Goal: Transaction & Acquisition: Purchase product/service

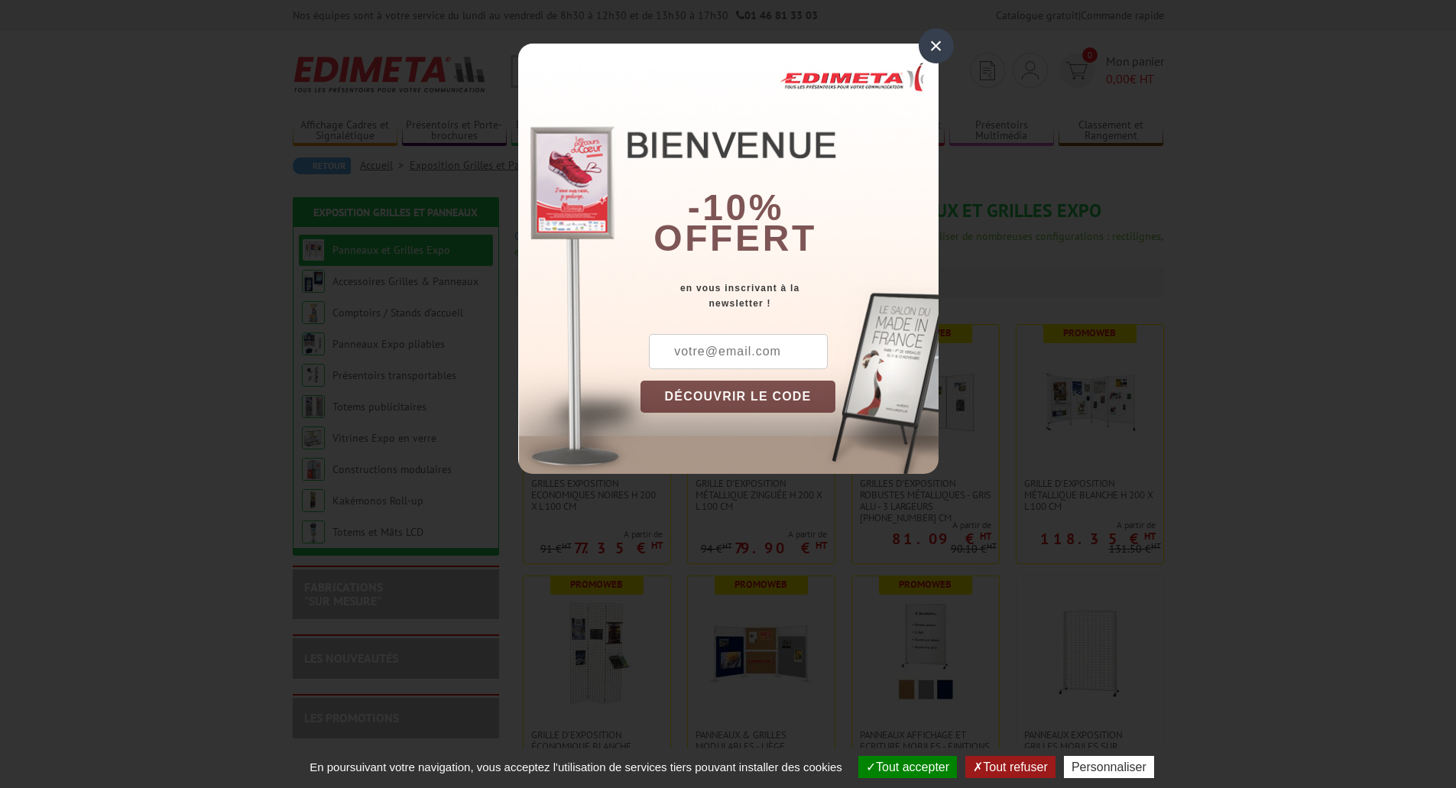
click at [933, 46] on div "×" at bounding box center [935, 45] width 35 height 35
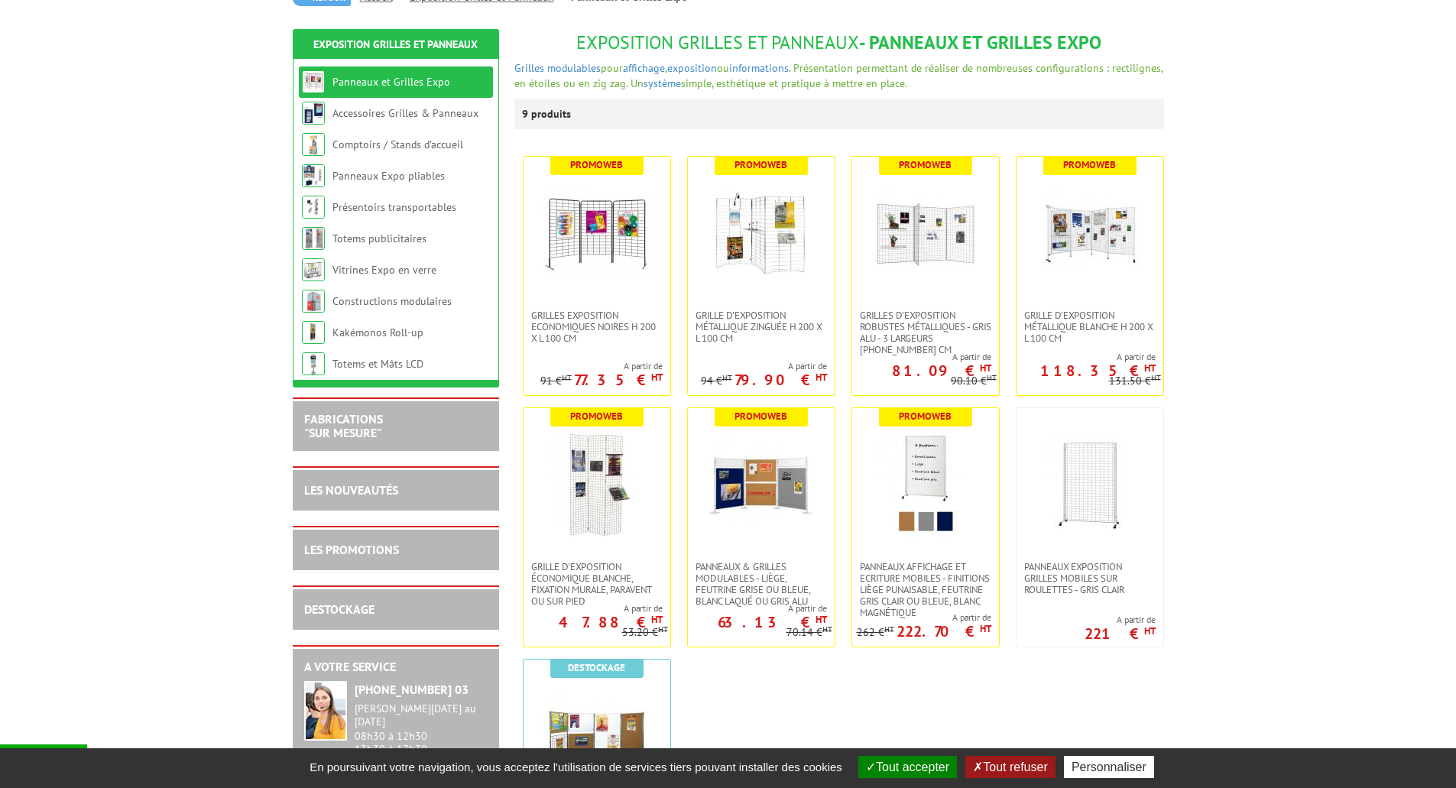
scroll to position [229, 0]
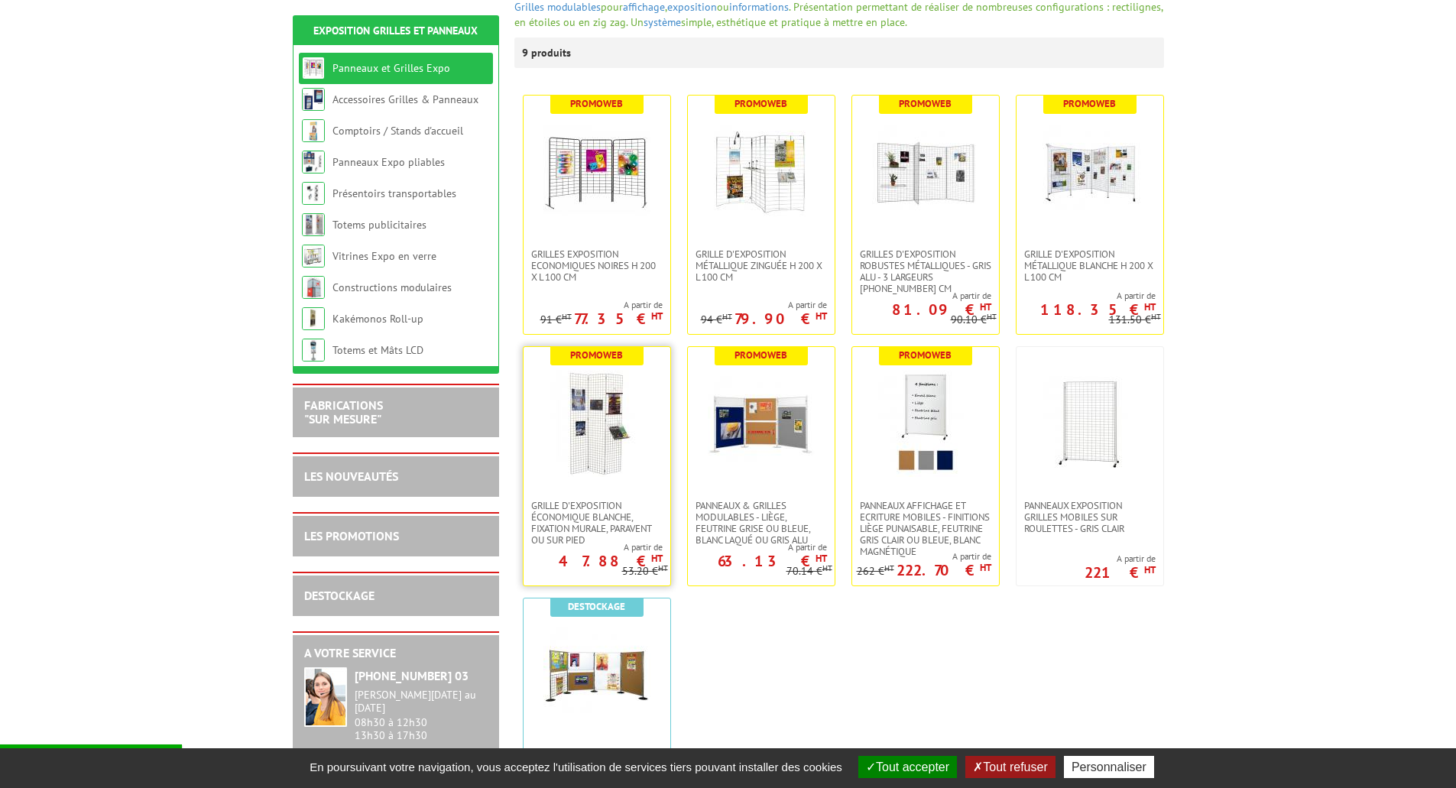
click at [585, 442] on img at bounding box center [596, 423] width 107 height 107
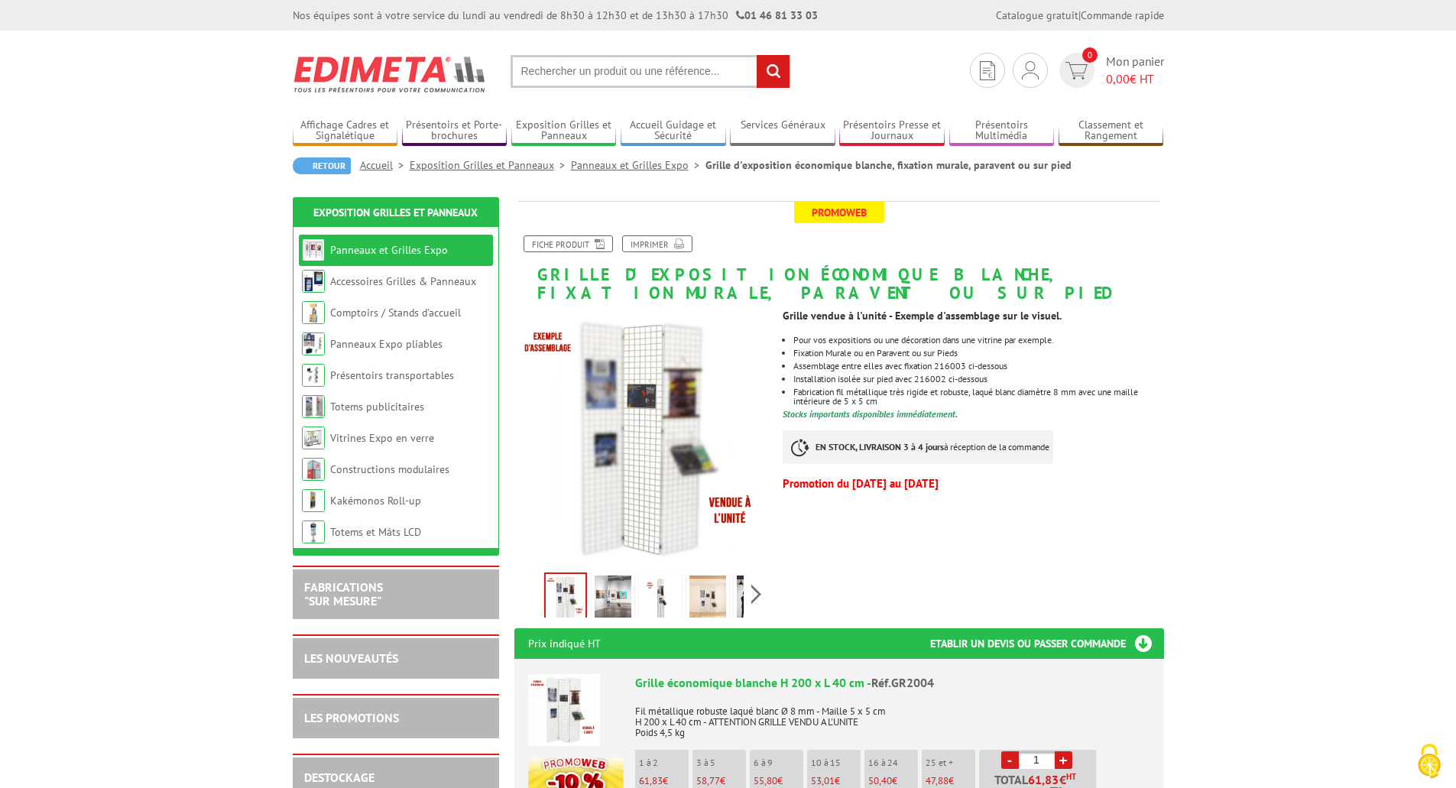
click at [659, 602] on img at bounding box center [660, 598] width 37 height 47
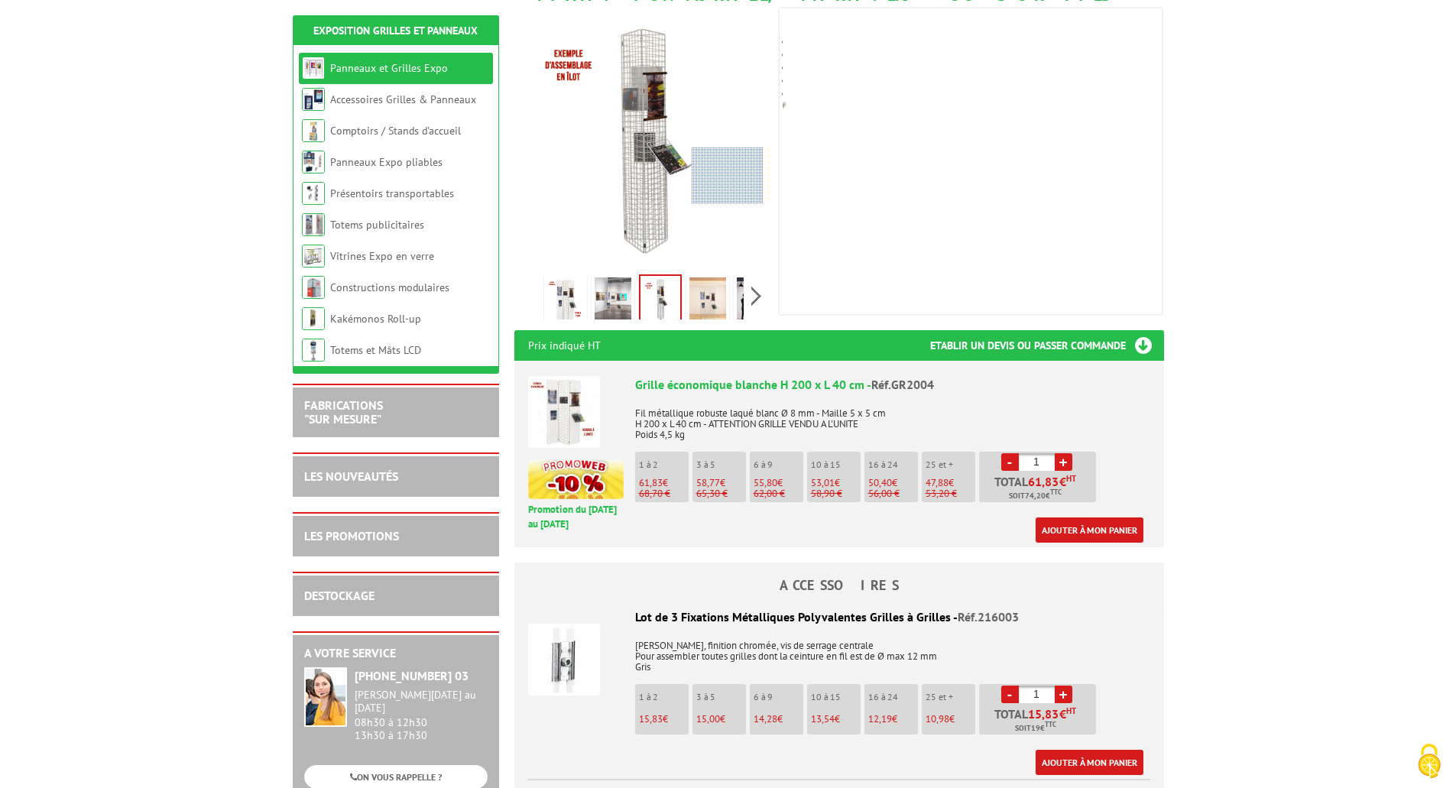
scroll to position [306, 0]
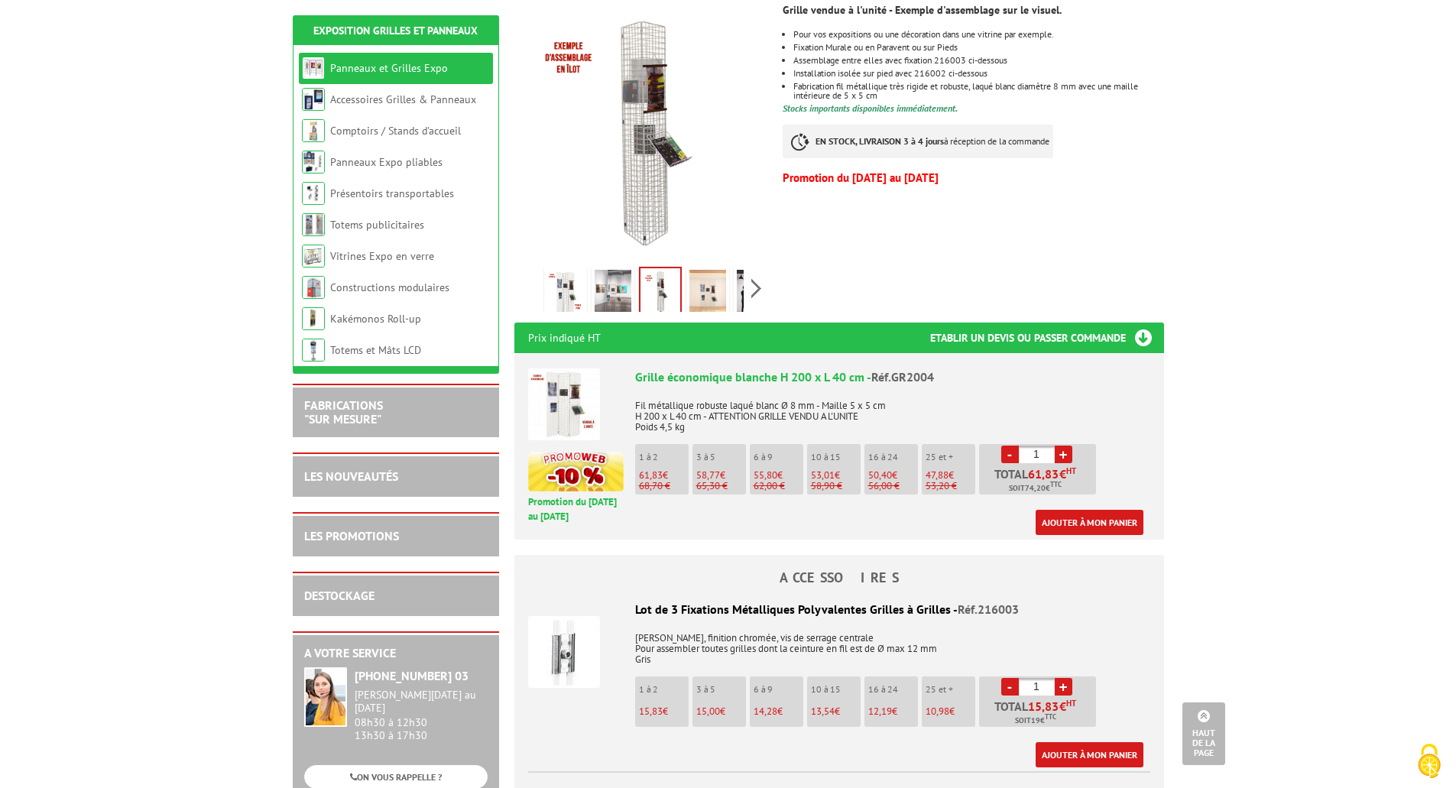
click at [381, 67] on link "Panneaux et Grilles Expo" at bounding box center [389, 68] width 118 height 14
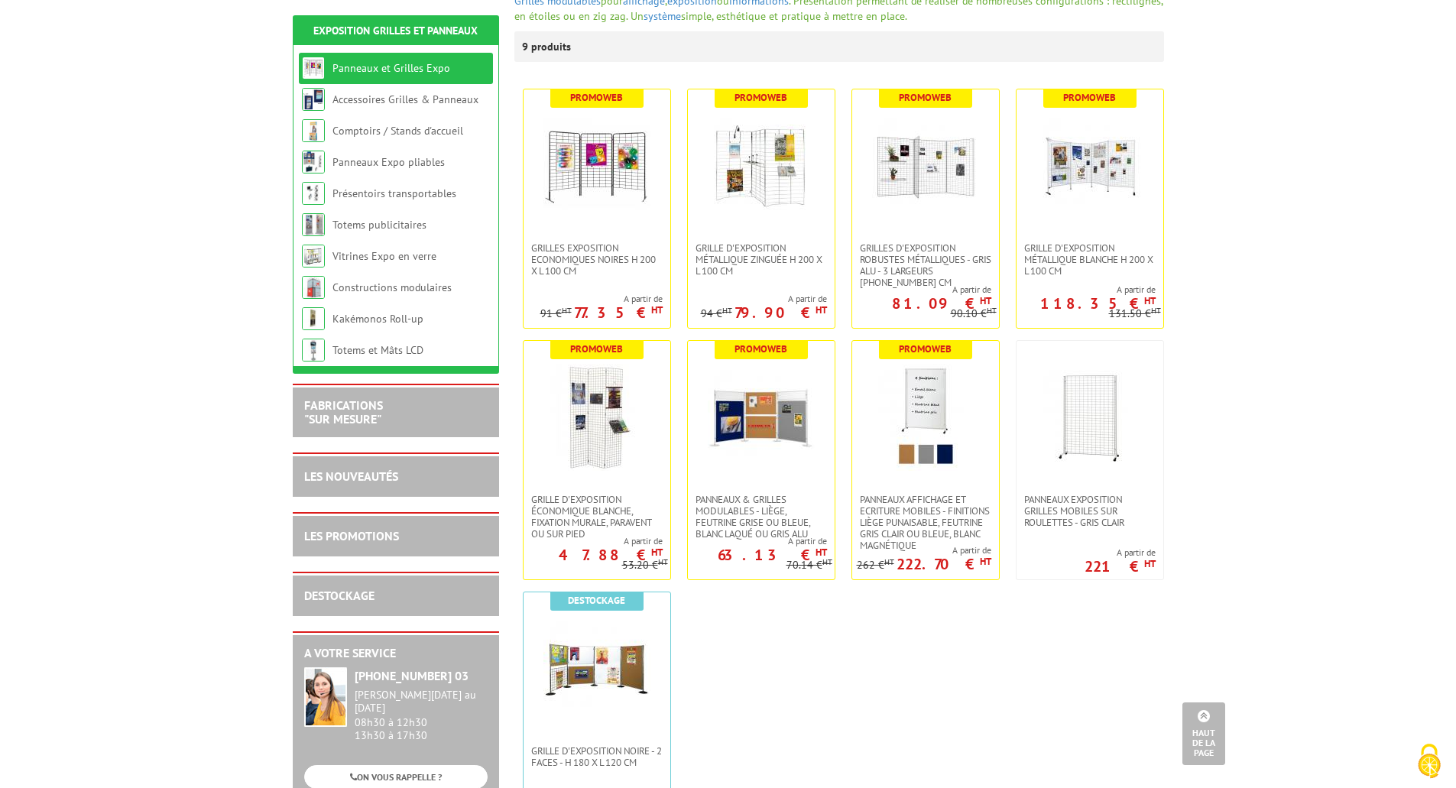
scroll to position [229, 0]
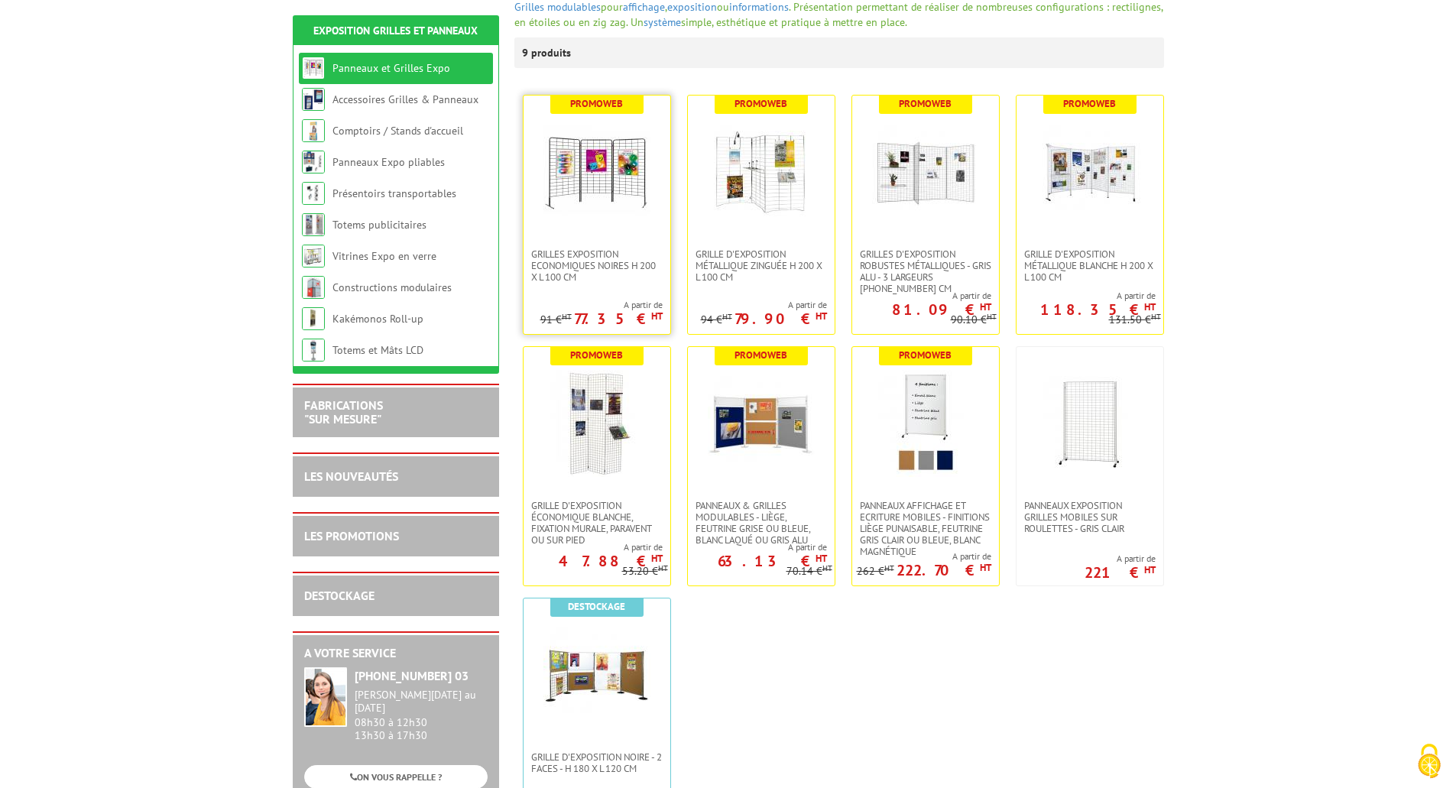
click at [612, 180] on img at bounding box center [596, 171] width 107 height 107
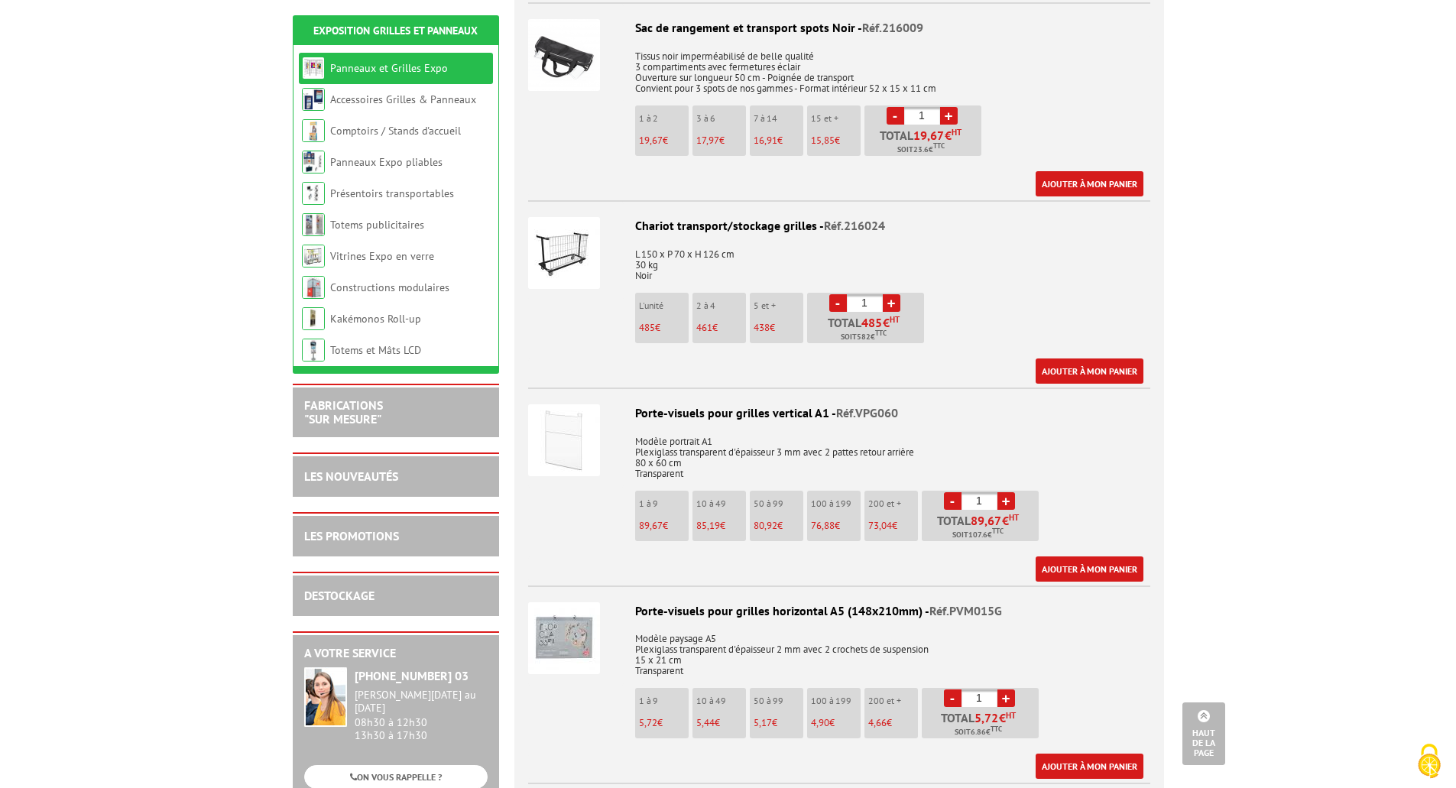
scroll to position [3362, 0]
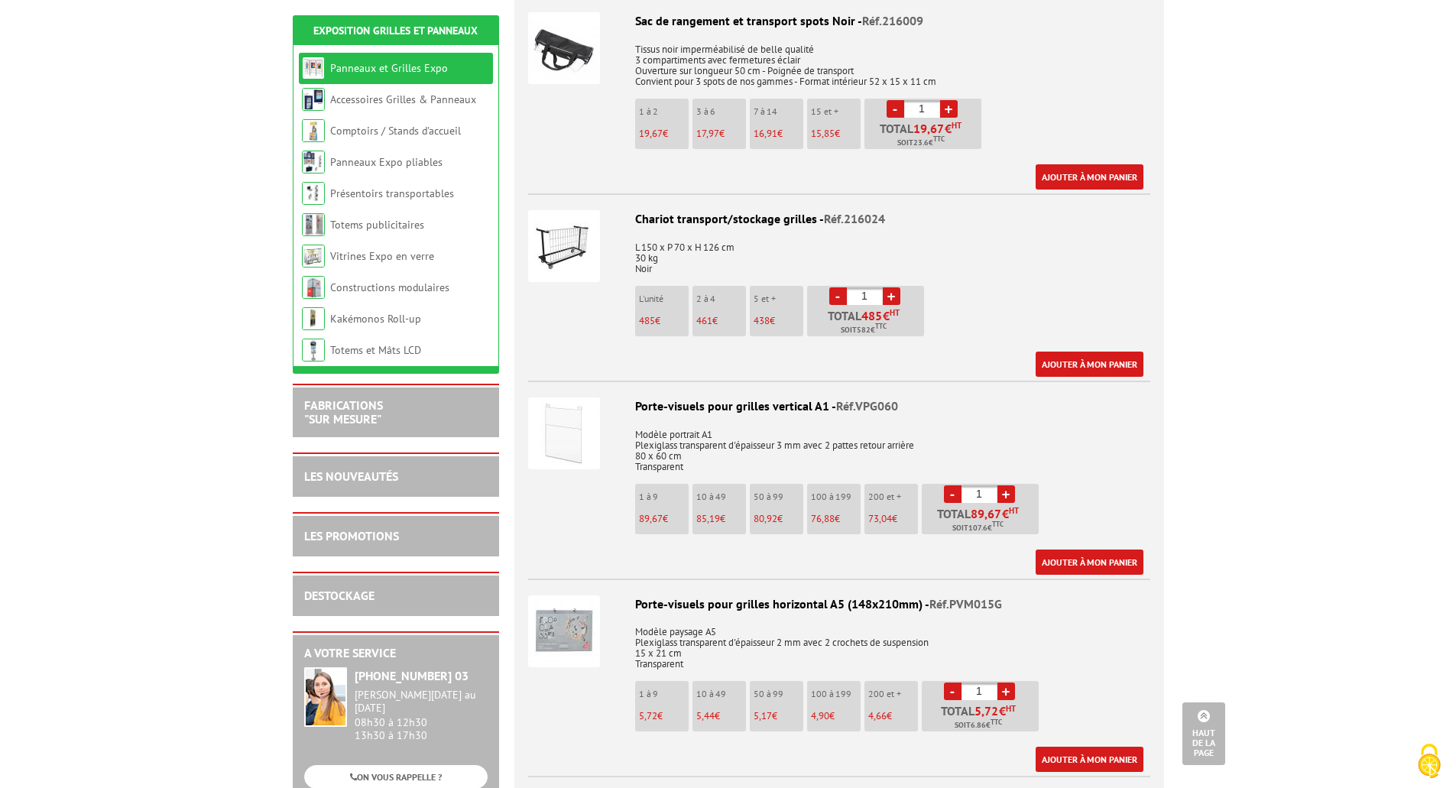
click at [543, 614] on img at bounding box center [564, 631] width 72 height 72
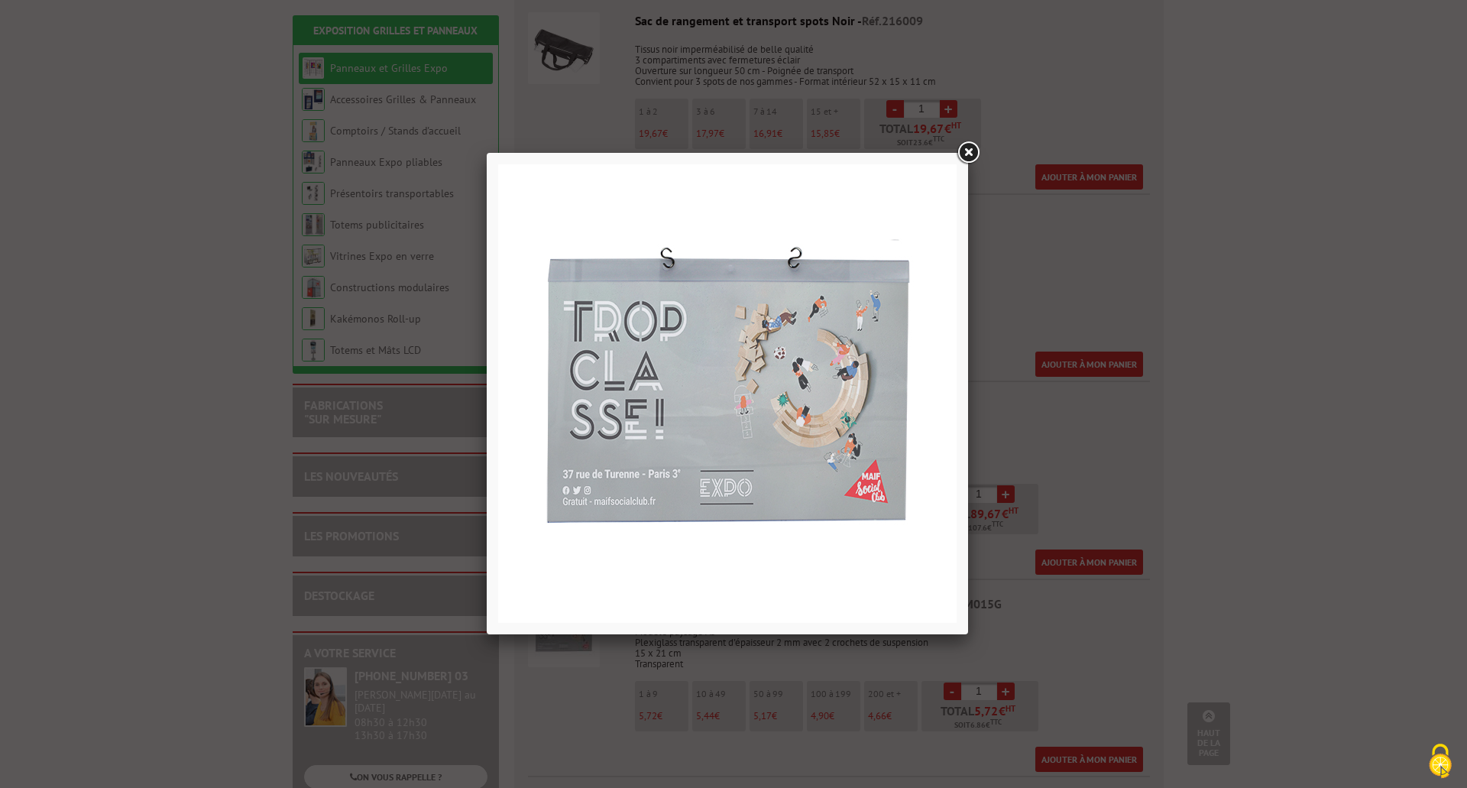
click at [972, 153] on link at bounding box center [968, 153] width 28 height 28
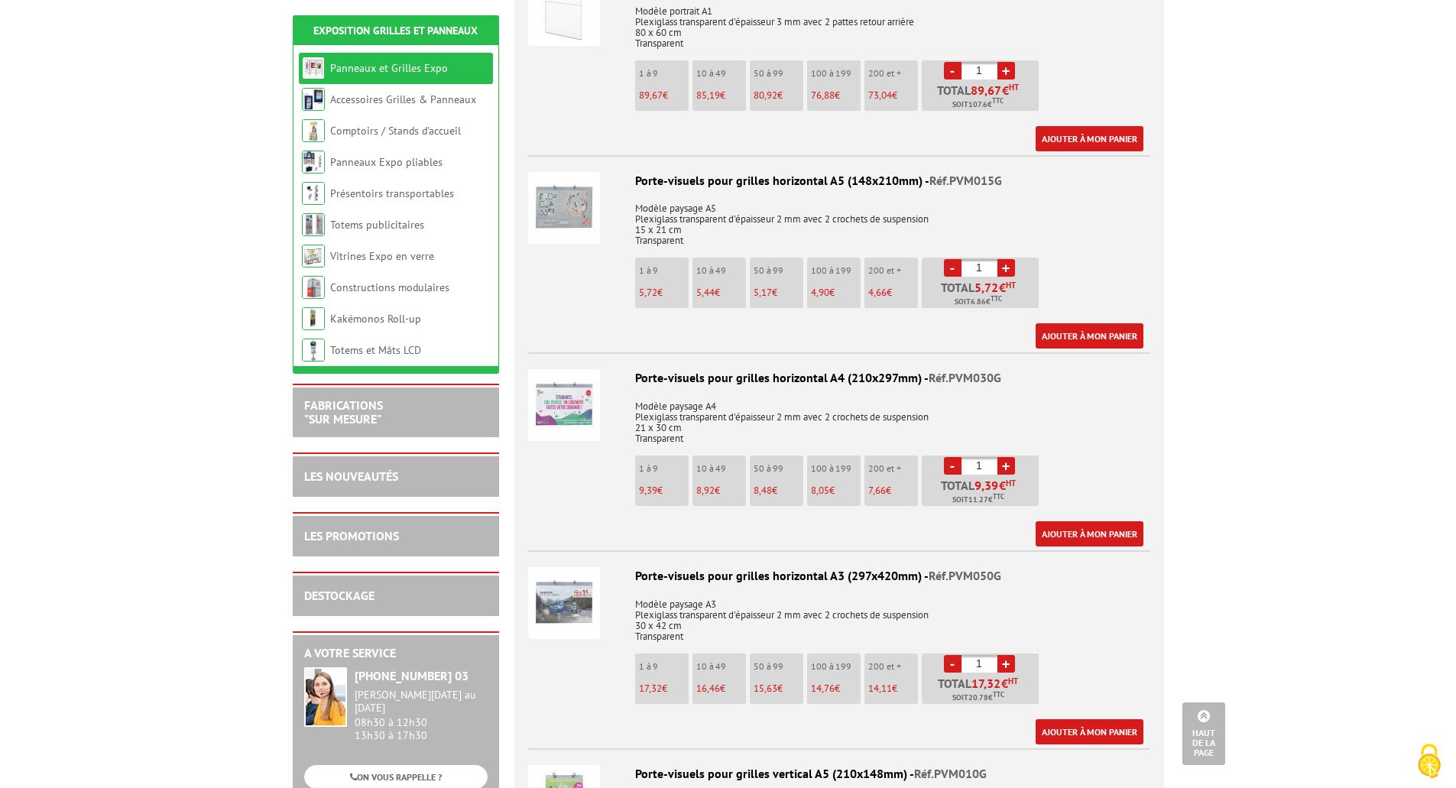
scroll to position [3821, 0]
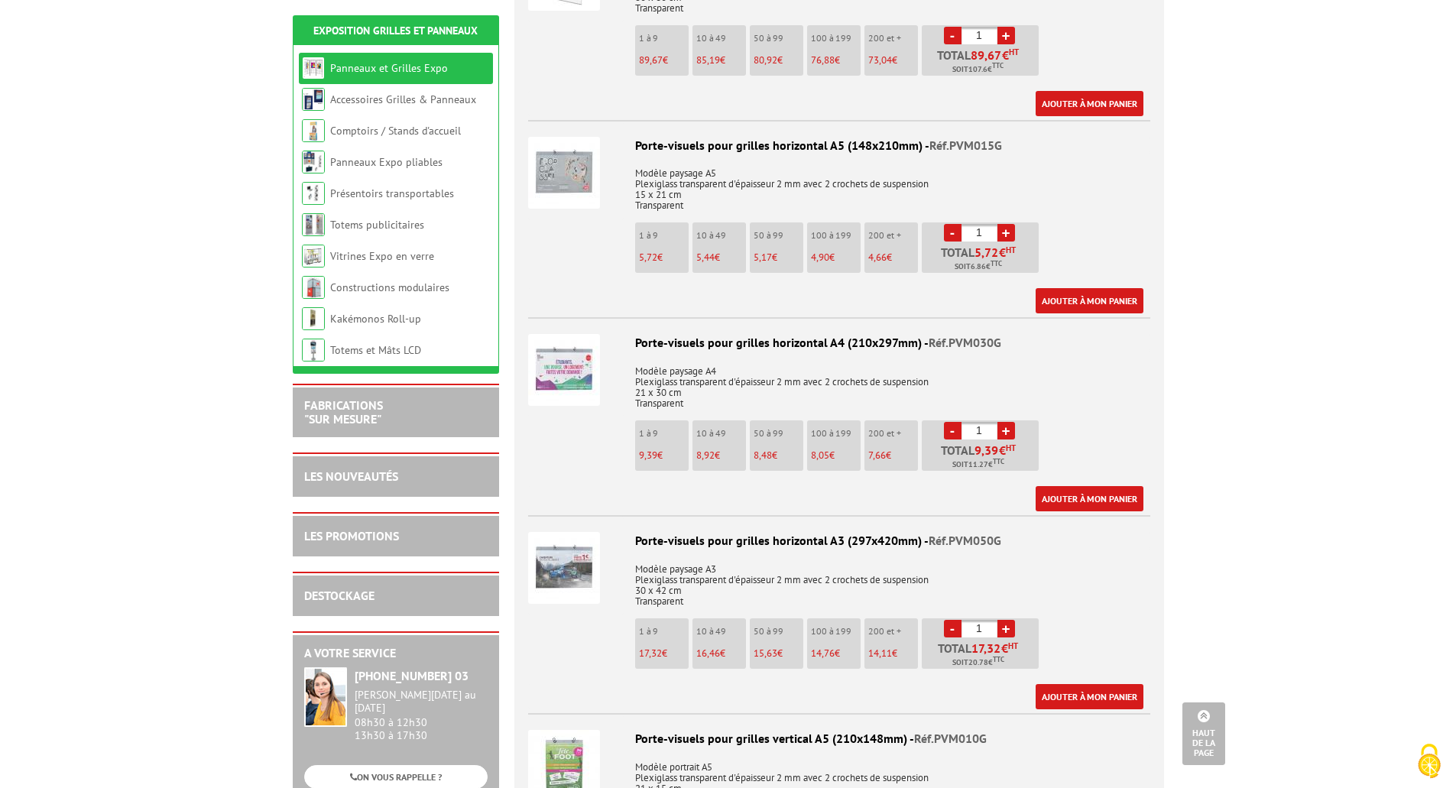
click at [563, 357] on img at bounding box center [564, 370] width 72 height 72
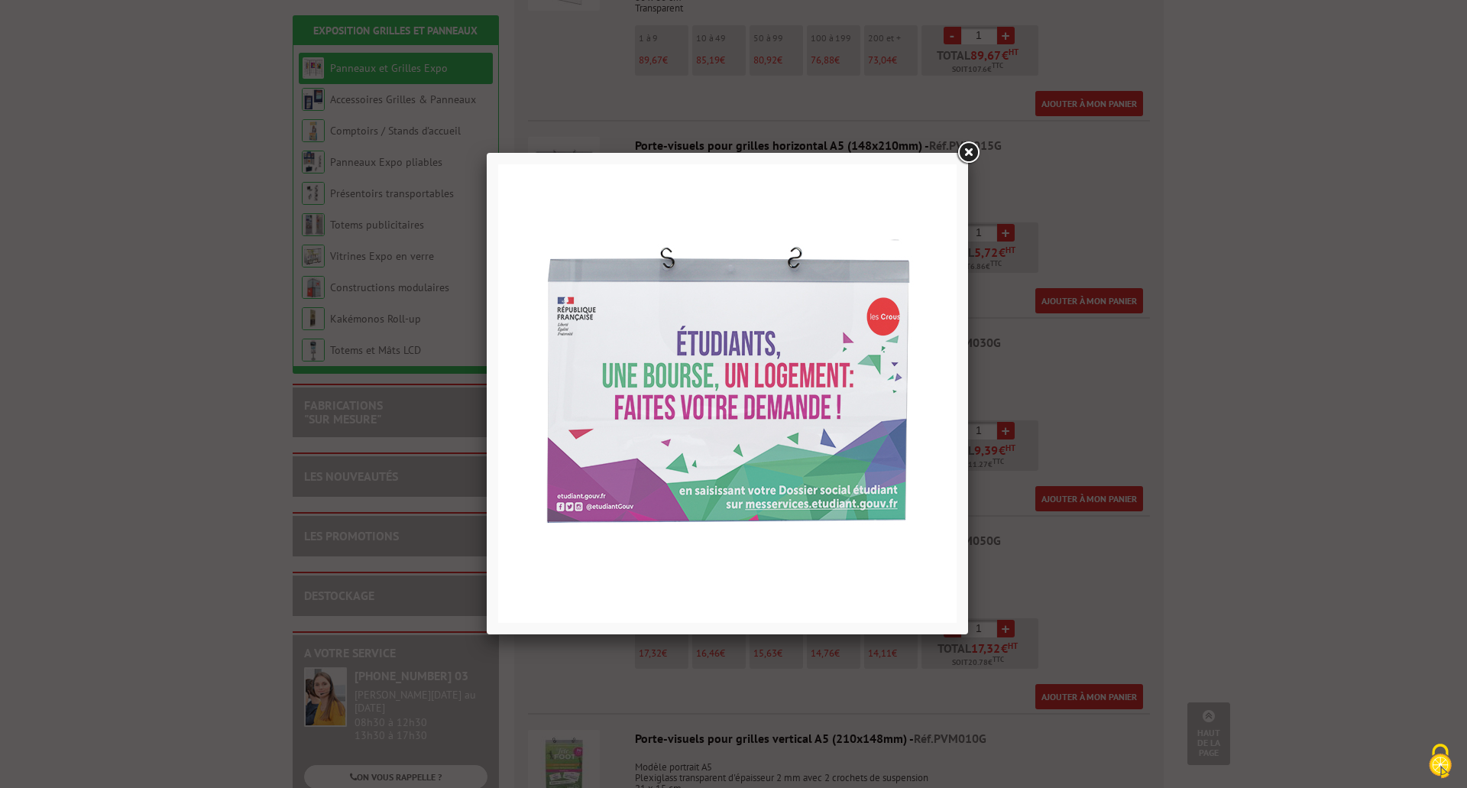
click at [973, 151] on link at bounding box center [968, 153] width 28 height 28
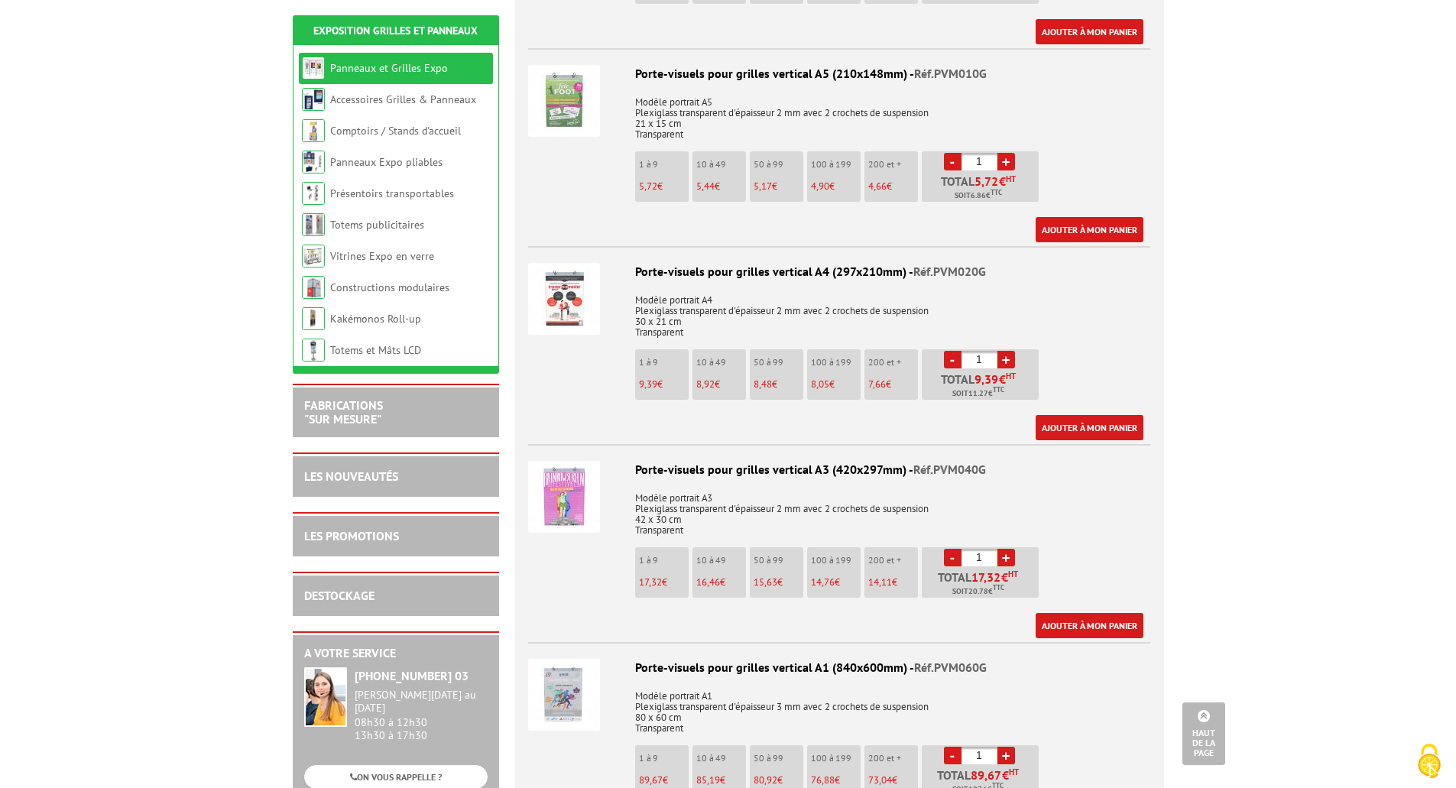
scroll to position [4585, 0]
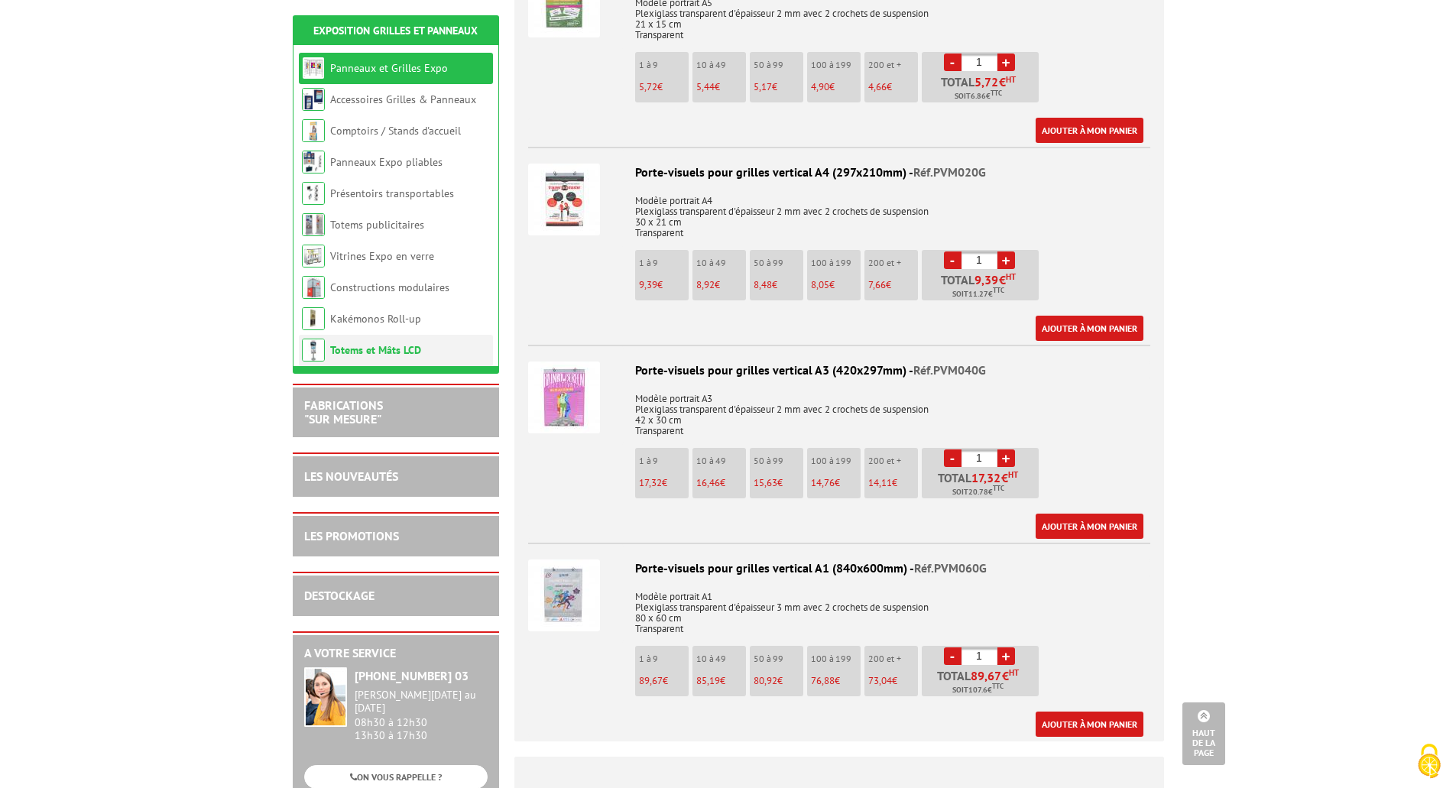
click at [383, 347] on link "Totems et Mâts LCD" at bounding box center [375, 350] width 91 height 14
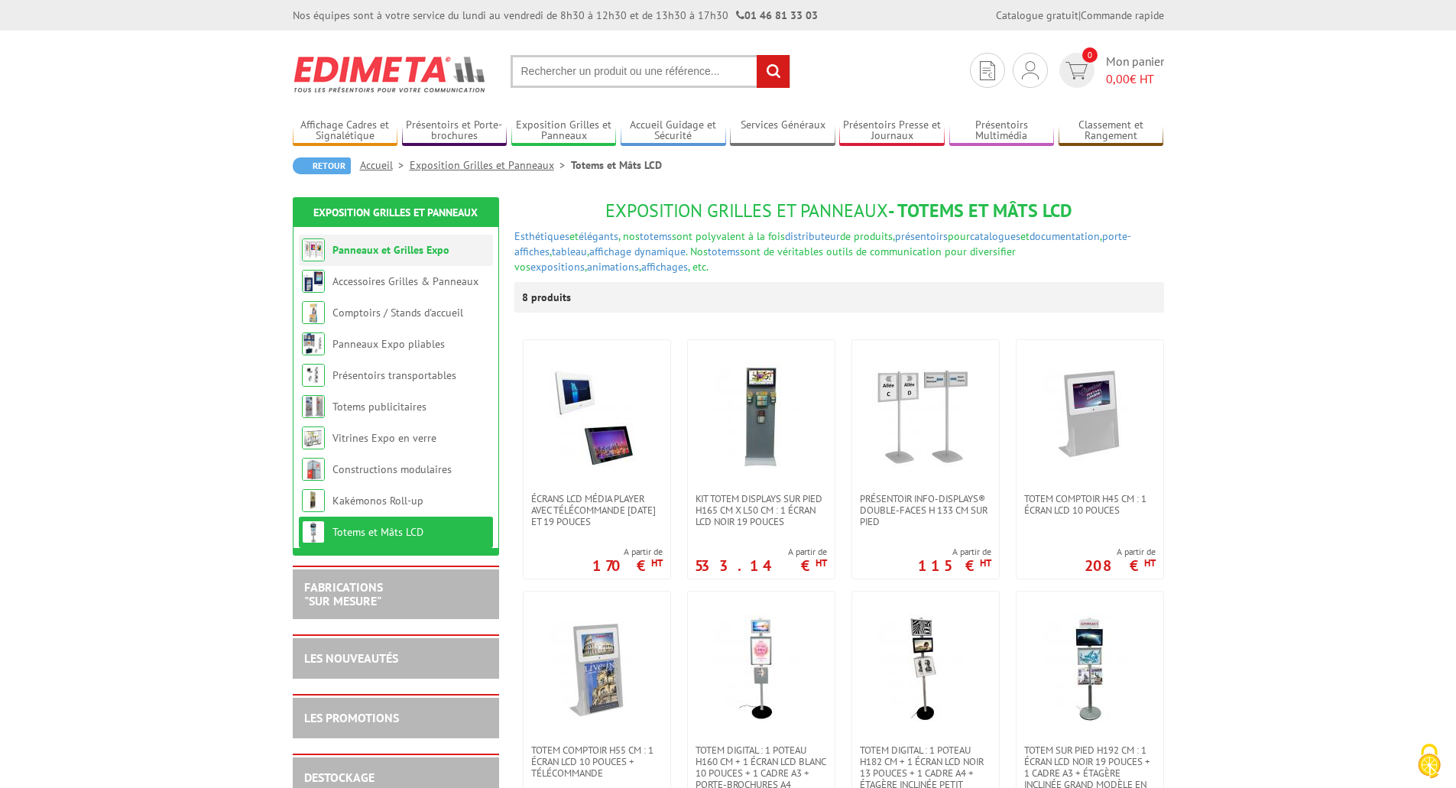
click at [383, 247] on link "Panneaux et Grilles Expo" at bounding box center [390, 250] width 117 height 14
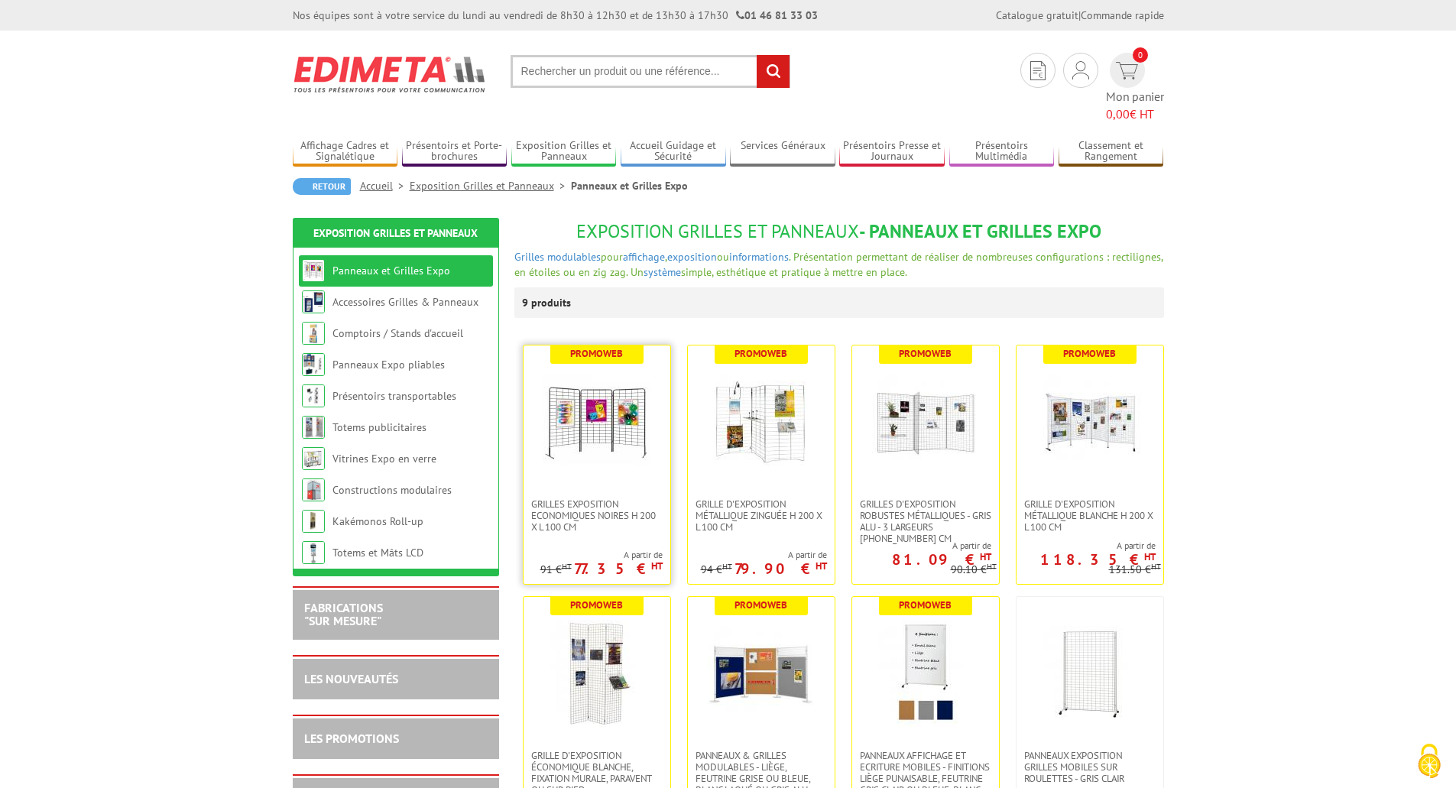
click at [618, 397] on img at bounding box center [596, 421] width 107 height 107
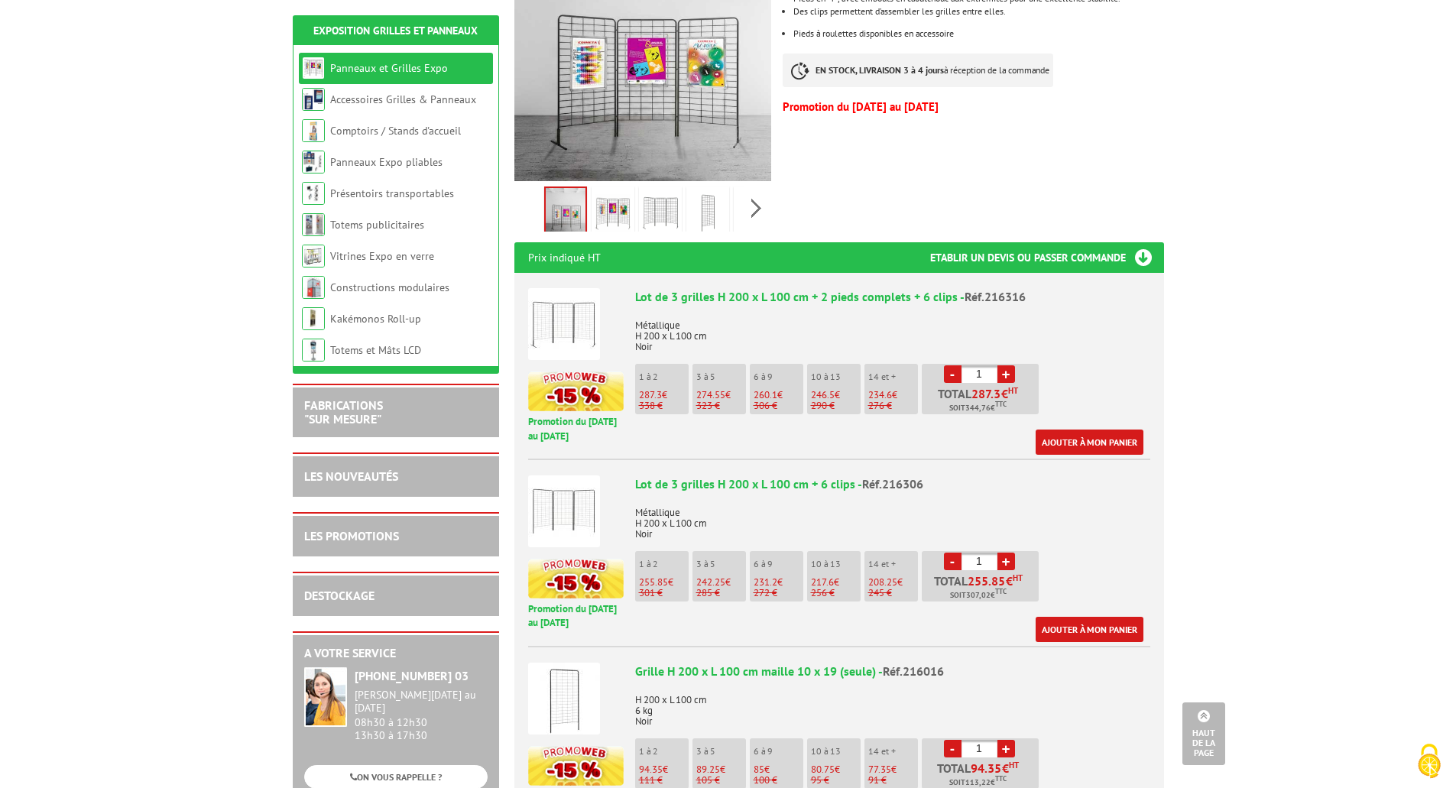
scroll to position [382, 0]
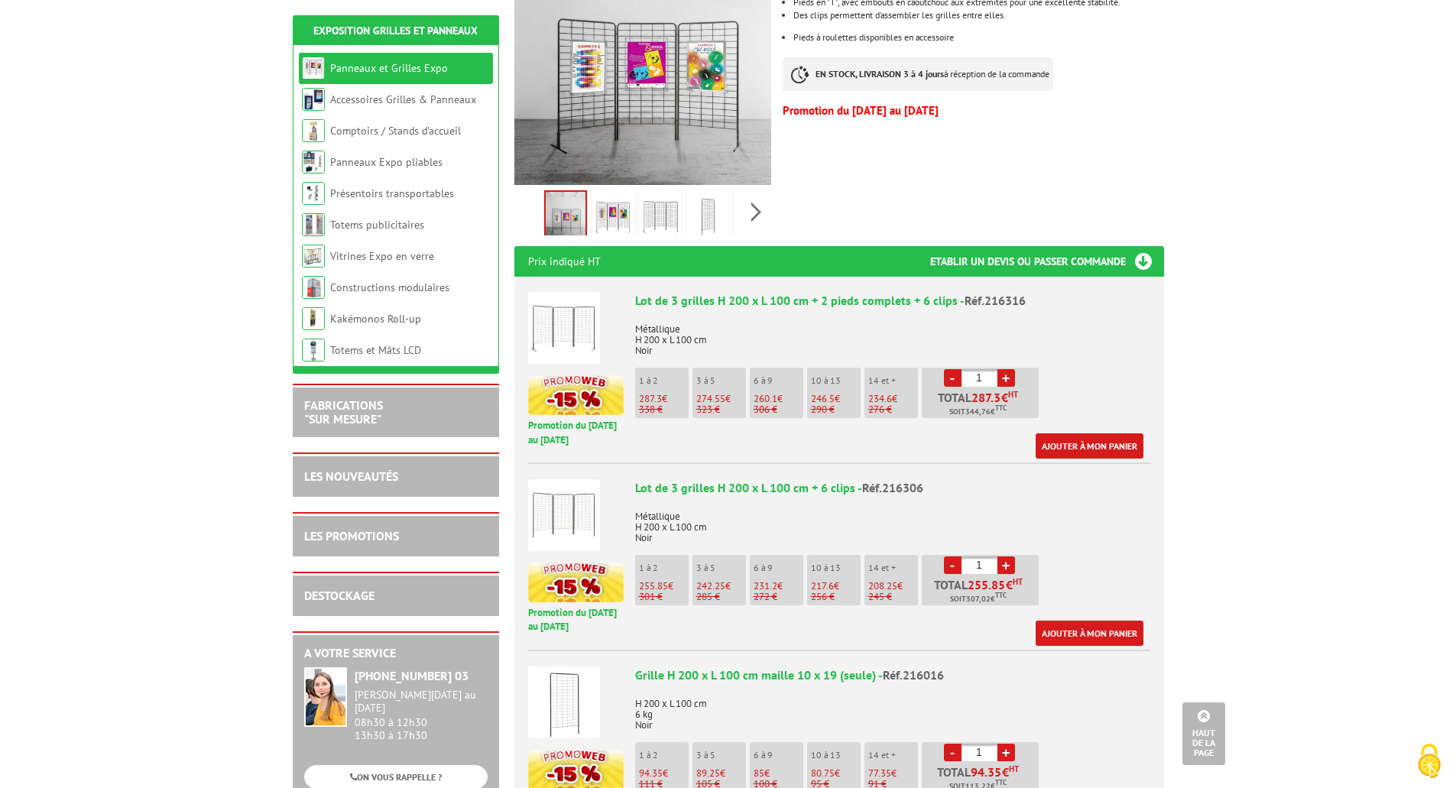
click at [572, 326] on img at bounding box center [564, 328] width 72 height 72
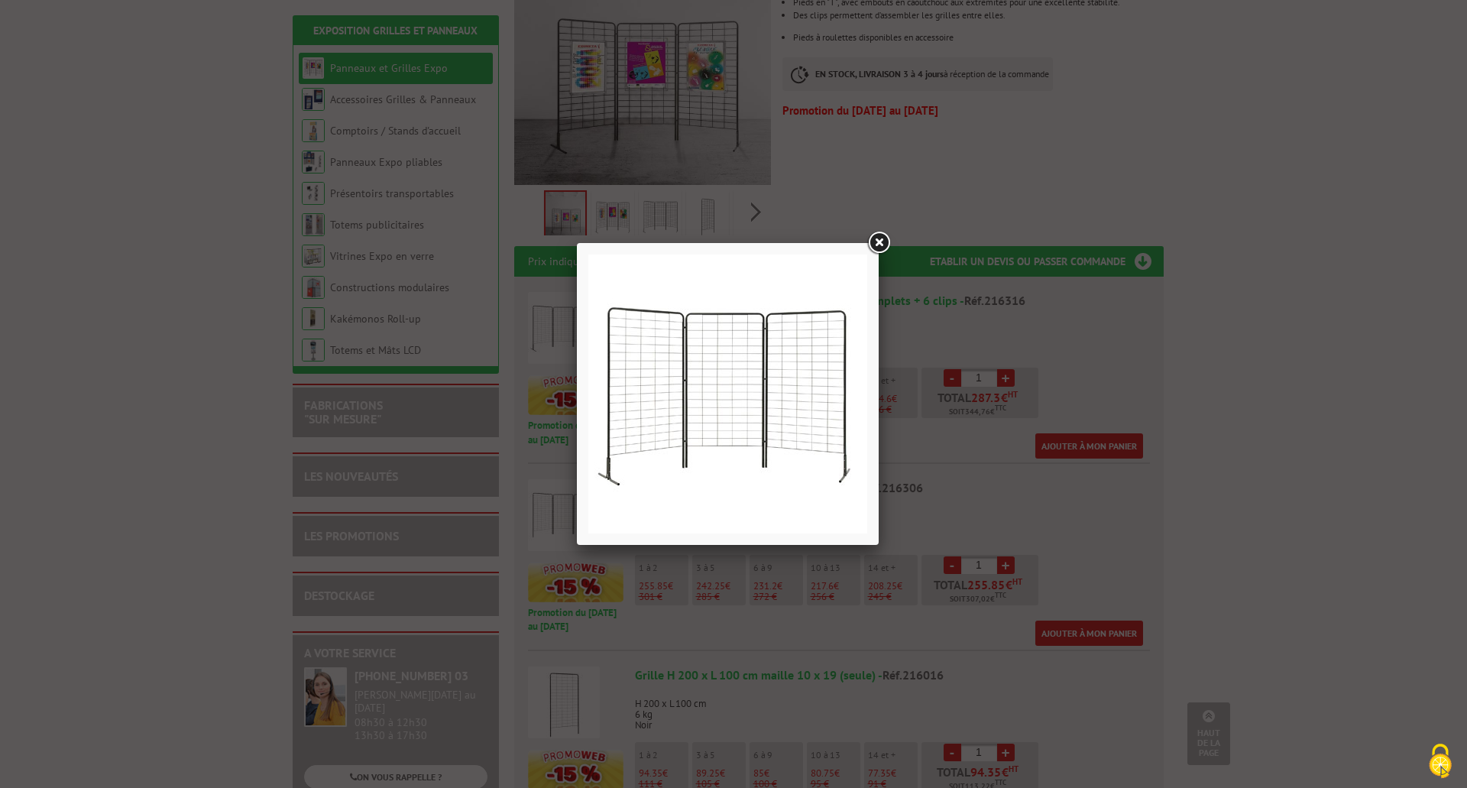
click at [875, 239] on link at bounding box center [879, 243] width 28 height 28
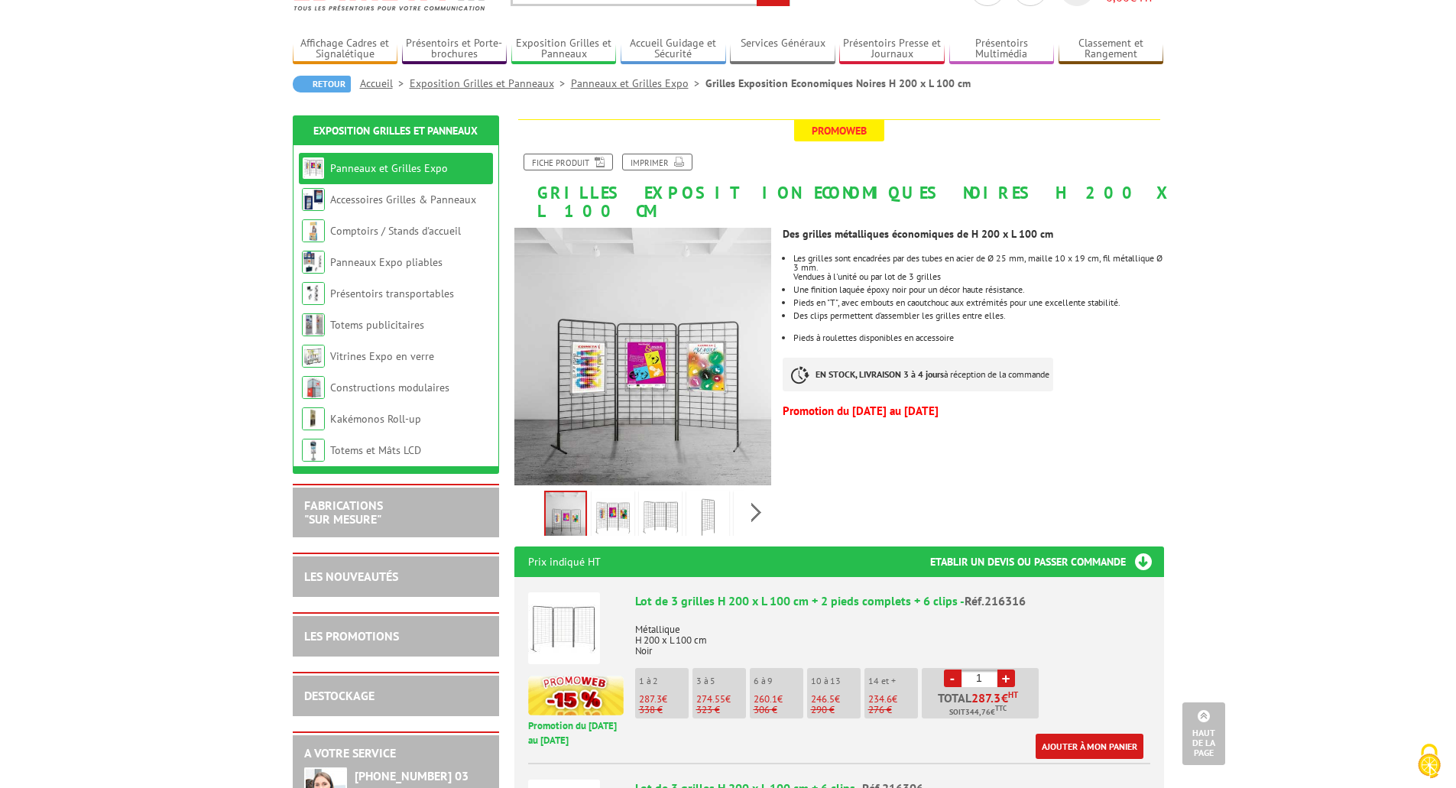
scroll to position [76, 0]
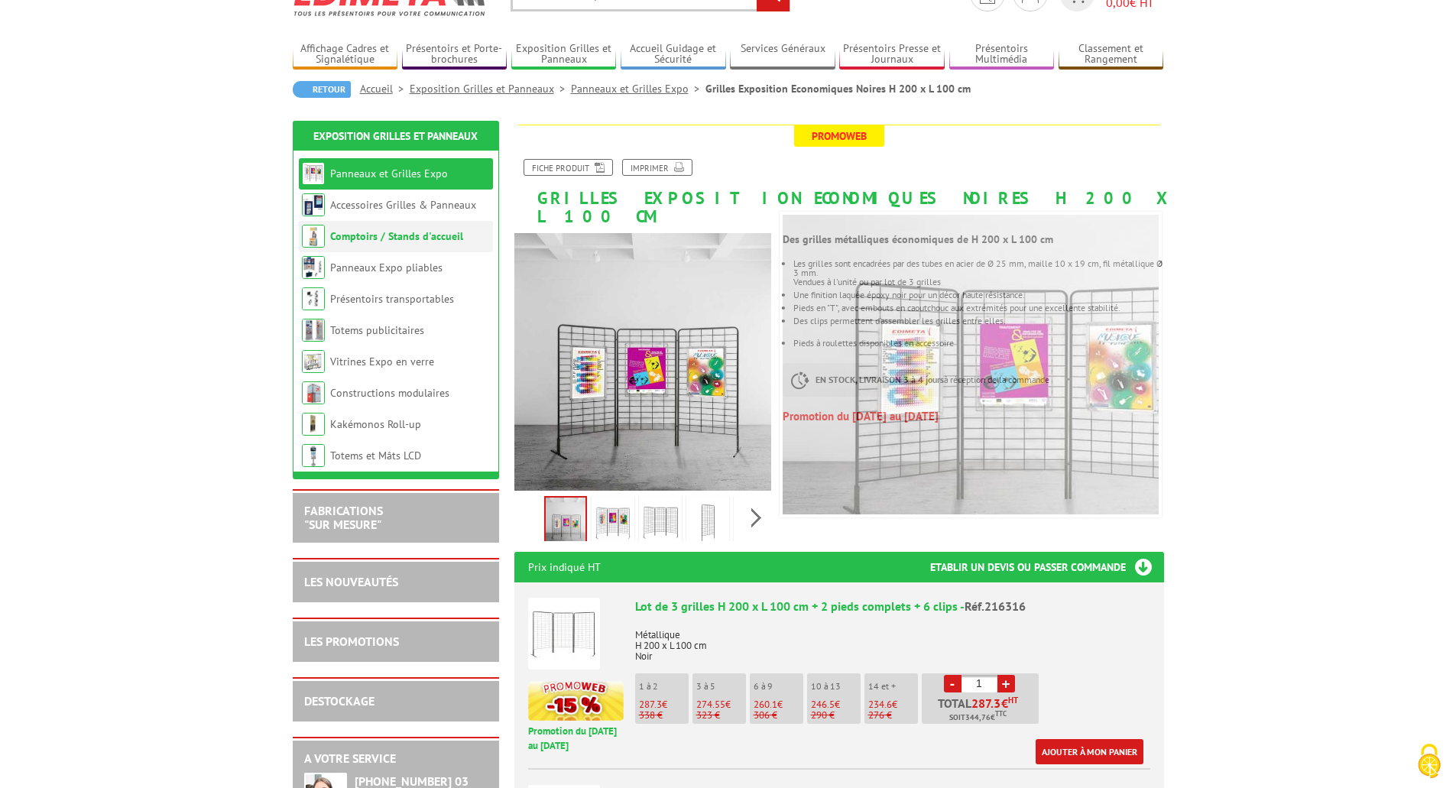
click at [394, 242] on link "Comptoirs / Stands d'accueil" at bounding box center [396, 236] width 133 height 14
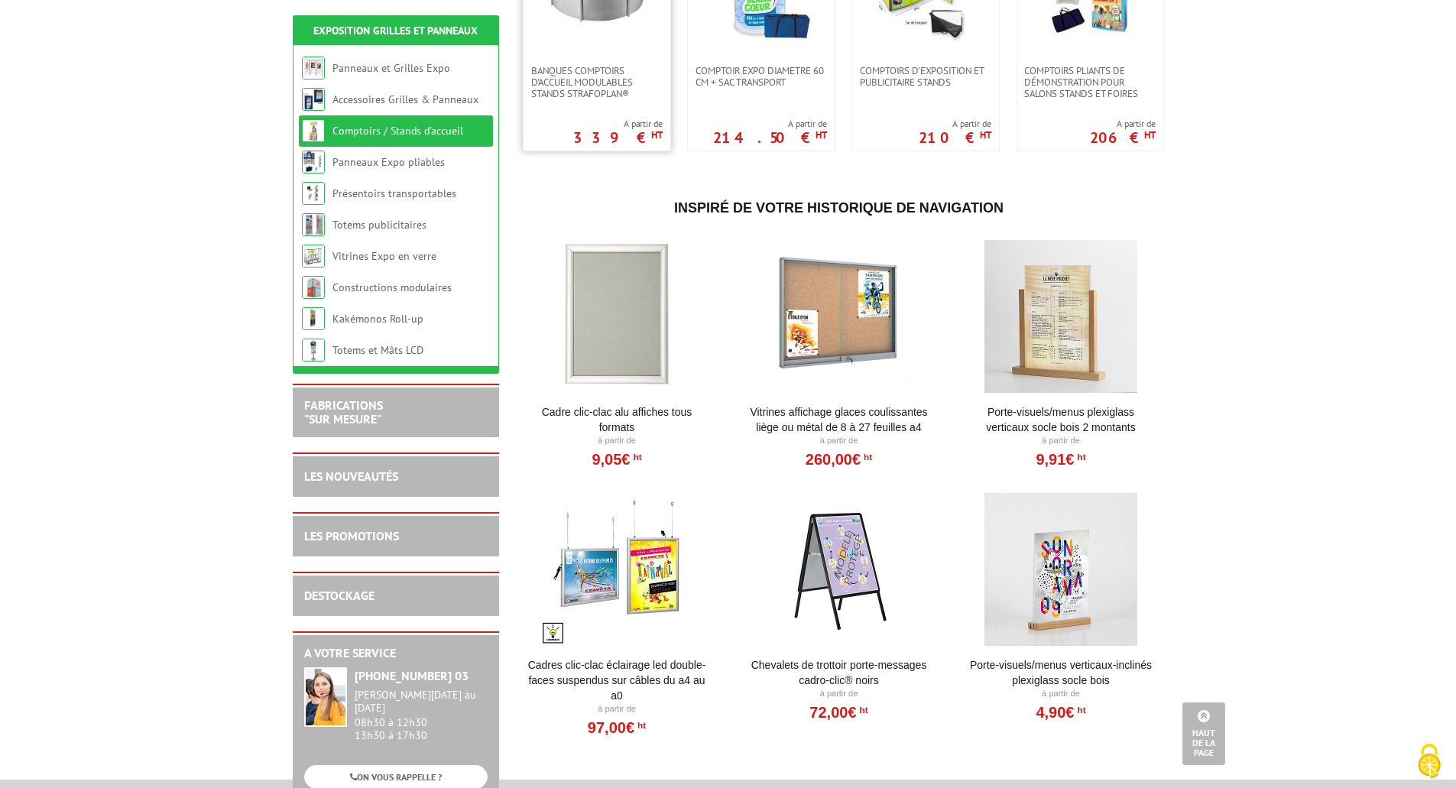
scroll to position [287, 0]
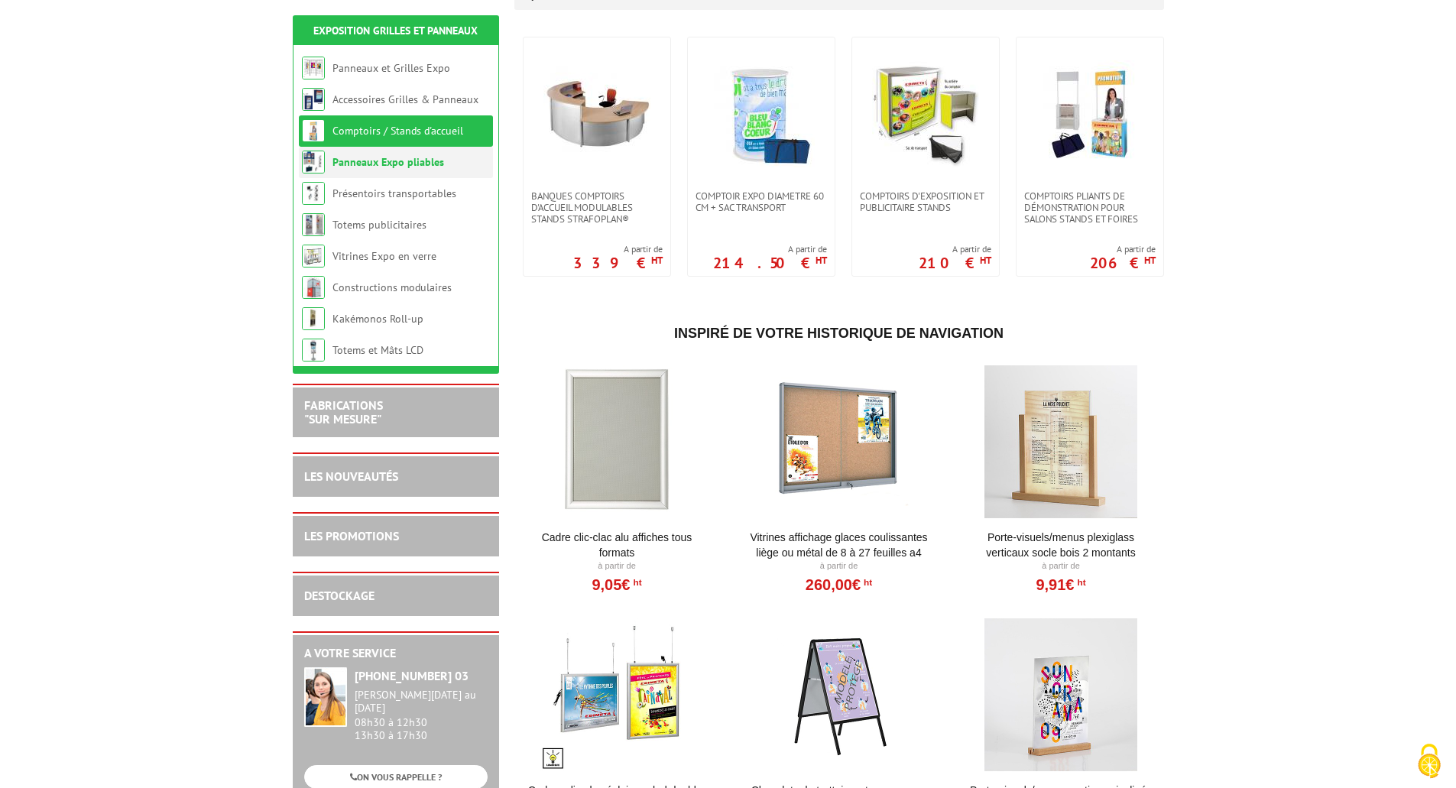
click at [386, 167] on link "Panneaux Expo pliables" at bounding box center [388, 162] width 112 height 14
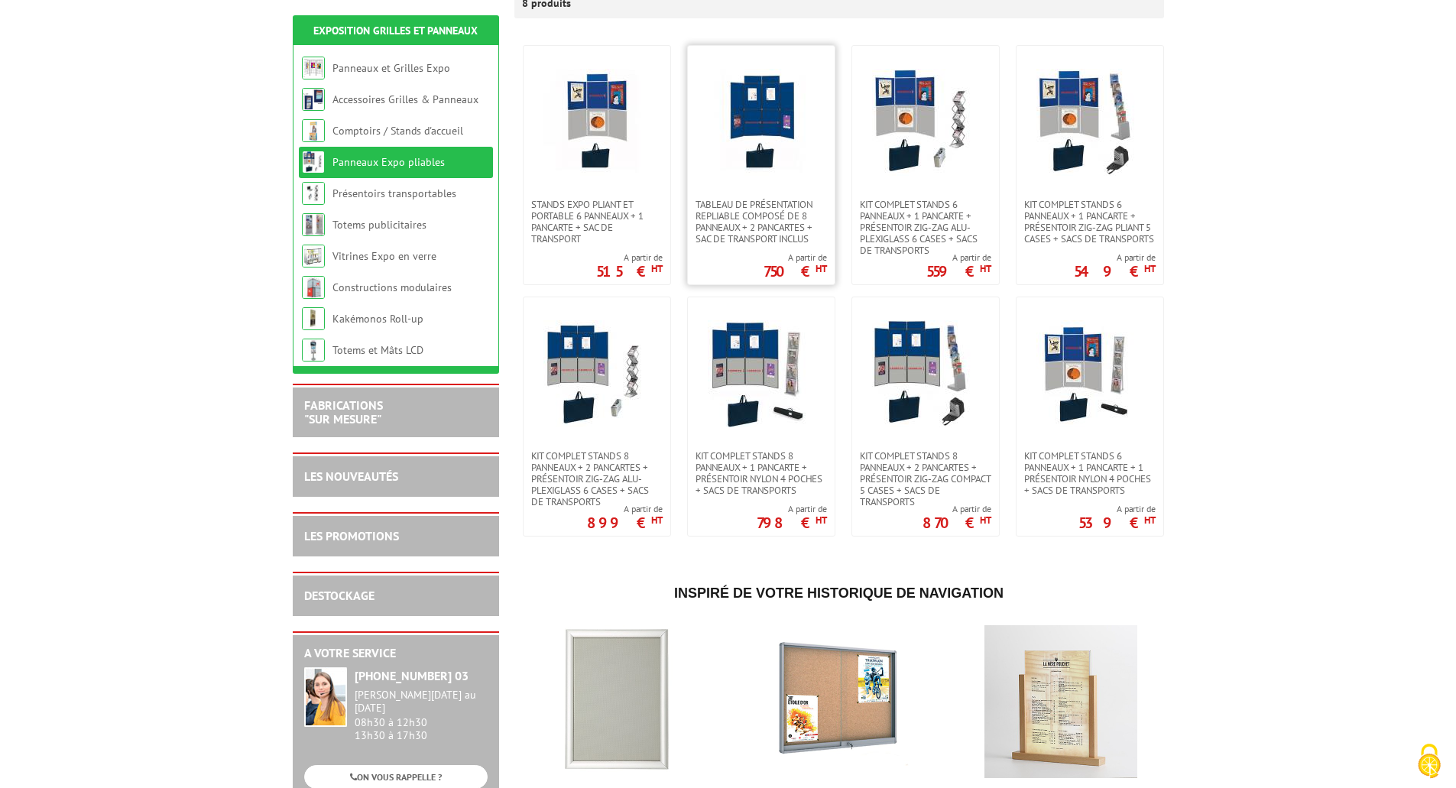
scroll to position [306, 0]
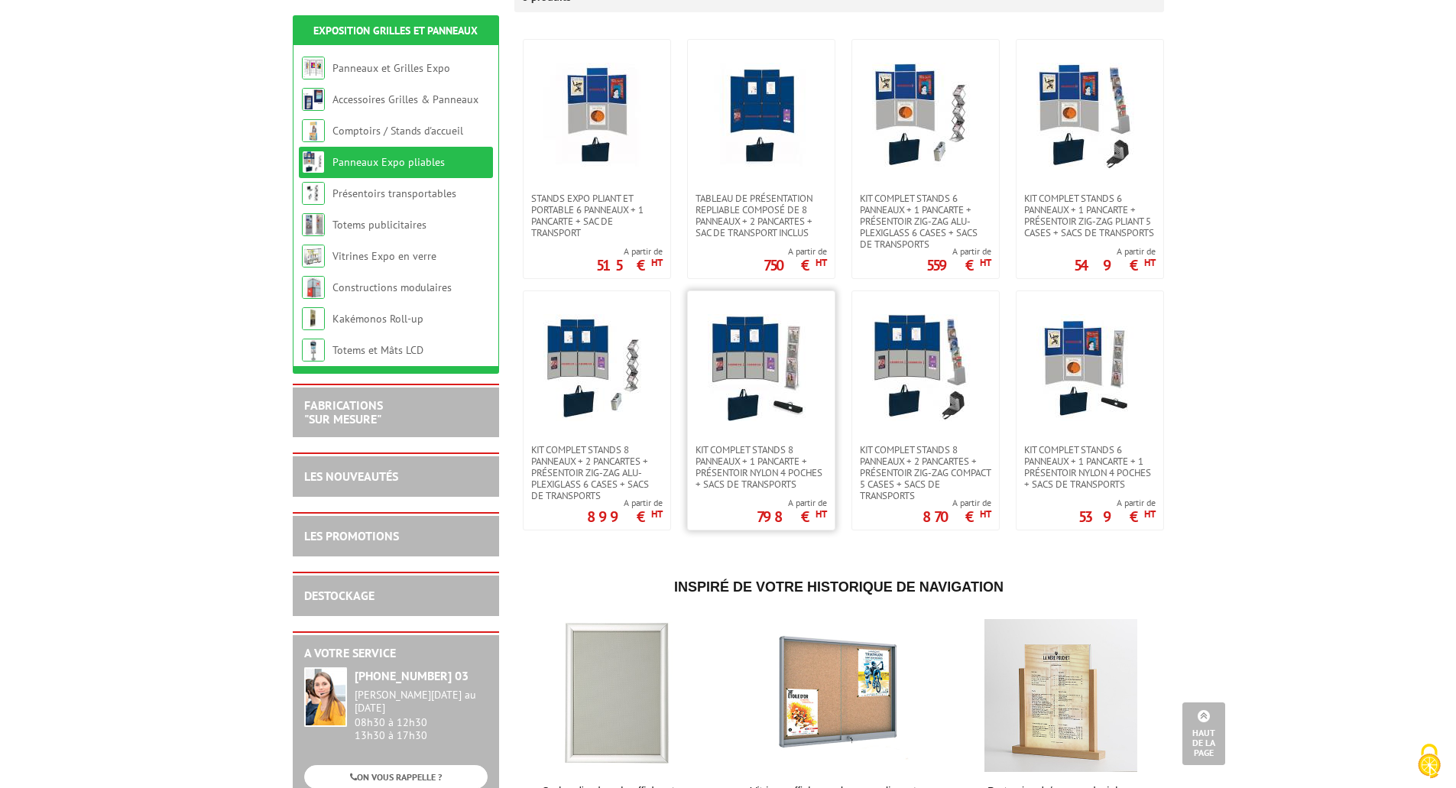
click at [780, 390] on img at bounding box center [761, 367] width 107 height 107
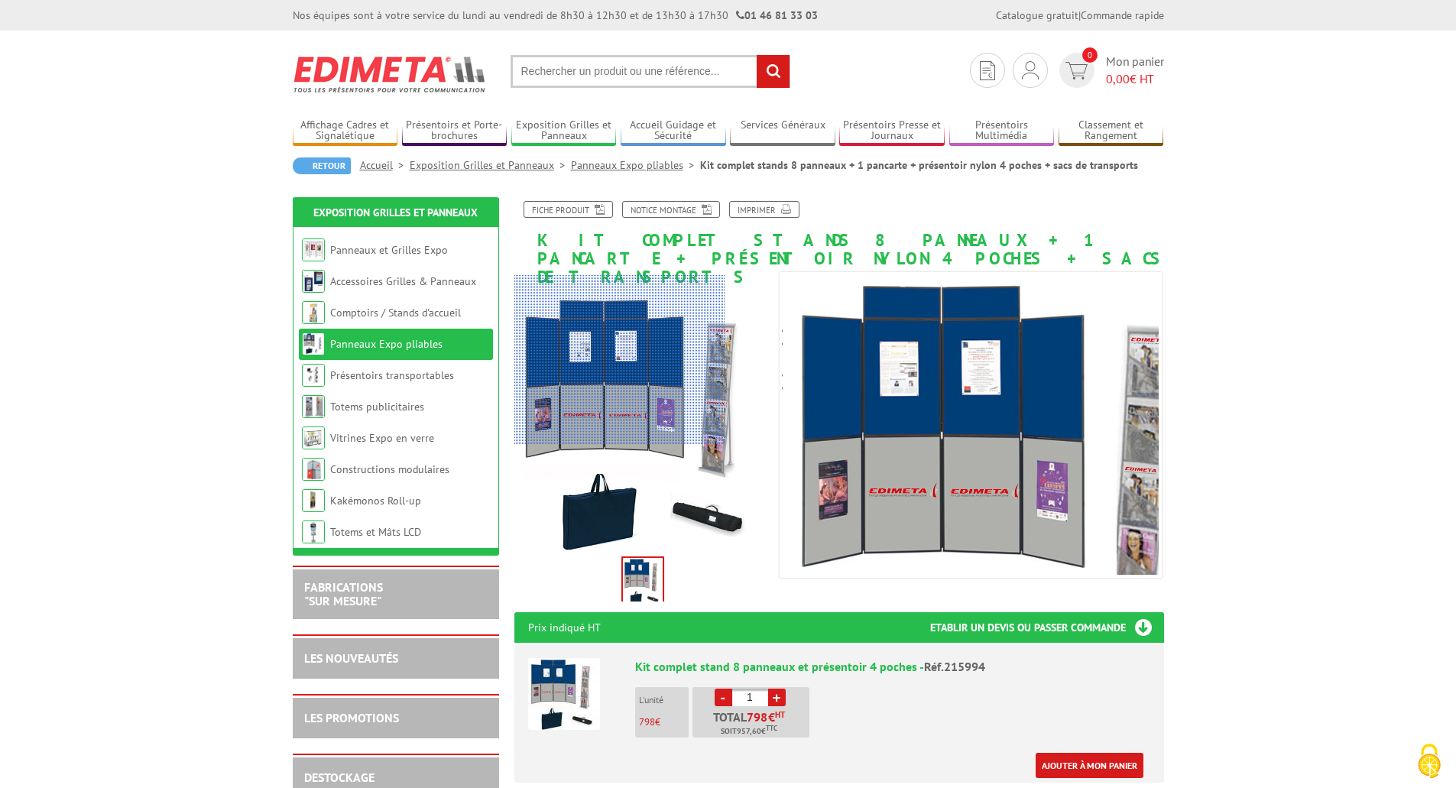
click at [611, 348] on div at bounding box center [619, 359] width 211 height 168
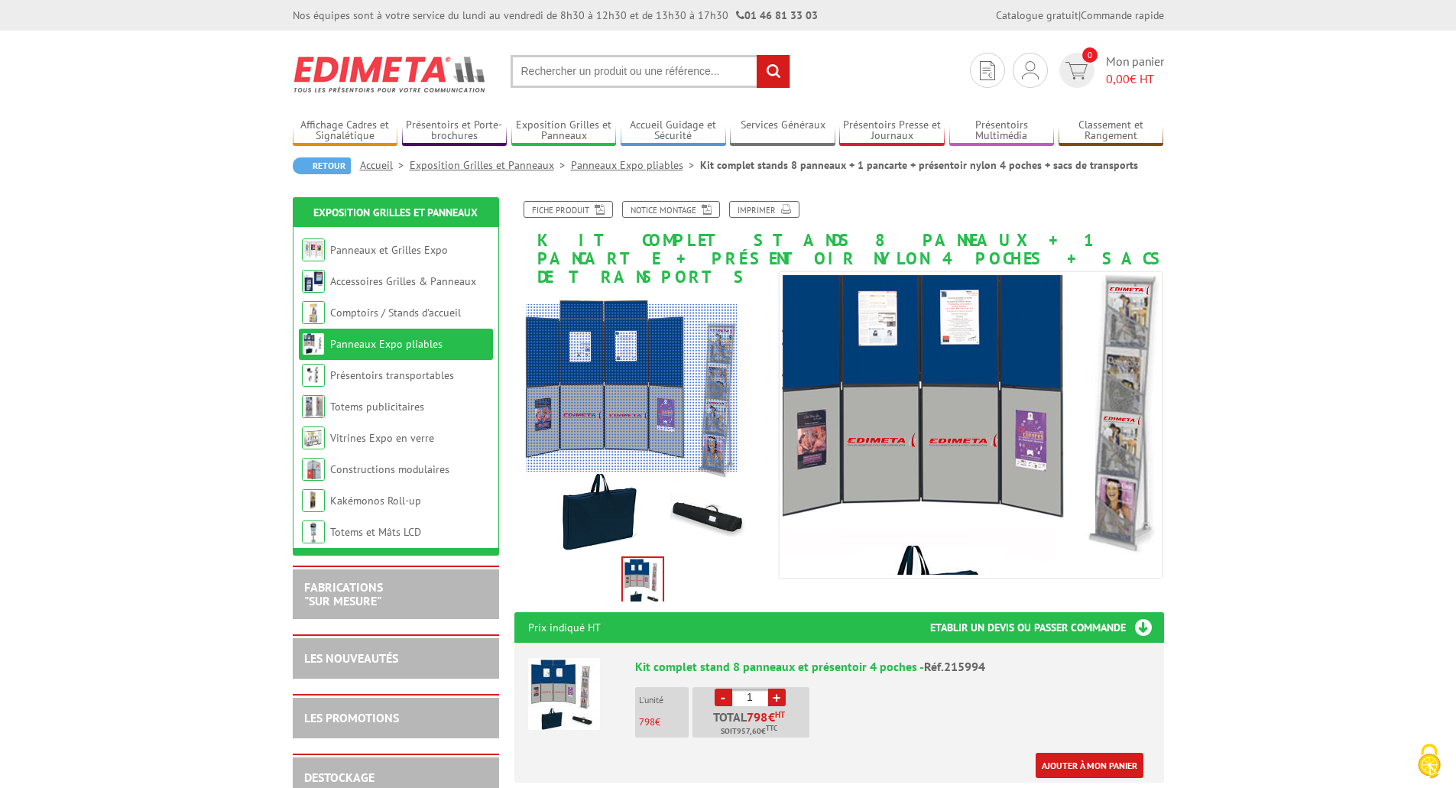
click at [630, 388] on div at bounding box center [631, 388] width 211 height 168
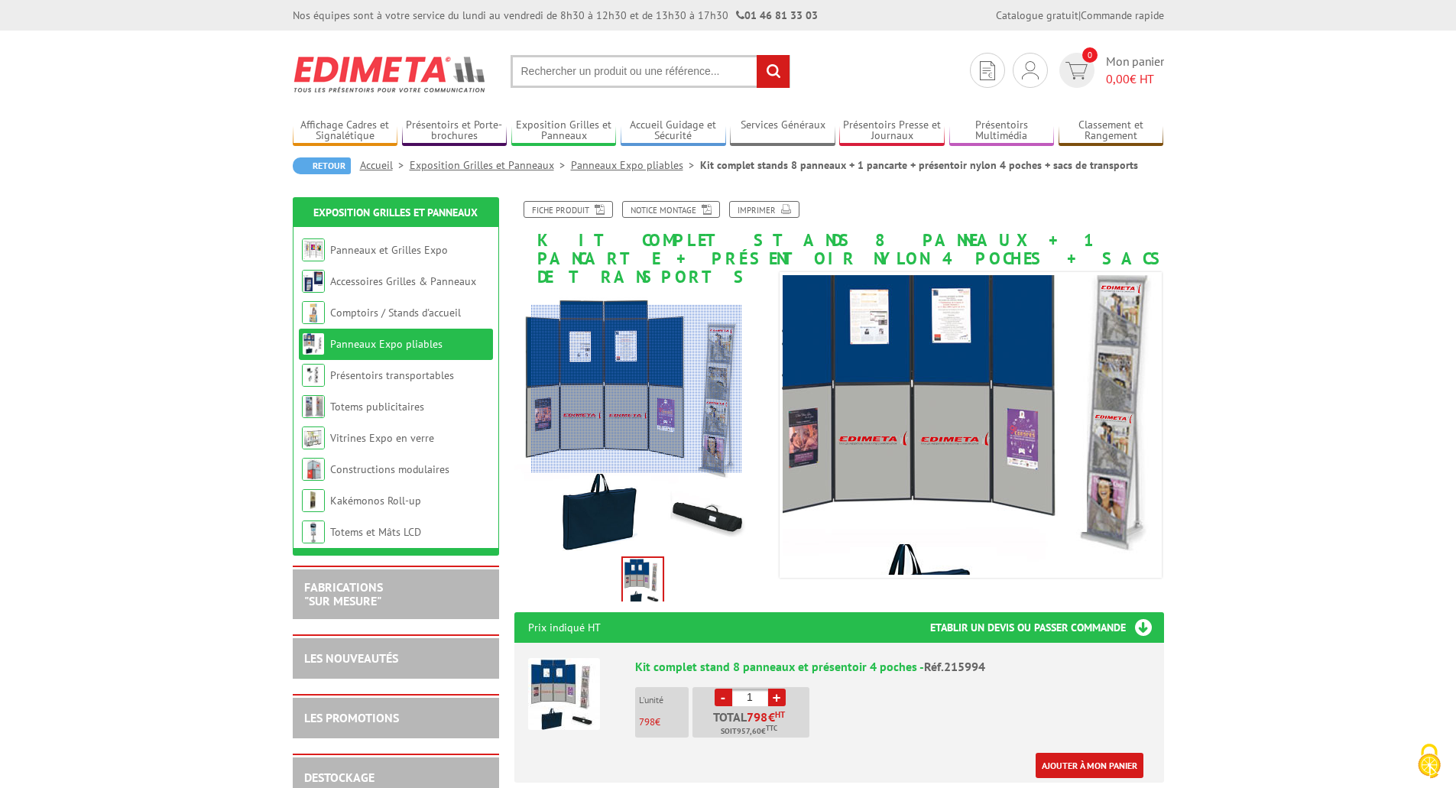
click at [637, 389] on div at bounding box center [636, 389] width 211 height 168
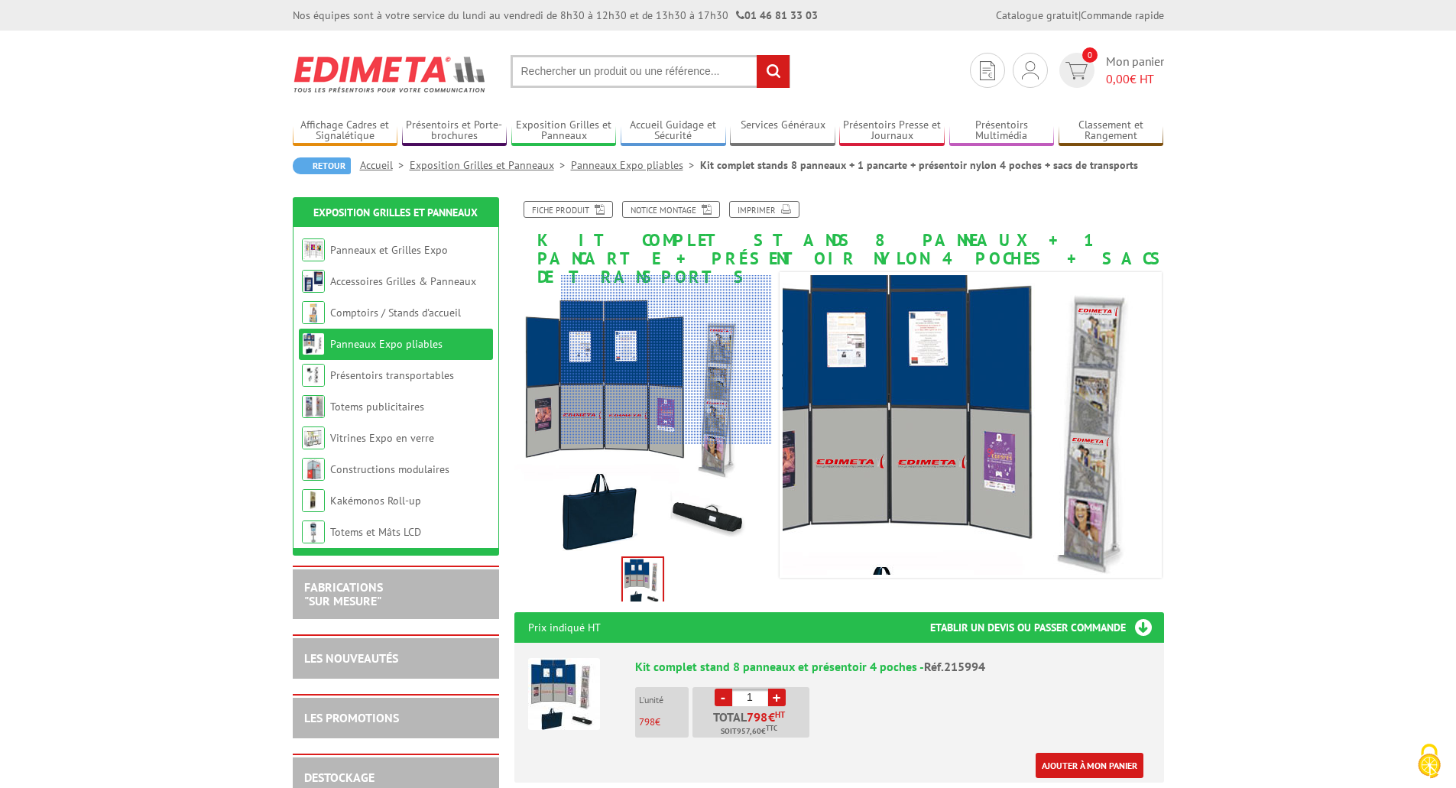
drag, startPoint x: 637, startPoint y: 389, endPoint x: 735, endPoint y: 283, distance: 144.9
click at [735, 283] on div at bounding box center [643, 404] width 258 height 258
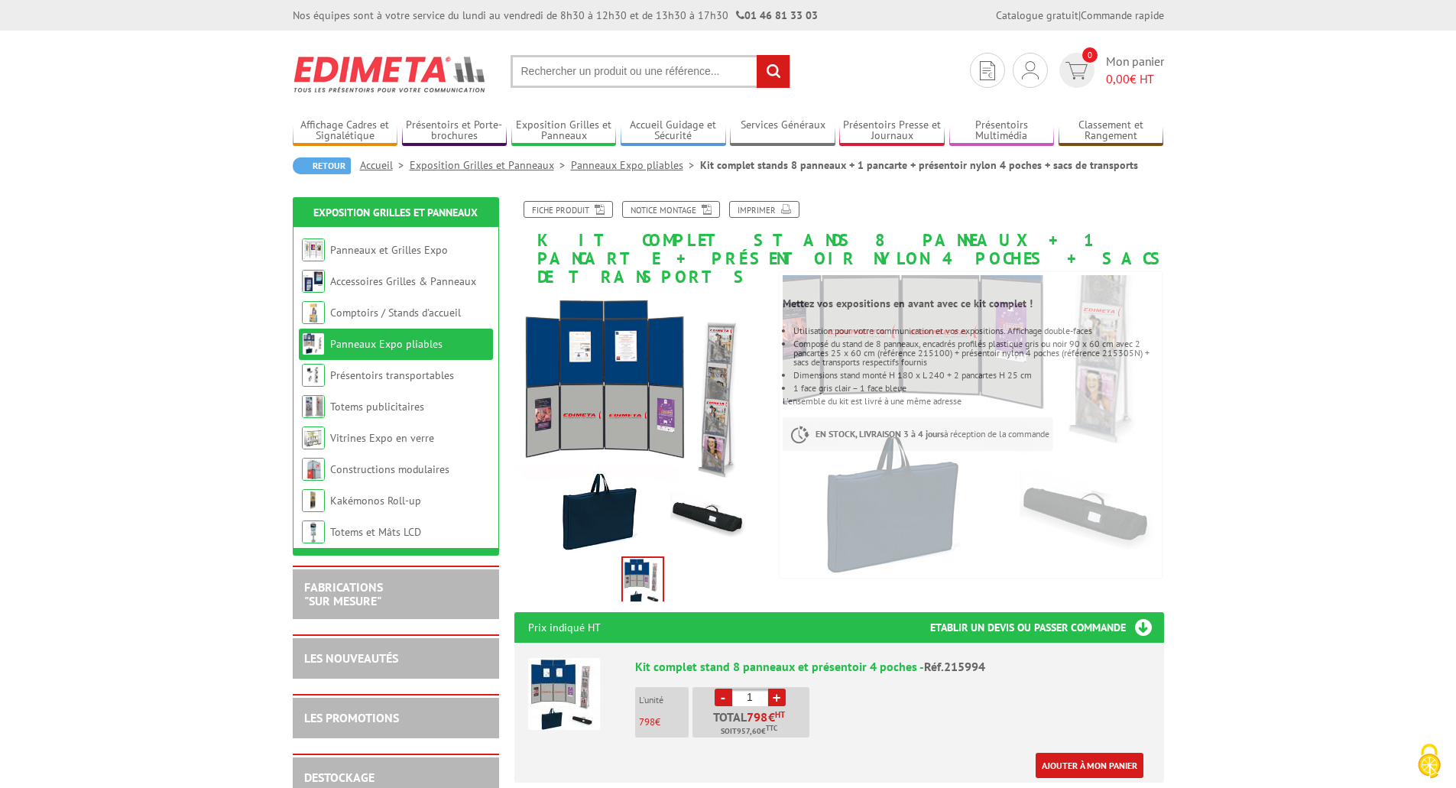
click at [650, 559] on img at bounding box center [643, 581] width 40 height 47
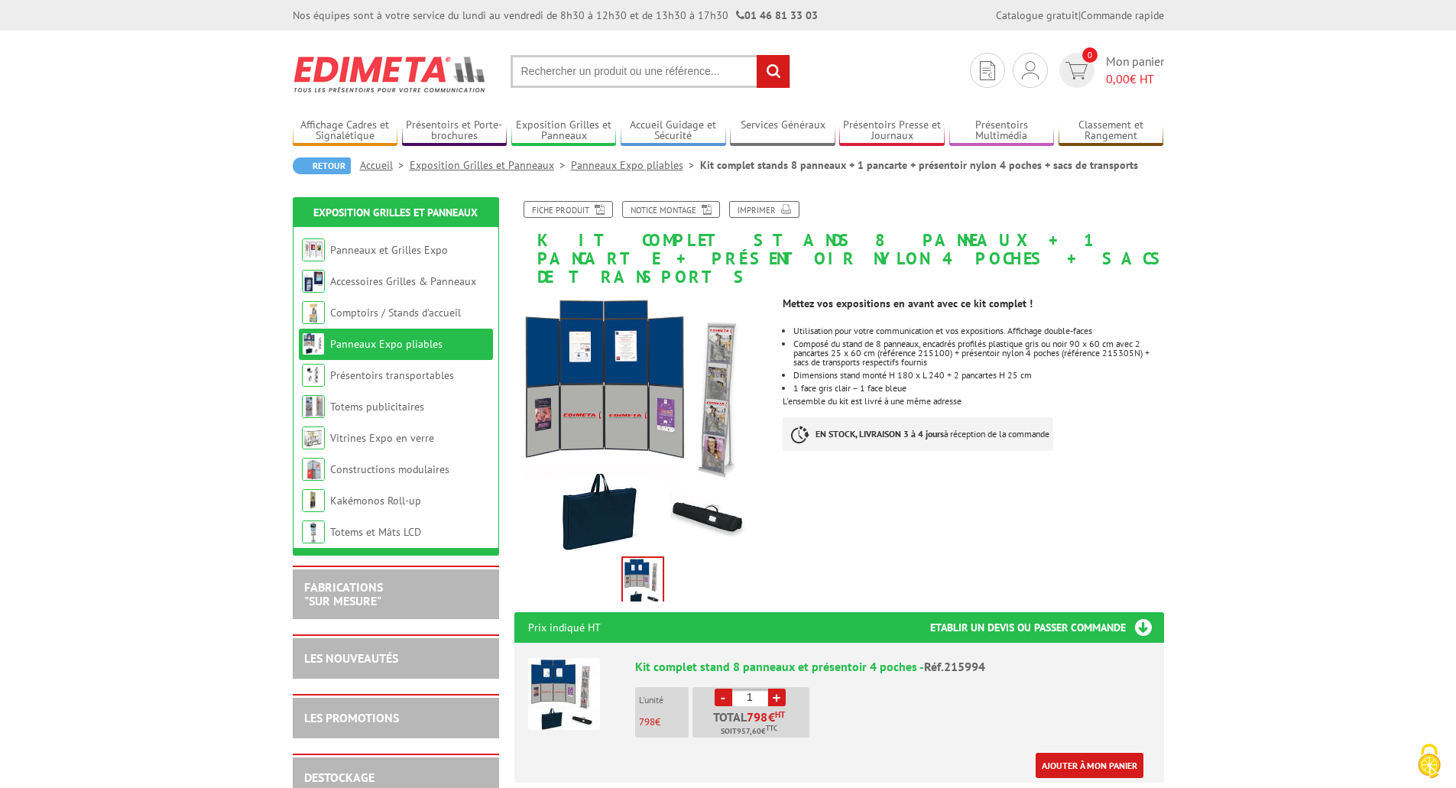
scroll to position [76, 0]
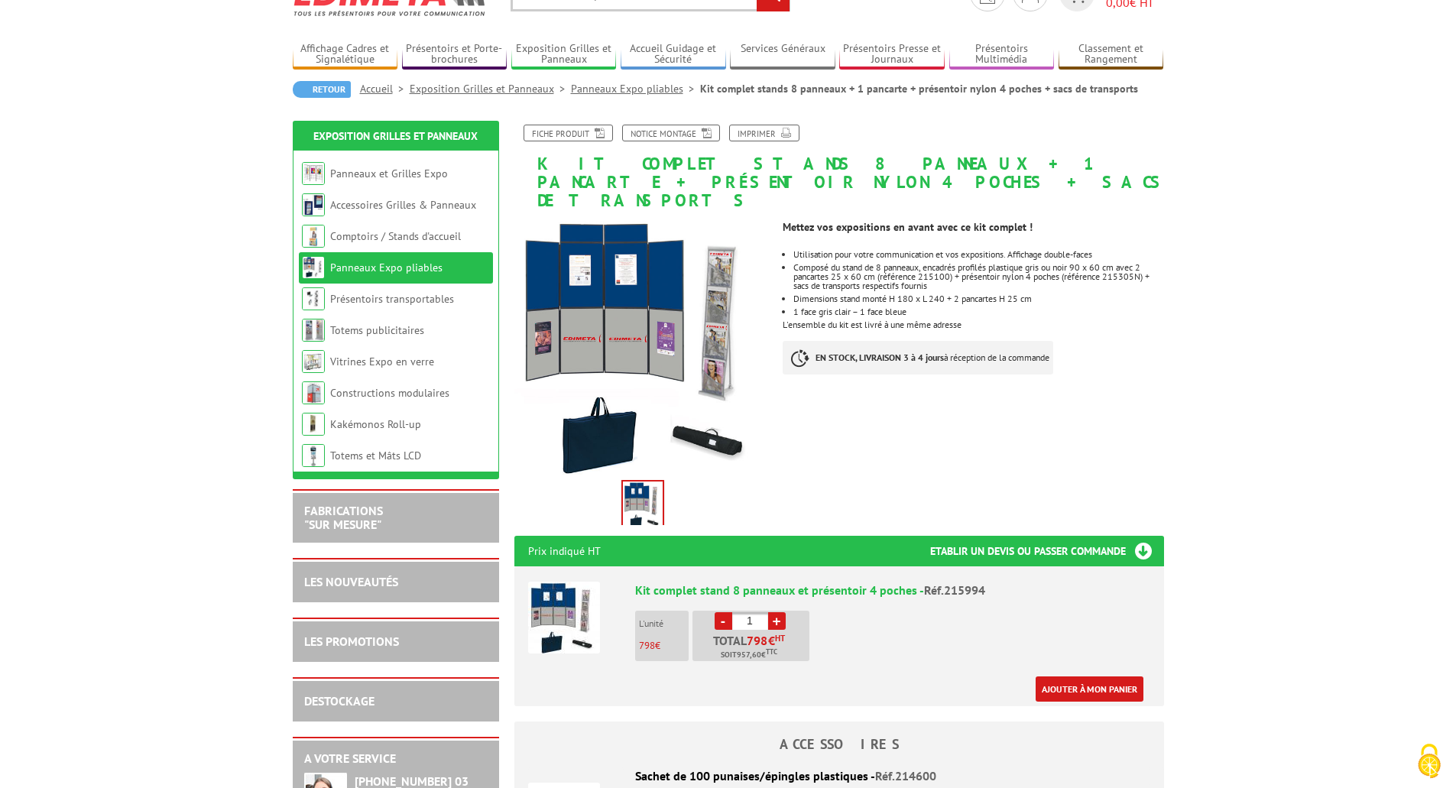
click at [645, 481] on img at bounding box center [643, 504] width 40 height 47
click at [384, 334] on link "Totems publicitaires" at bounding box center [377, 330] width 94 height 14
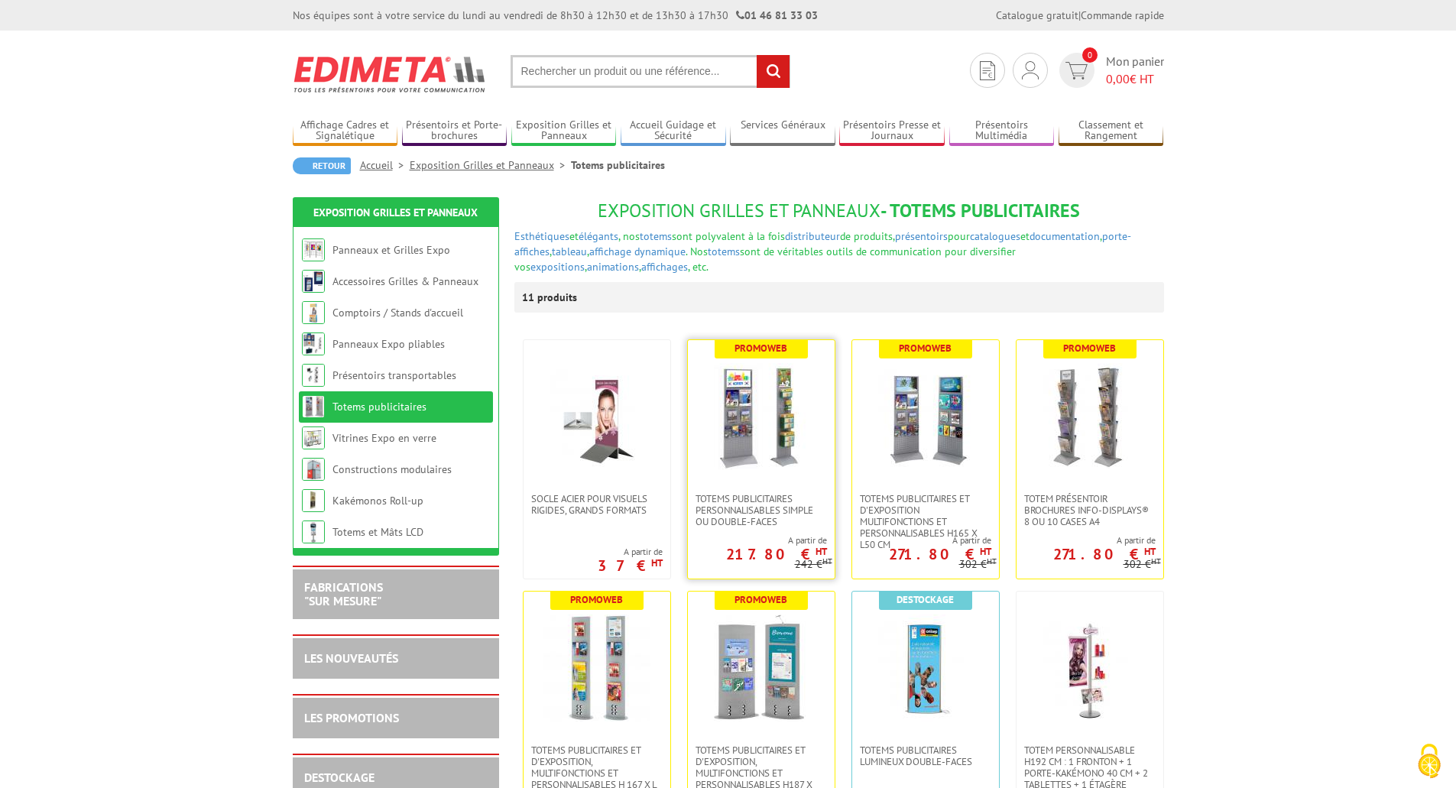
click at [753, 452] on img at bounding box center [761, 416] width 107 height 107
click at [1090, 422] on img at bounding box center [1089, 416] width 107 height 107
click at [944, 431] on img at bounding box center [925, 416] width 107 height 107
click at [373, 249] on link "Panneaux et Grilles Expo" at bounding box center [390, 250] width 117 height 14
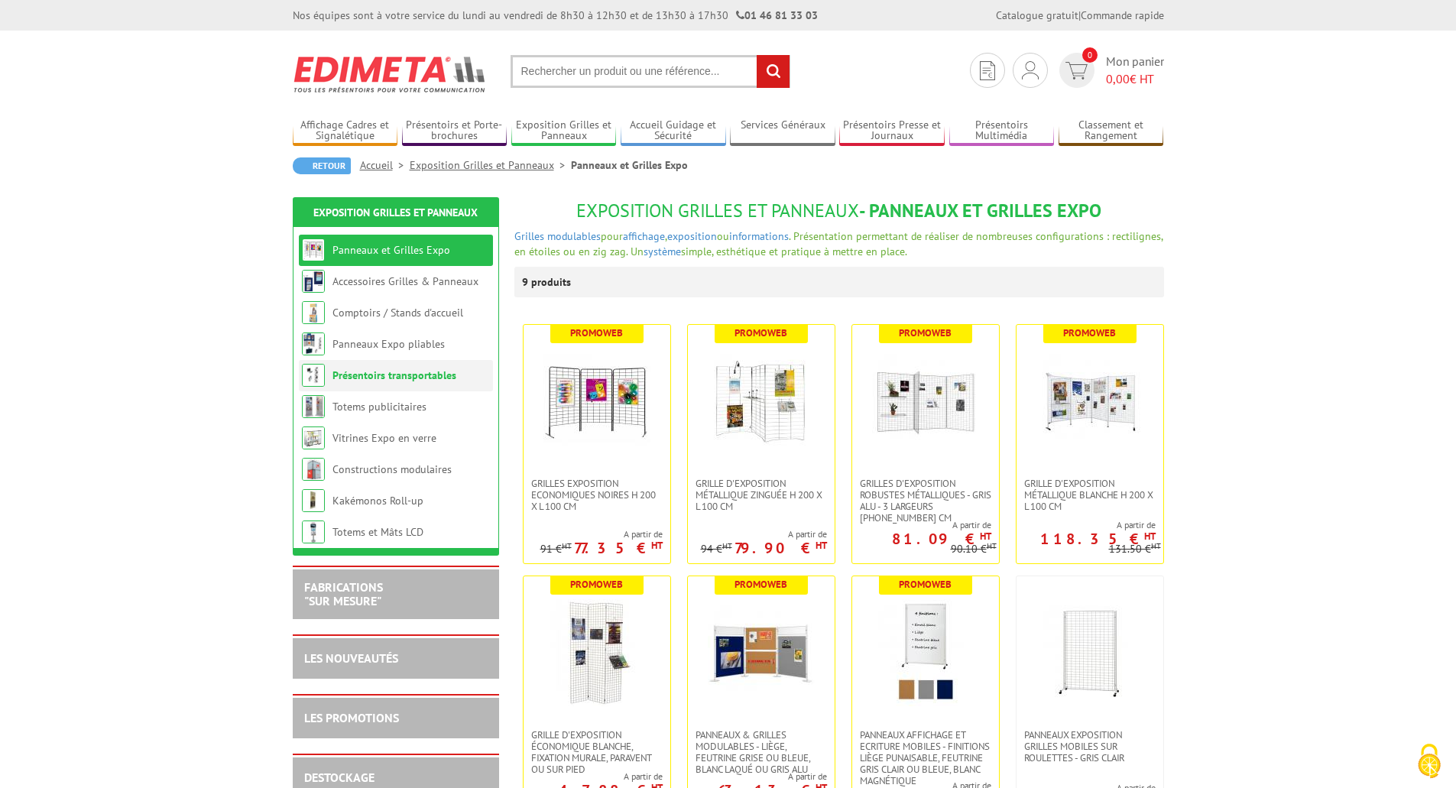
click at [384, 373] on link "Présentoirs transportables" at bounding box center [394, 375] width 124 height 14
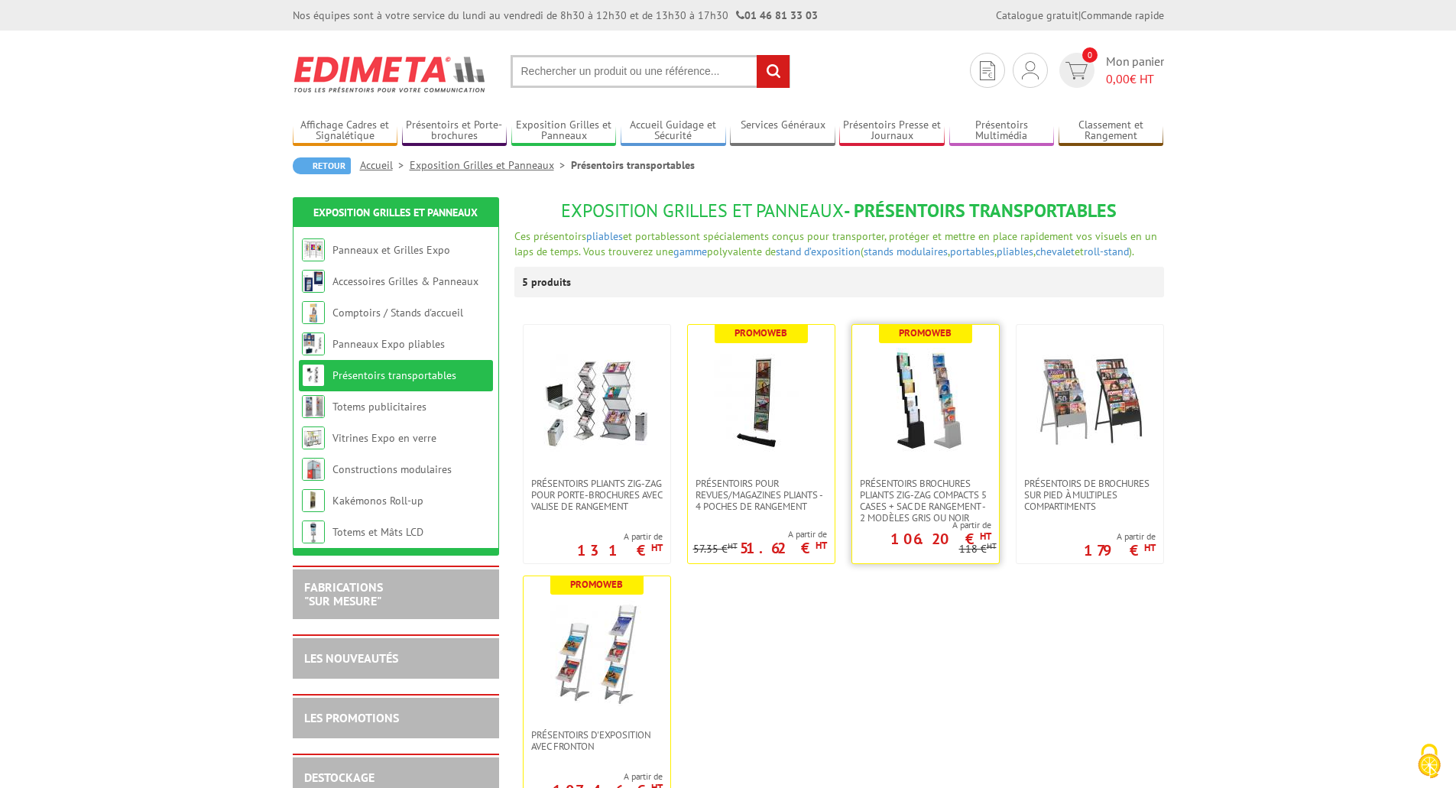
click at [933, 417] on img at bounding box center [925, 401] width 107 height 107
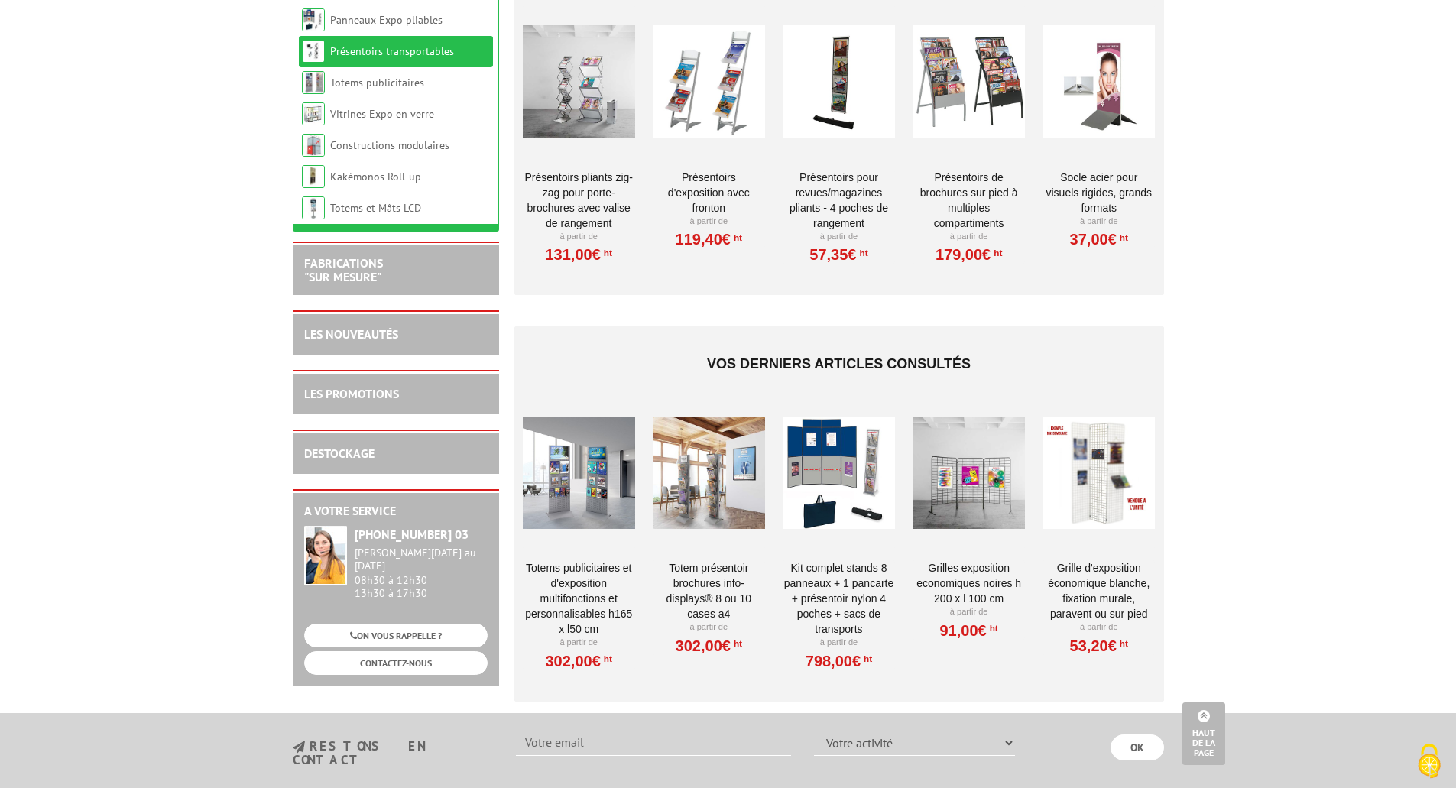
scroll to position [1223, 0]
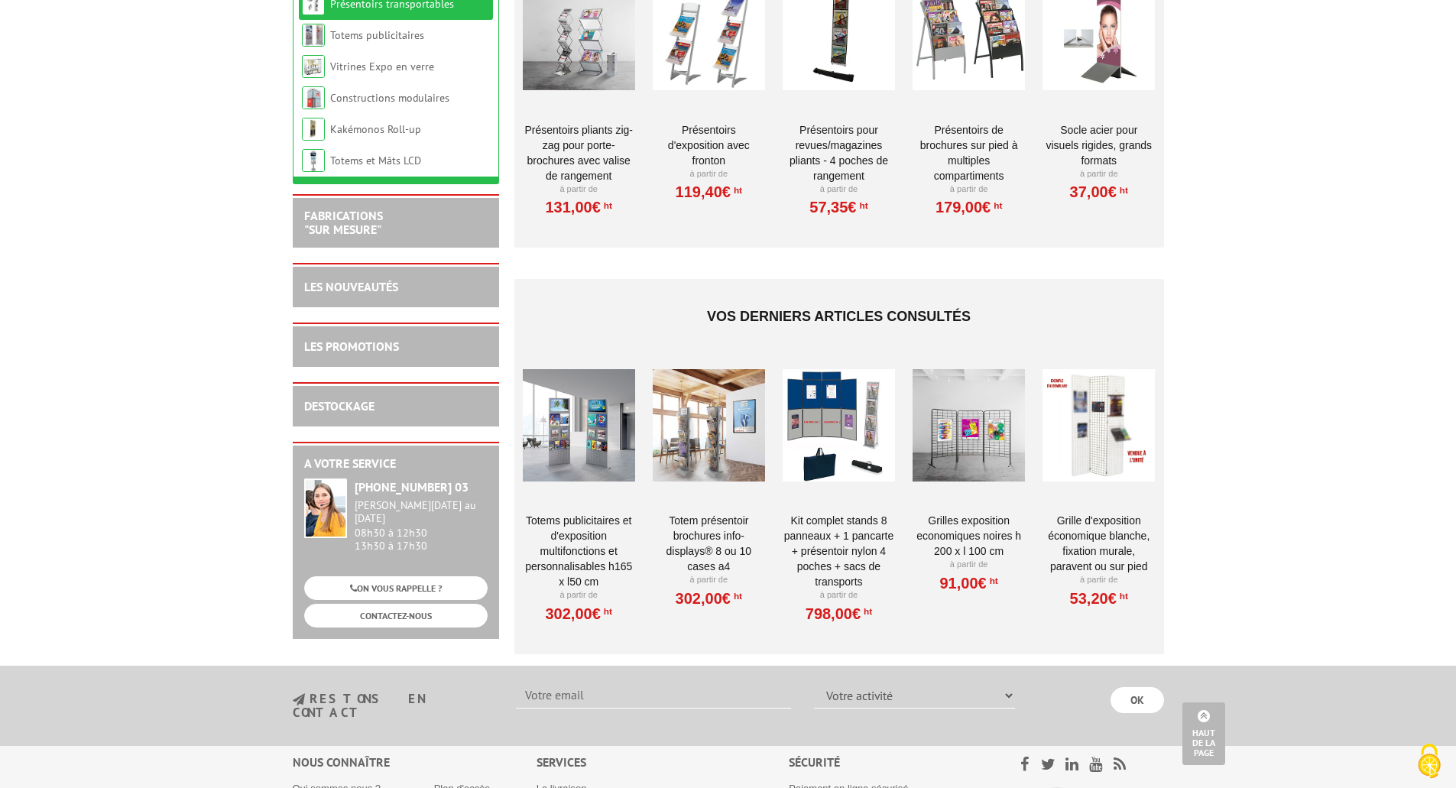
click at [970, 409] on div at bounding box center [968, 424] width 112 height 153
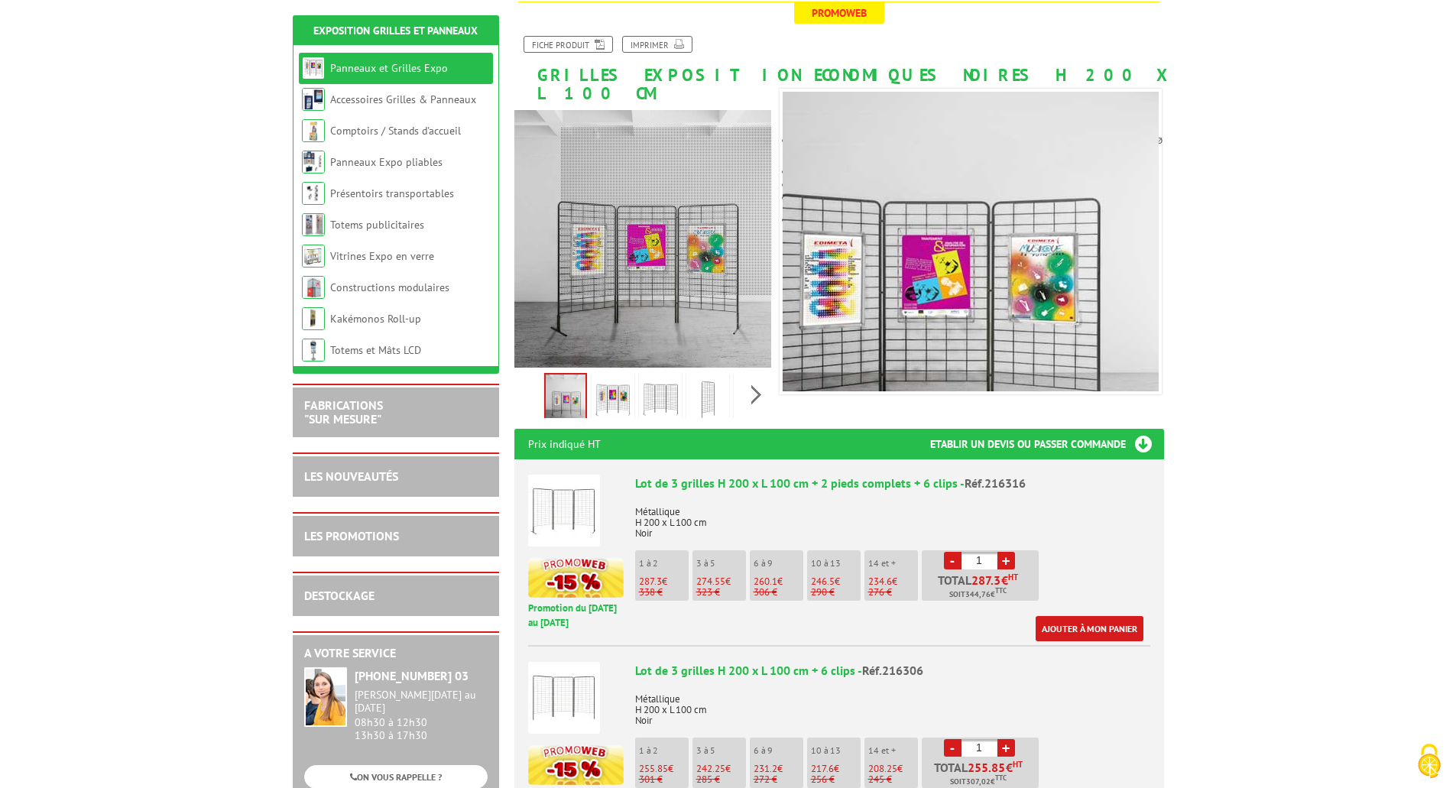
scroll to position [229, 0]
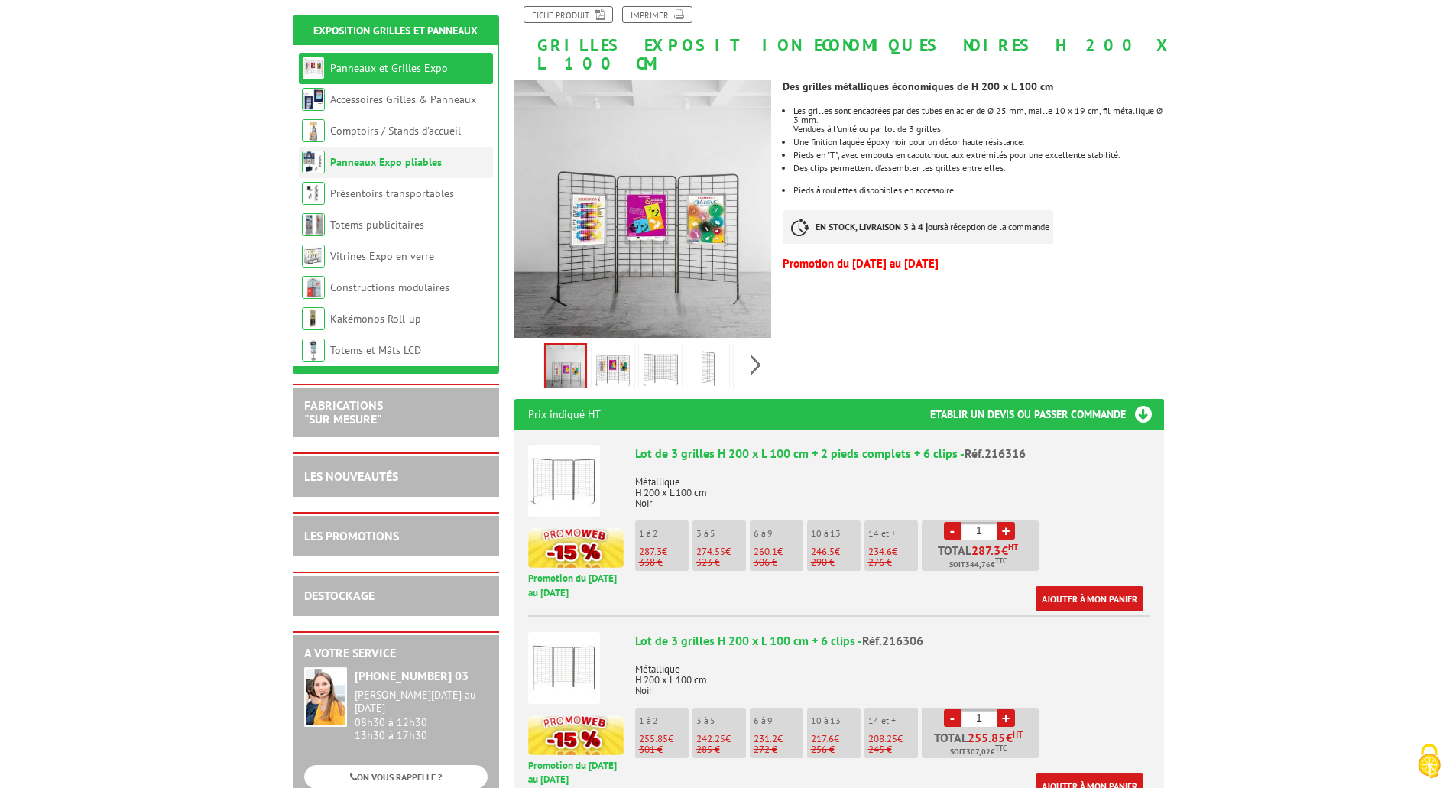
click at [390, 164] on link "Panneaux Expo pliables" at bounding box center [386, 162] width 112 height 14
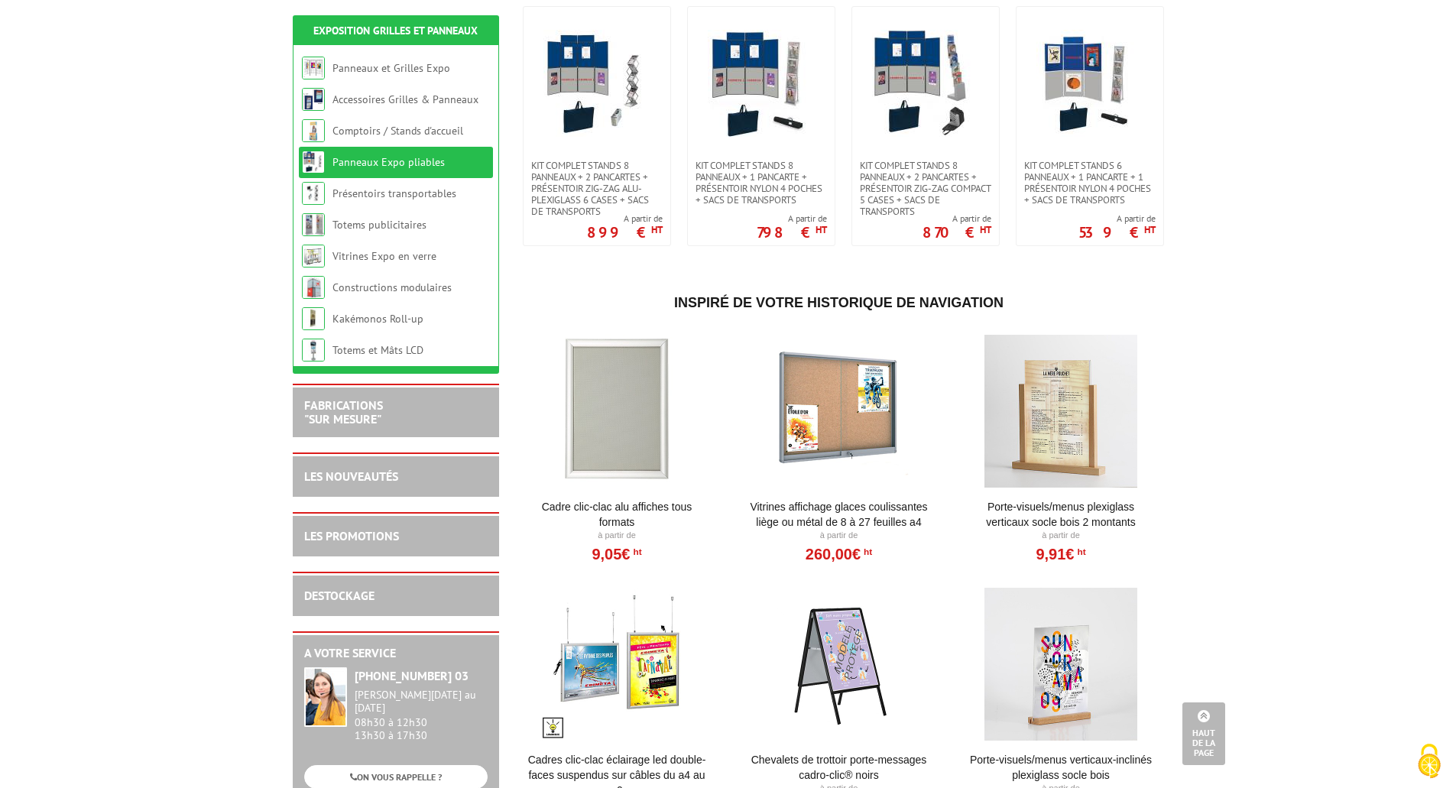
scroll to position [153, 0]
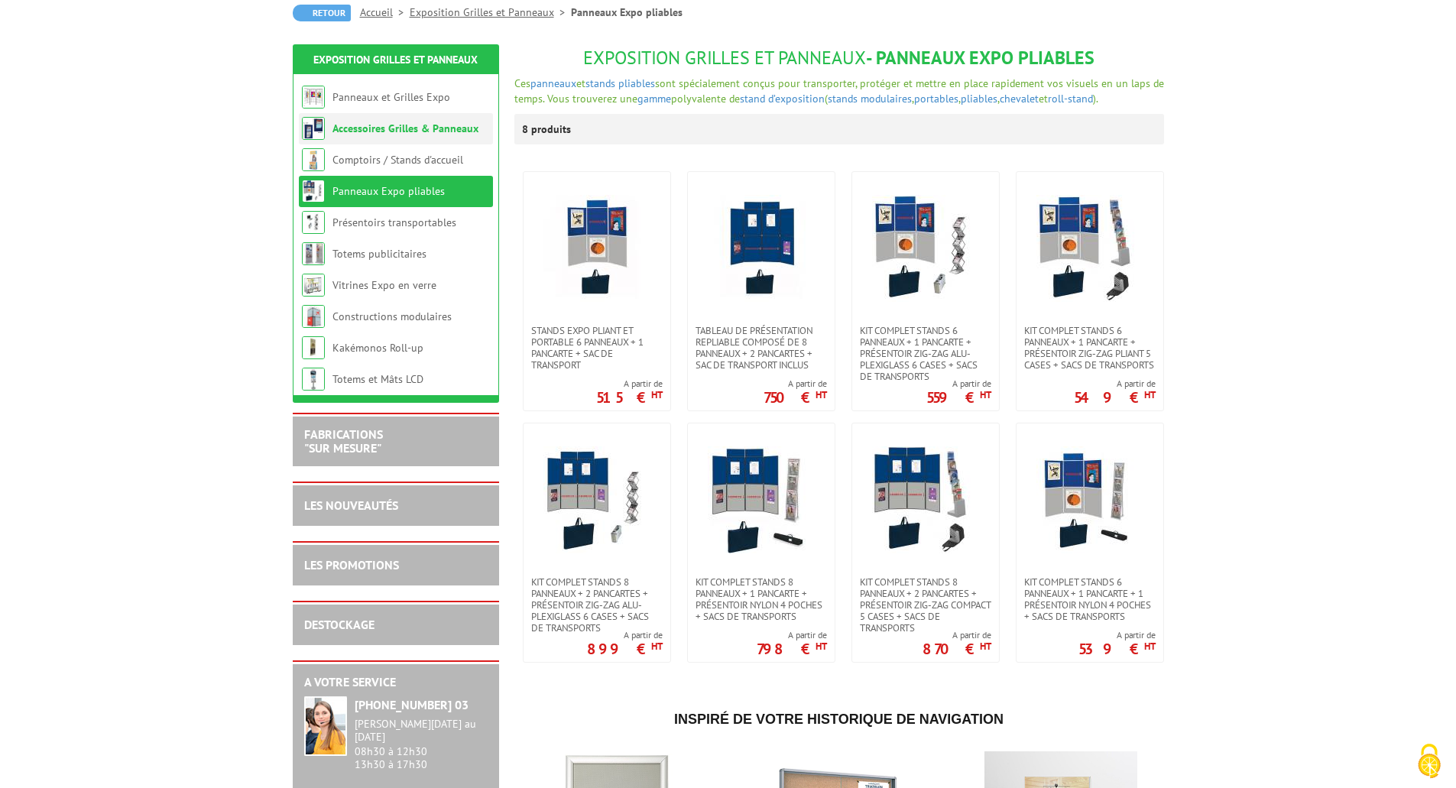
click at [386, 134] on link "Accessoires Grilles & Panneaux" at bounding box center [405, 128] width 146 height 14
click at [361, 97] on link "Panneaux et Grilles Expo" at bounding box center [390, 97] width 117 height 14
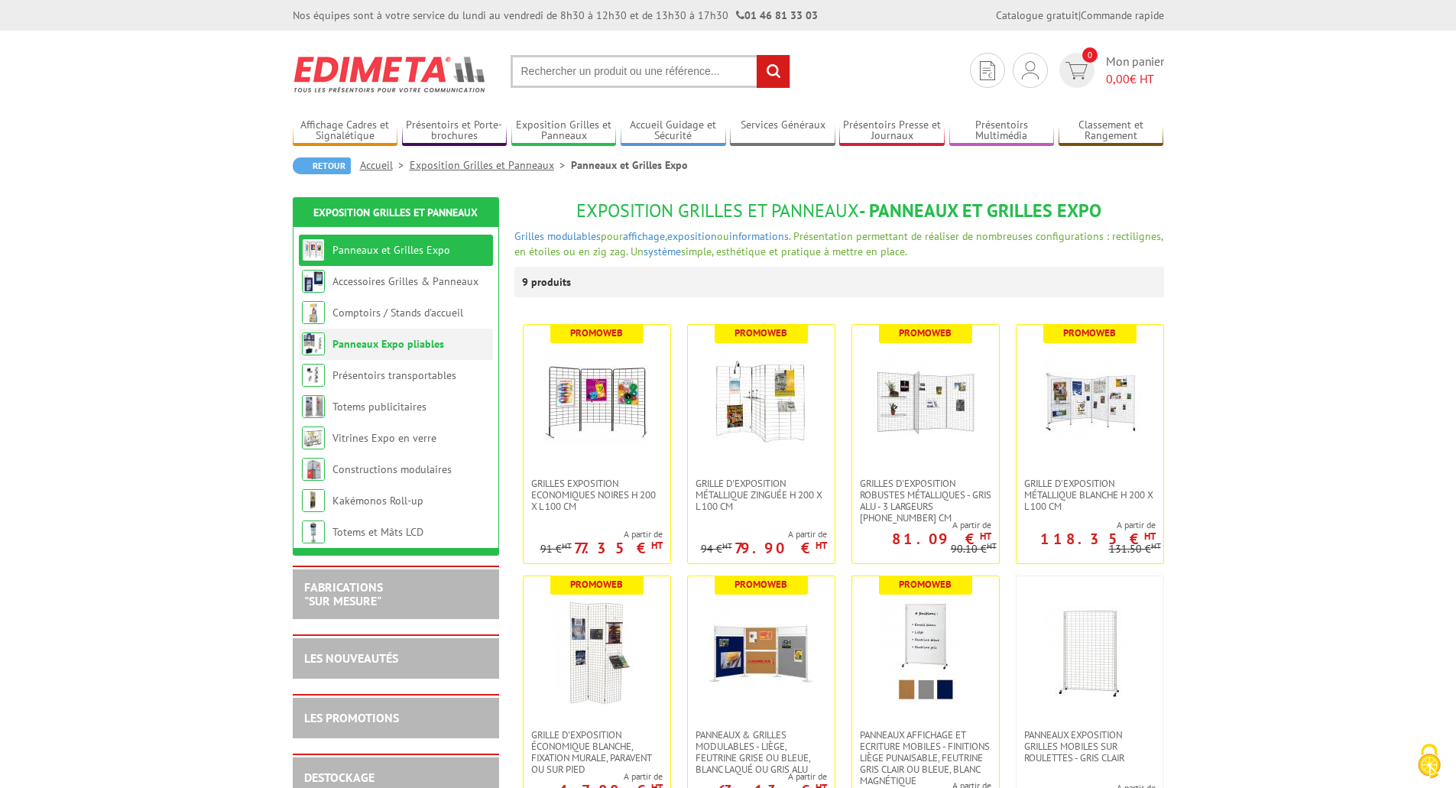
click at [408, 342] on link "Panneaux Expo pliables" at bounding box center [388, 344] width 112 height 14
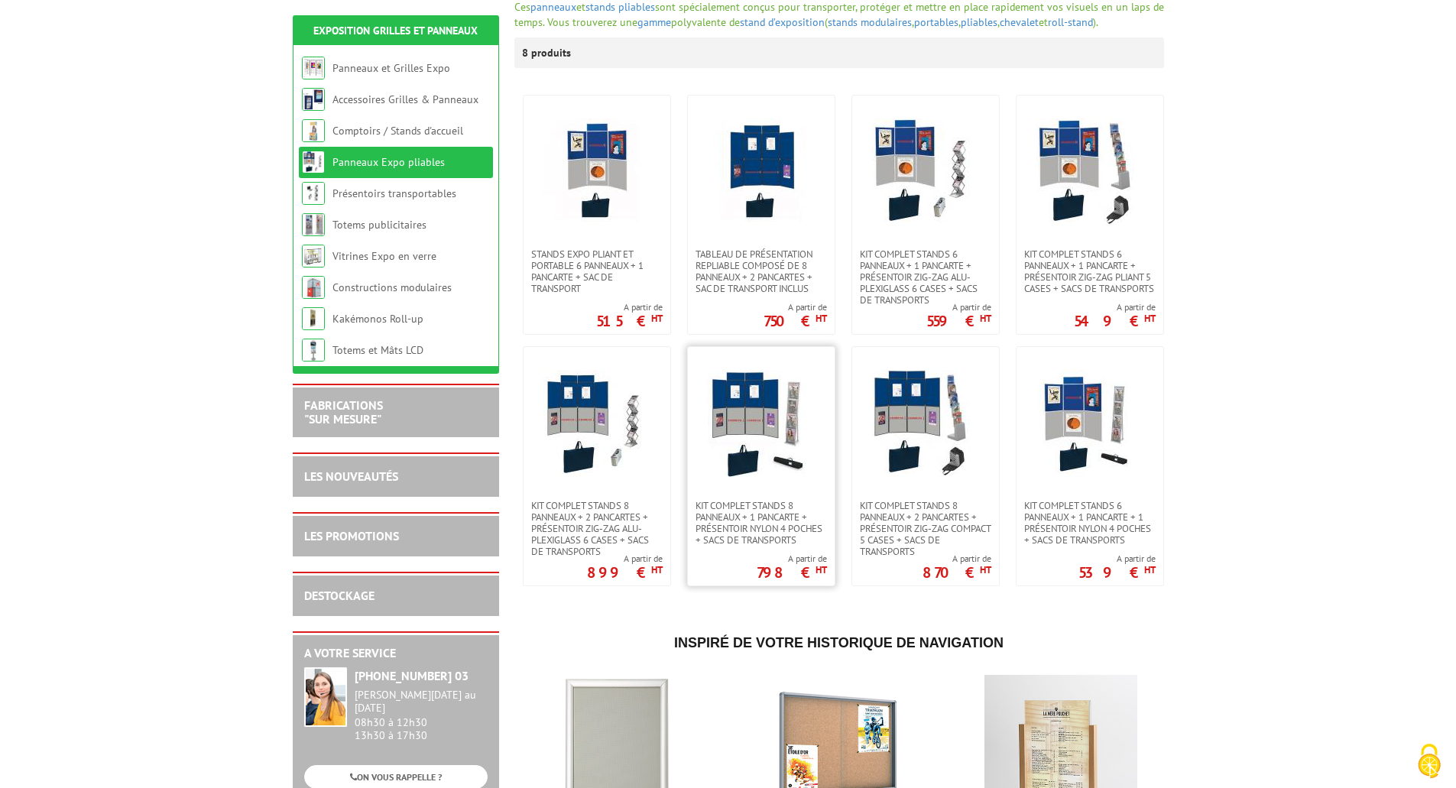
scroll to position [306, 0]
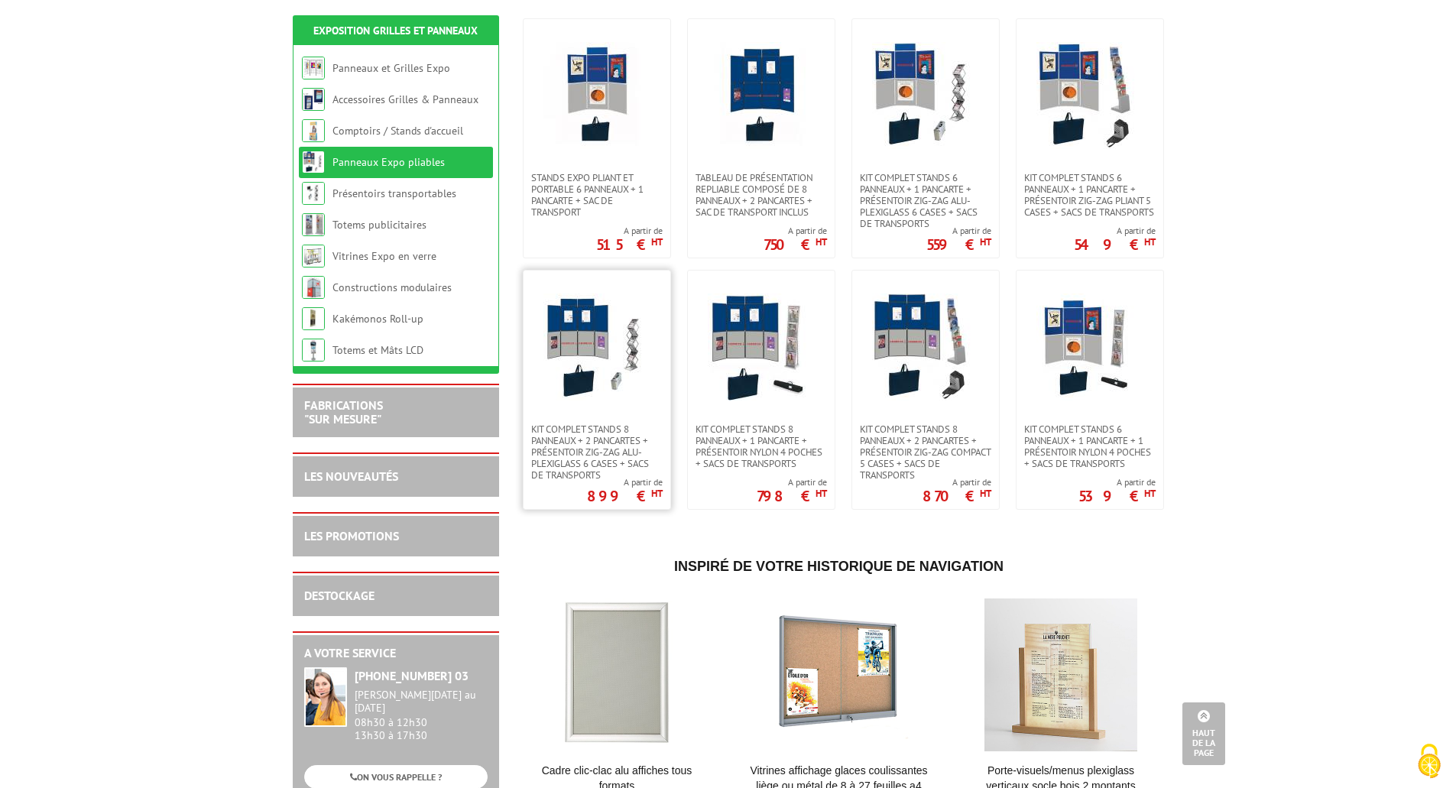
click at [630, 374] on img at bounding box center [596, 346] width 107 height 107
click at [968, 332] on img at bounding box center [925, 346] width 107 height 107
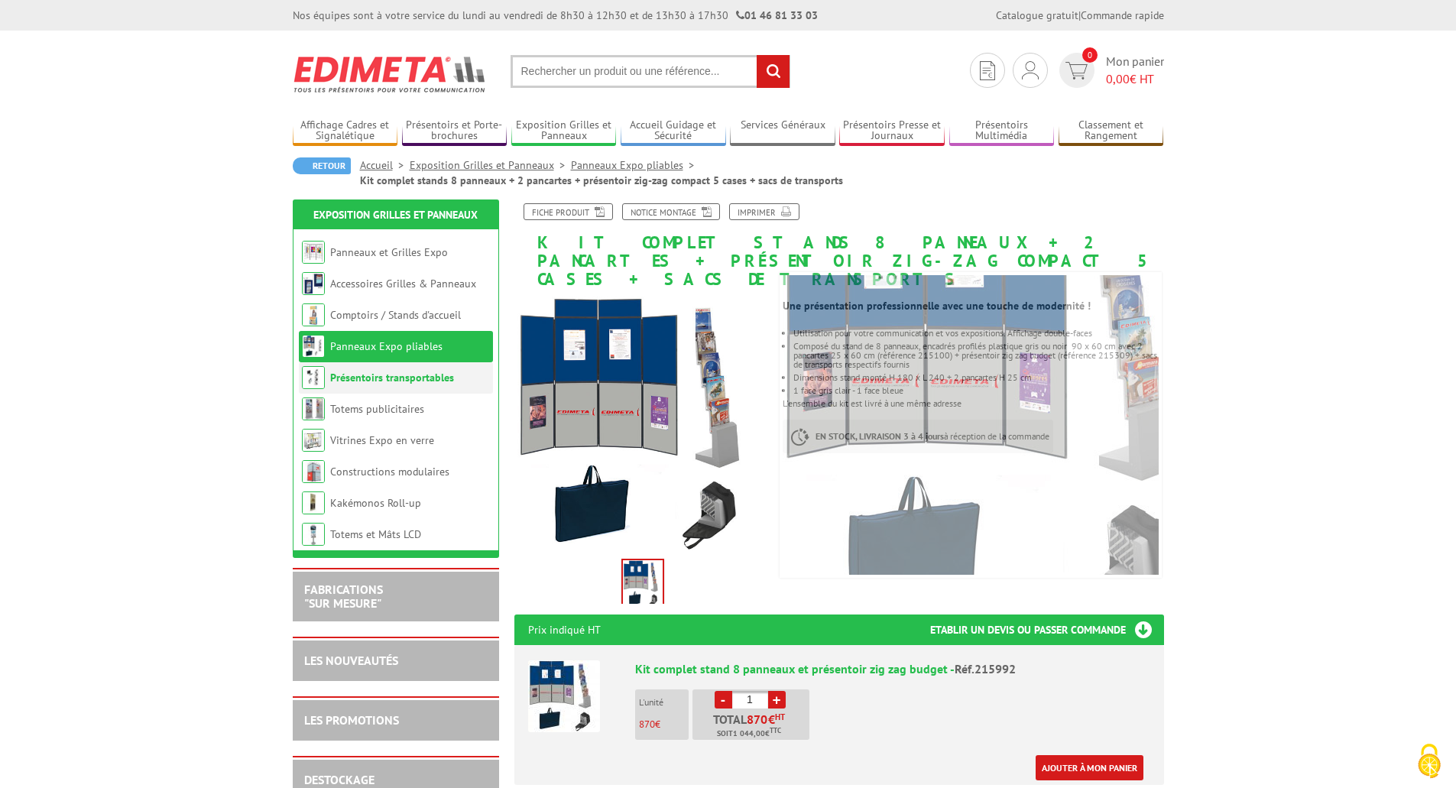
click at [371, 376] on link "Présentoirs transportables" at bounding box center [392, 378] width 124 height 14
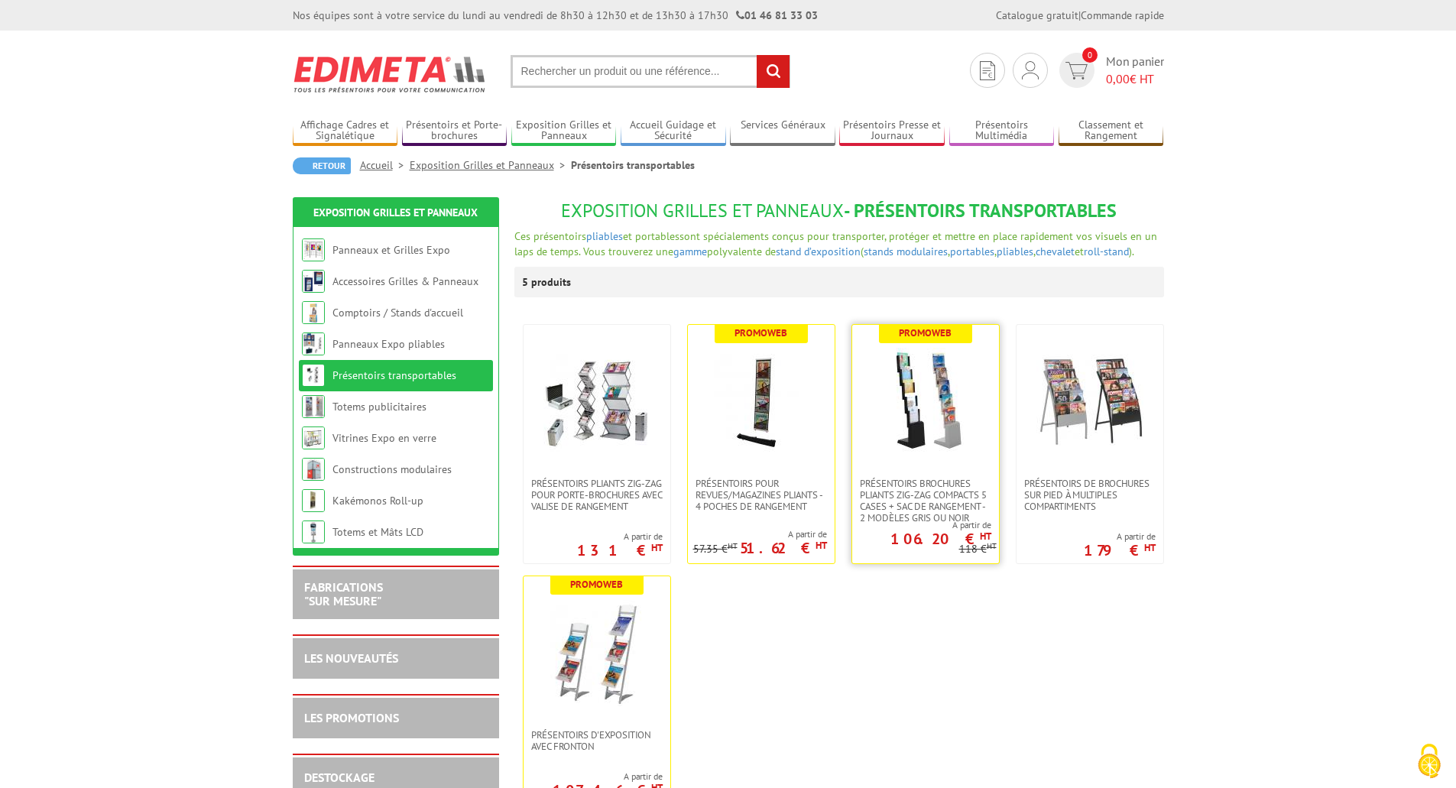
click at [939, 471] on link at bounding box center [925, 401] width 147 height 153
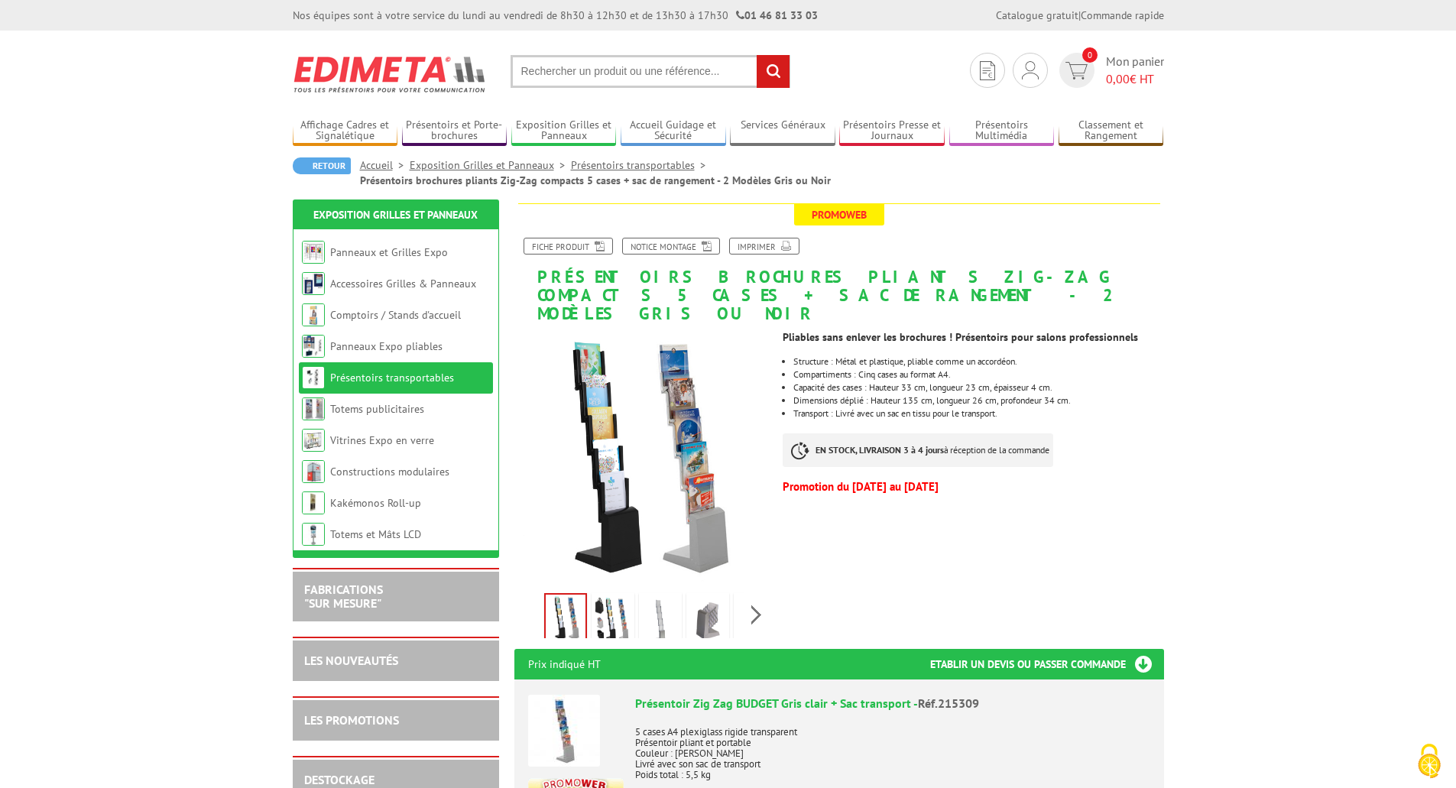
click at [709, 604] on img at bounding box center [707, 619] width 37 height 47
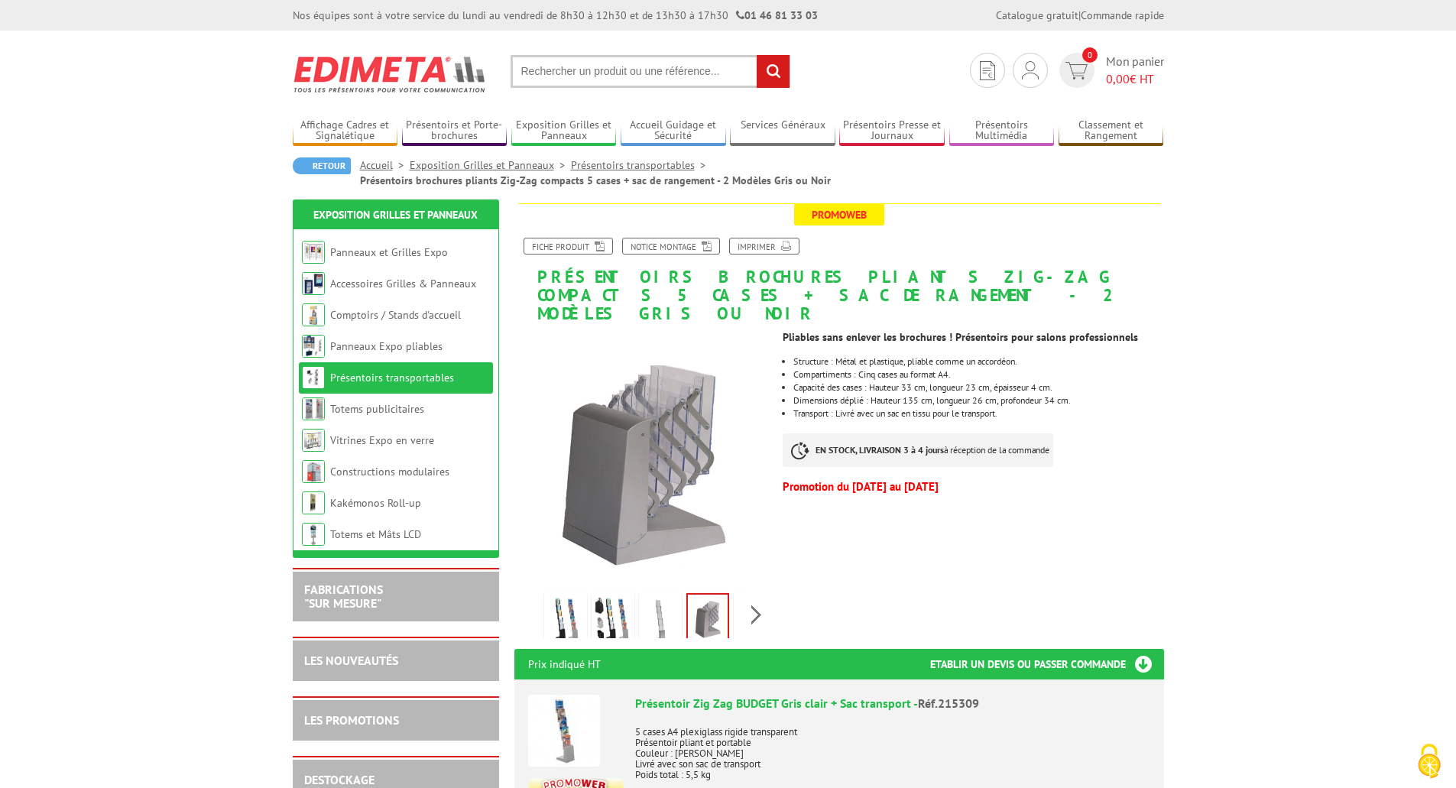
click at [663, 604] on img at bounding box center [660, 619] width 37 height 47
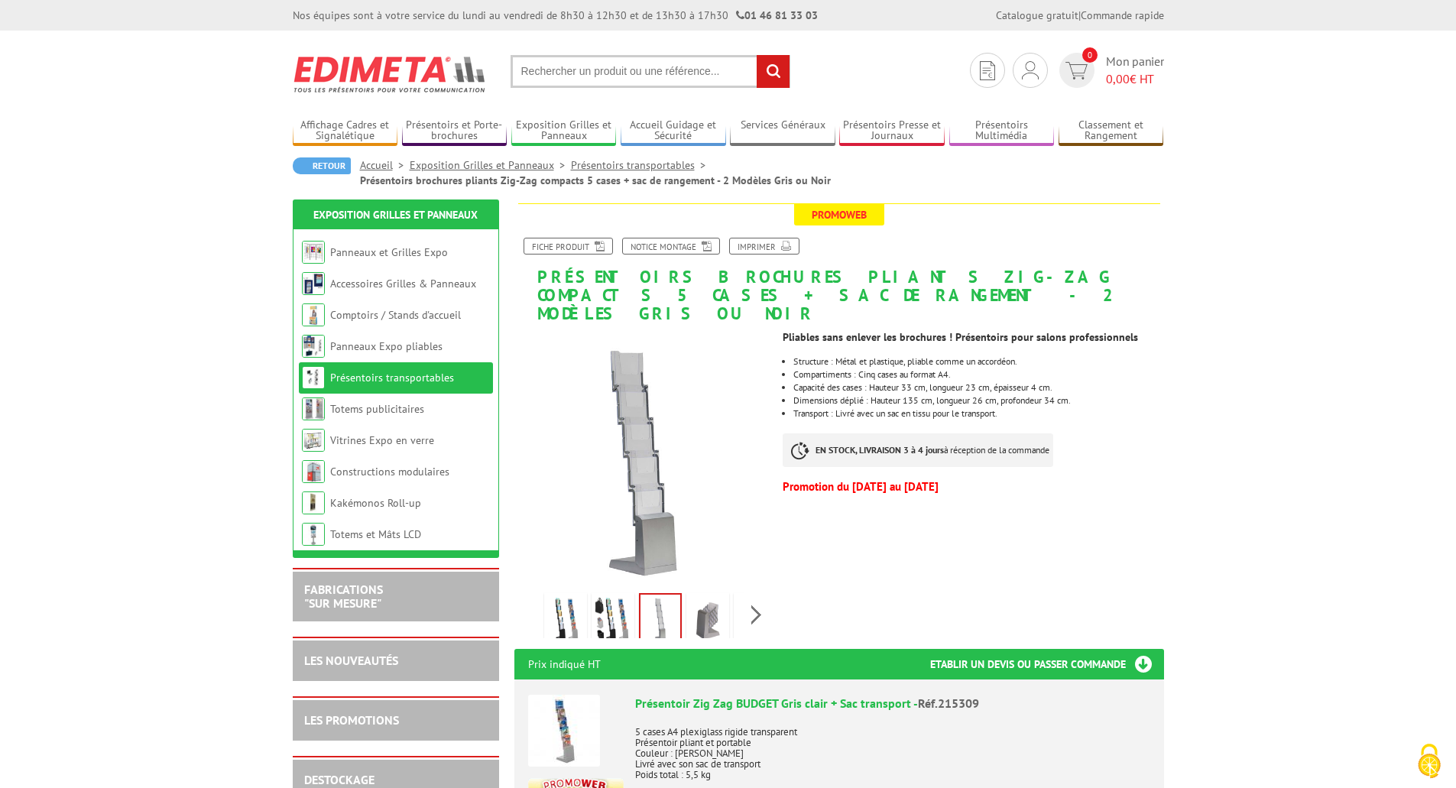
click at [616, 607] on img at bounding box center [612, 619] width 37 height 47
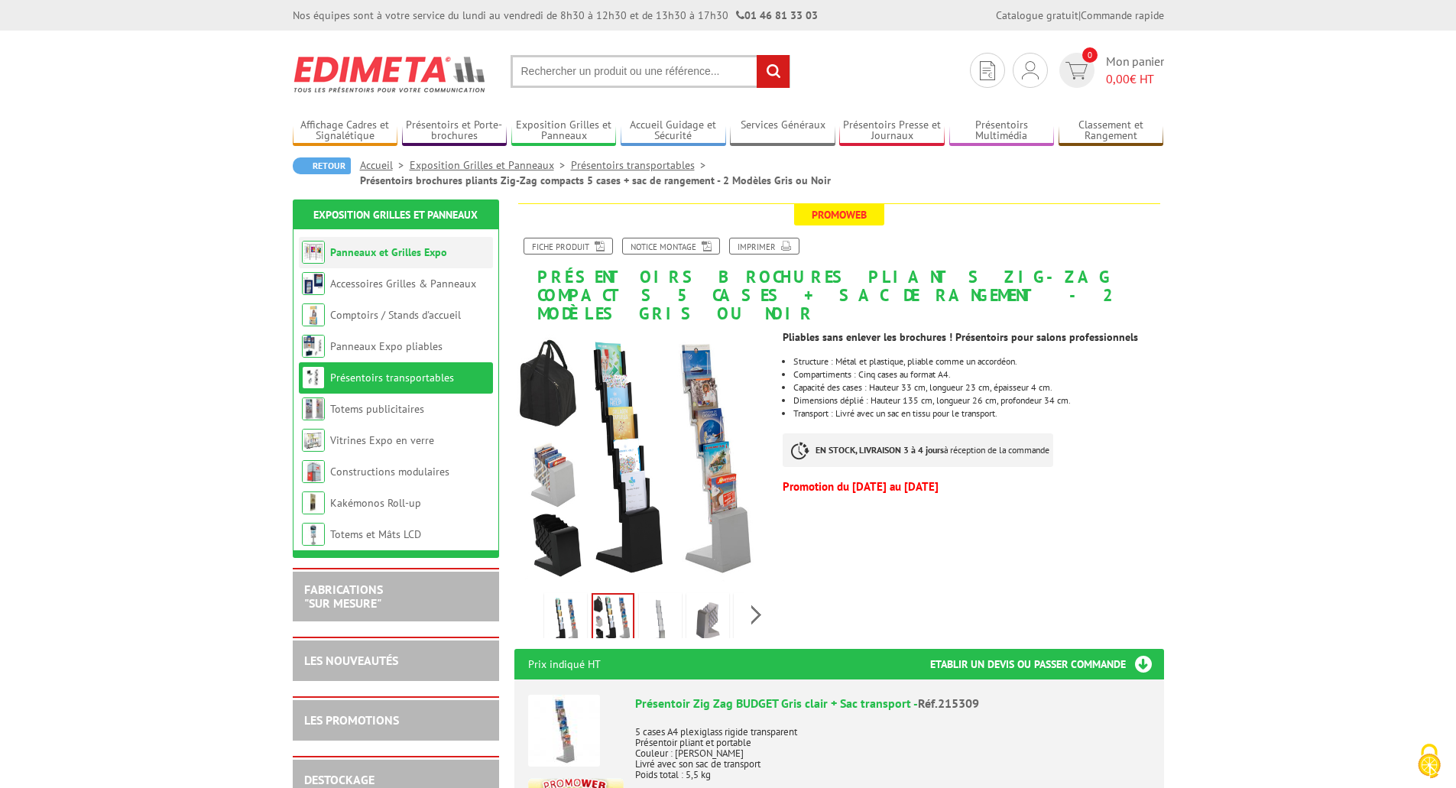
click at [391, 251] on link "Panneaux et Grilles Expo" at bounding box center [388, 252] width 117 height 14
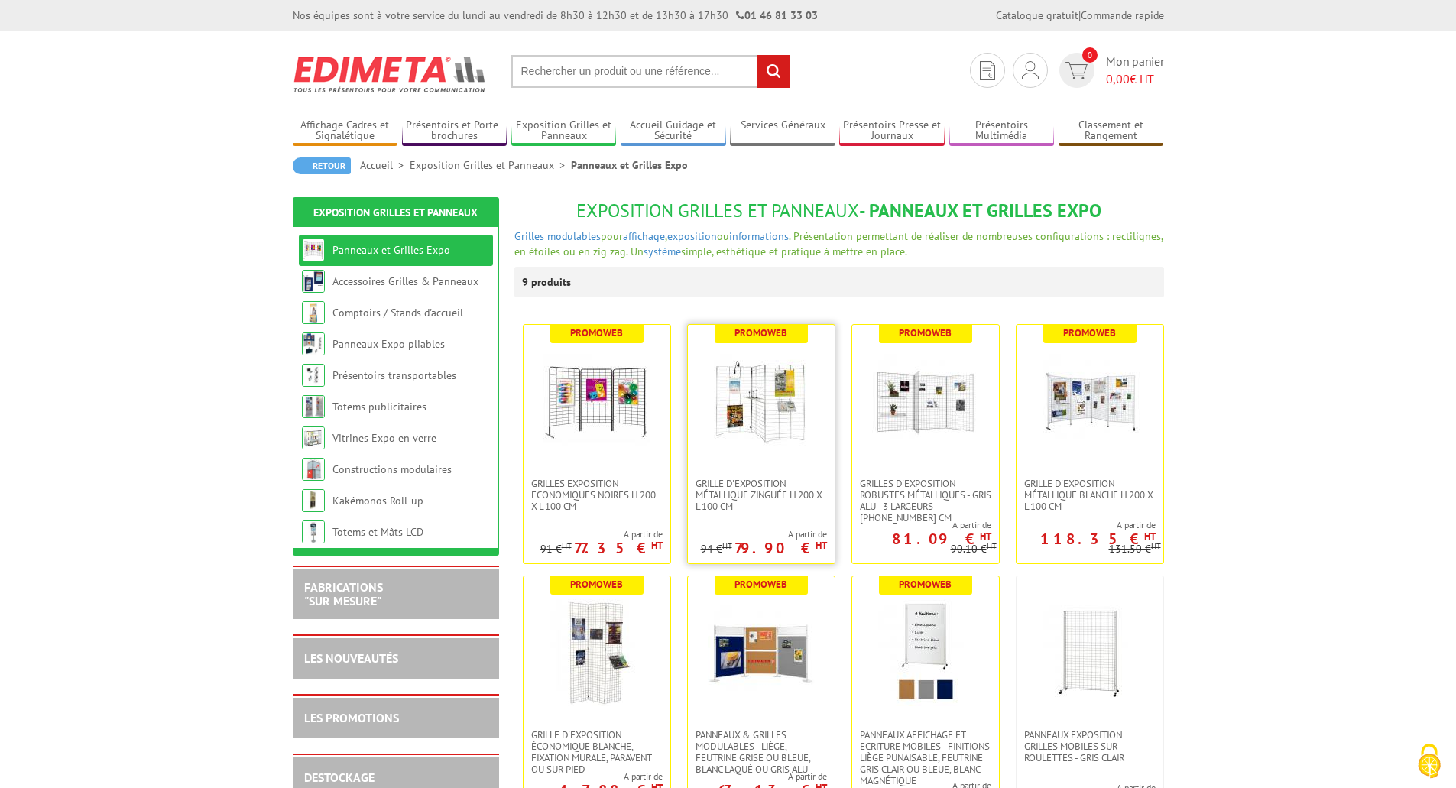
click at [765, 418] on img at bounding box center [761, 401] width 107 height 107
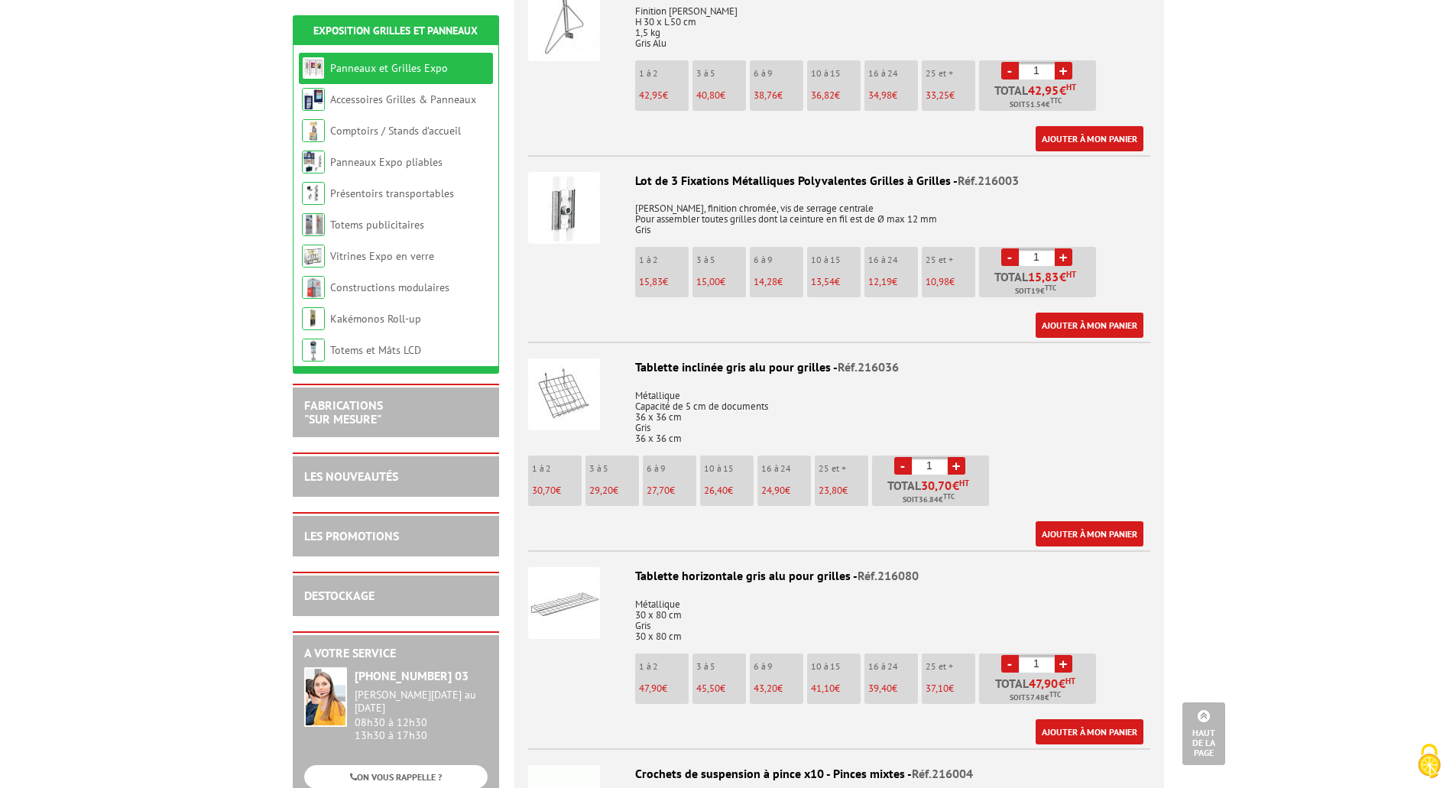
scroll to position [993, 0]
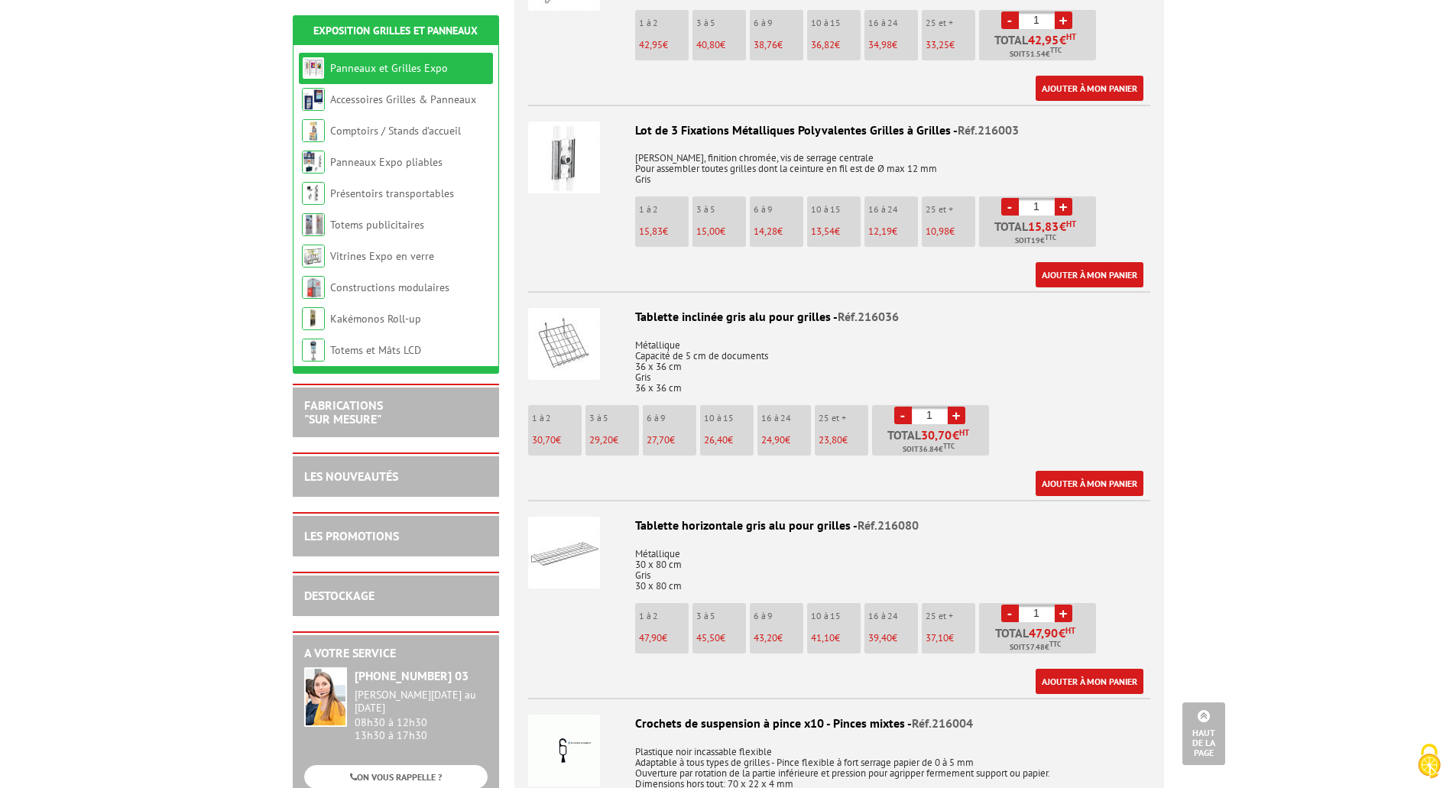
click at [963, 407] on link "+" at bounding box center [957, 416] width 18 height 18
type input "2"
click at [1102, 471] on link "Ajouter à mon panier" at bounding box center [1089, 483] width 108 height 25
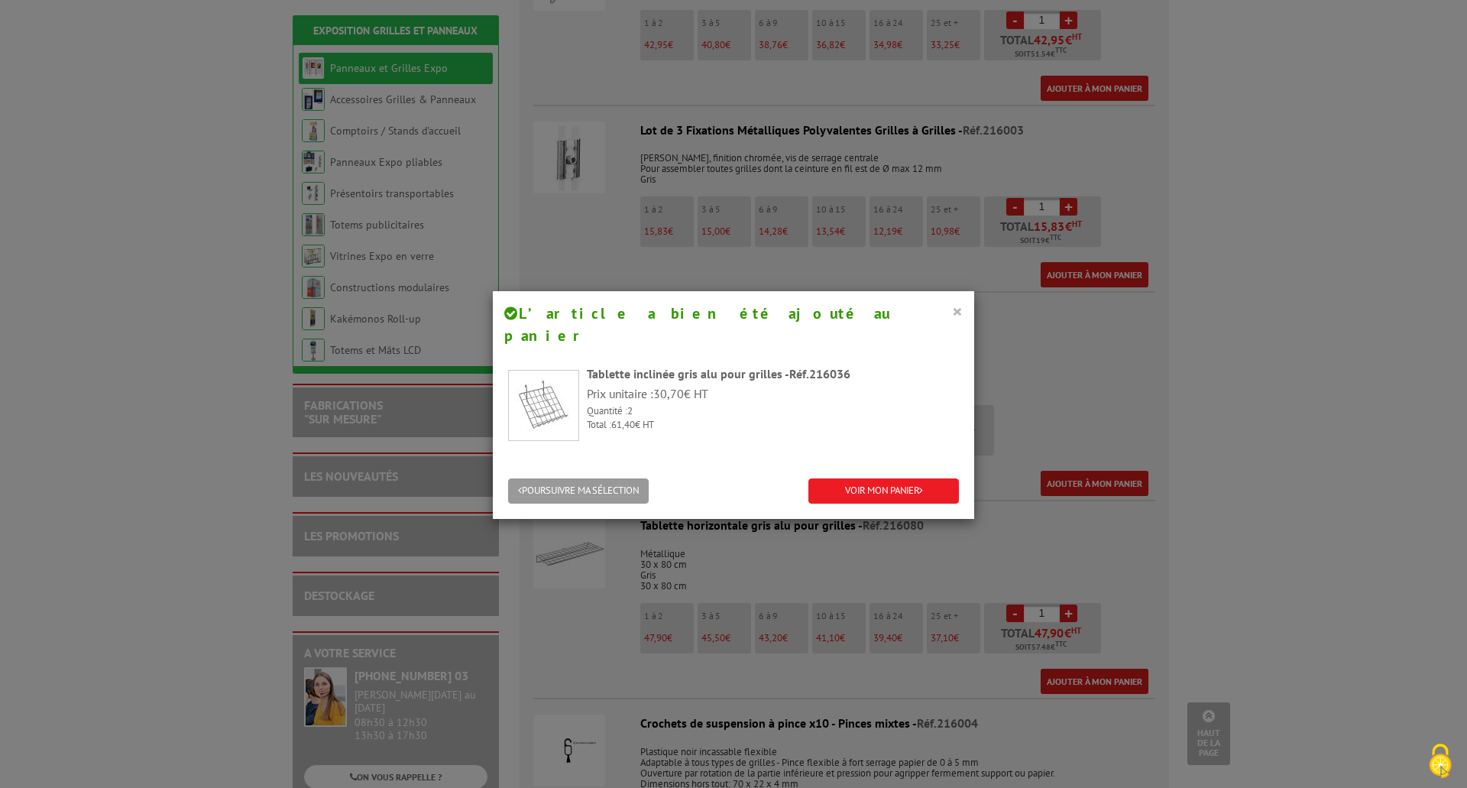
click at [955, 309] on button "×" at bounding box center [957, 311] width 11 height 20
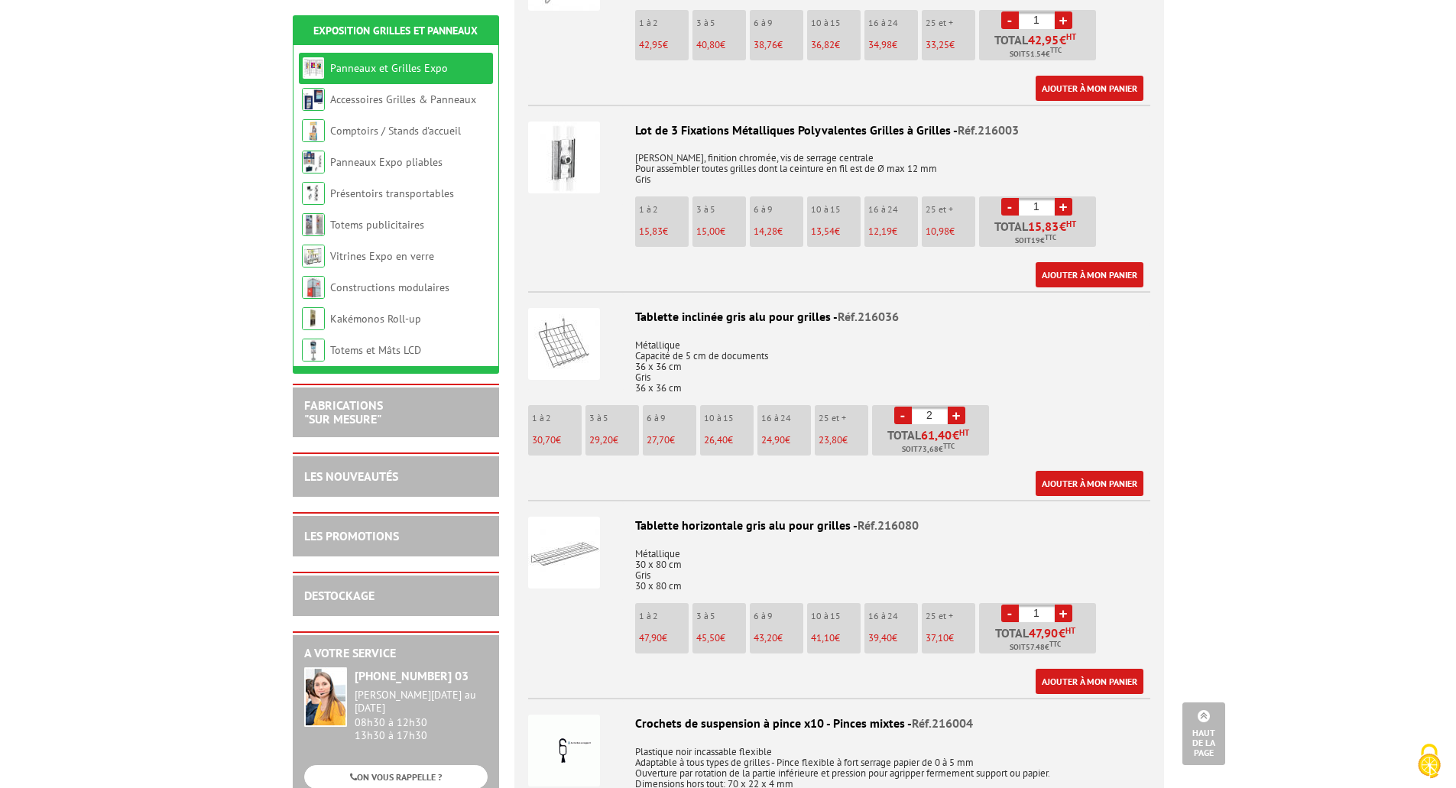
click at [559, 320] on img at bounding box center [564, 344] width 72 height 72
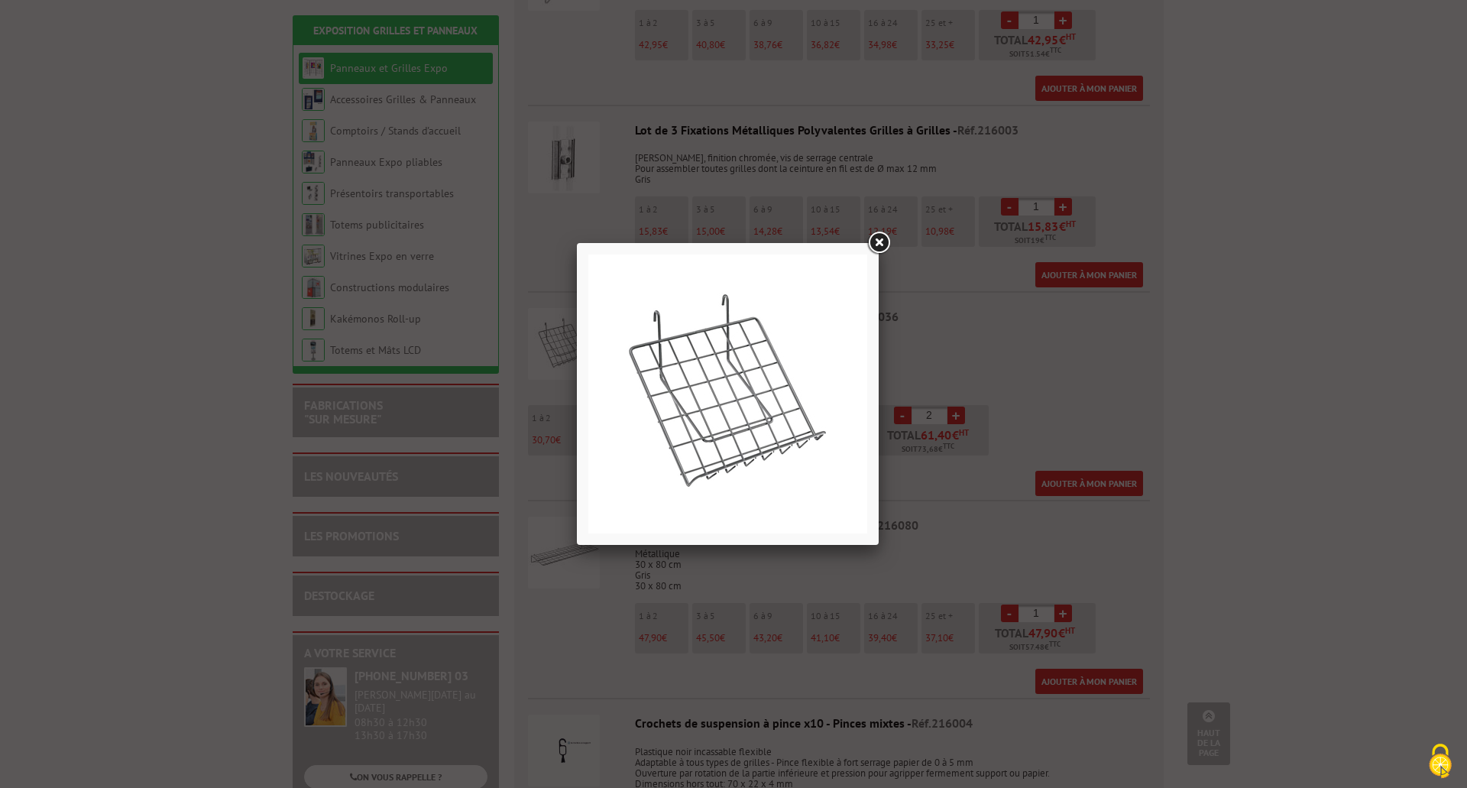
click at [882, 242] on link at bounding box center [879, 243] width 28 height 28
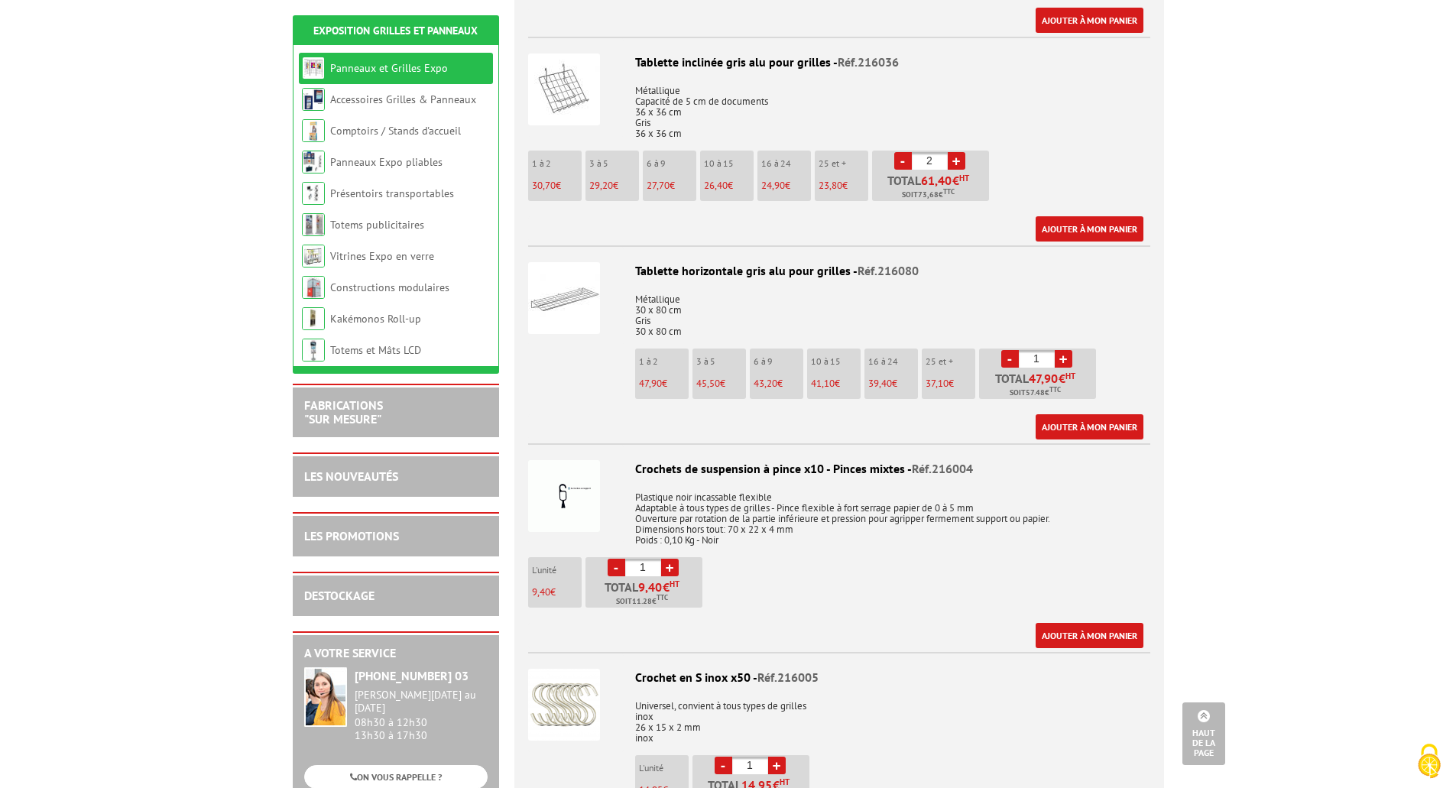
scroll to position [1299, 0]
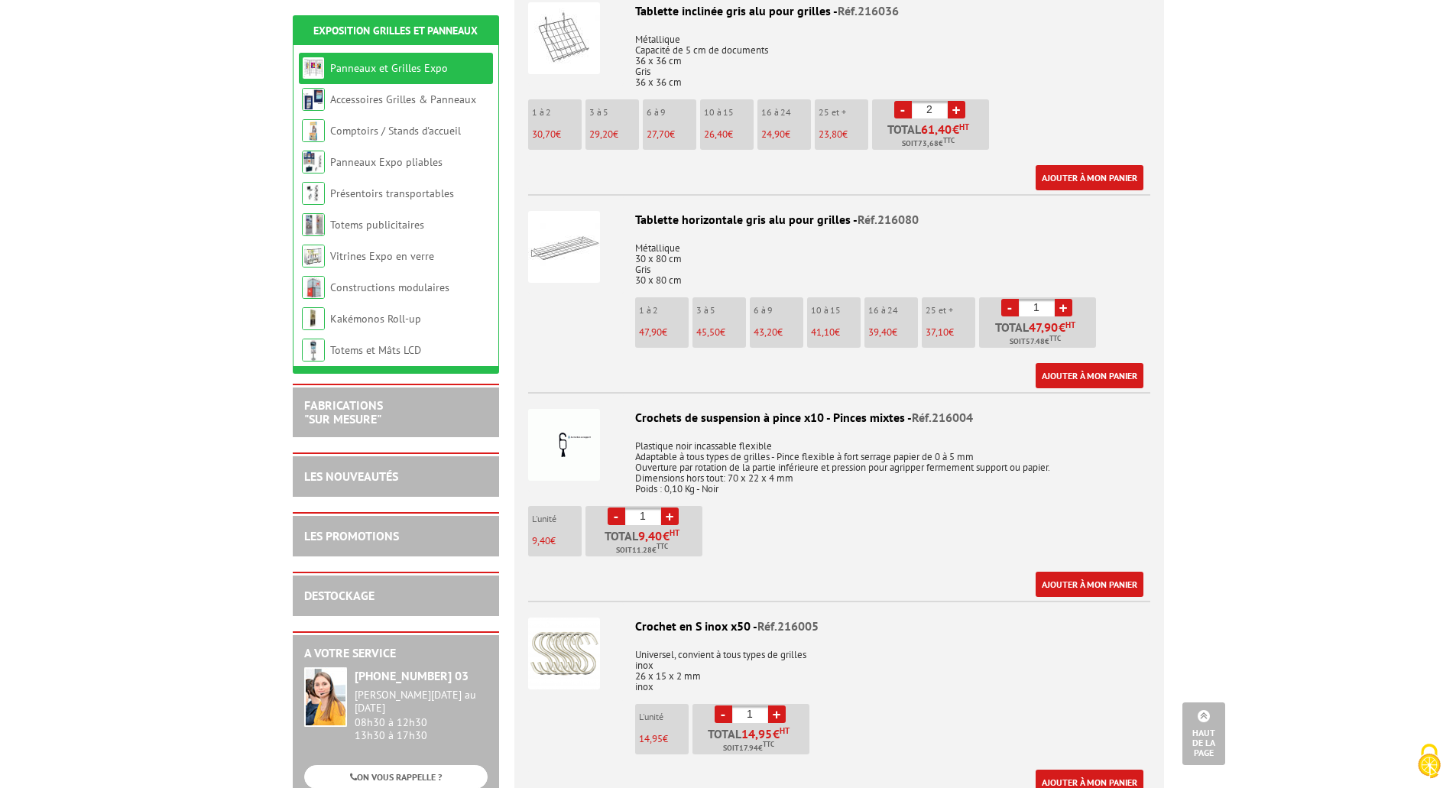
click at [571, 219] on img at bounding box center [564, 247] width 72 height 72
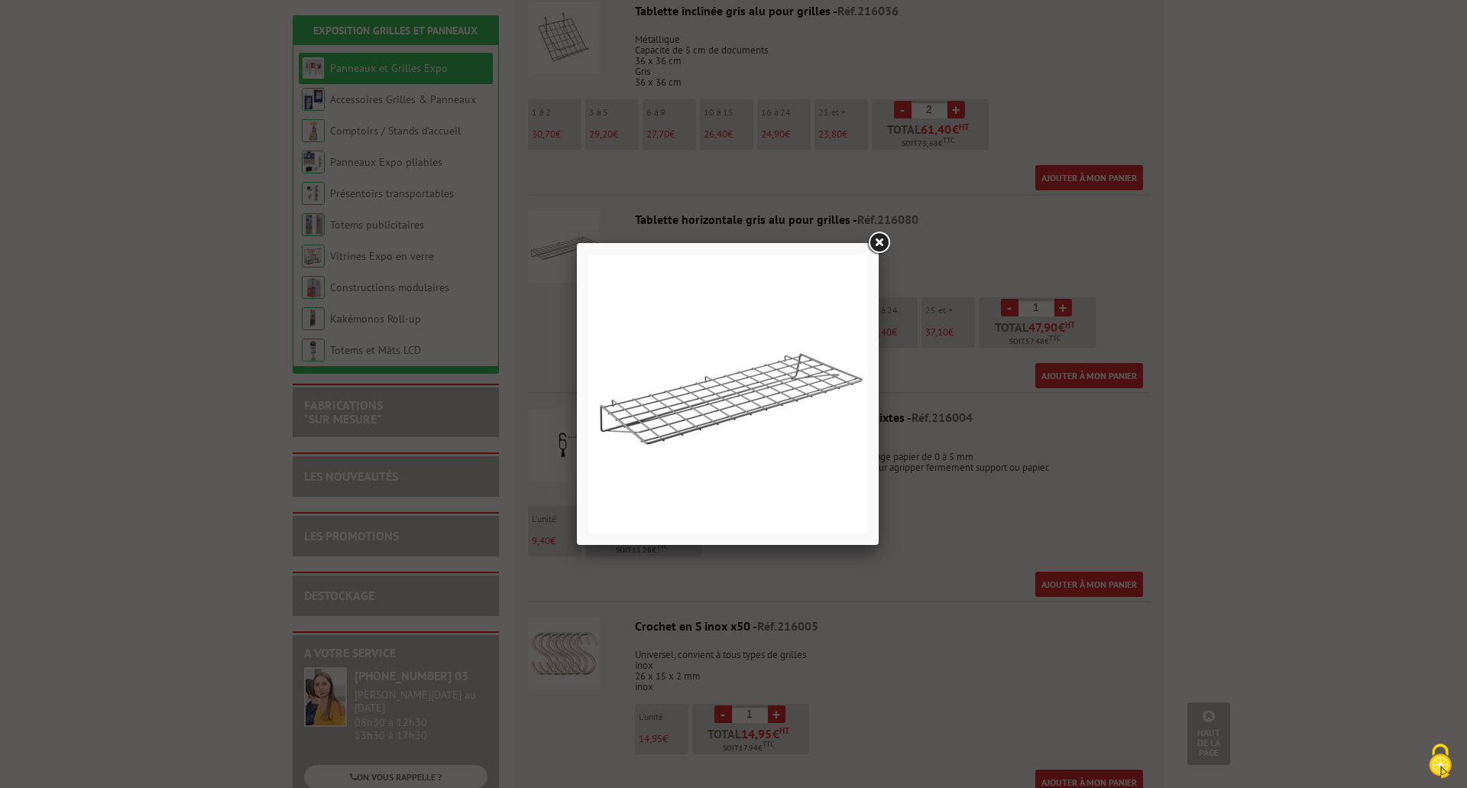
click at [875, 245] on link at bounding box center [879, 243] width 28 height 28
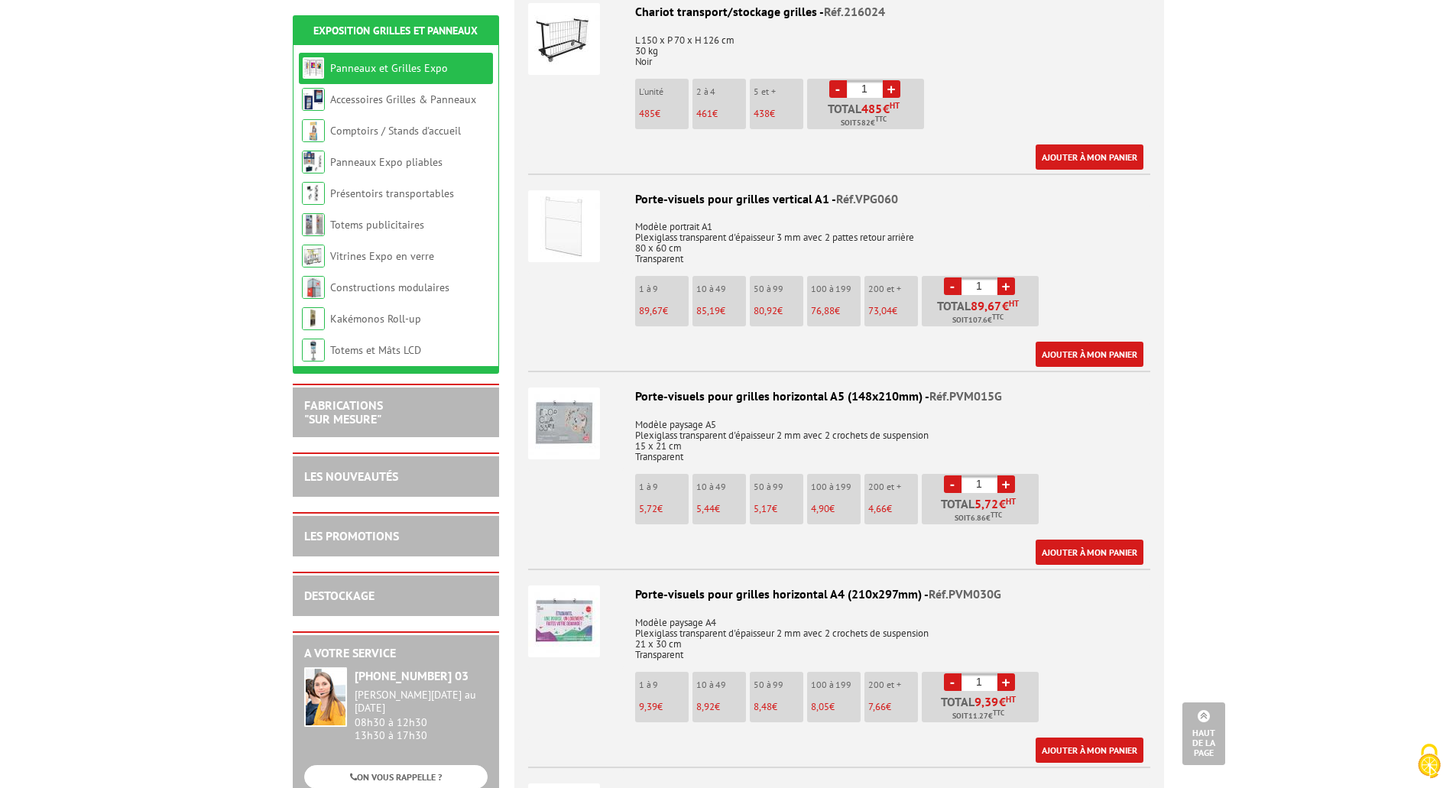
scroll to position [3286, 0]
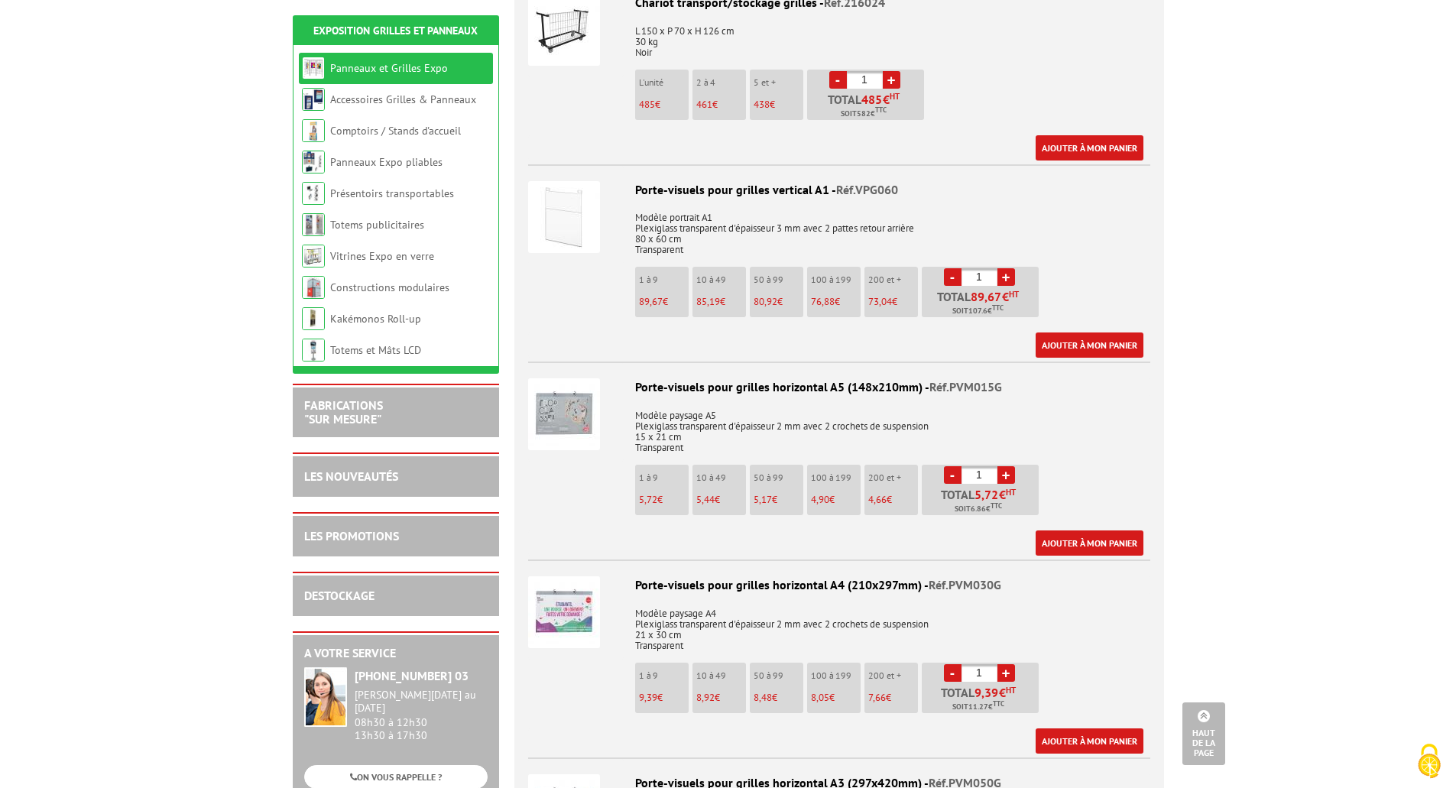
click at [561, 198] on img at bounding box center [564, 217] width 72 height 72
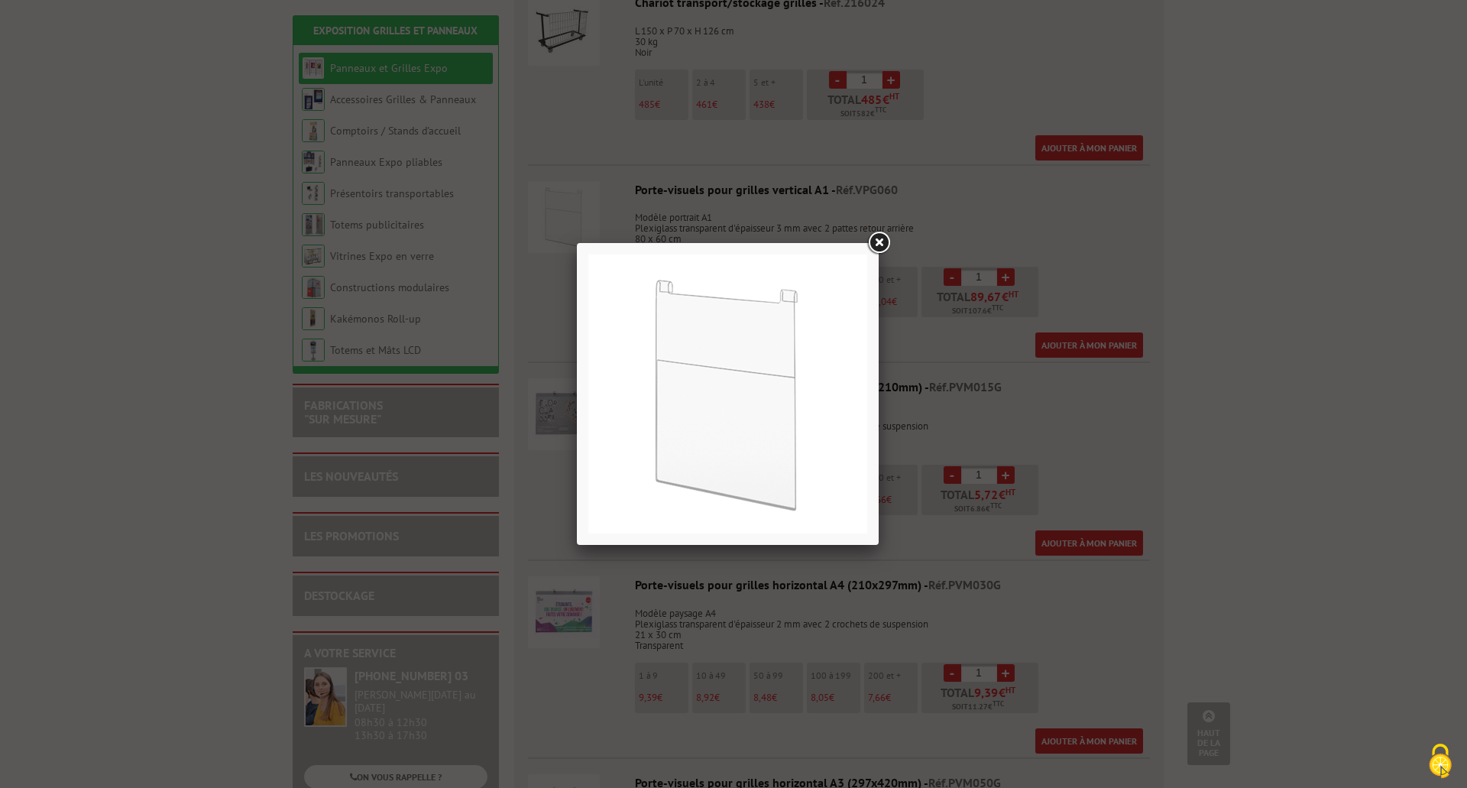
click at [881, 242] on link at bounding box center [879, 243] width 28 height 28
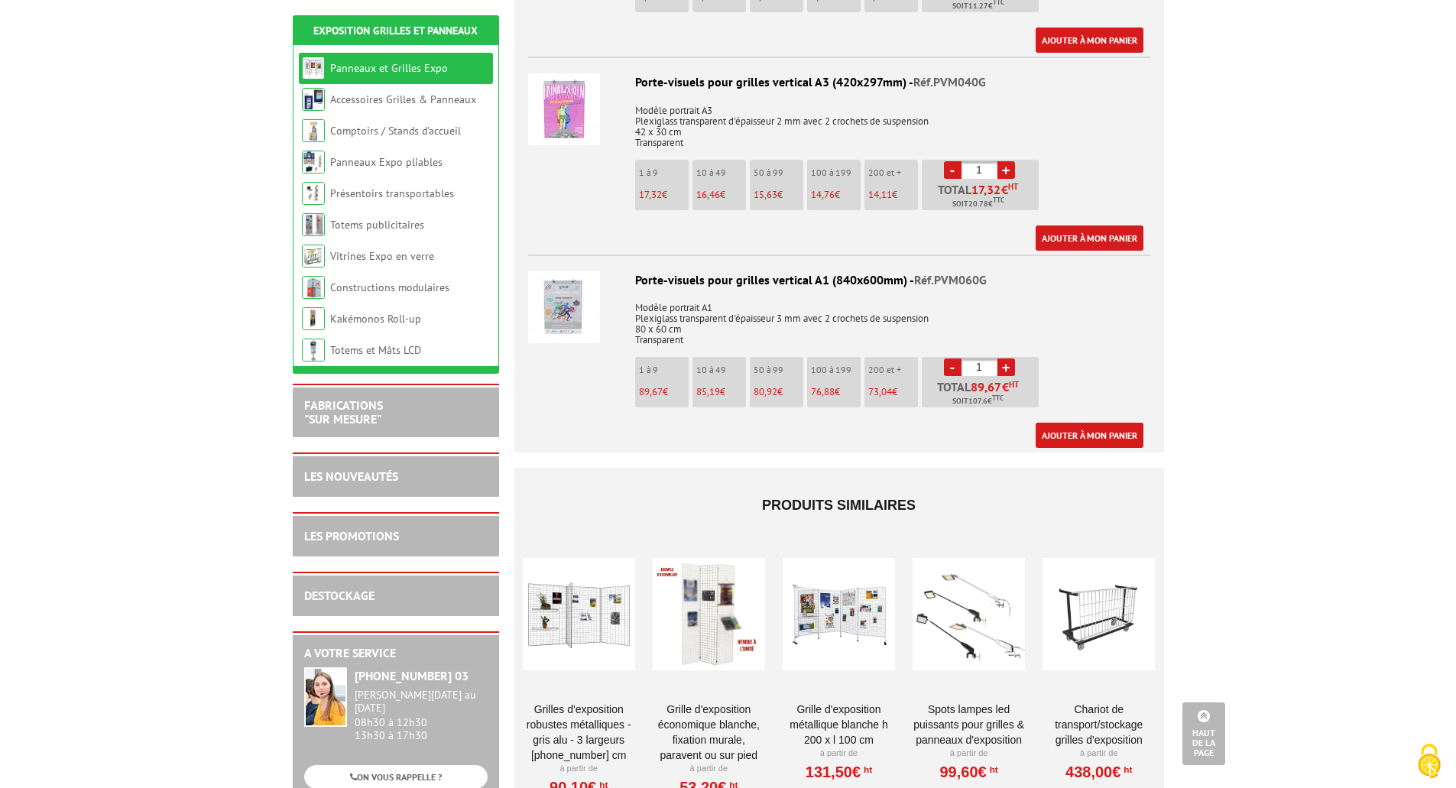
scroll to position [4738, 0]
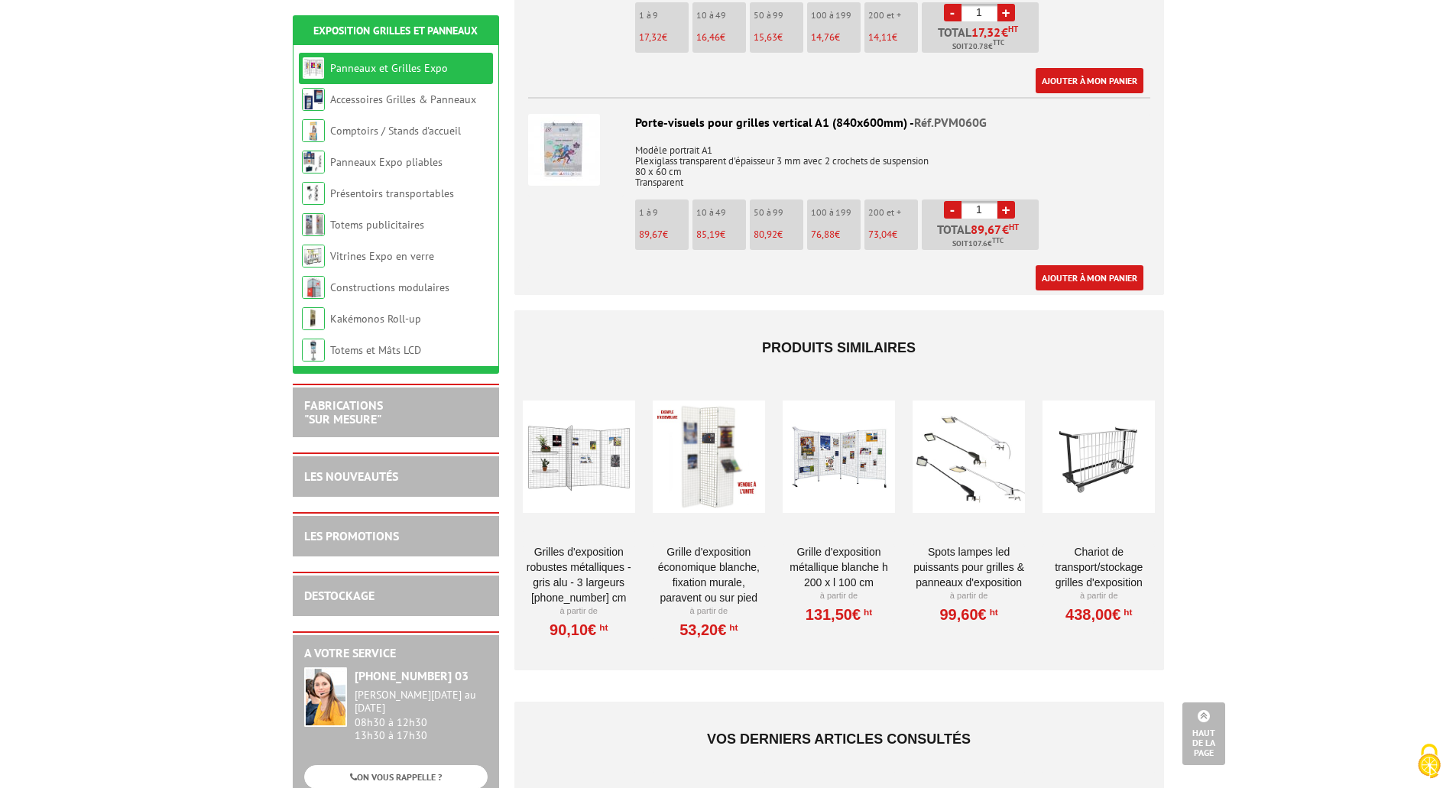
click at [707, 444] on div at bounding box center [709, 456] width 112 height 153
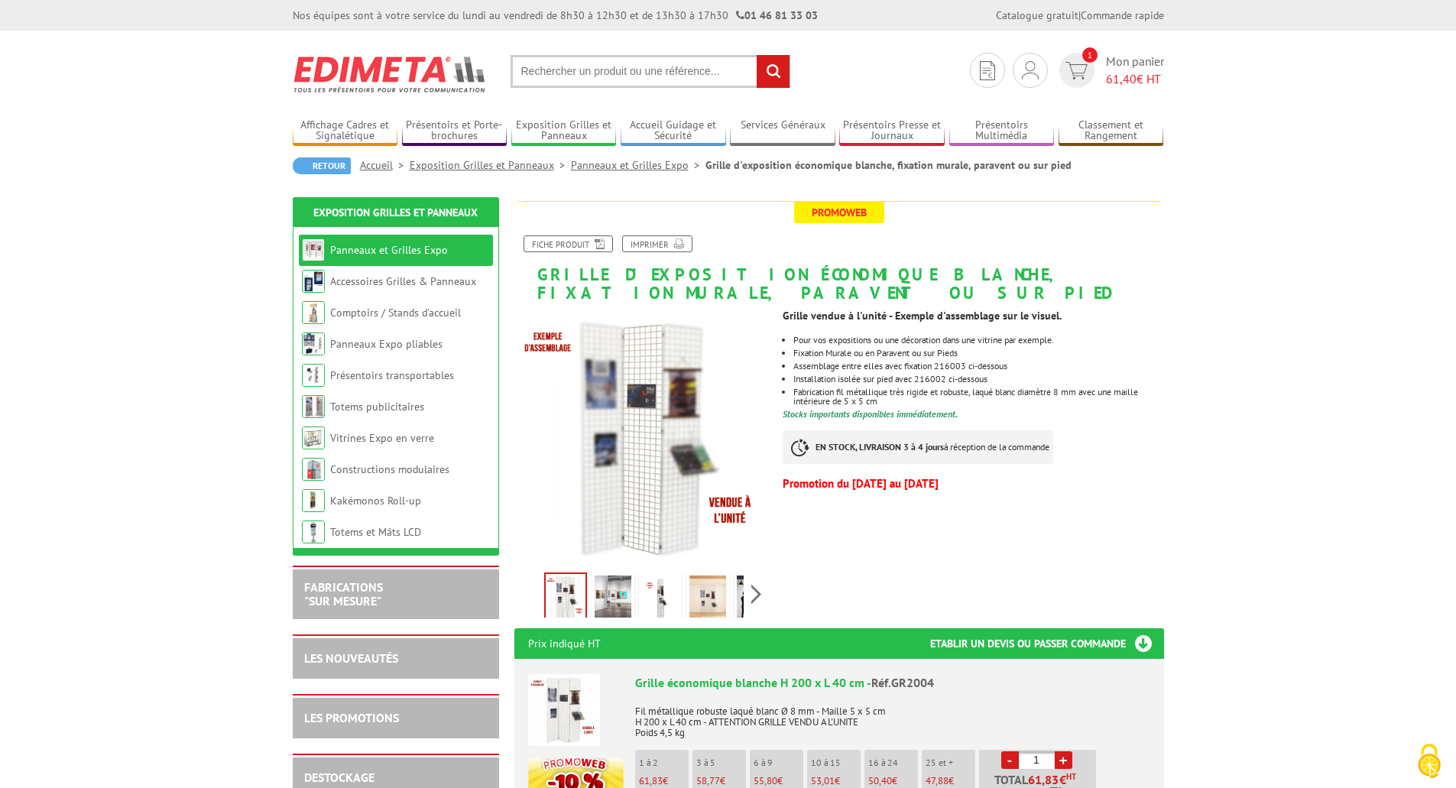
click at [669, 606] on img at bounding box center [660, 598] width 37 height 47
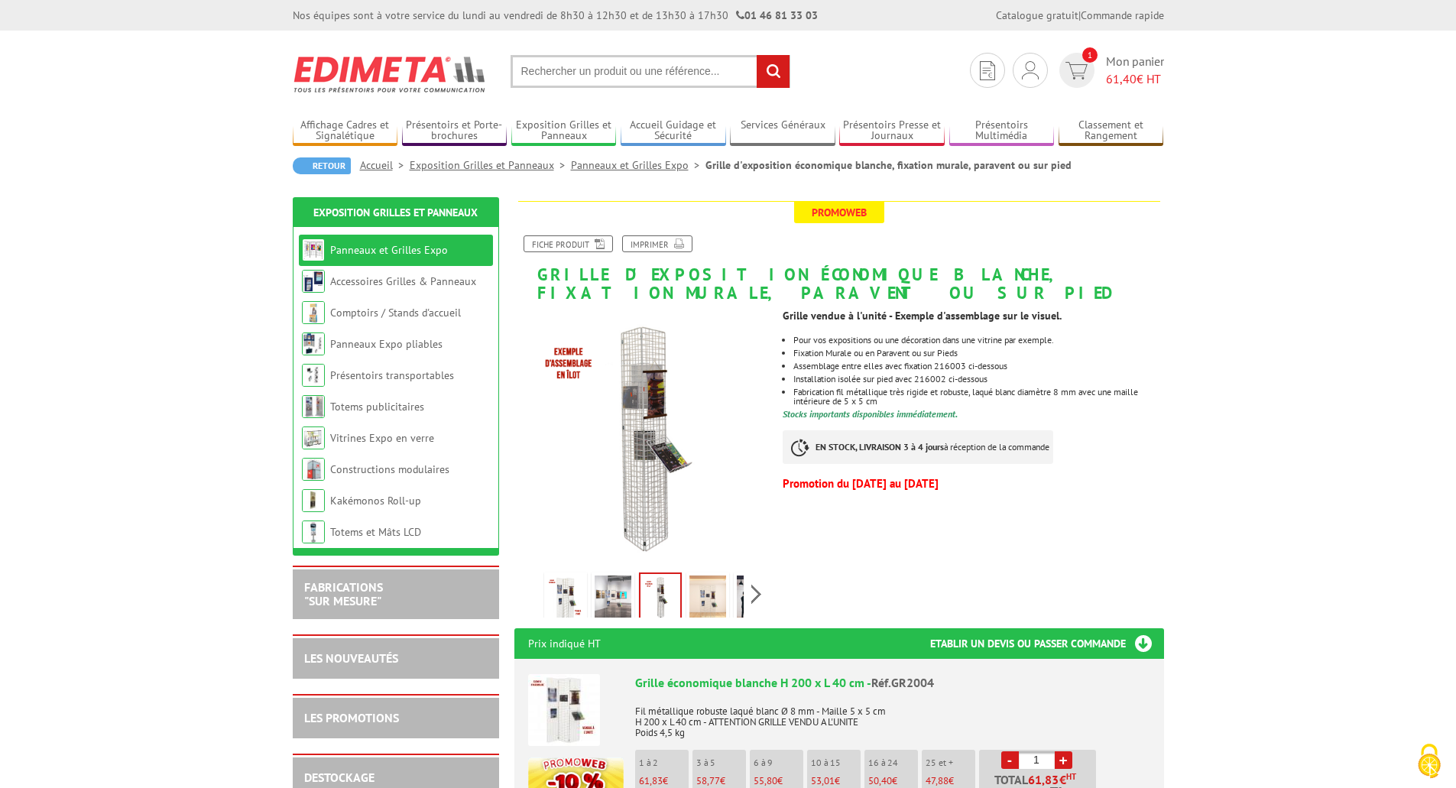
click at [559, 605] on img at bounding box center [565, 598] width 37 height 47
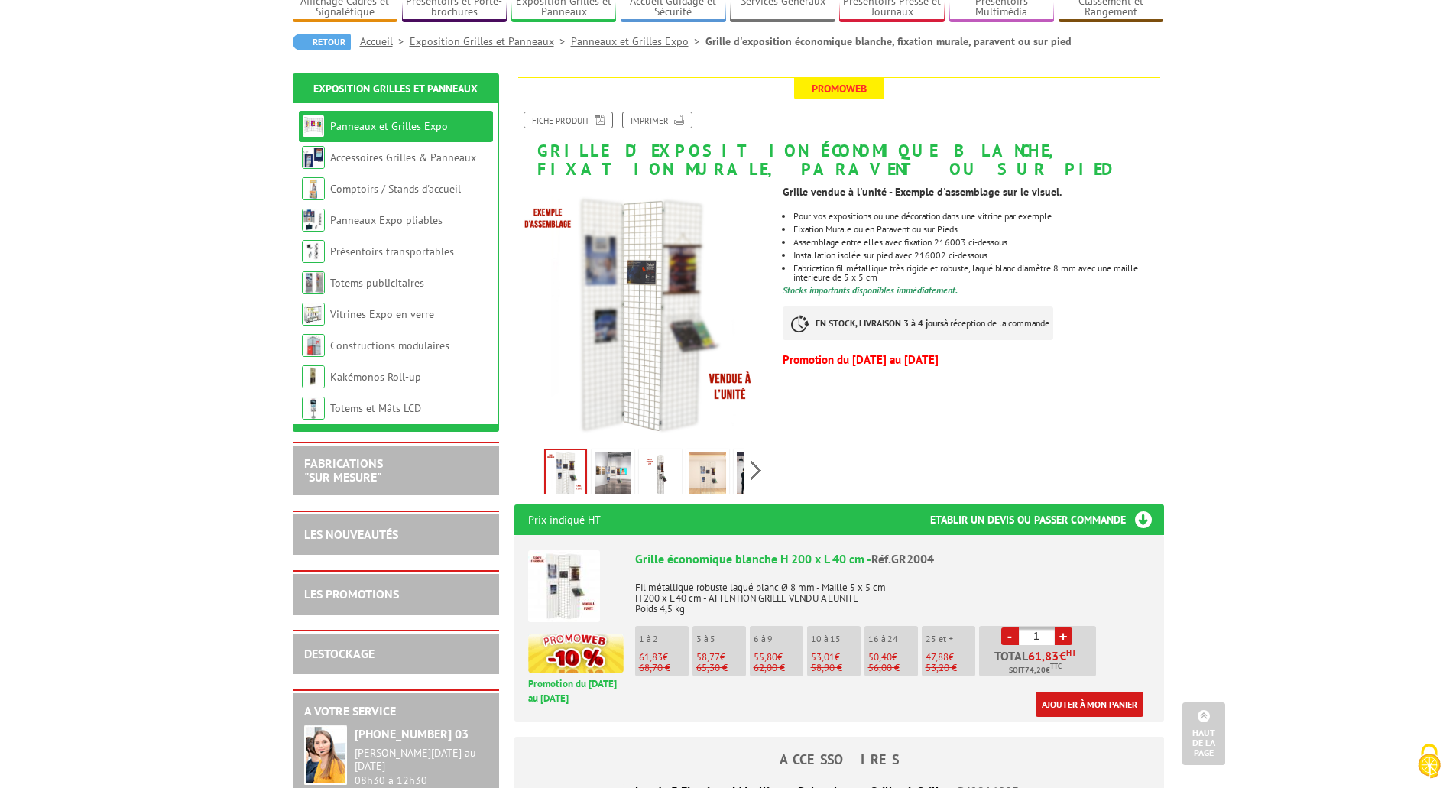
scroll to position [76, 0]
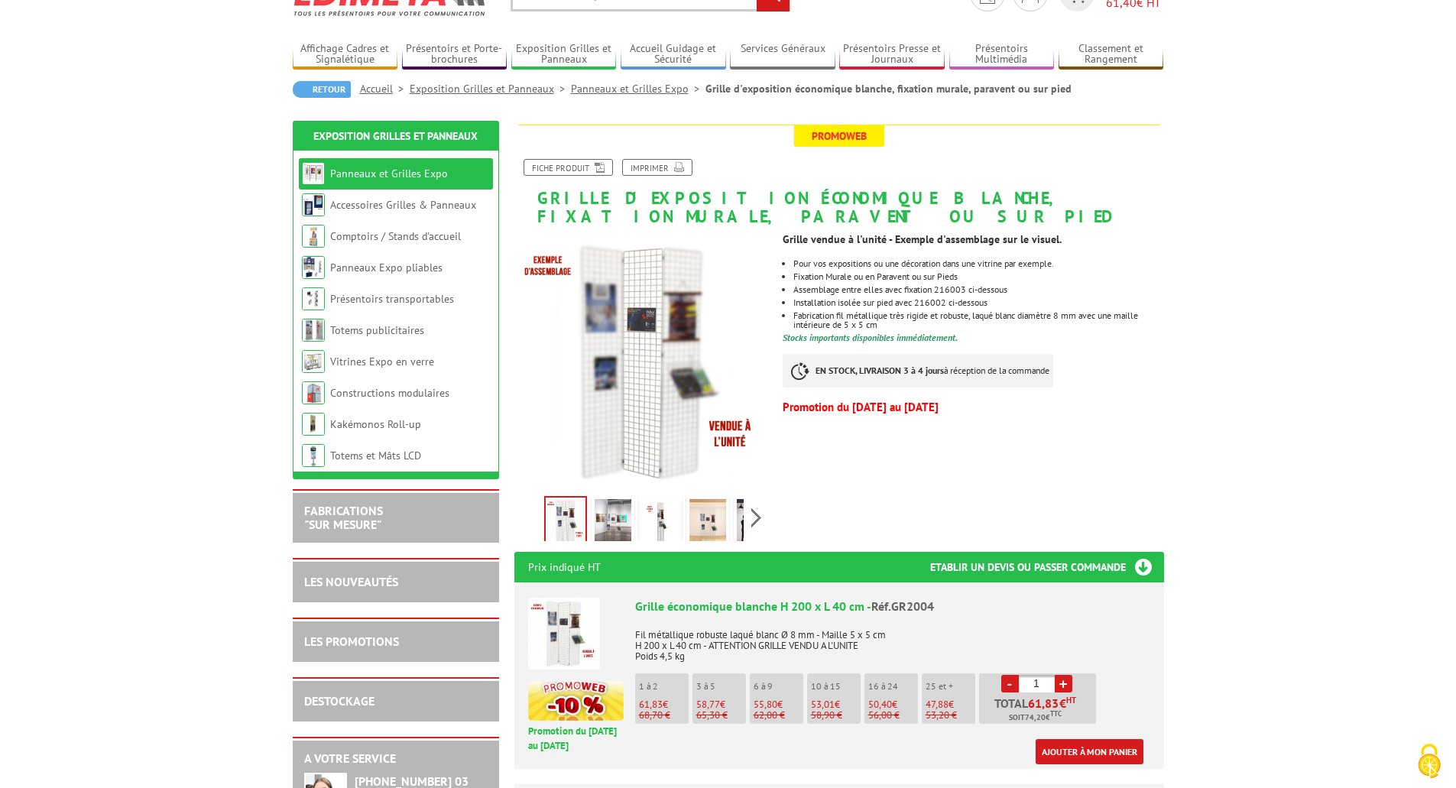
click at [399, 174] on link "Panneaux et Grilles Expo" at bounding box center [389, 174] width 118 height 14
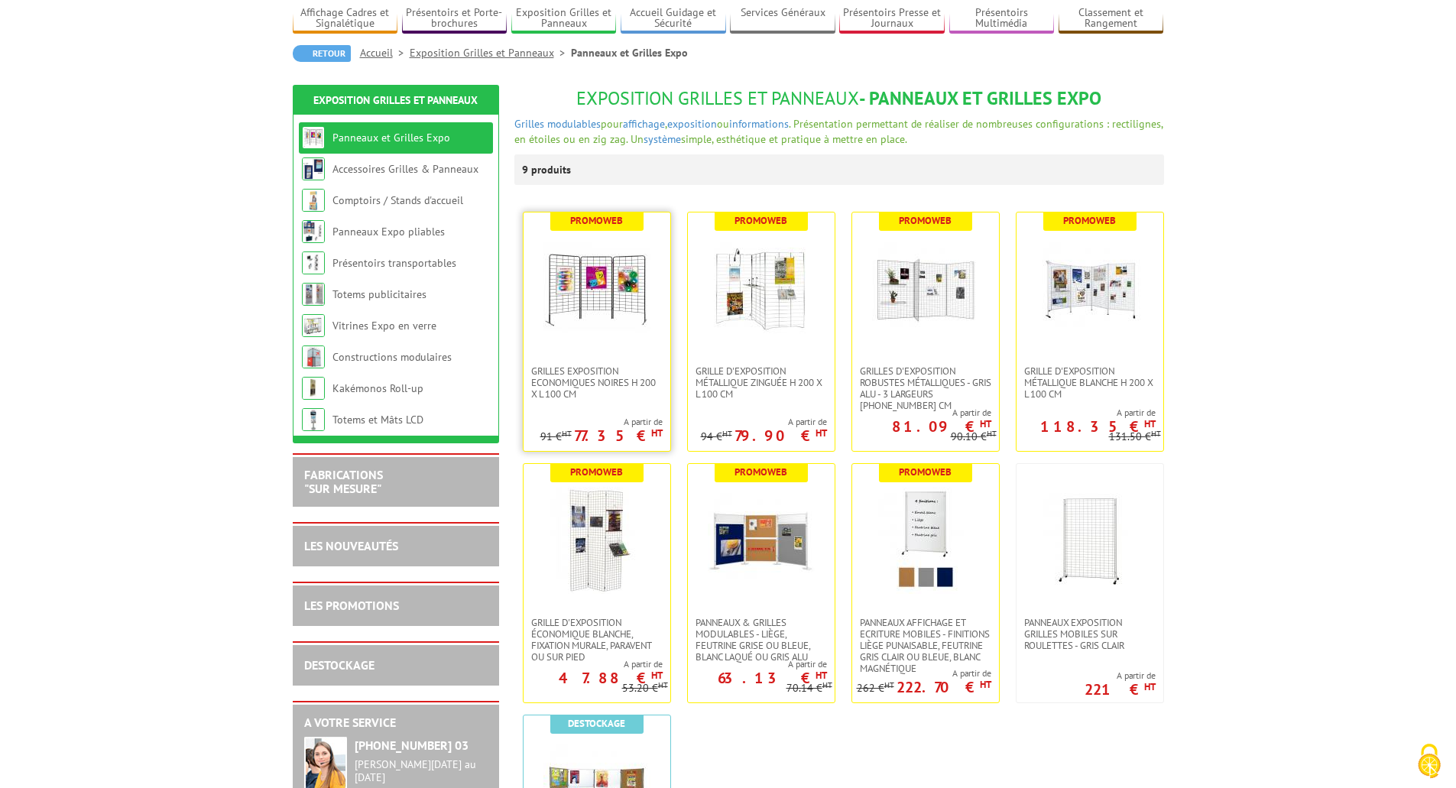
scroll to position [153, 0]
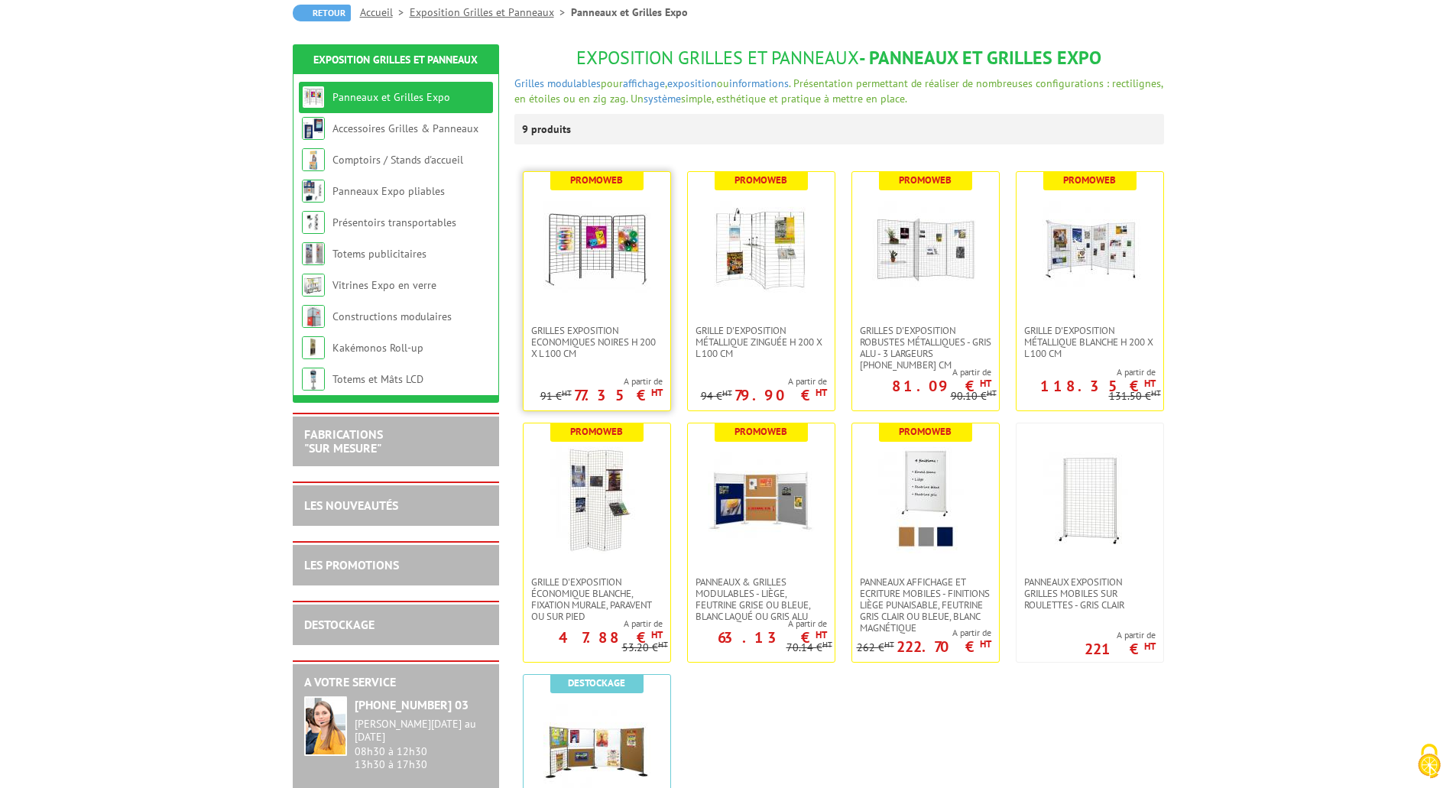
click at [607, 301] on img at bounding box center [596, 248] width 107 height 107
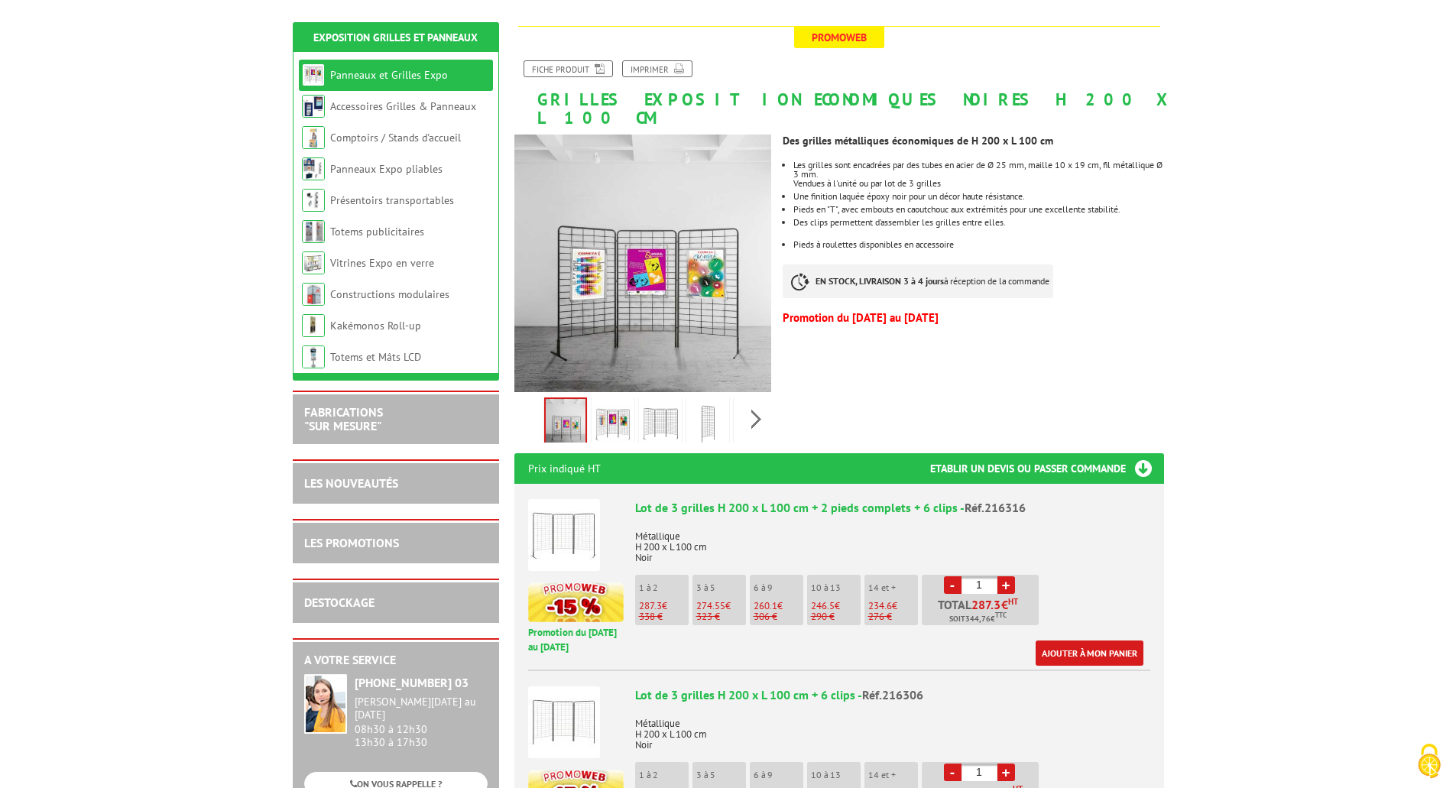
scroll to position [229, 0]
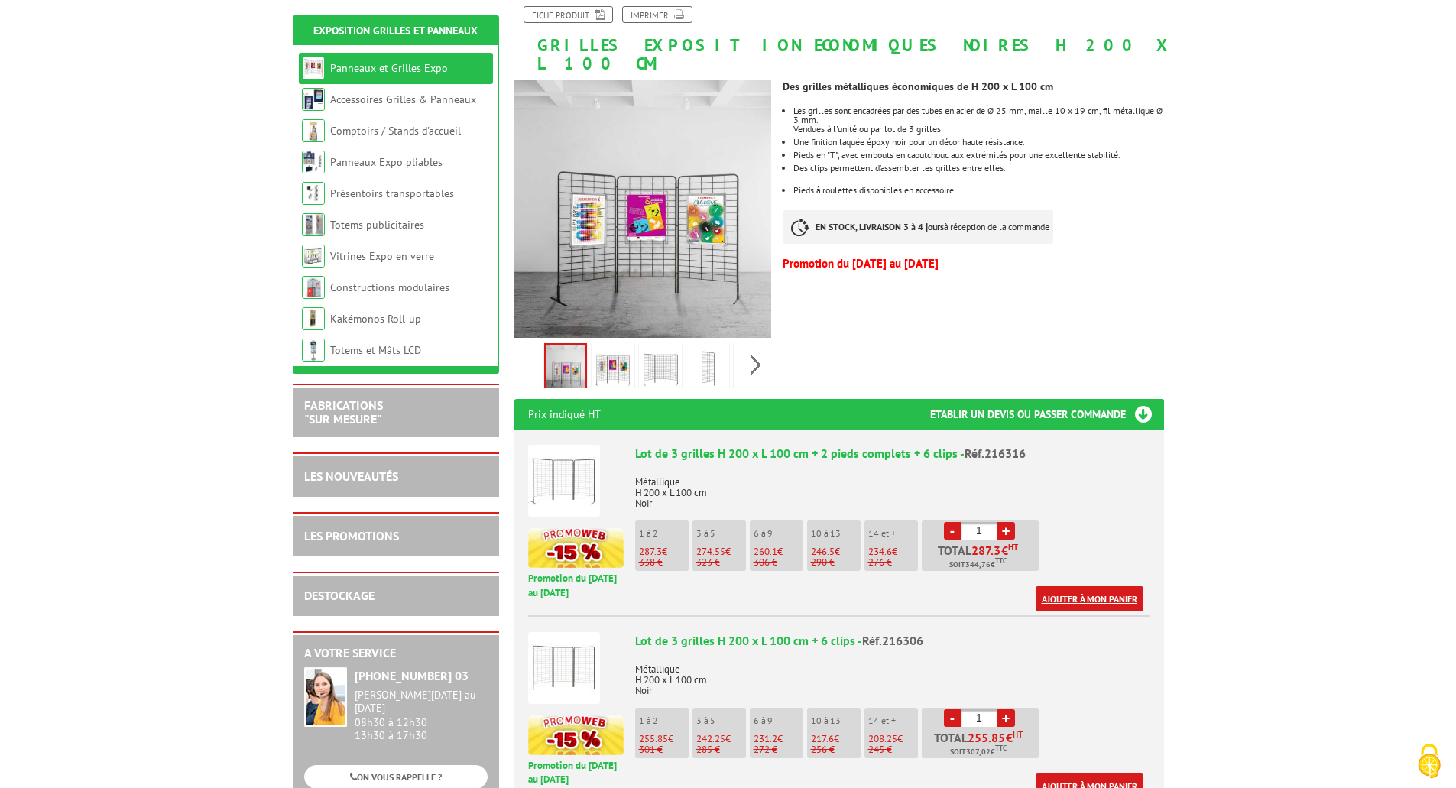
click at [1093, 586] on link "Ajouter à mon panier" at bounding box center [1089, 598] width 108 height 25
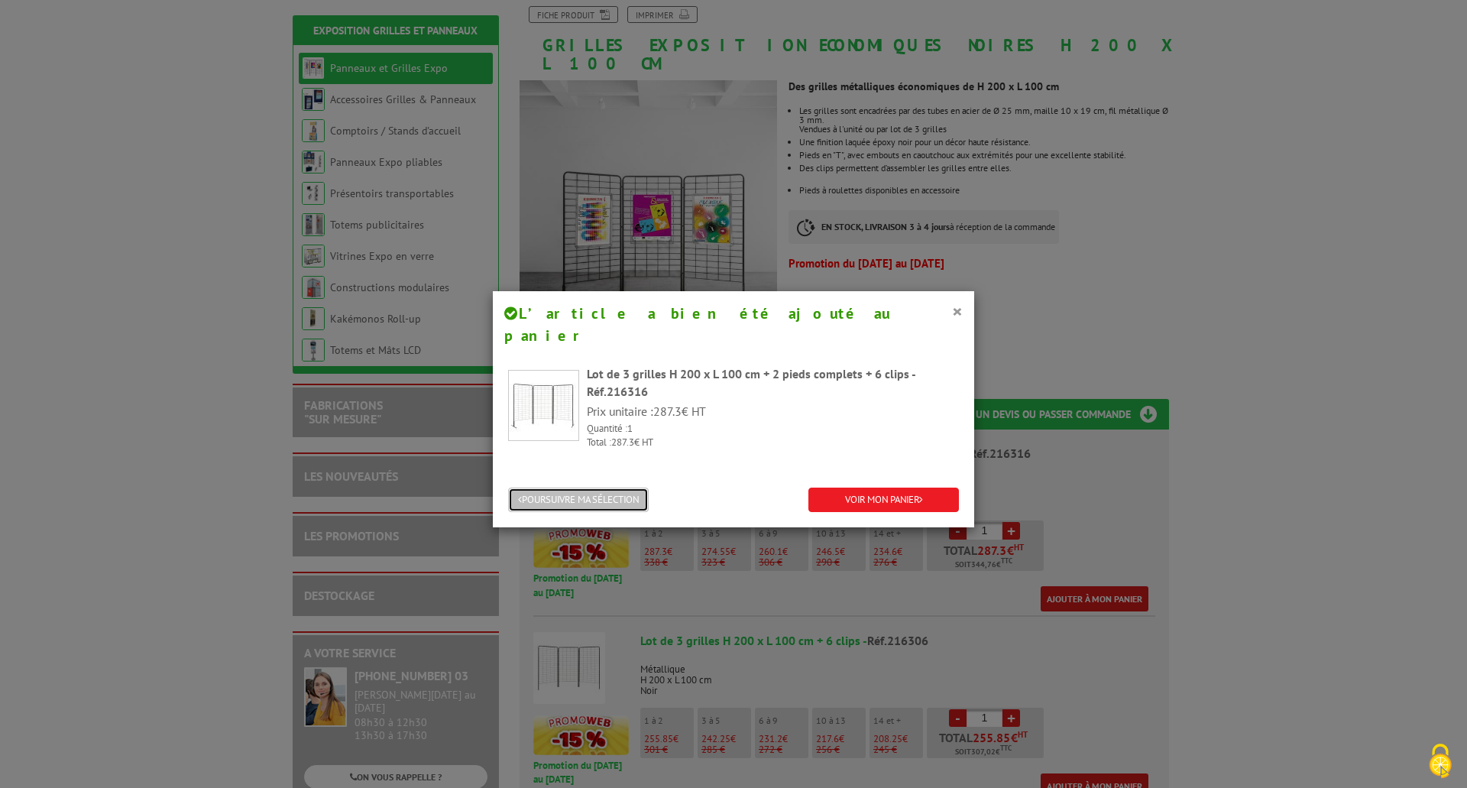
click at [590, 488] on button "POURSUIVRE MA SÉLECTION" at bounding box center [578, 500] width 141 height 25
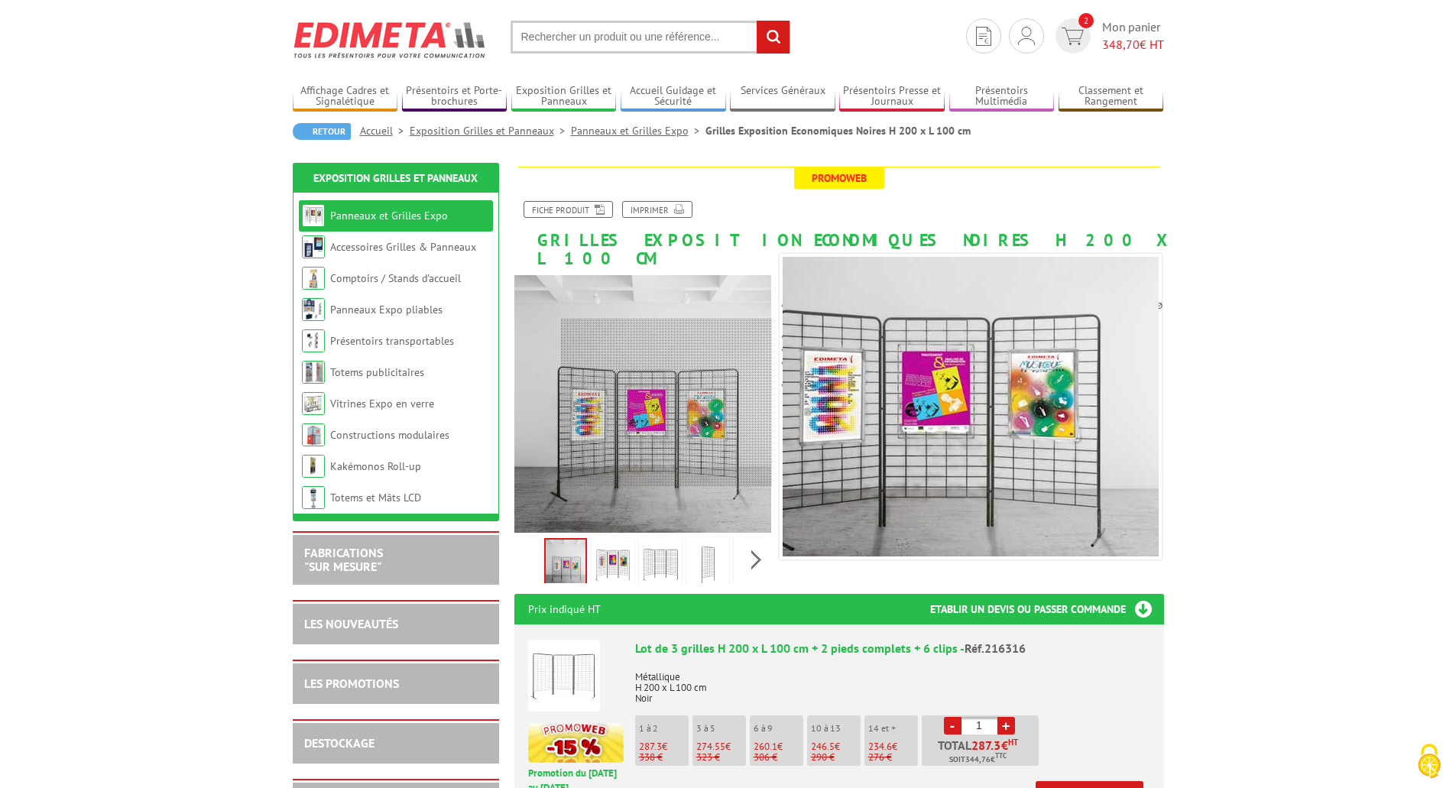
scroll to position [0, 0]
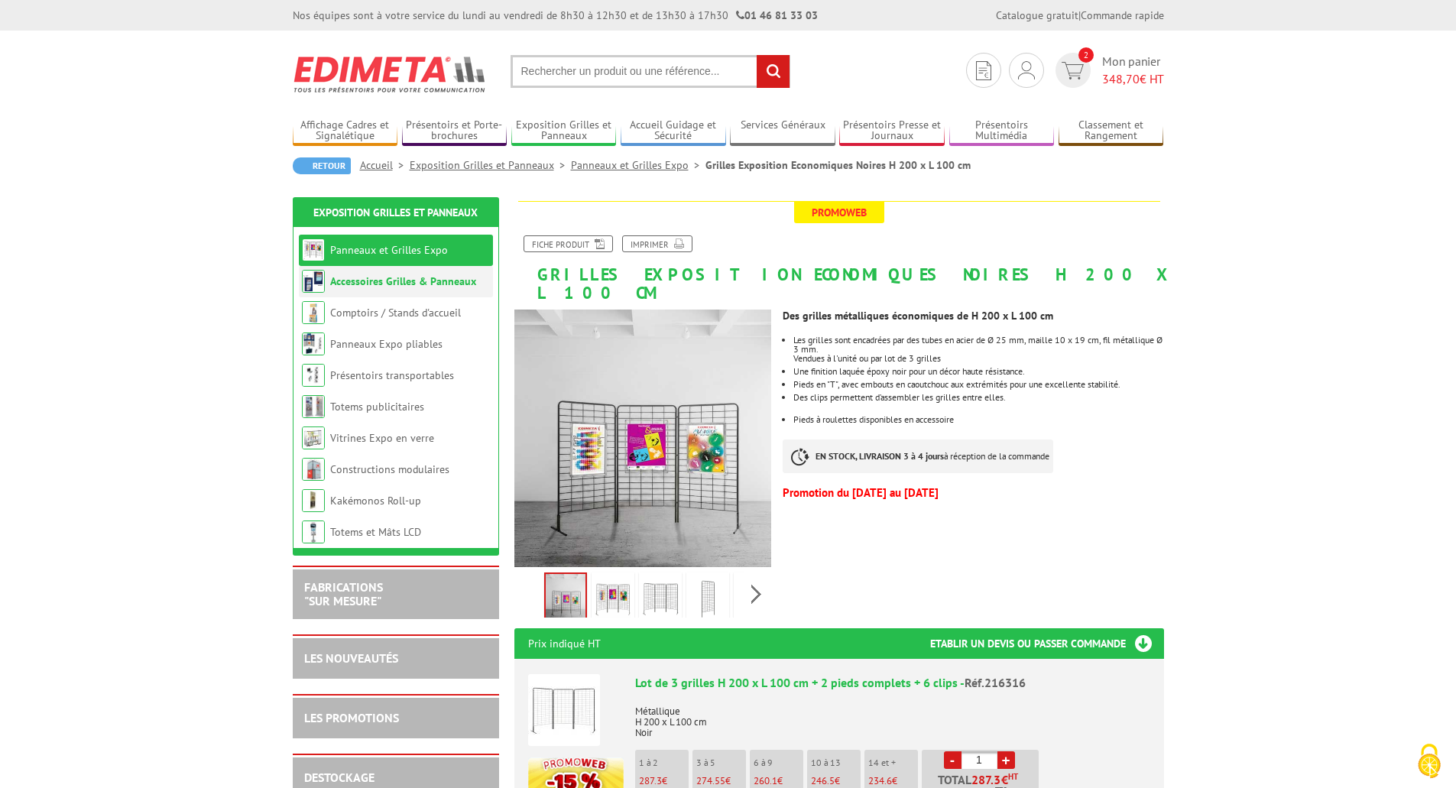
click at [374, 281] on link "Accessoires Grilles & Panneaux" at bounding box center [403, 281] width 146 height 14
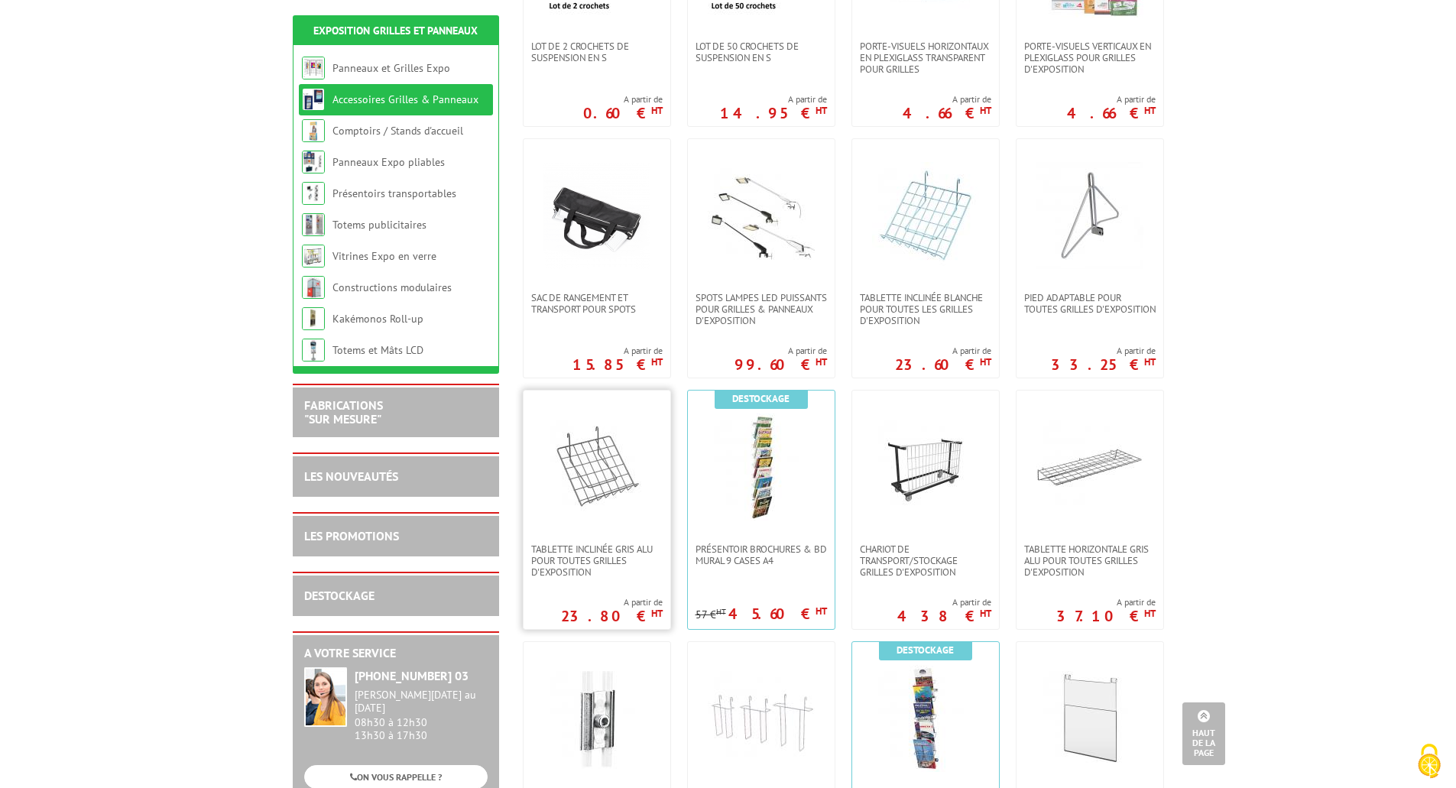
scroll to position [458, 0]
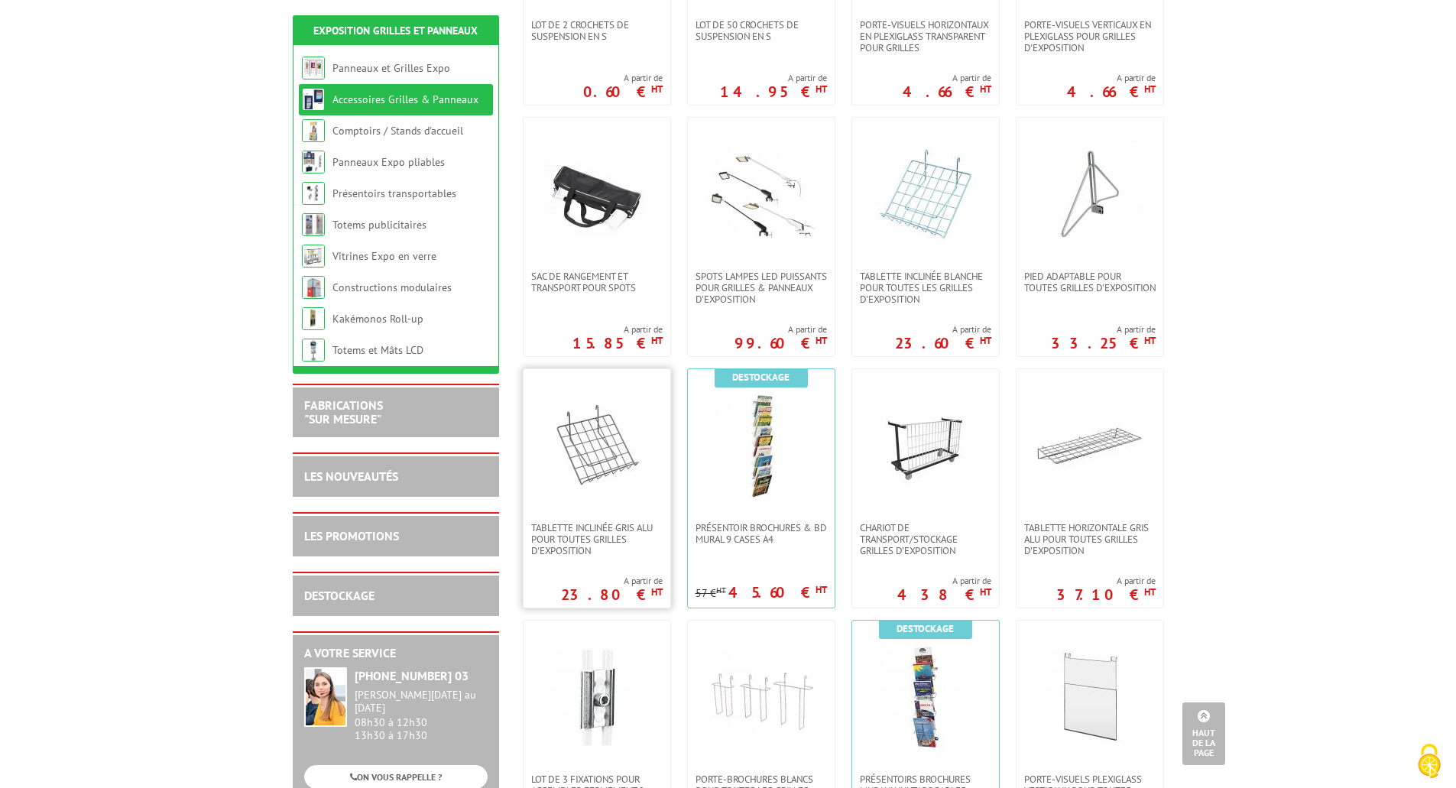
click at [588, 465] on img at bounding box center [596, 445] width 107 height 107
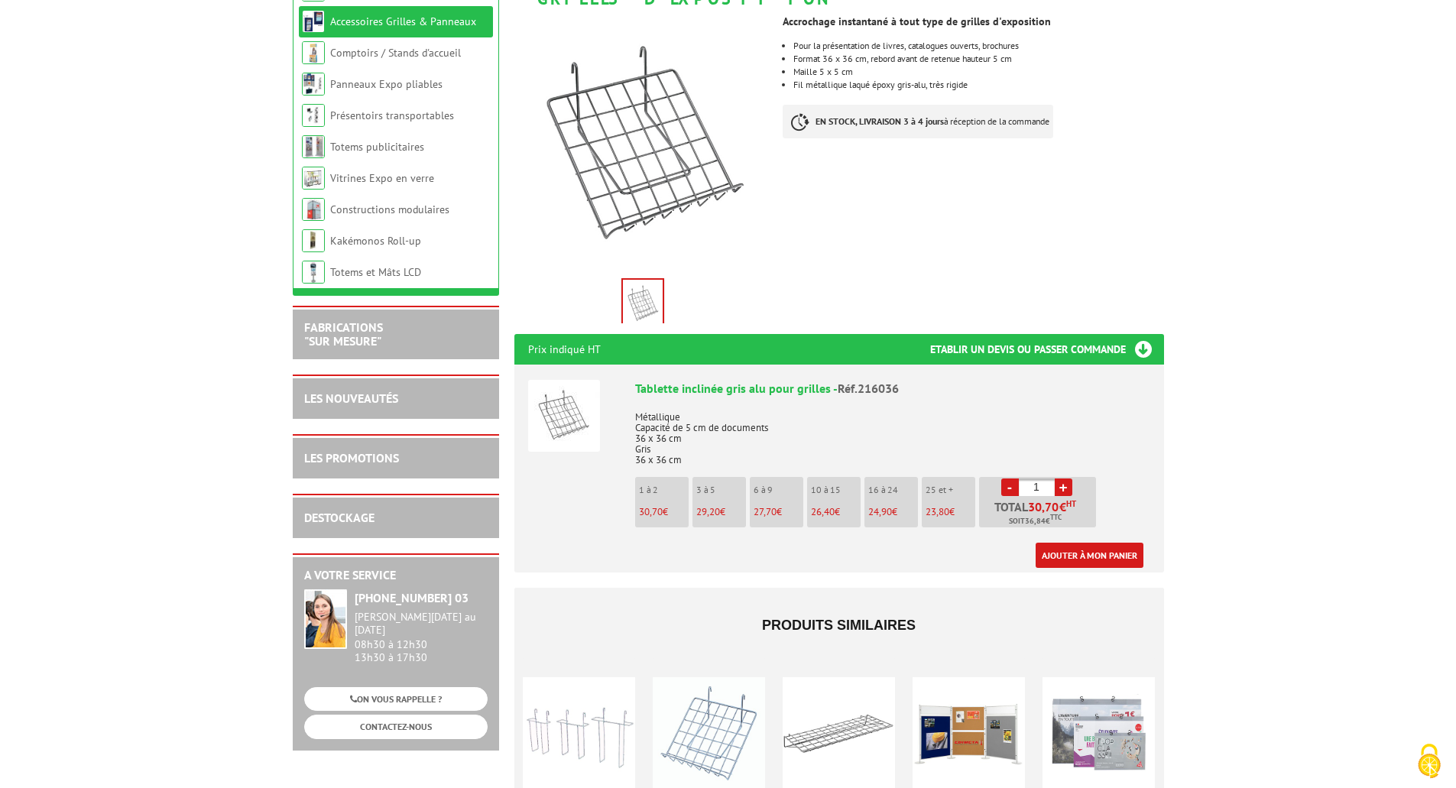
scroll to position [306, 0]
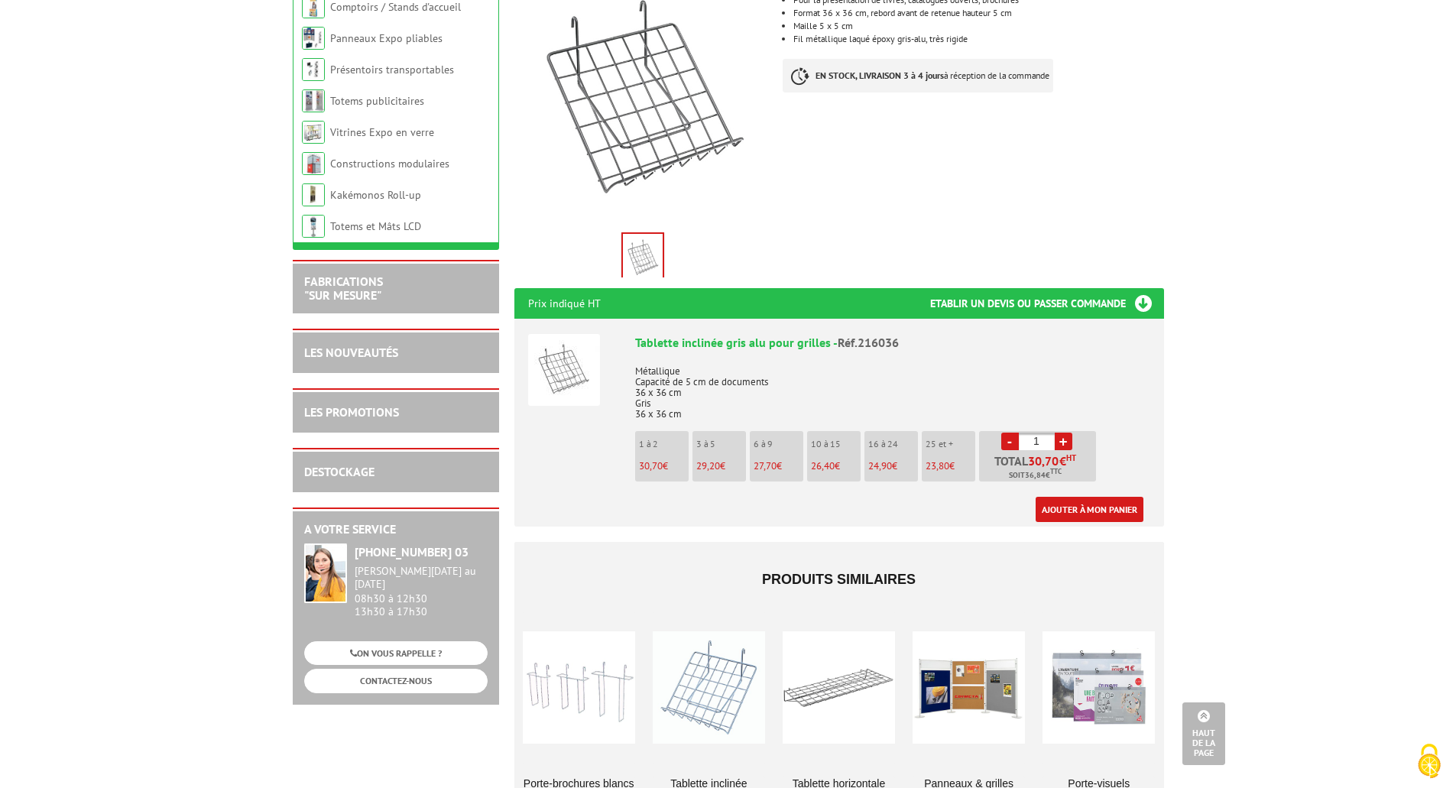
click at [1064, 432] on link "+" at bounding box center [1063, 441] width 18 height 18
type input "3"
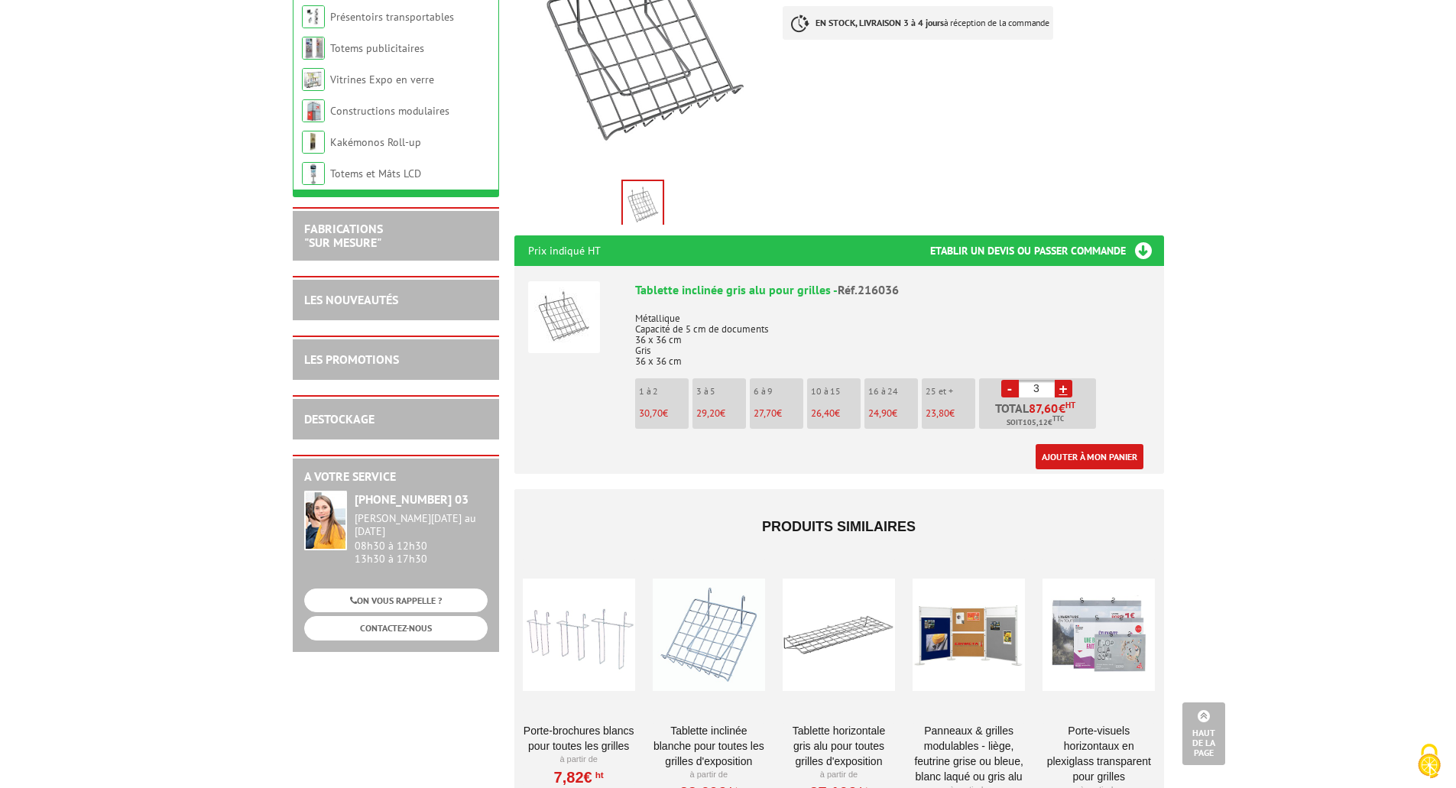
scroll to position [458, 0]
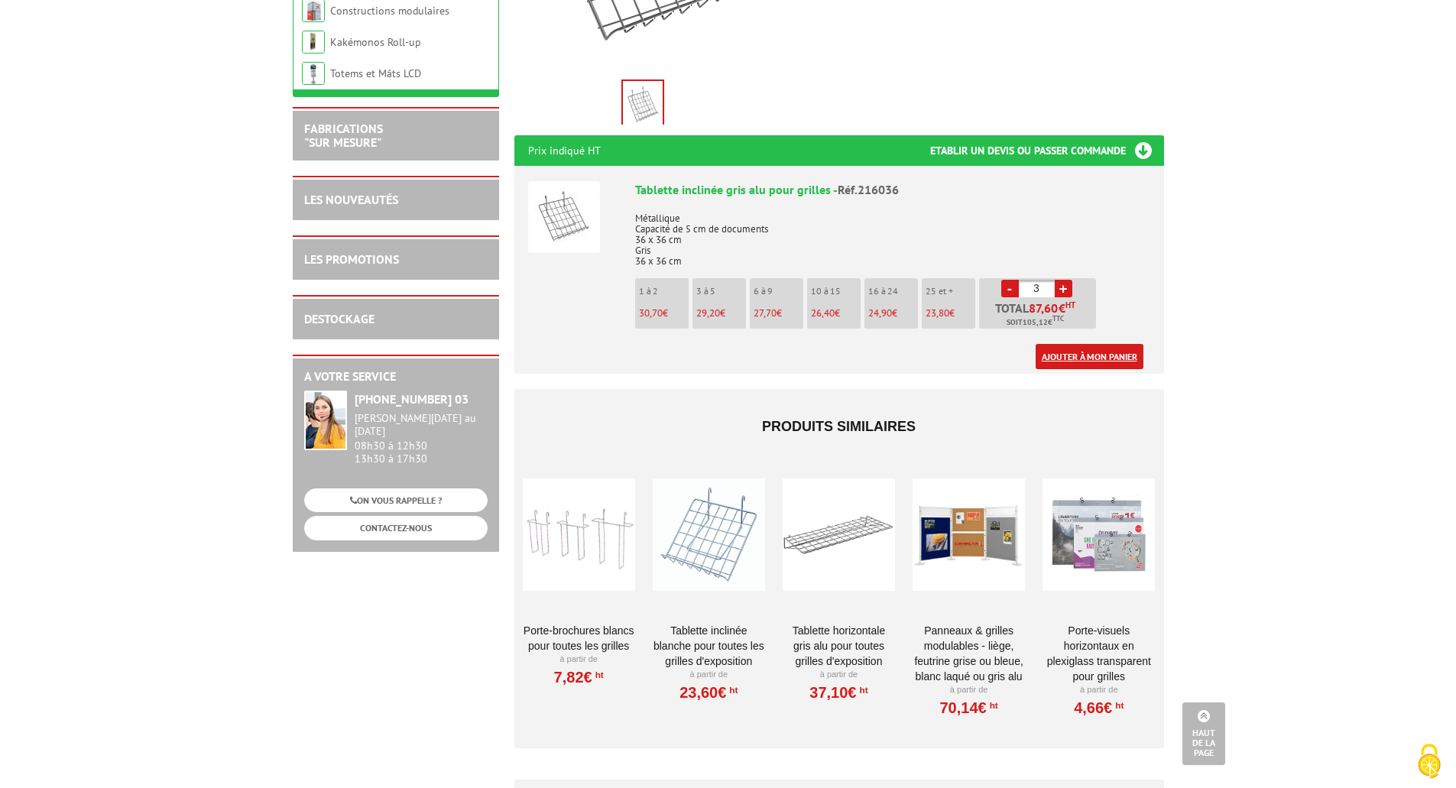
click at [1101, 344] on link "Ajouter à mon panier" at bounding box center [1089, 356] width 108 height 25
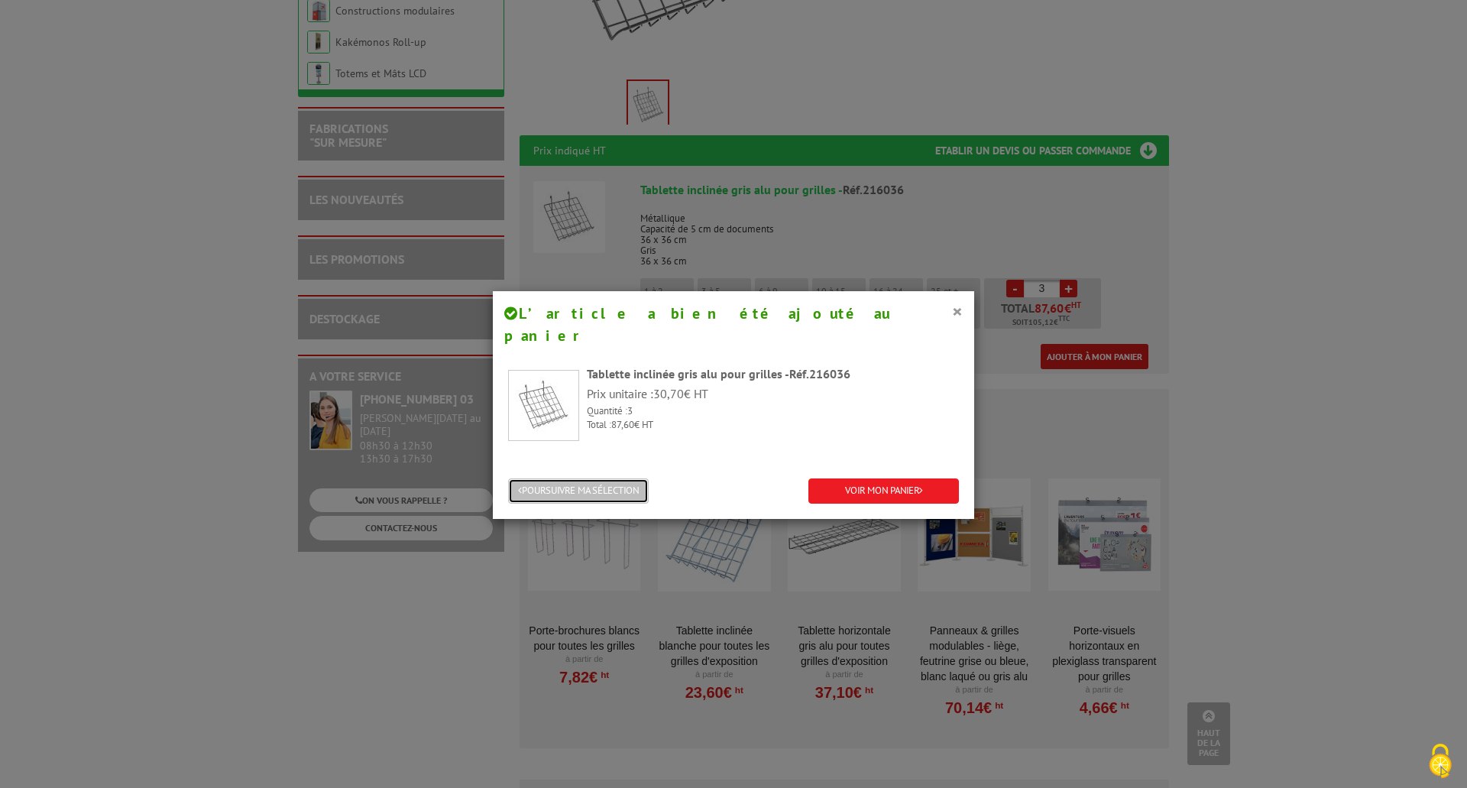
click at [585, 478] on button "POURSUIVRE MA SÉLECTION" at bounding box center [578, 490] width 141 height 25
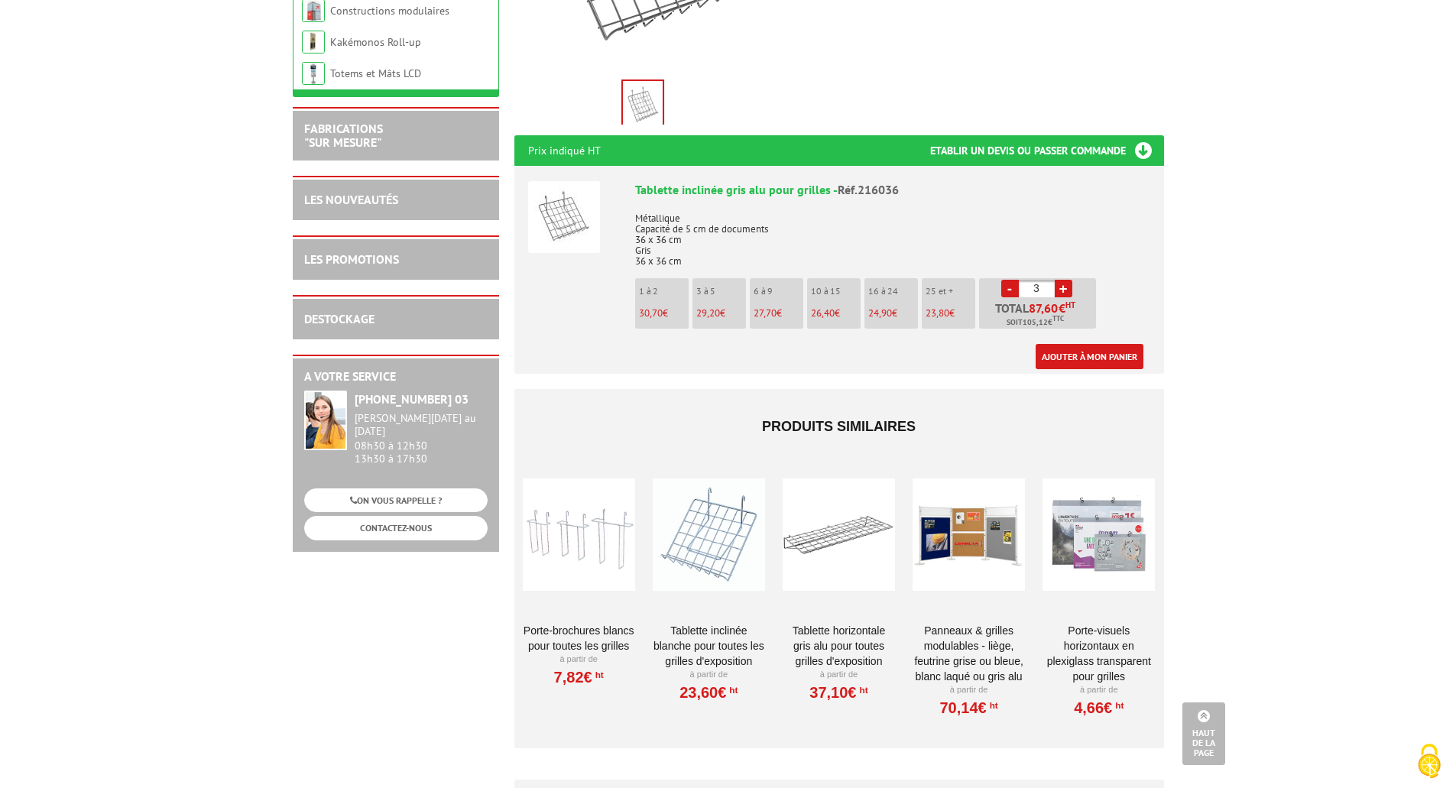
click at [831, 523] on div at bounding box center [838, 534] width 112 height 153
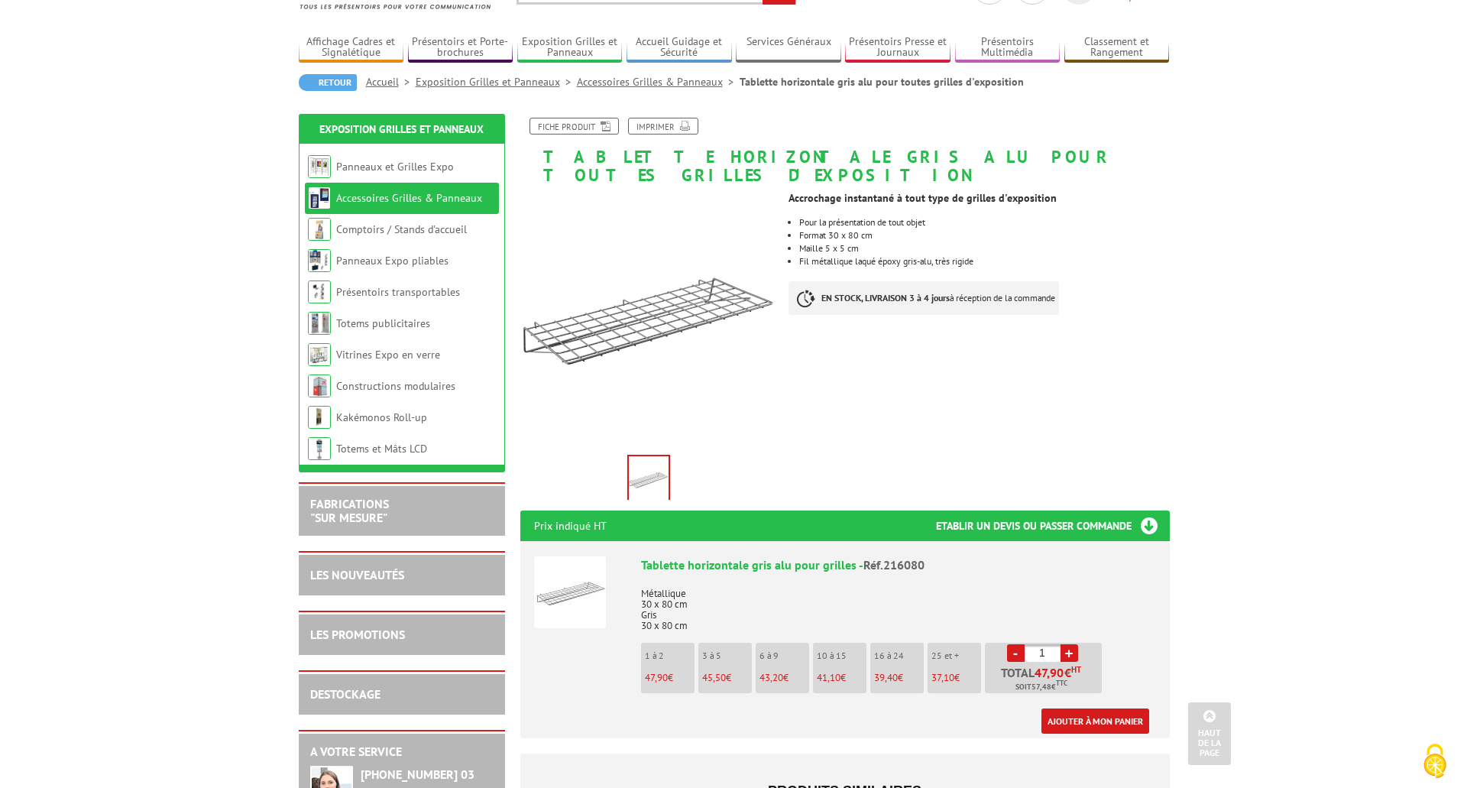
scroll to position [76, 0]
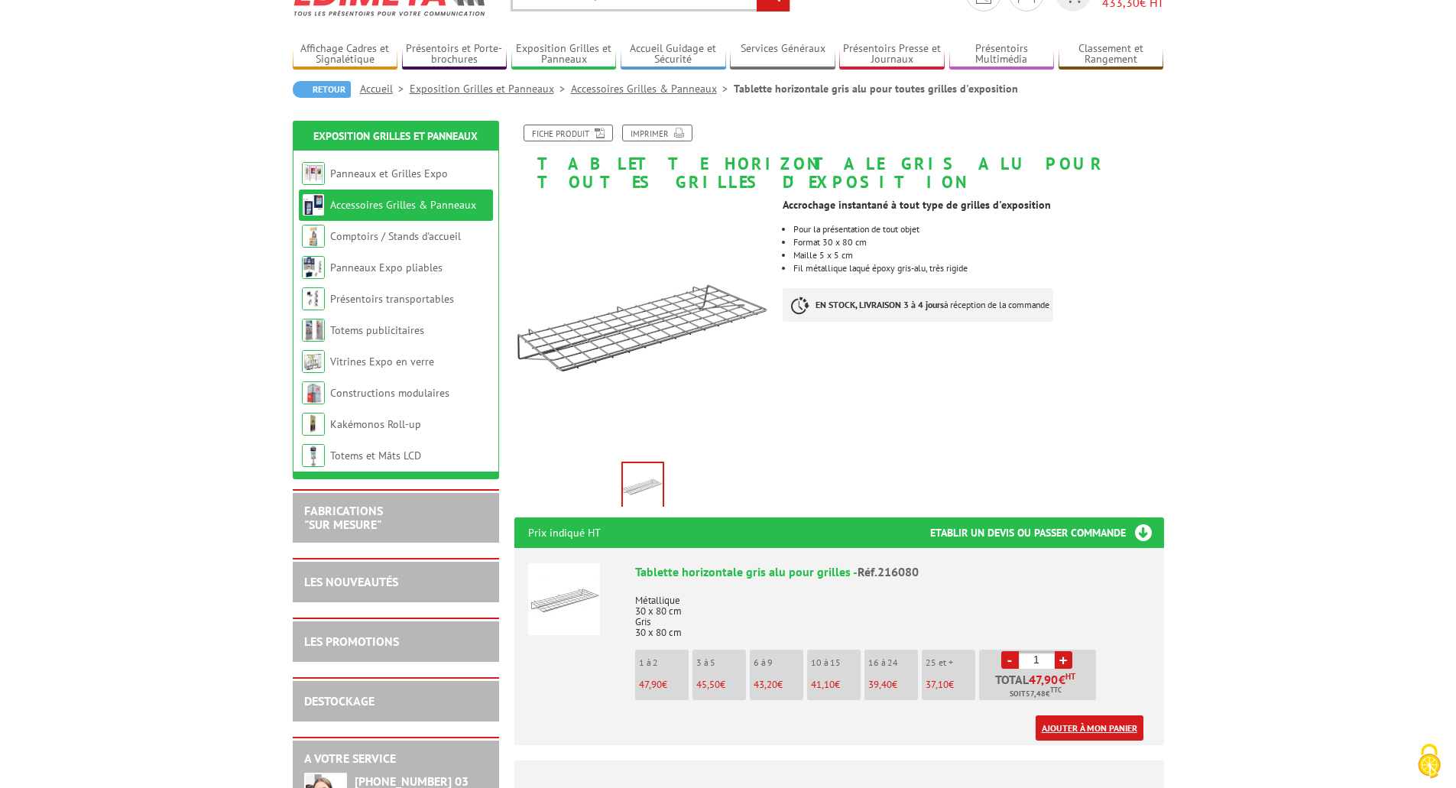
click at [1080, 715] on link "Ajouter à mon panier" at bounding box center [1089, 727] width 108 height 25
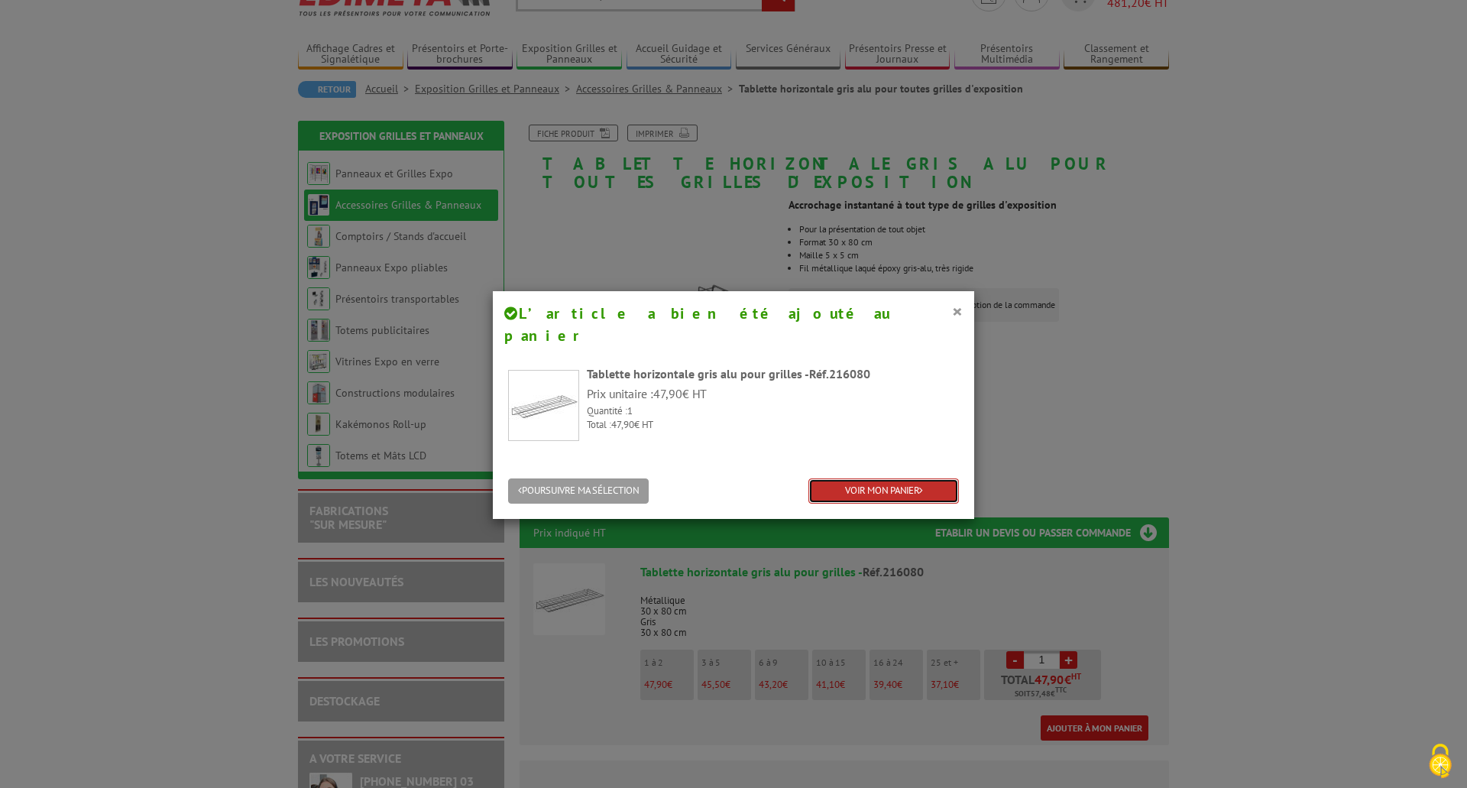
click at [867, 478] on link "VOIR MON PANIER" at bounding box center [883, 490] width 151 height 25
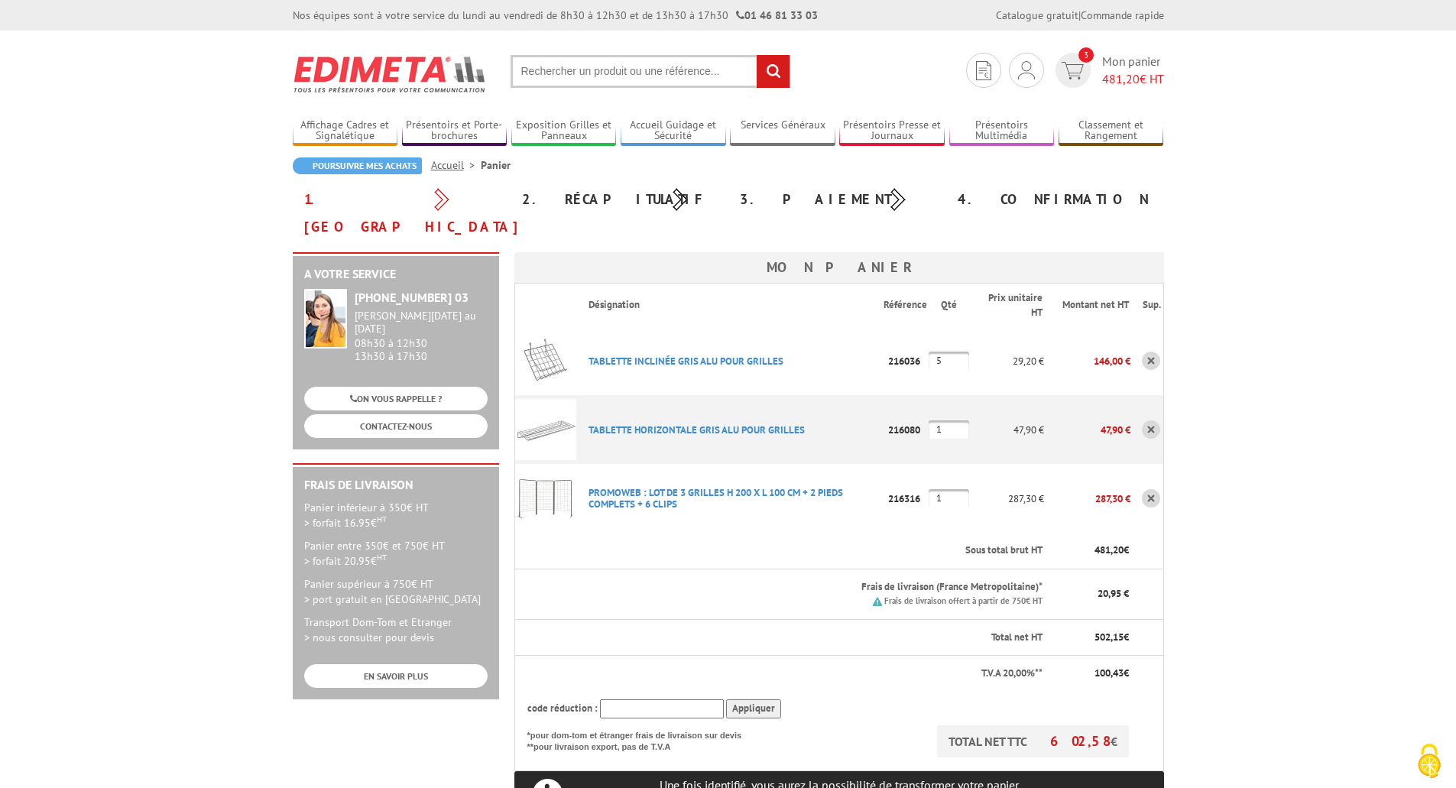
drag, startPoint x: 943, startPoint y: 332, endPoint x: 932, endPoint y: 335, distance: 10.9
click at [932, 351] on input "5" at bounding box center [948, 360] width 40 height 18
type input "3"
click at [1291, 306] on body "Nos équipes sont à votre service du [DATE] au [DATE] de 8h30 à 12h30 et de 13h3…" at bounding box center [728, 732] width 1456 height 1464
click at [831, 348] on p "TABLETTE INCLINéE GRIS ALU POUR GRILLES" at bounding box center [730, 361] width 308 height 27
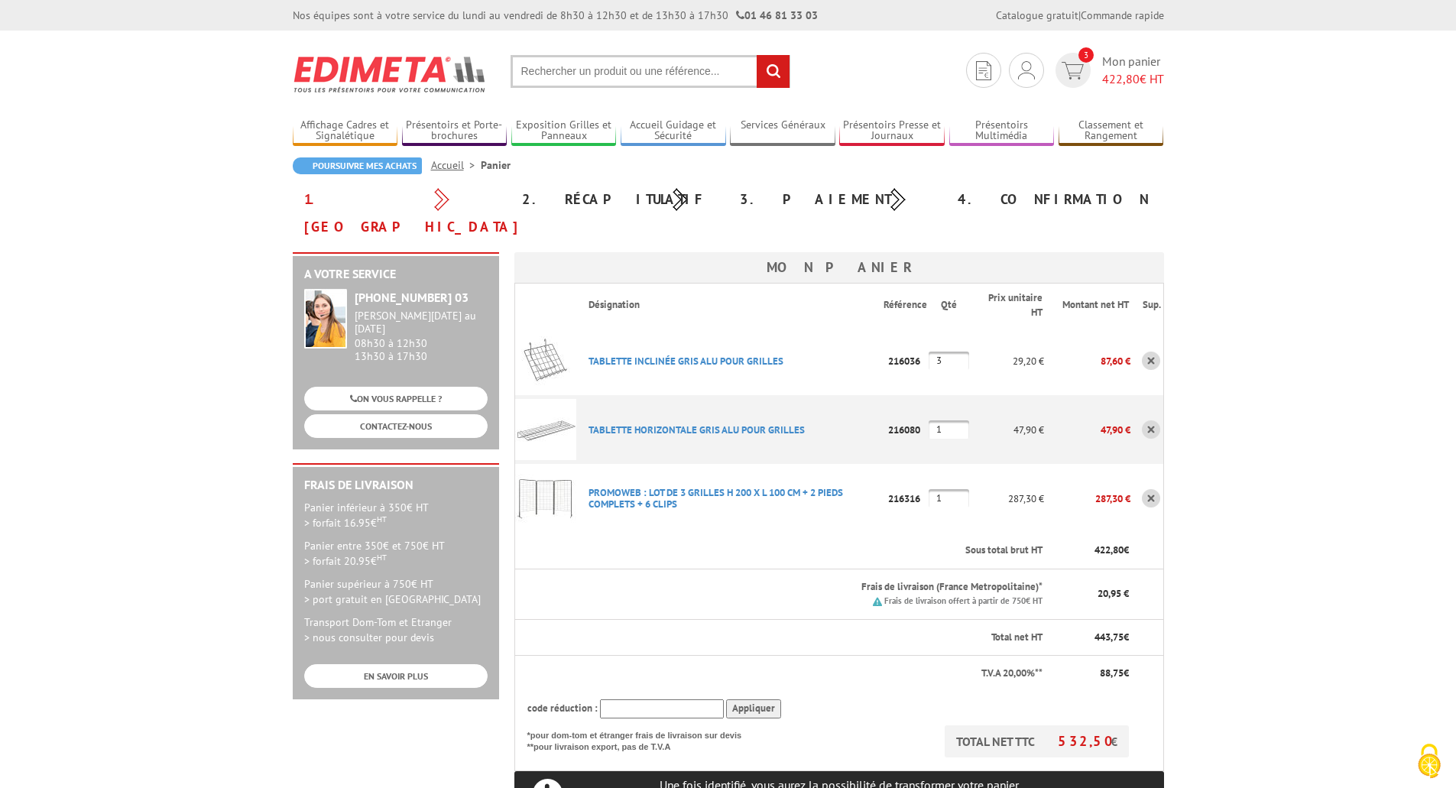
click at [633, 699] on input "text" at bounding box center [662, 708] width 124 height 19
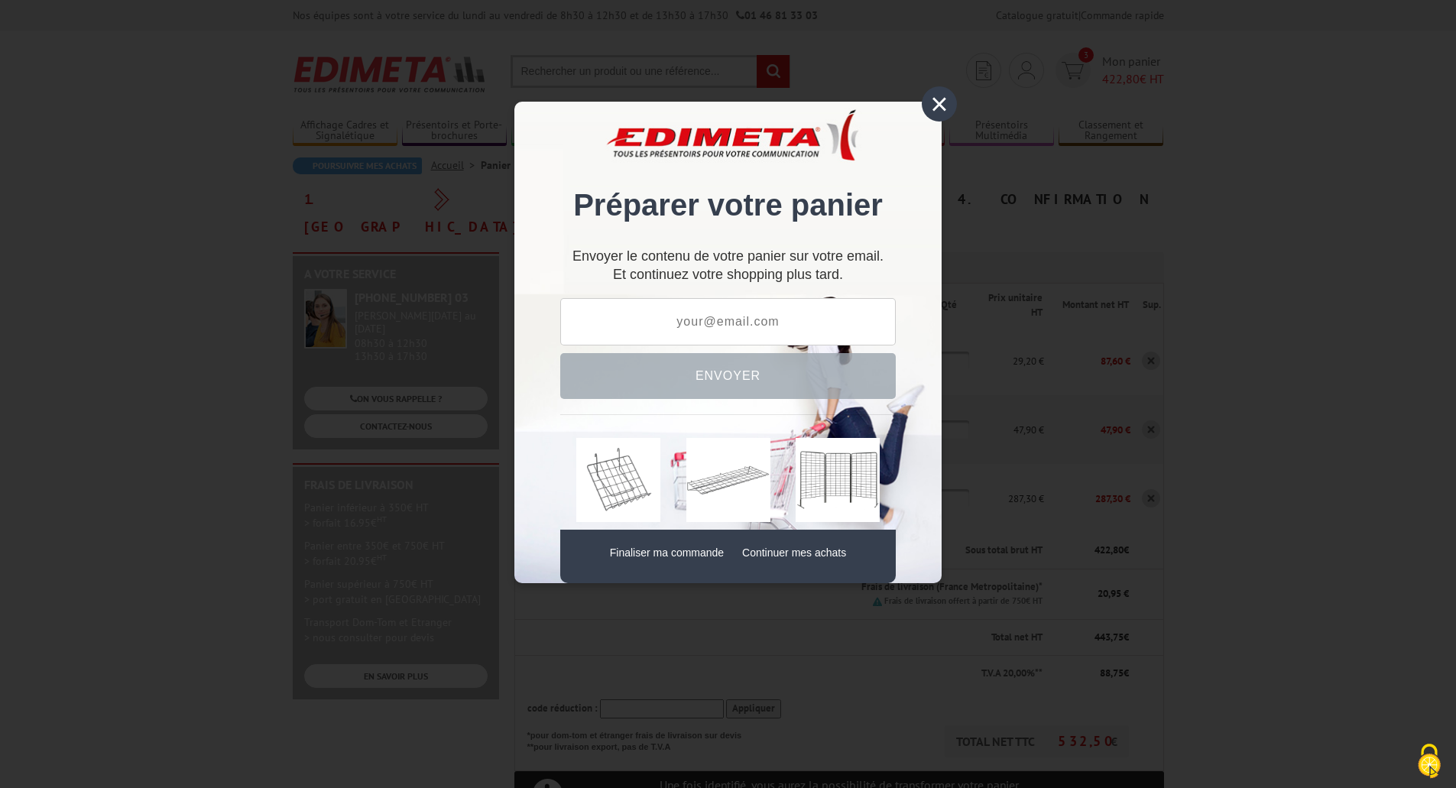
click at [938, 105] on div "×" at bounding box center [939, 103] width 35 height 35
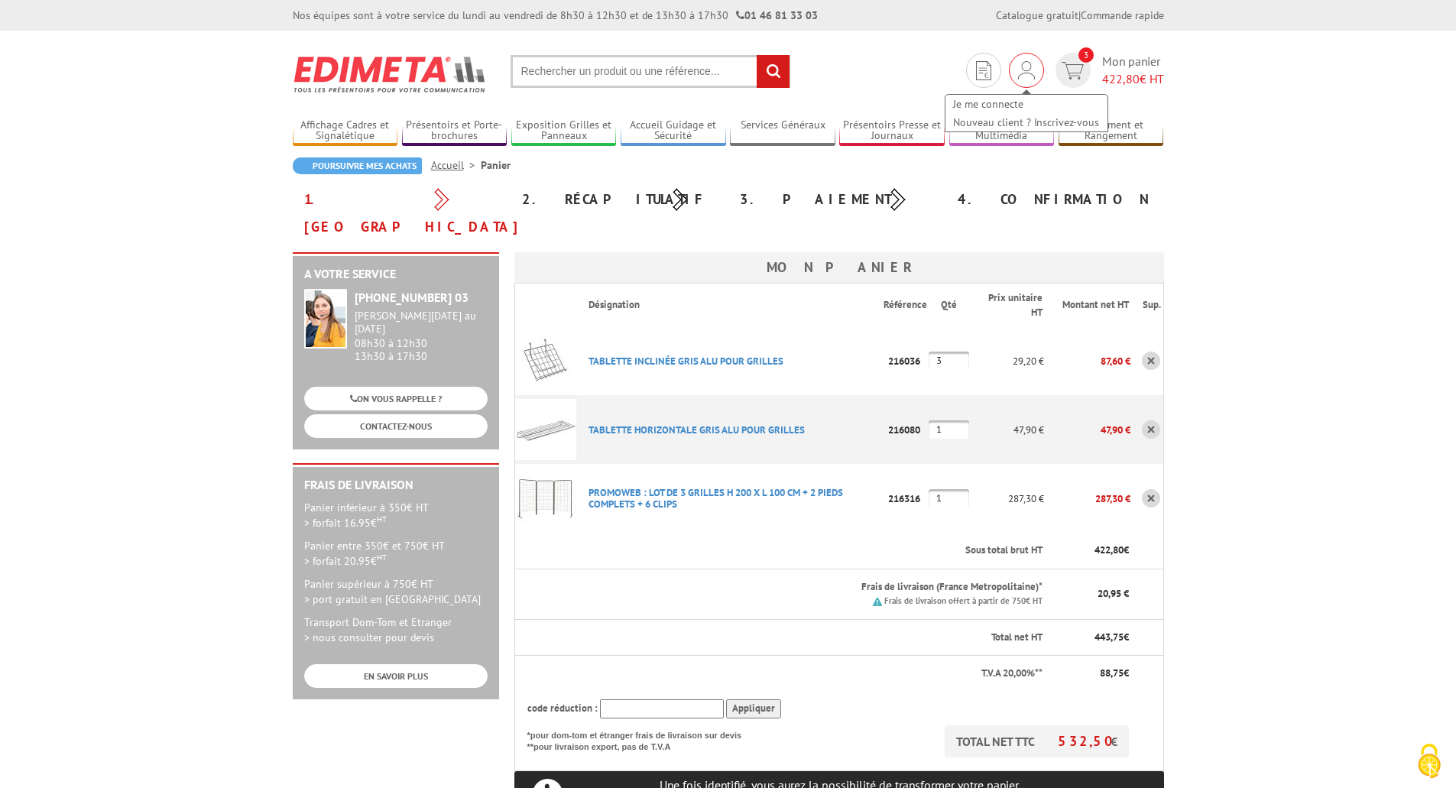
click at [1025, 70] on img at bounding box center [1026, 70] width 17 height 18
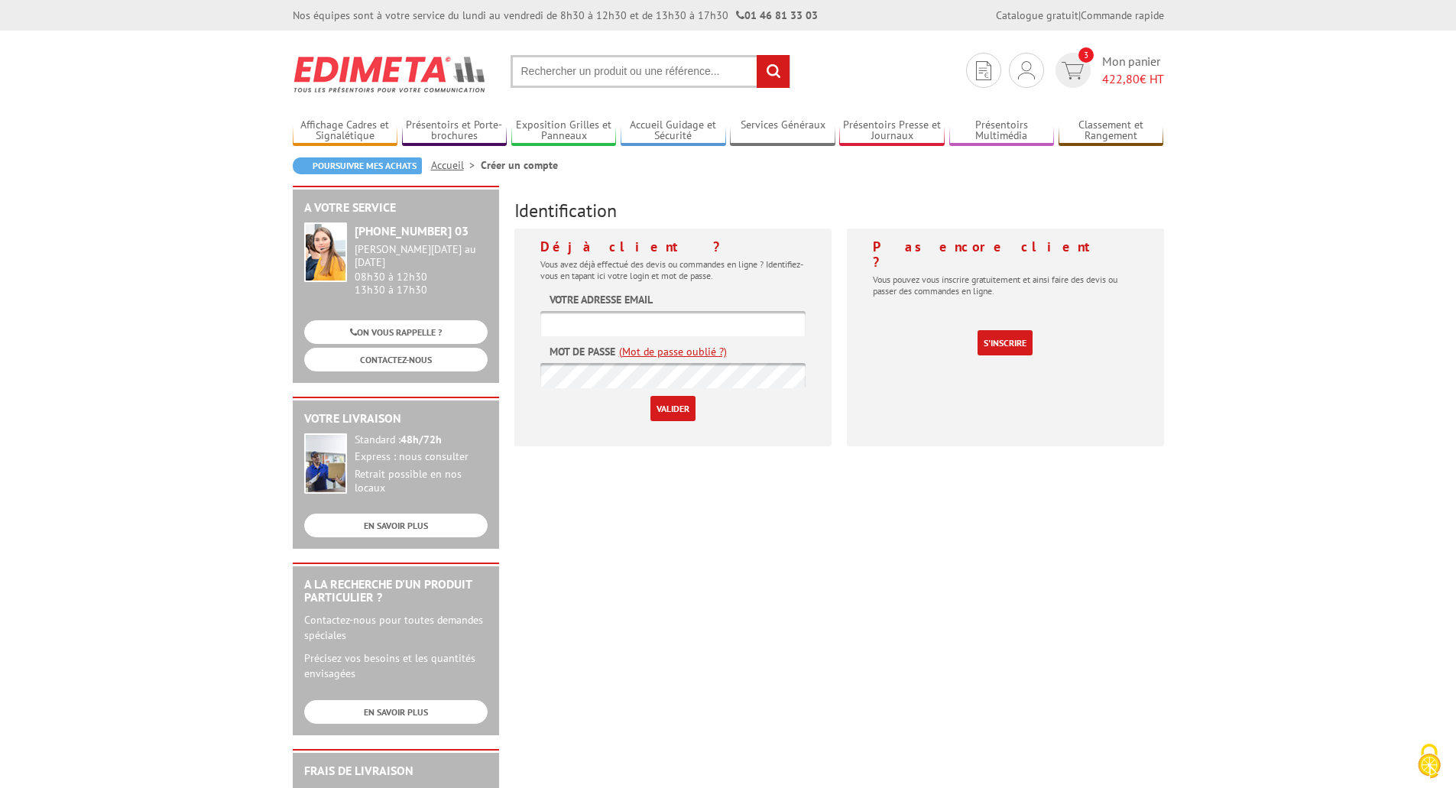
click at [597, 324] on input "text" at bounding box center [672, 323] width 265 height 25
type input "[PERSON_NAME][EMAIL_ADDRESS][DOMAIN_NAME]"
click at [663, 407] on input "Valider" at bounding box center [672, 408] width 45 height 25
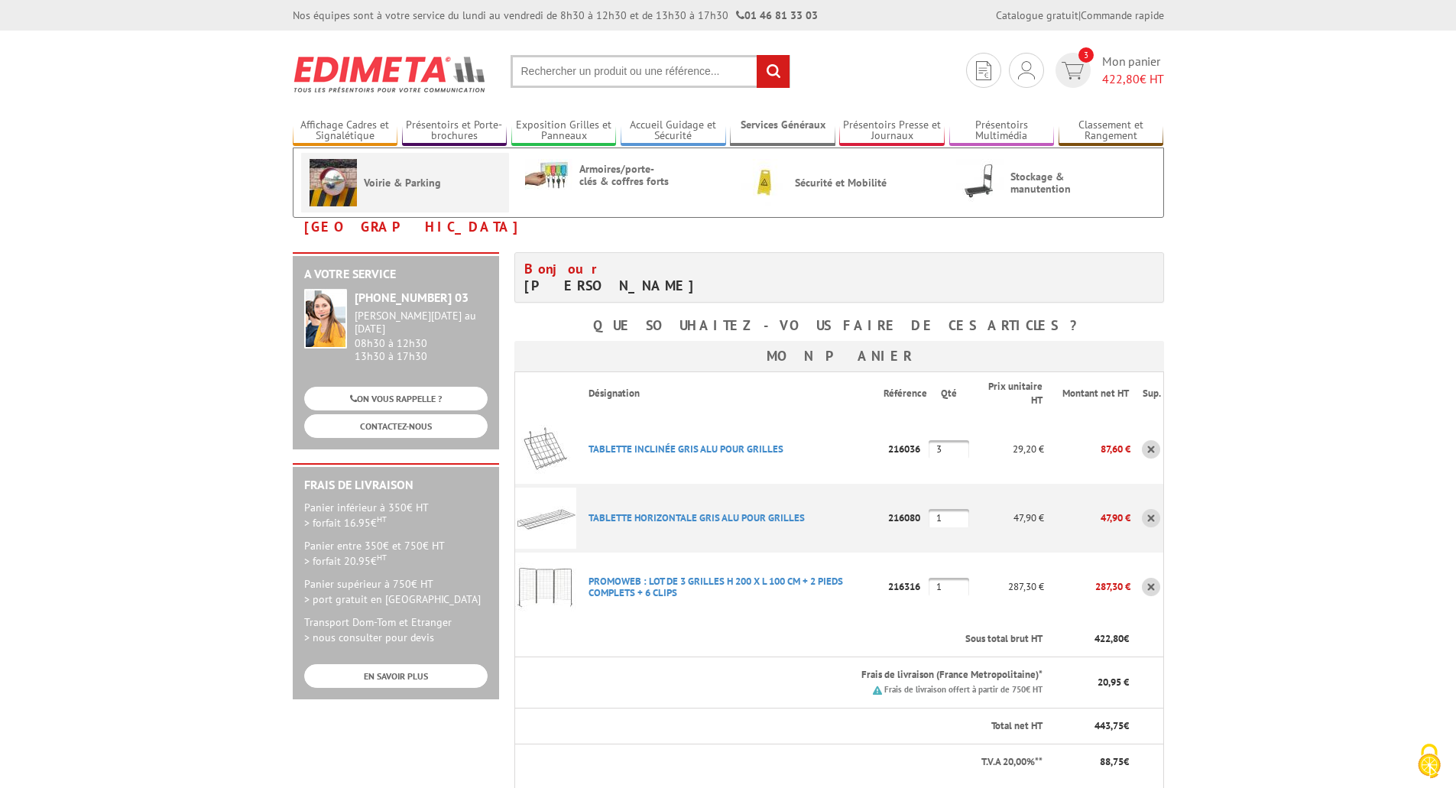
click at [395, 186] on span "Voirie & Parking" at bounding box center [410, 183] width 92 height 12
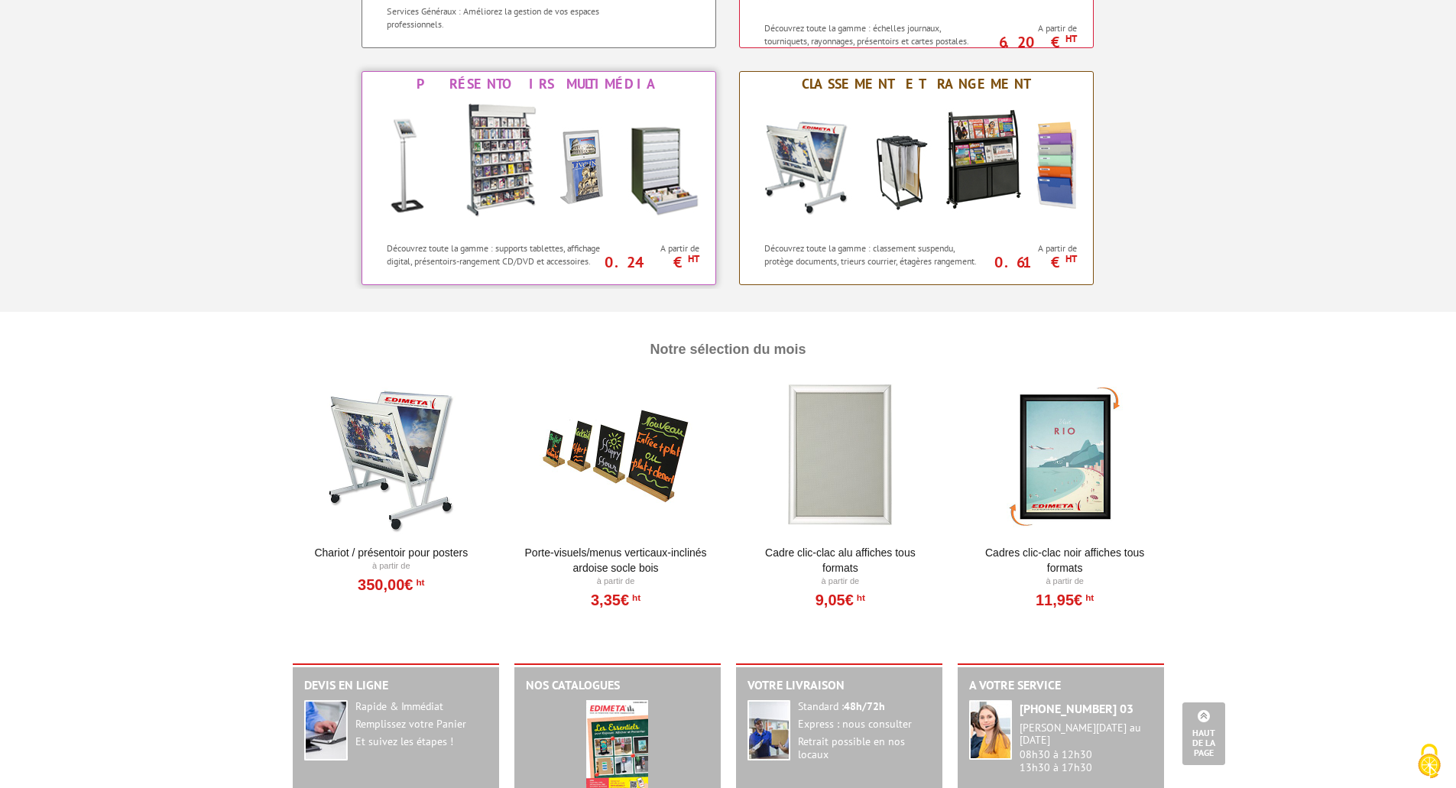
scroll to position [1333, 0]
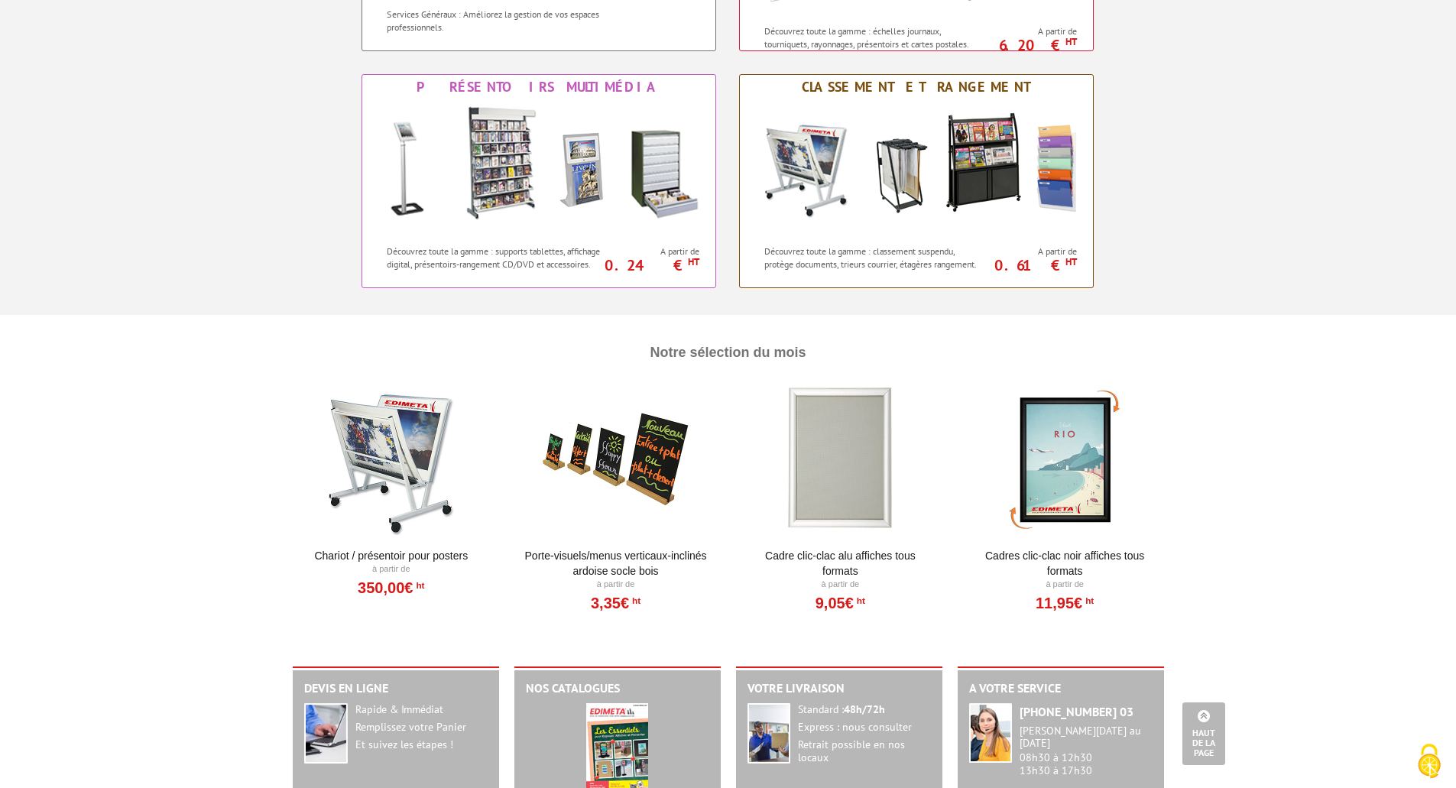
click at [853, 462] on div at bounding box center [840, 460] width 189 height 153
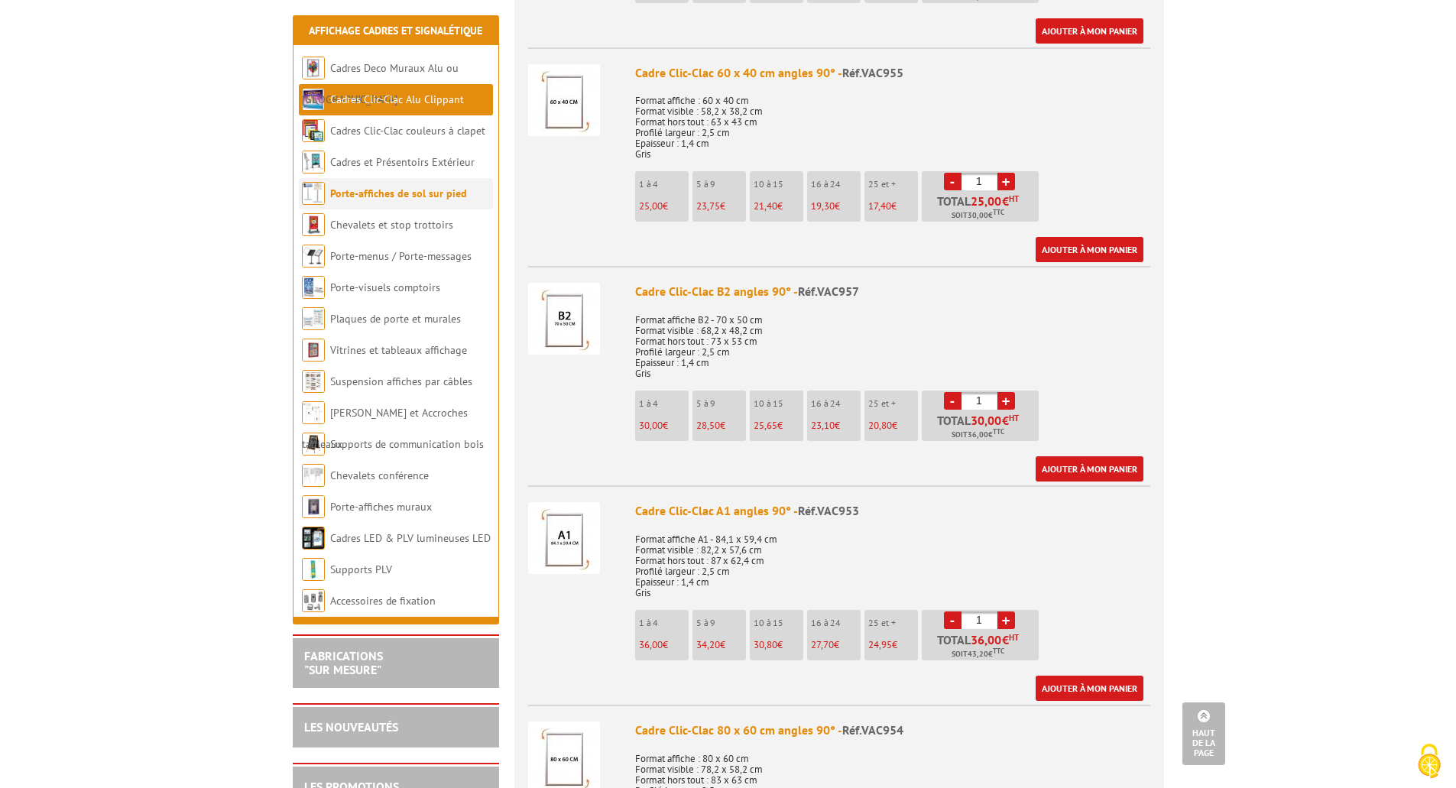
scroll to position [1146, 0]
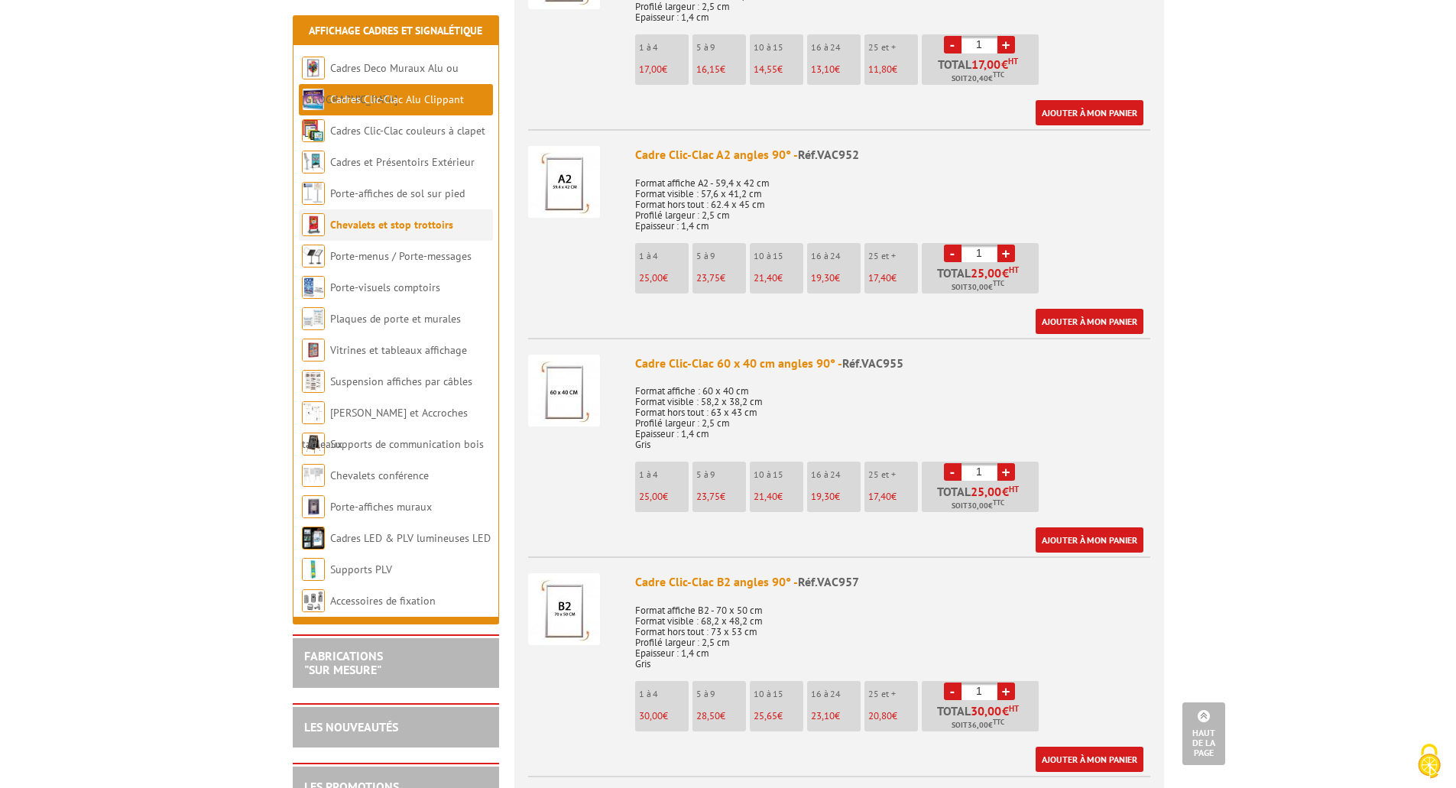
click at [408, 225] on link "Chevalets et stop trottoirs" at bounding box center [391, 225] width 123 height 14
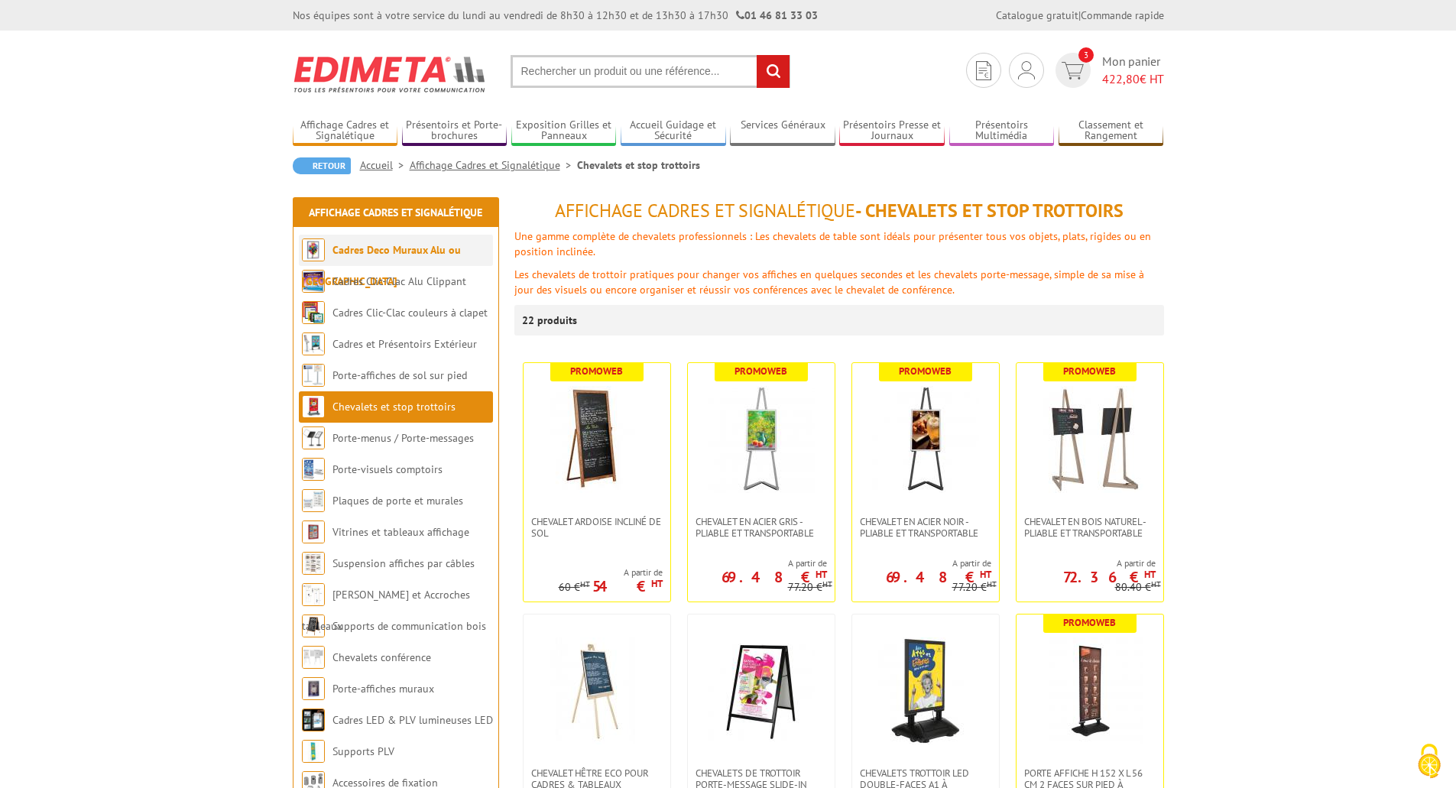
click at [407, 251] on link "Cadres Deco Muraux Alu ou [GEOGRAPHIC_DATA]" at bounding box center [381, 265] width 159 height 45
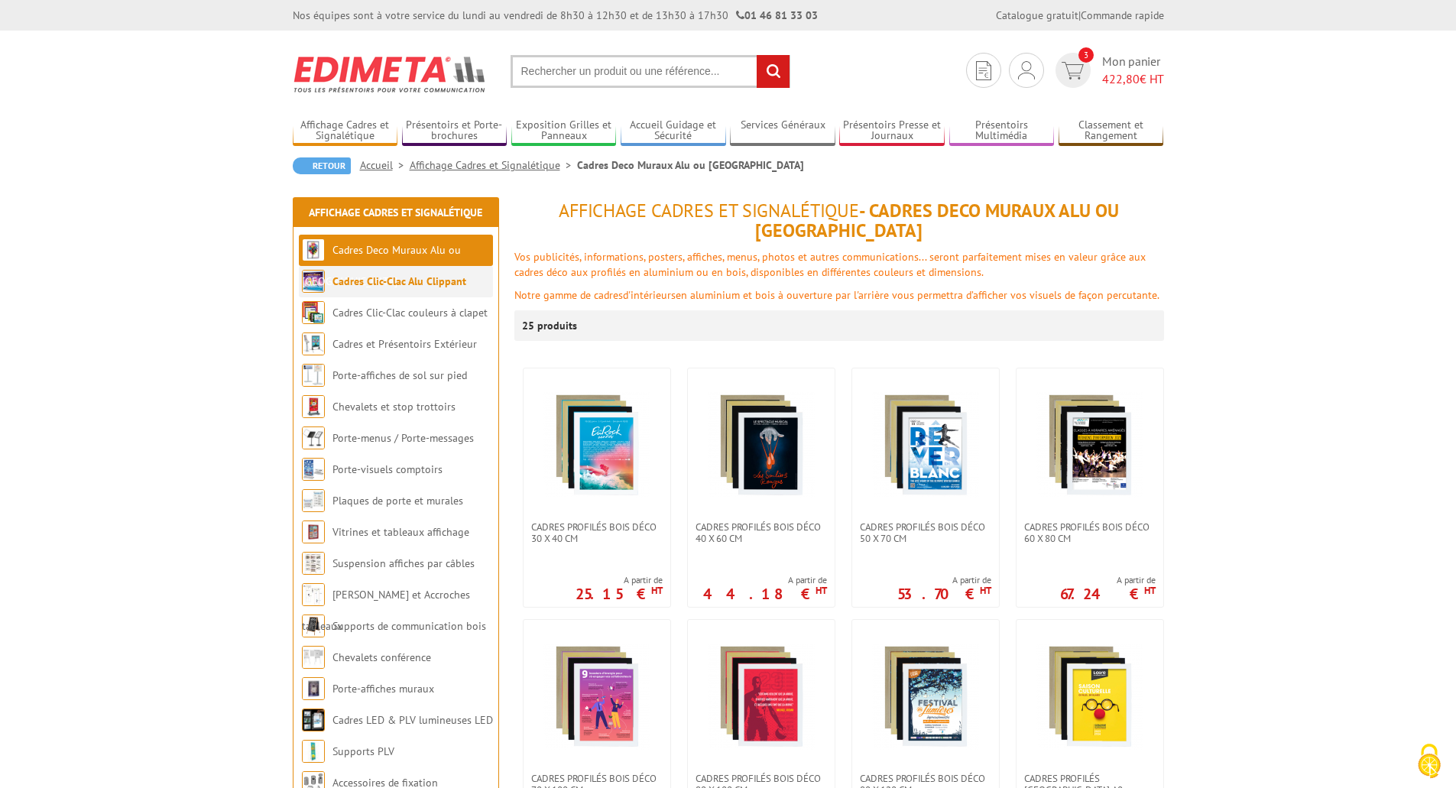
click at [415, 287] on link "Cadres Clic-Clac Alu Clippant" at bounding box center [399, 281] width 134 height 14
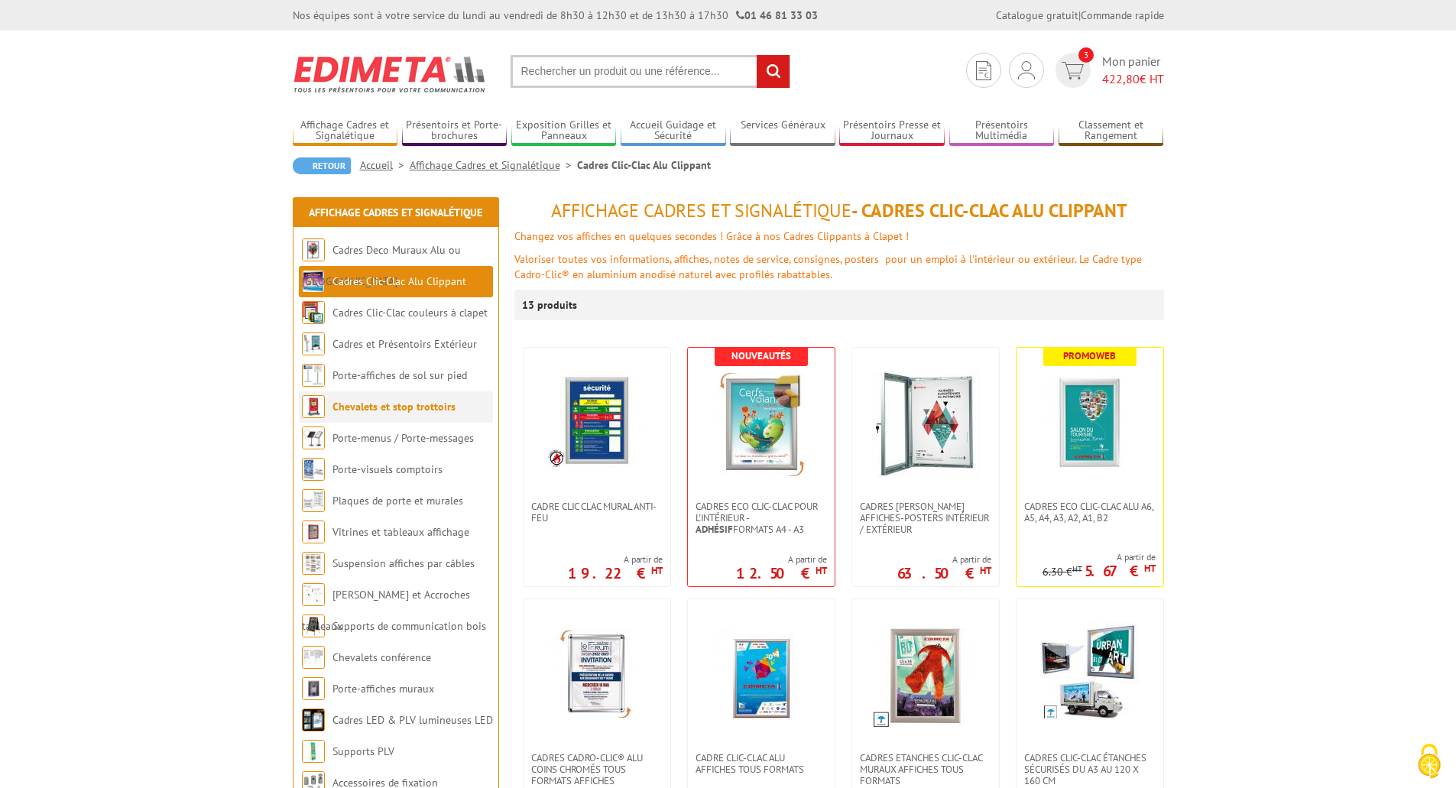
click at [414, 404] on link "Chevalets et stop trottoirs" at bounding box center [393, 407] width 123 height 14
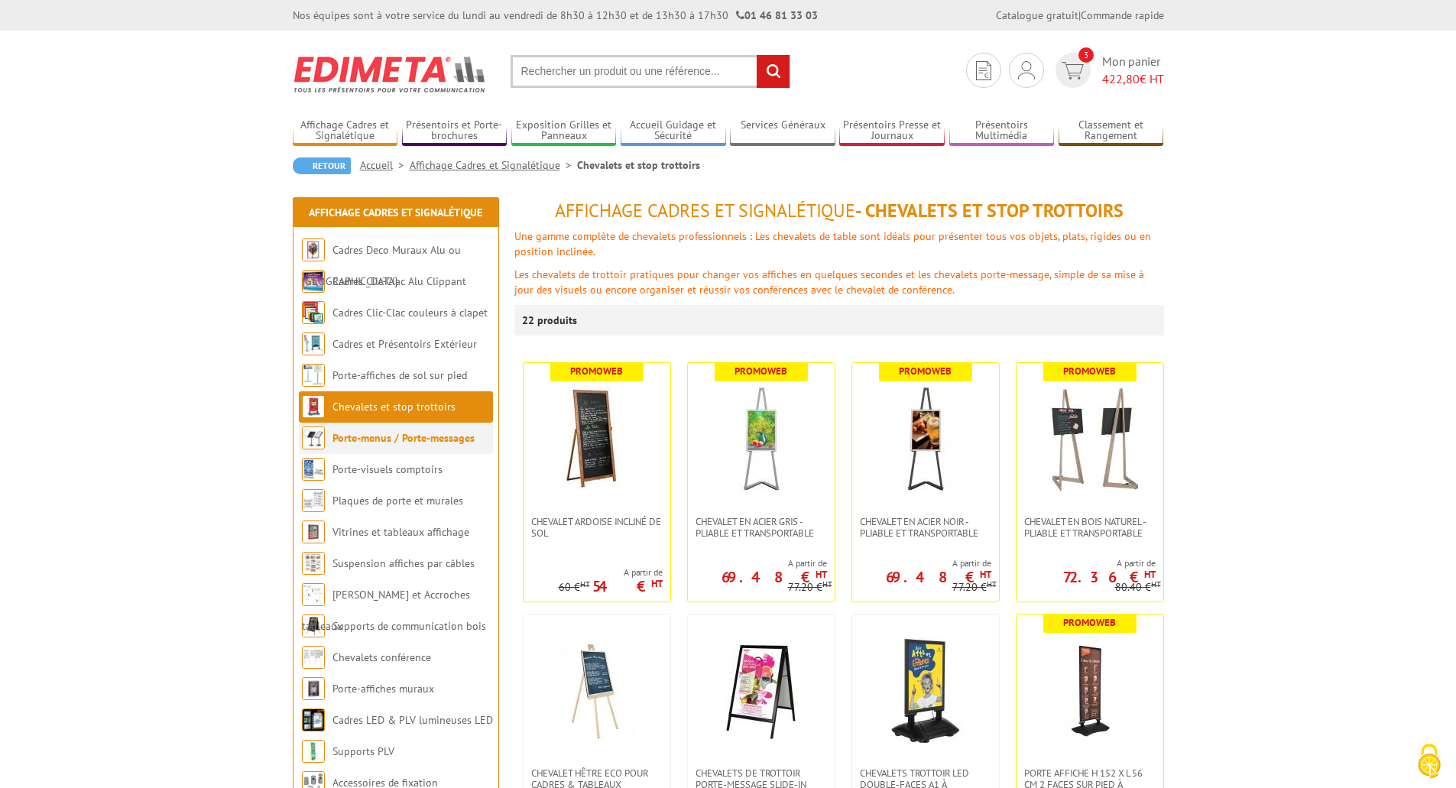
click at [412, 438] on link "Porte-menus / Porte-messages" at bounding box center [403, 438] width 142 height 14
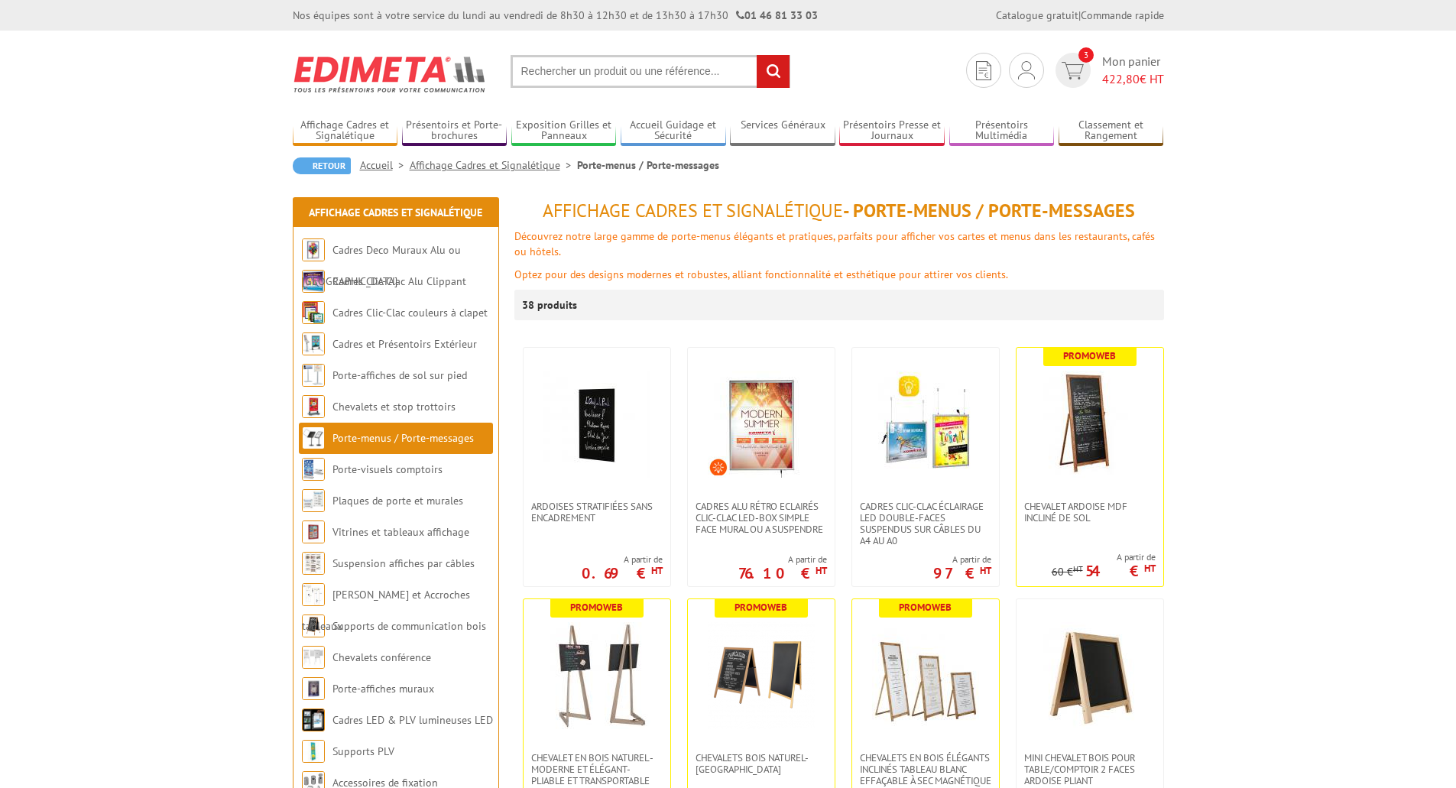
click at [414, 469] on link "Porte-visuels comptoirs" at bounding box center [387, 469] width 110 height 14
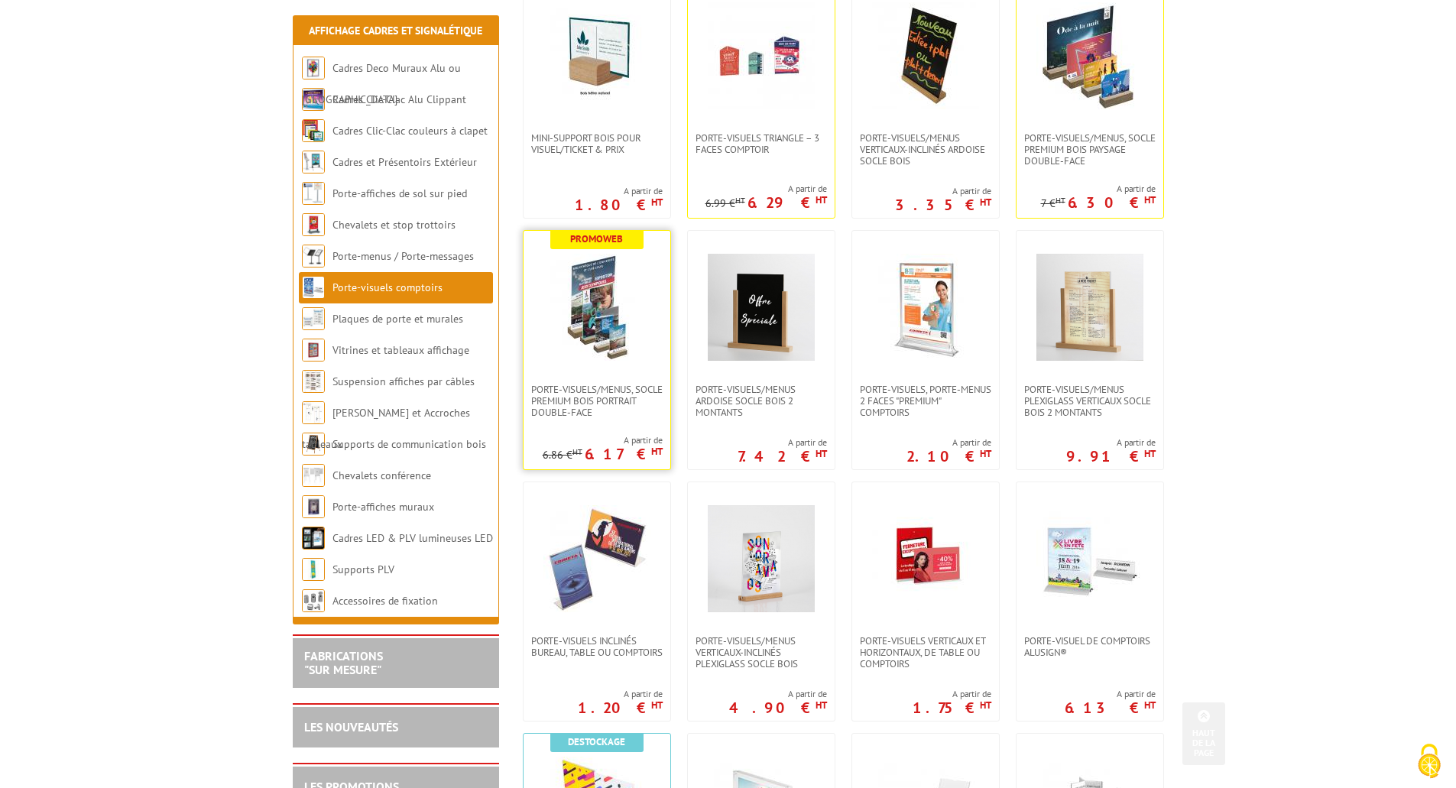
scroll to position [458, 0]
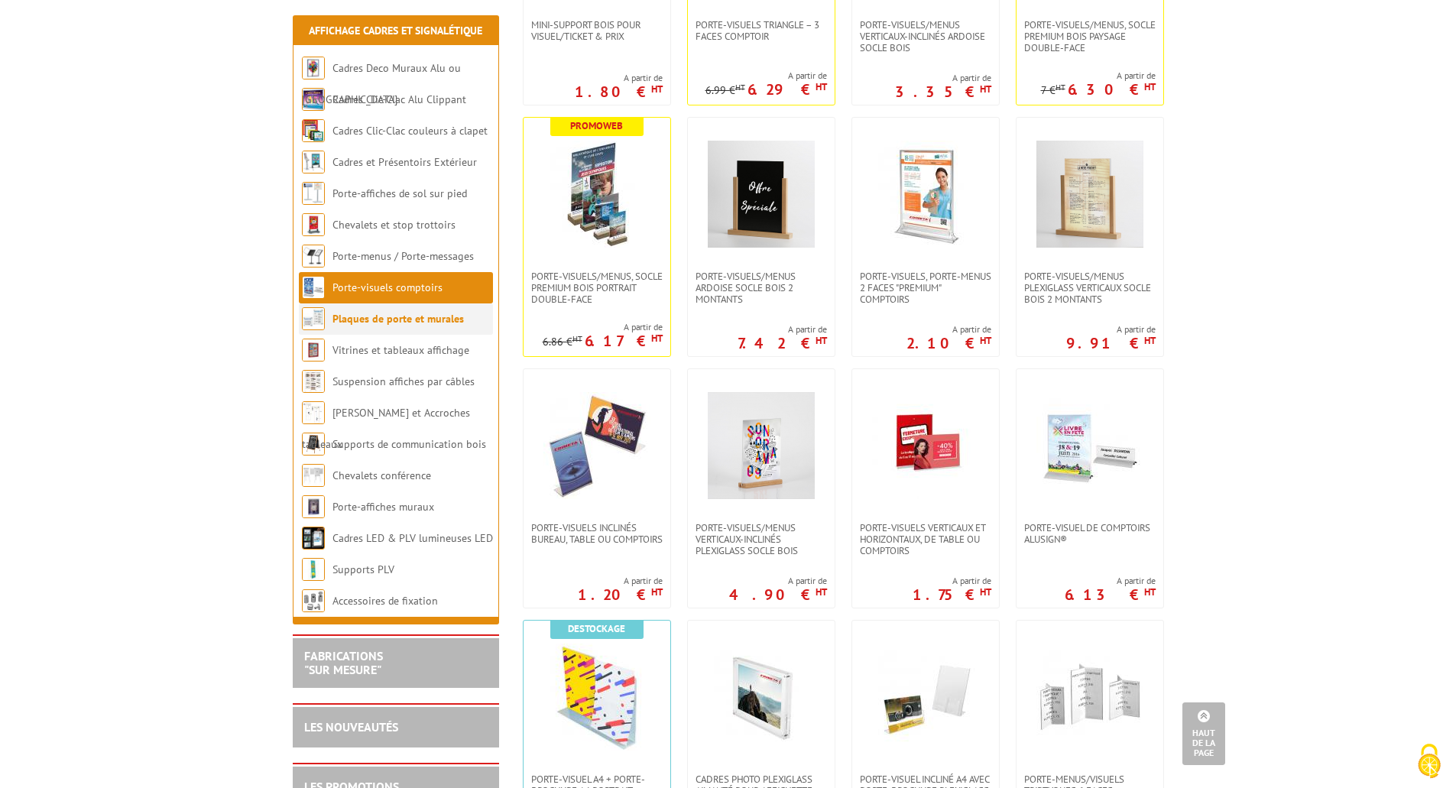
click at [374, 317] on link "Plaques de porte et murales" at bounding box center [397, 319] width 131 height 14
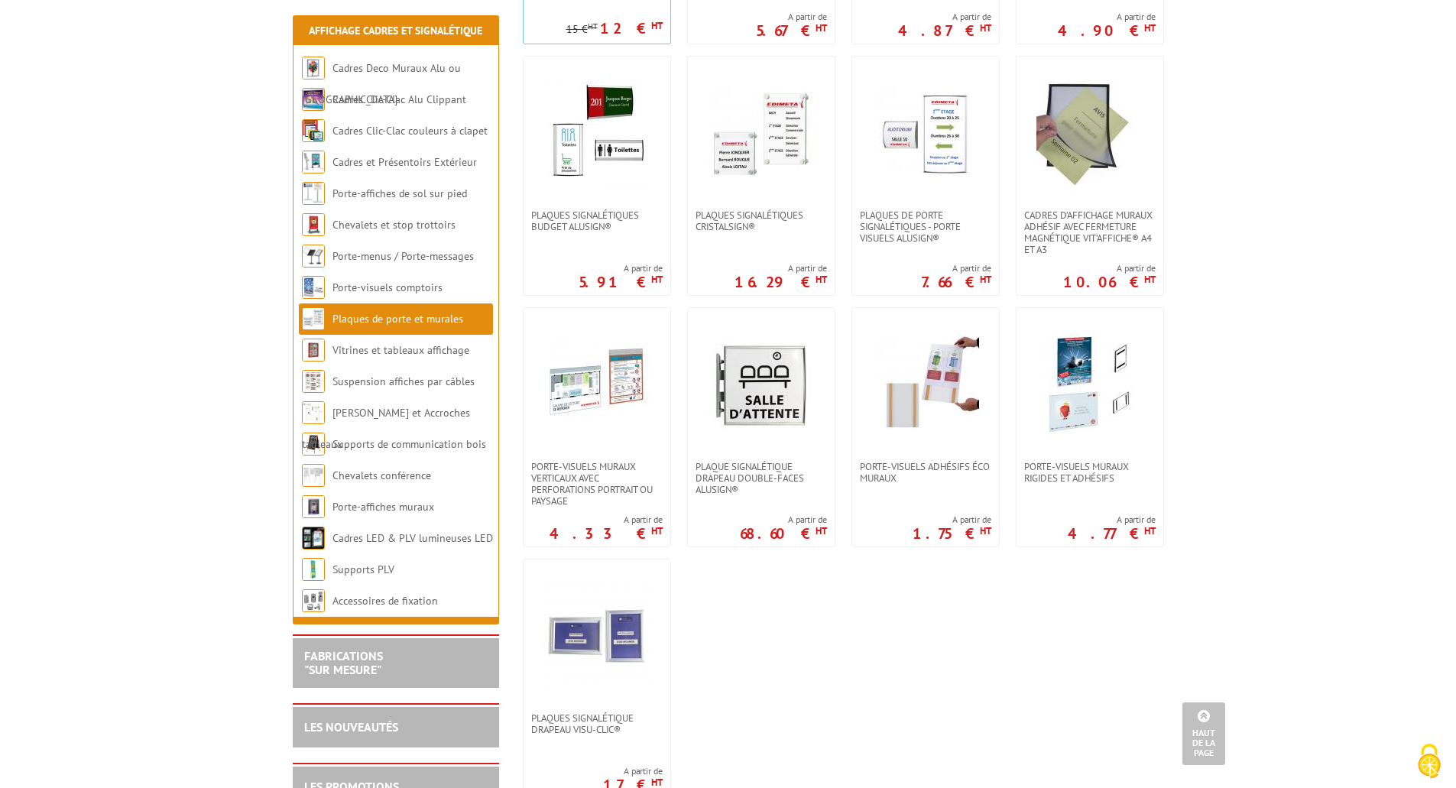
scroll to position [535, 0]
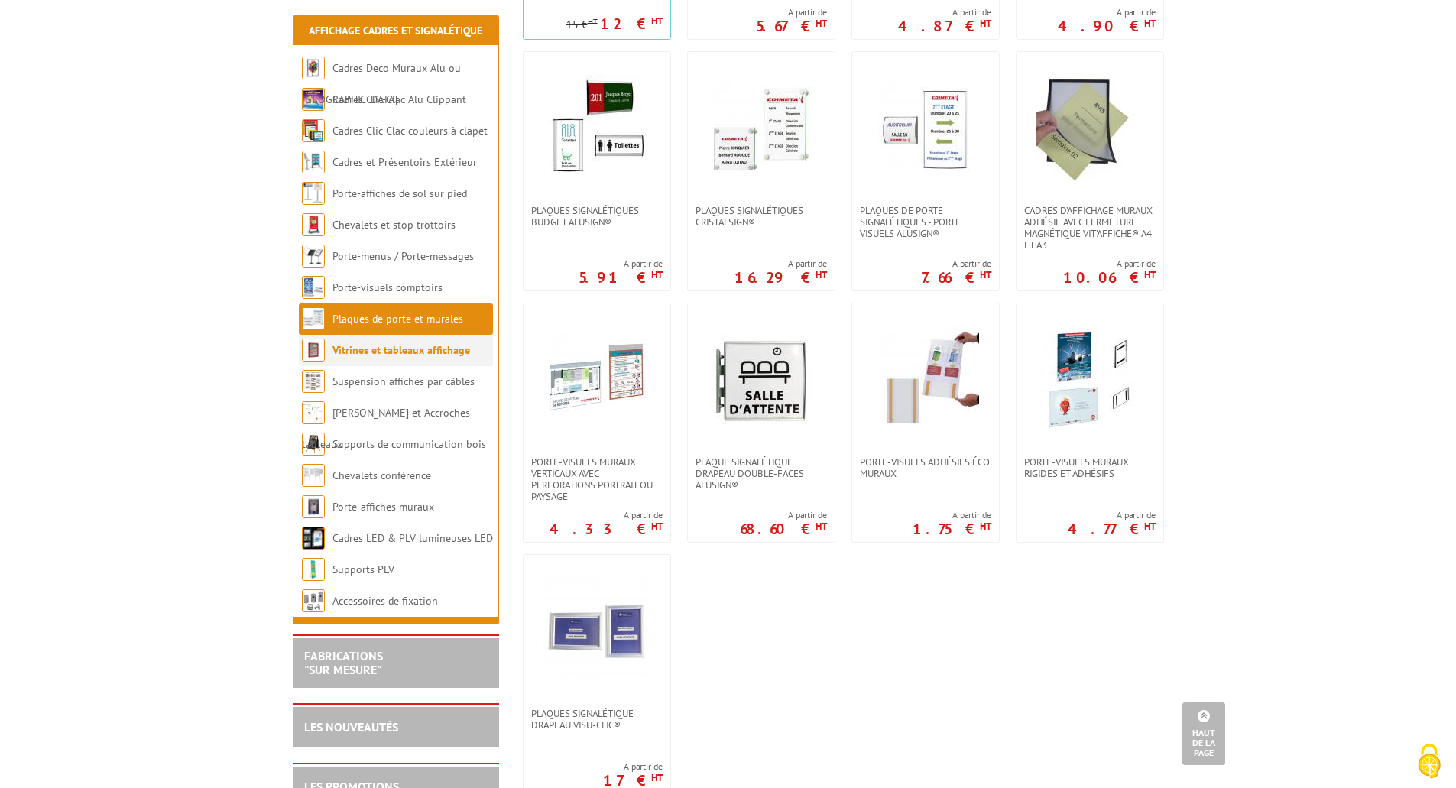
click at [373, 355] on link "Vitrines et tableaux affichage" at bounding box center [401, 350] width 138 height 14
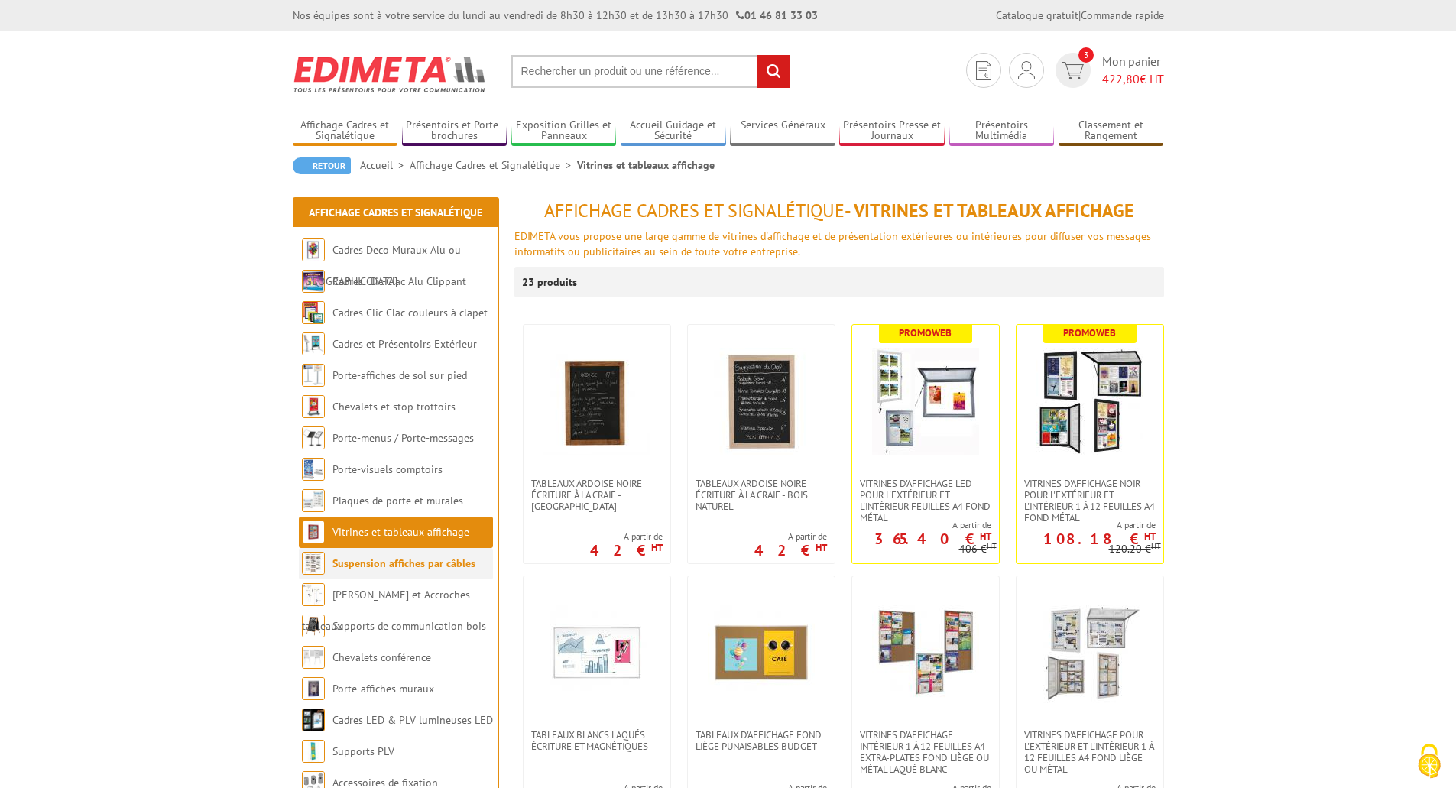
click at [408, 565] on link "Suspension affiches par câbles" at bounding box center [403, 563] width 143 height 14
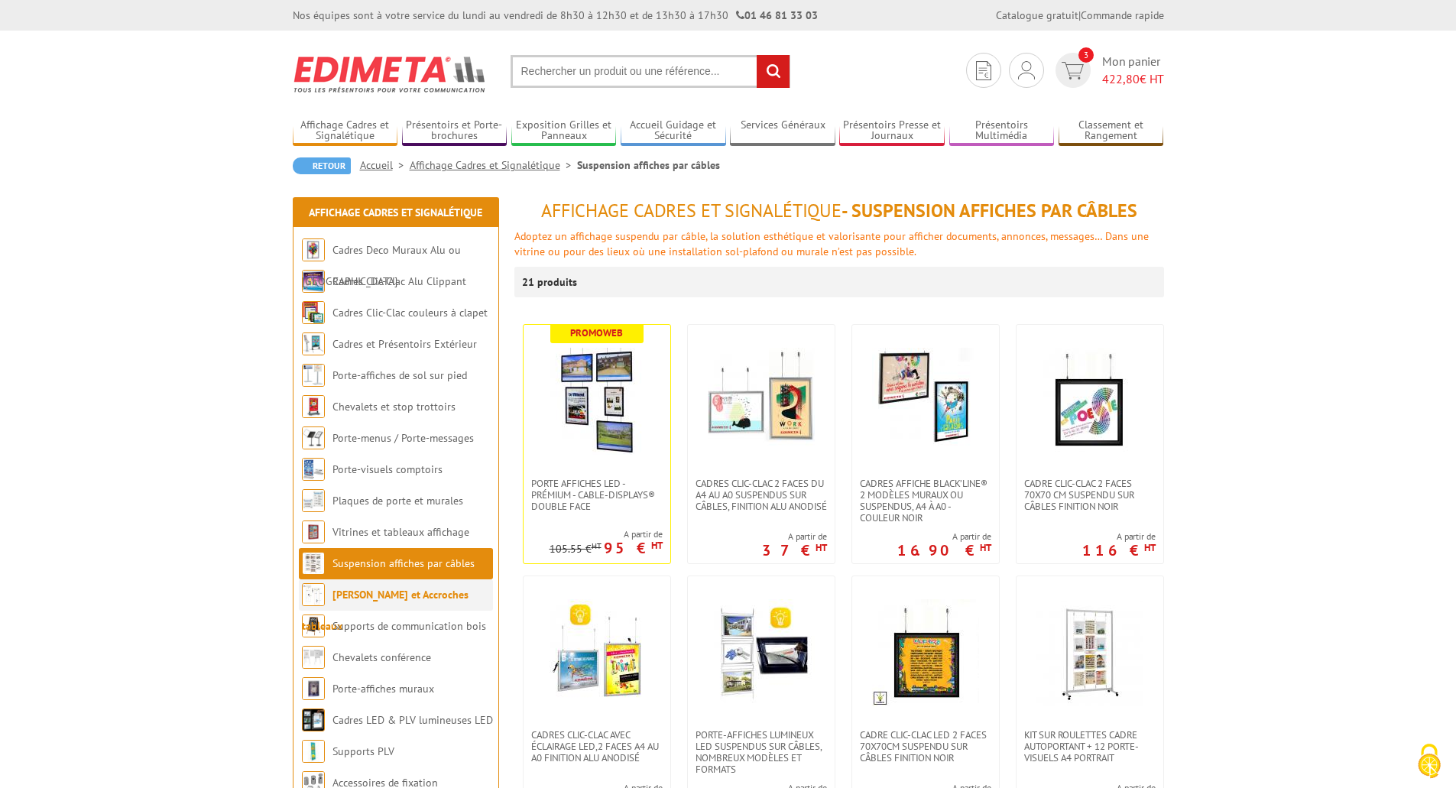
click at [416, 601] on li "[PERSON_NAME] et Accroches tableaux" at bounding box center [396, 594] width 194 height 31
click at [408, 599] on link "[PERSON_NAME] et Accroches tableaux" at bounding box center [385, 610] width 167 height 45
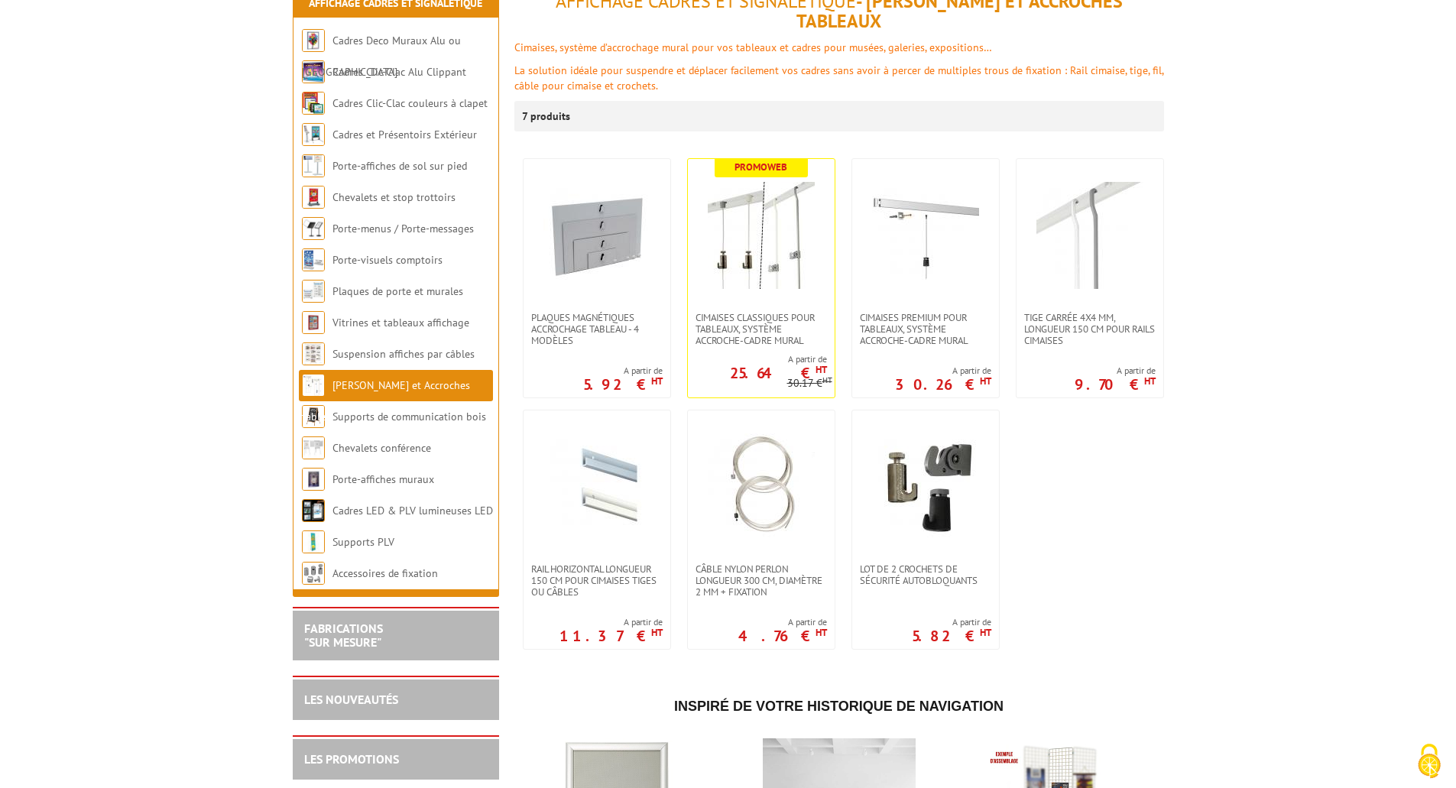
scroll to position [229, 0]
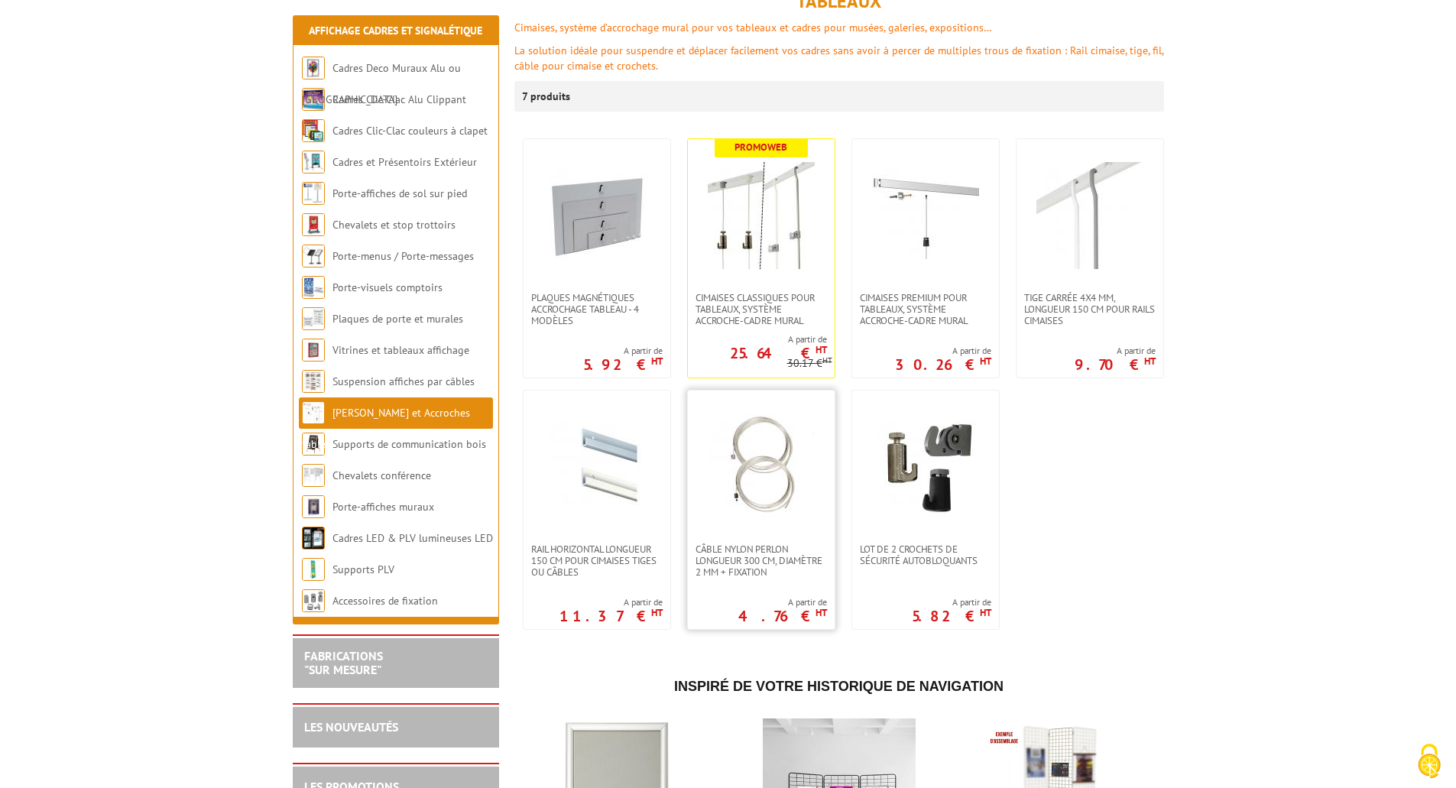
click at [769, 507] on link at bounding box center [761, 466] width 147 height 153
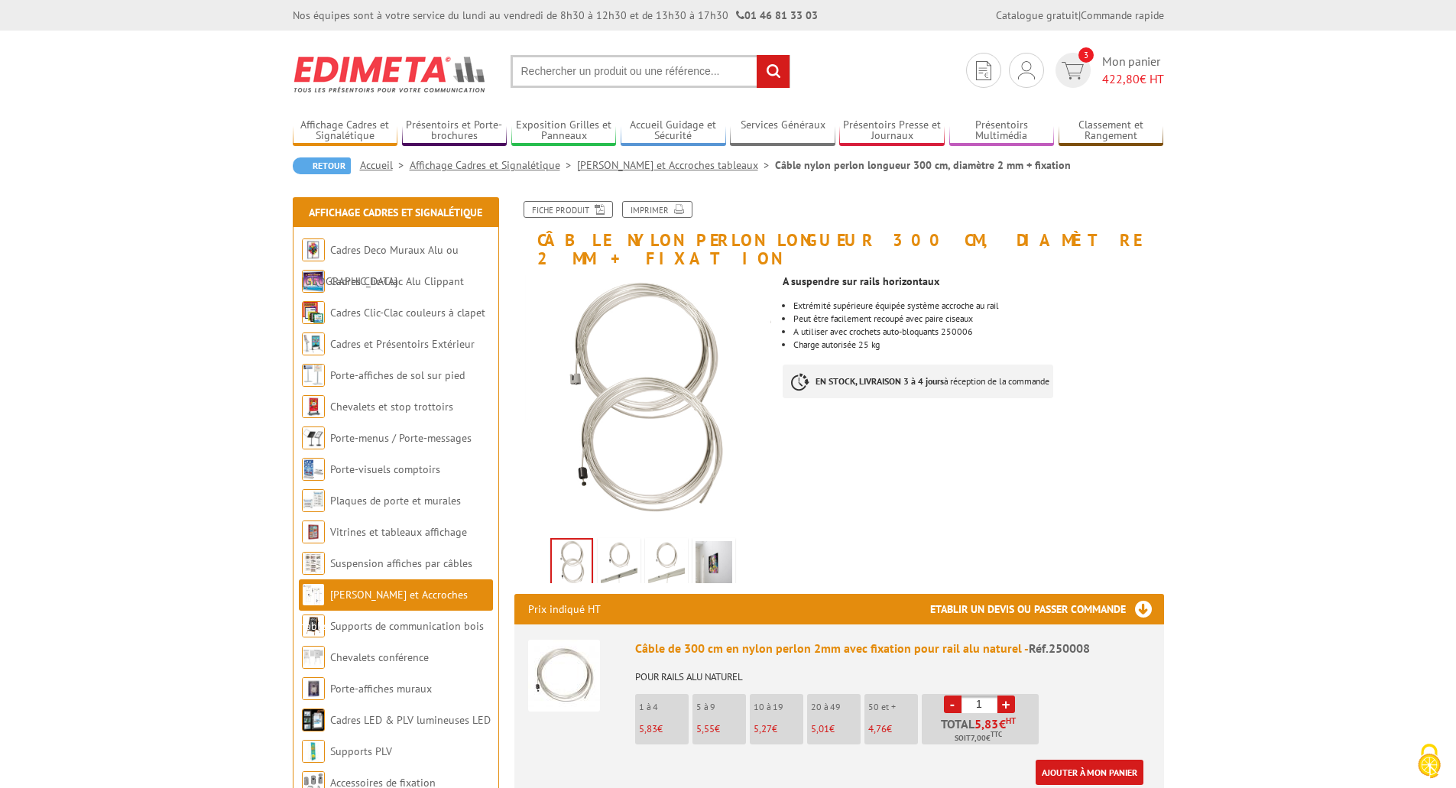
click at [715, 544] on img at bounding box center [713, 564] width 37 height 47
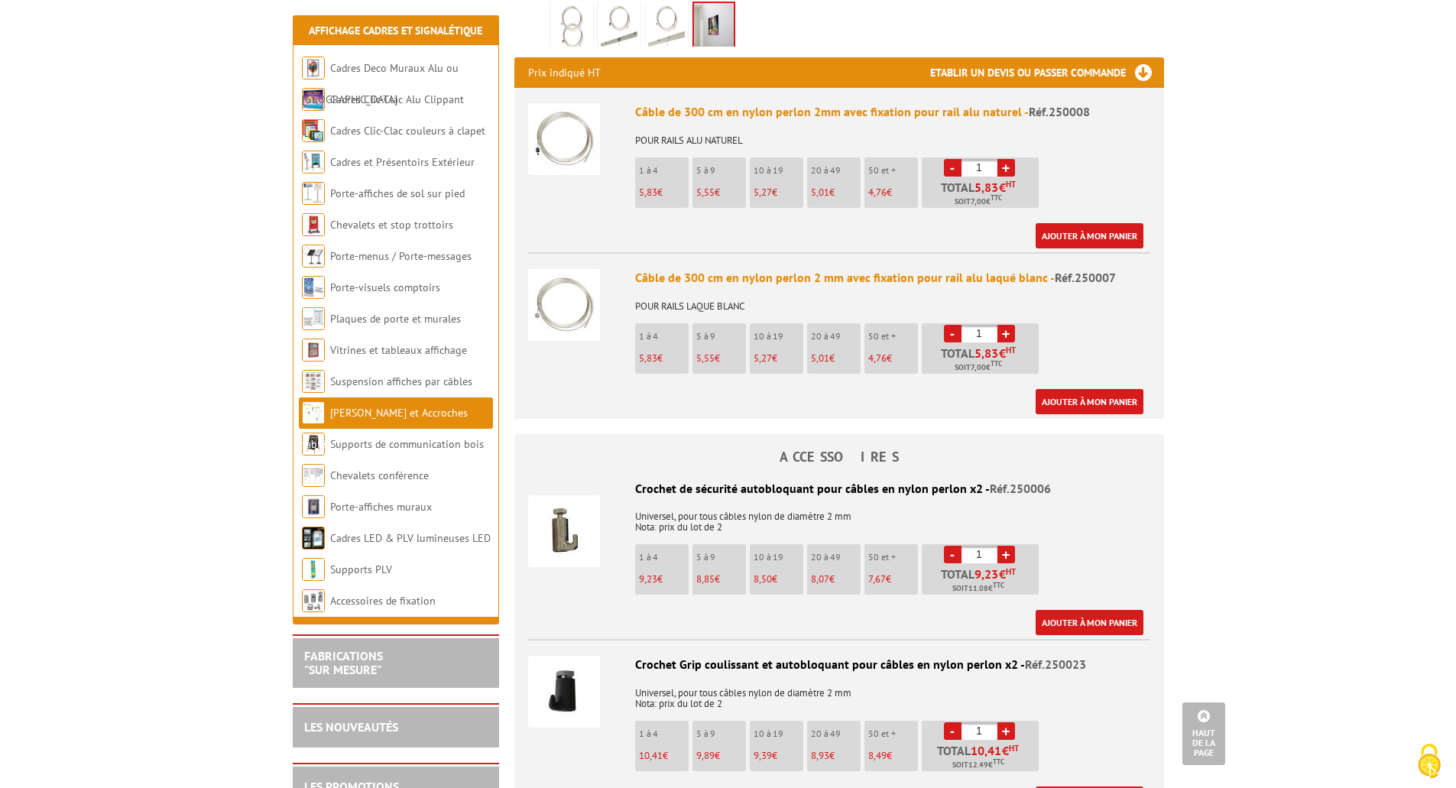
scroll to position [535, 0]
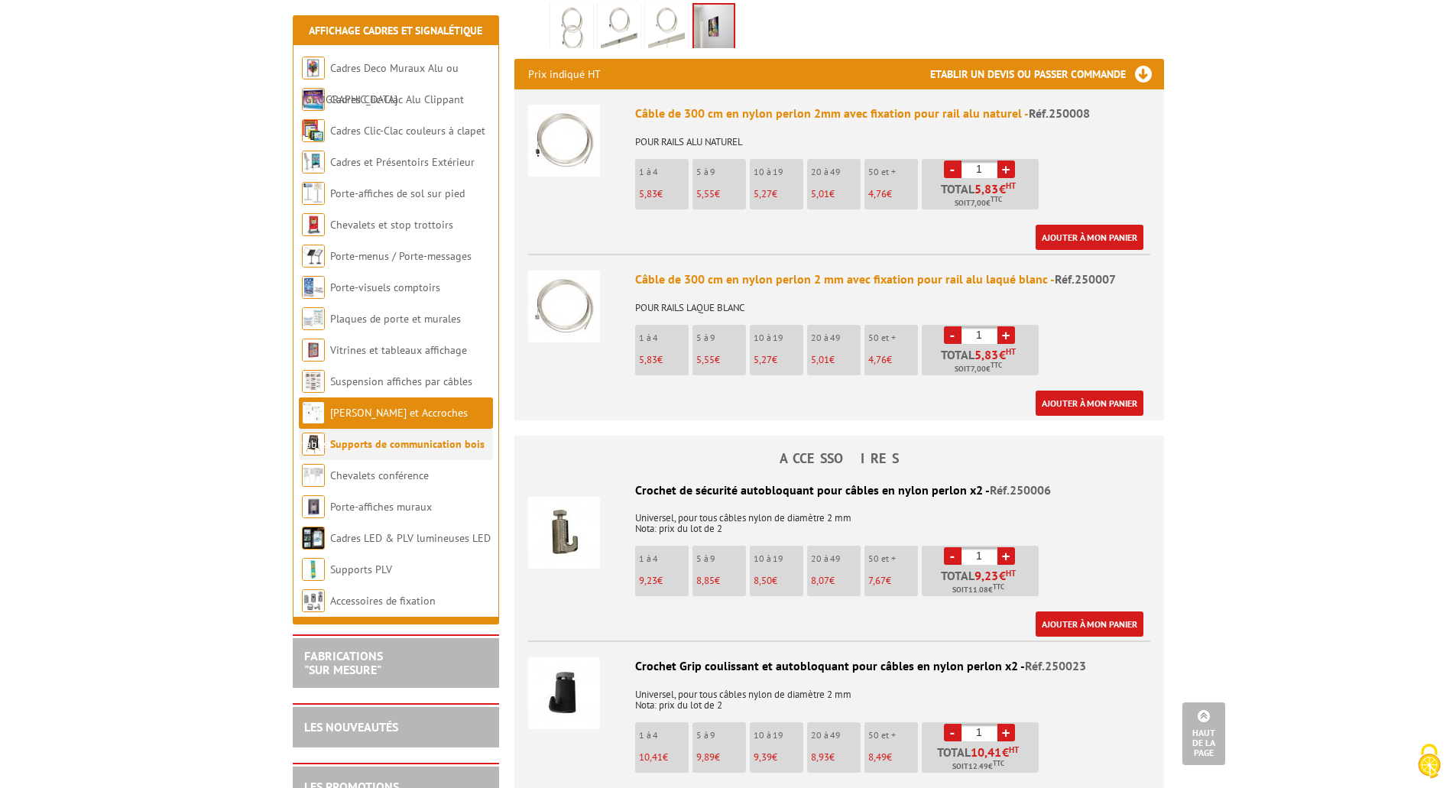
click at [425, 446] on link "Supports de communication bois" at bounding box center [407, 444] width 154 height 14
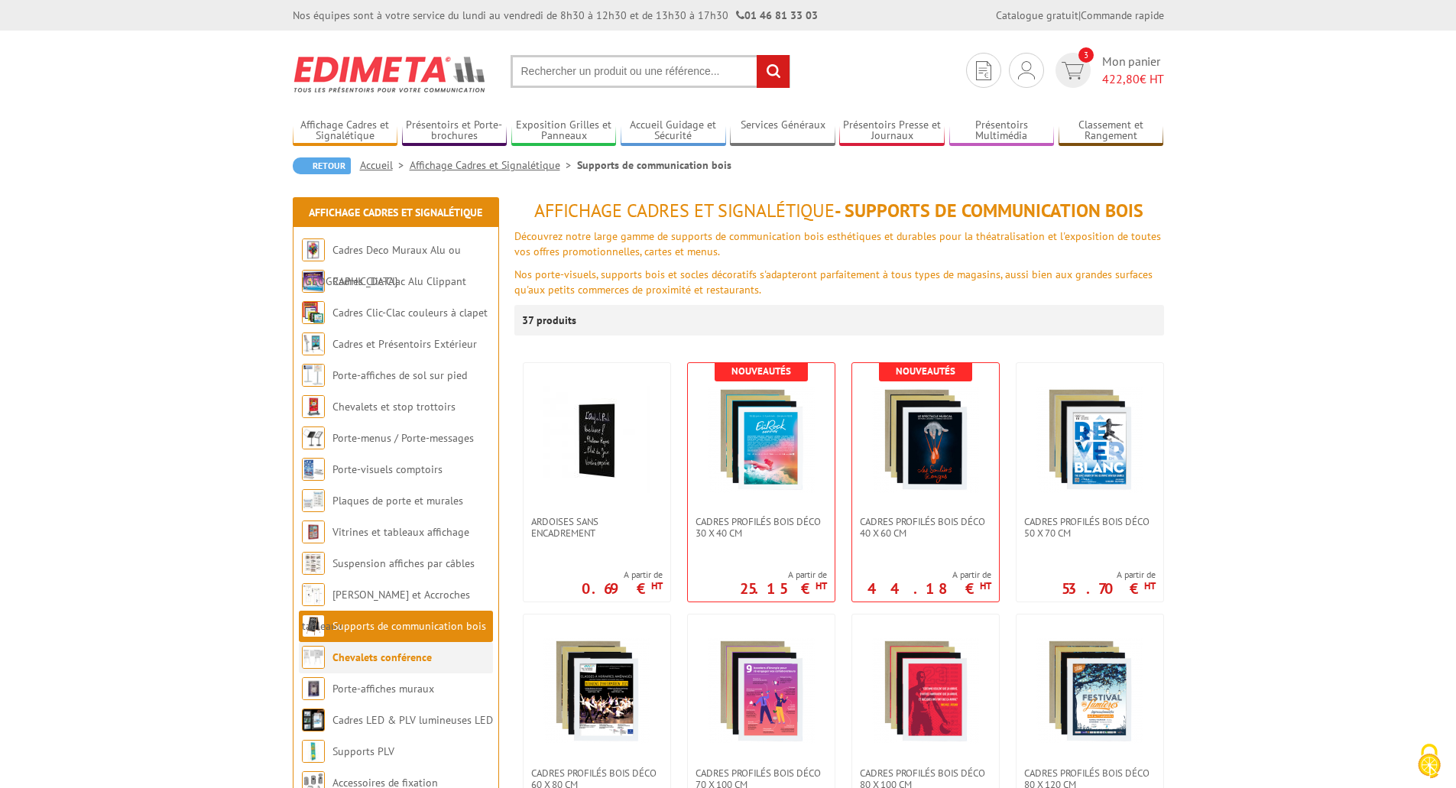
click at [407, 655] on link "Chevalets conférence" at bounding box center [381, 657] width 99 height 14
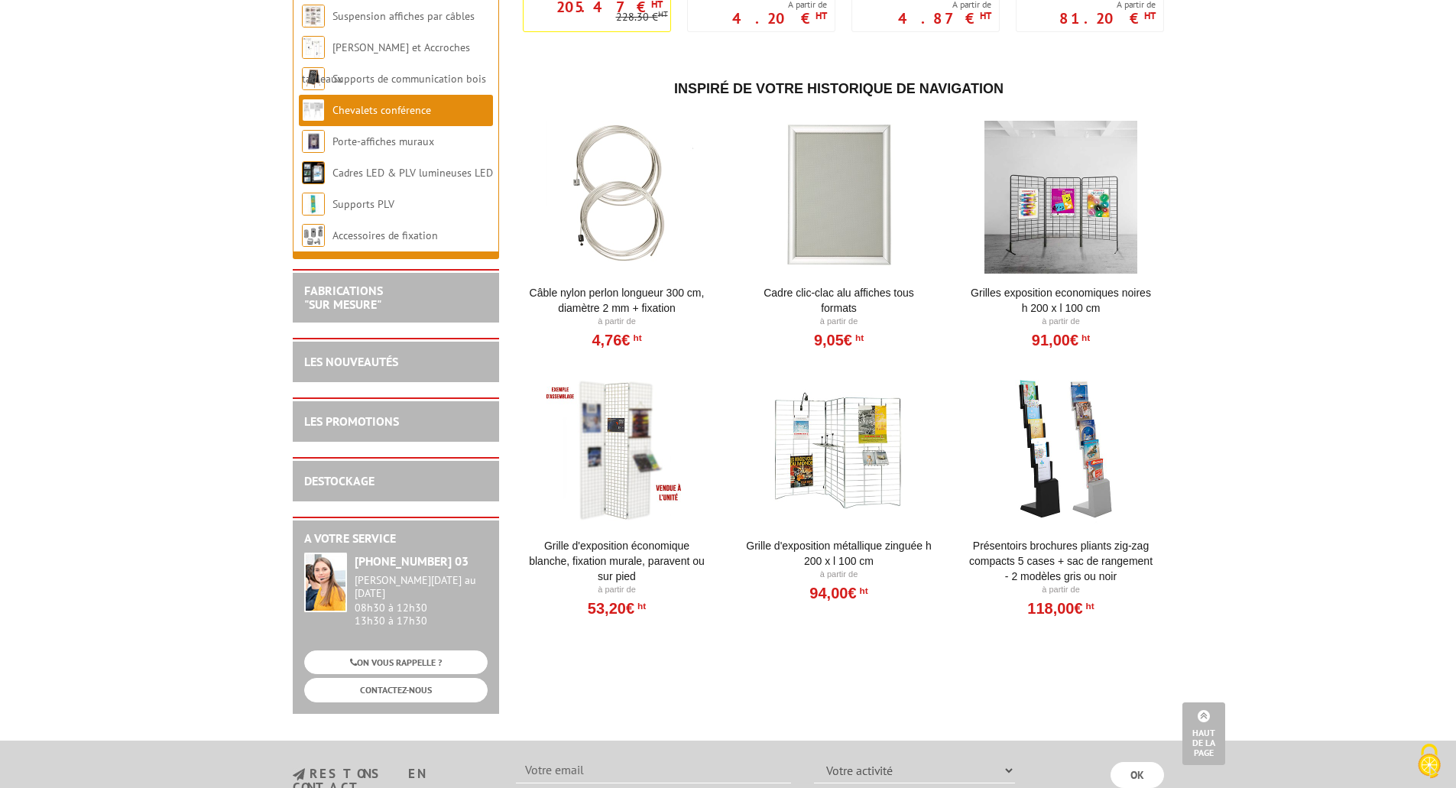
scroll to position [611, 0]
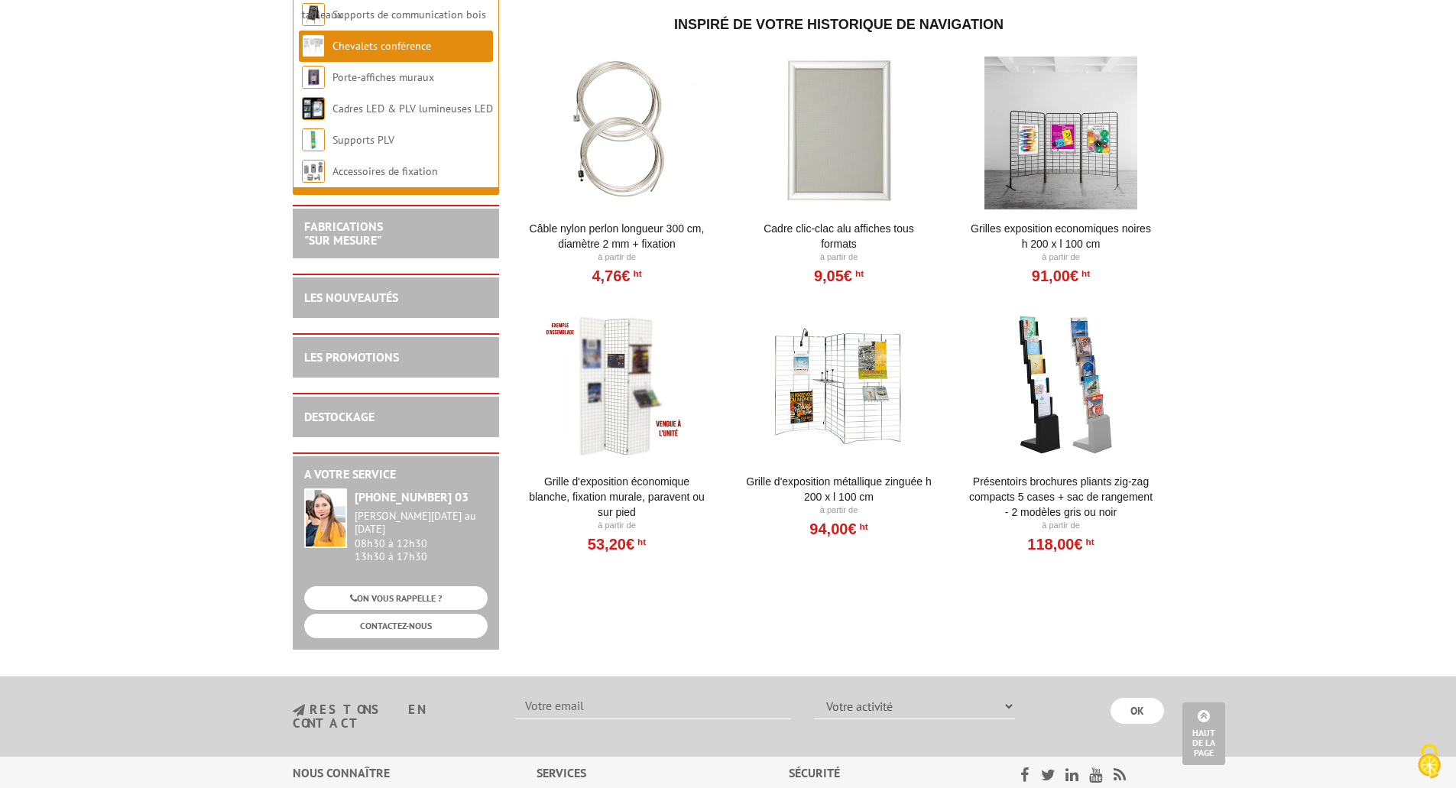
click at [846, 406] on div at bounding box center [838, 385] width 189 height 153
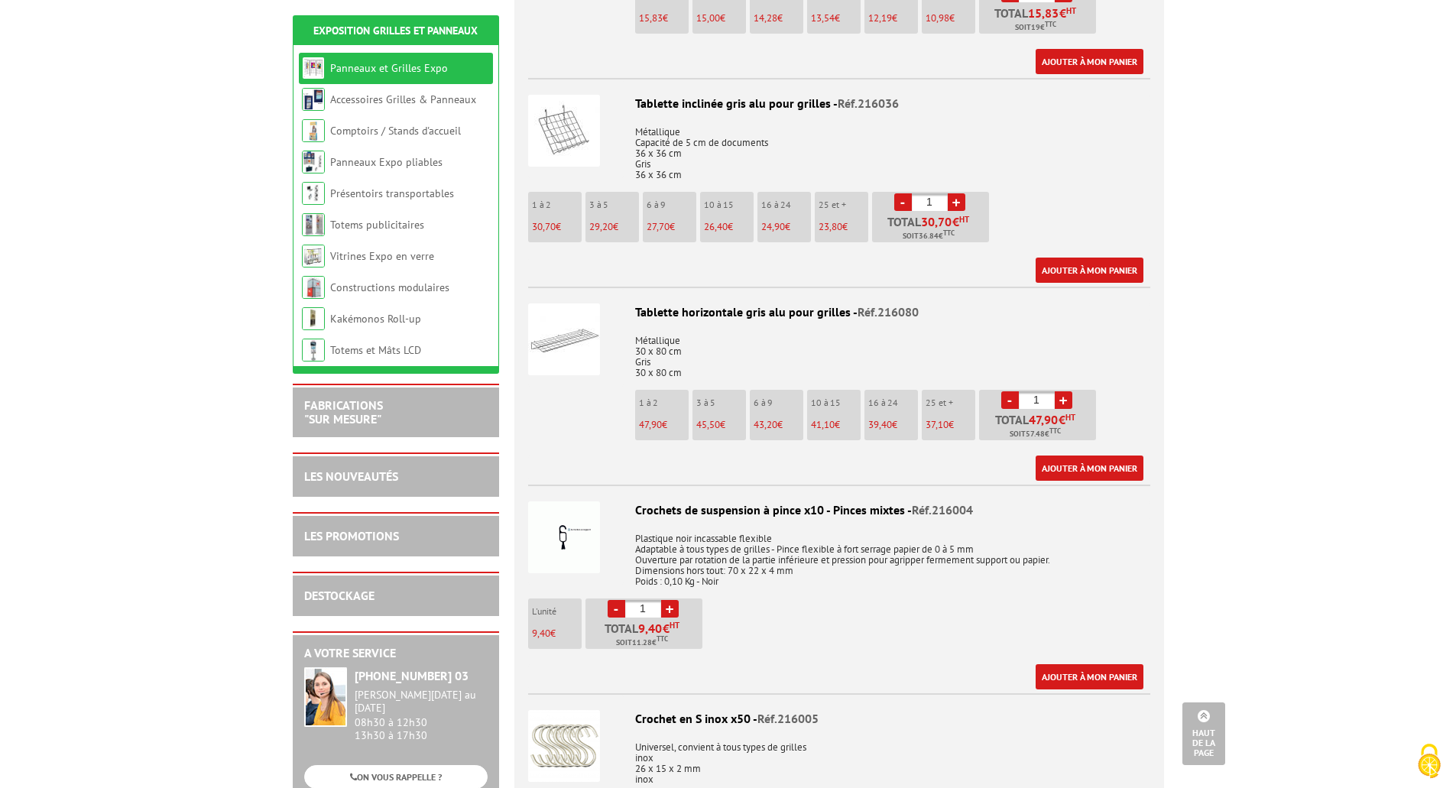
scroll to position [1223, 0]
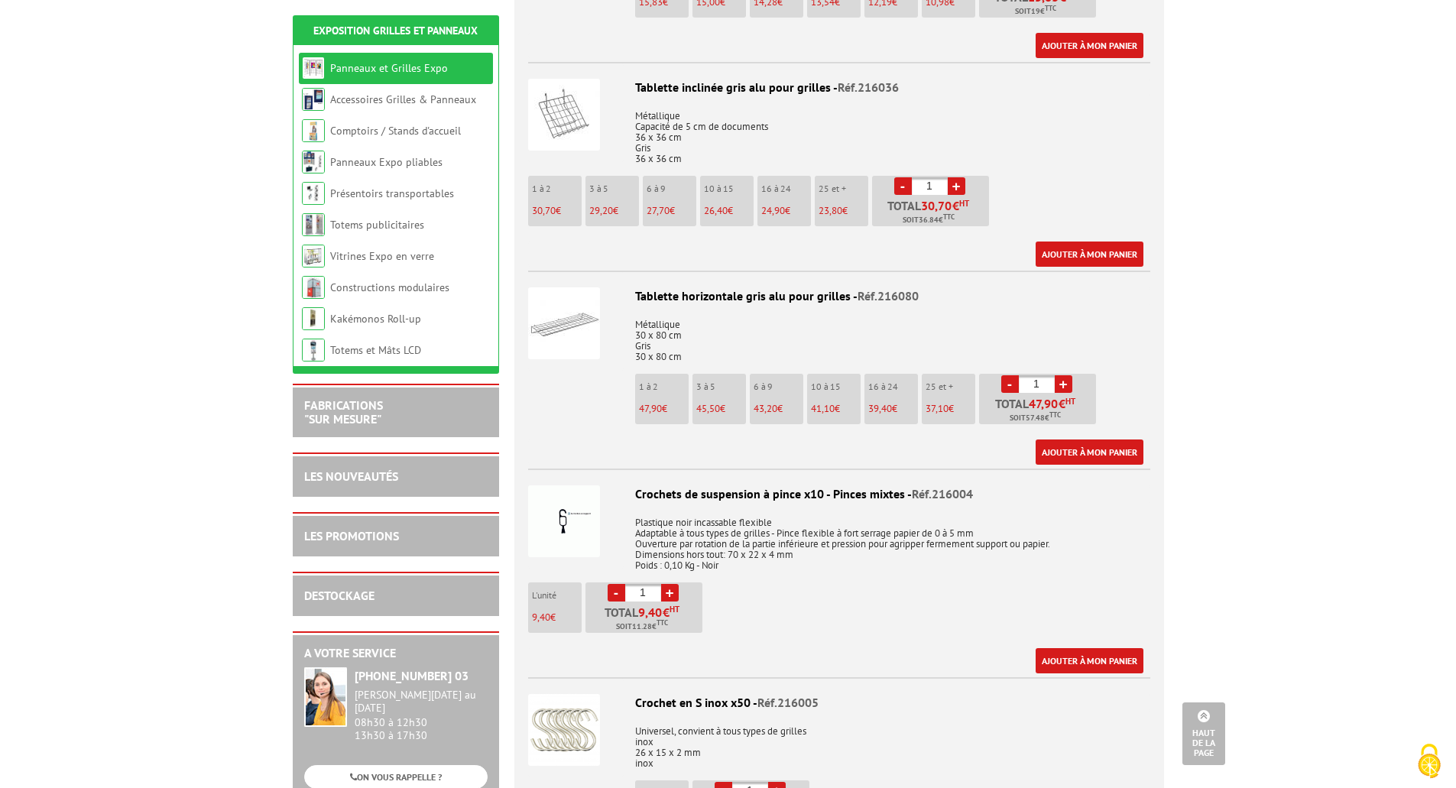
click at [1063, 375] on link "+" at bounding box center [1063, 384] width 18 height 18
type input "2"
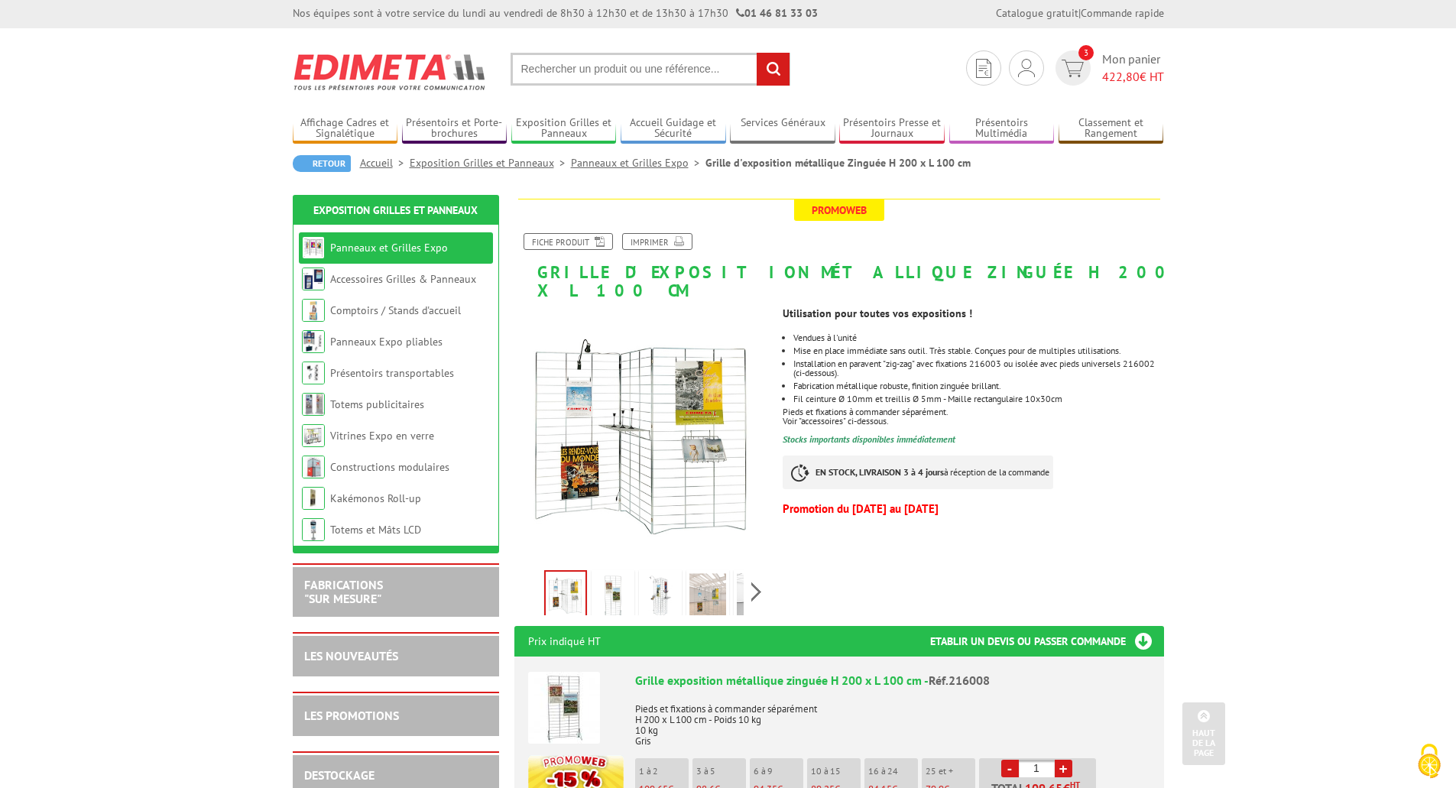
scroll to position [0, 0]
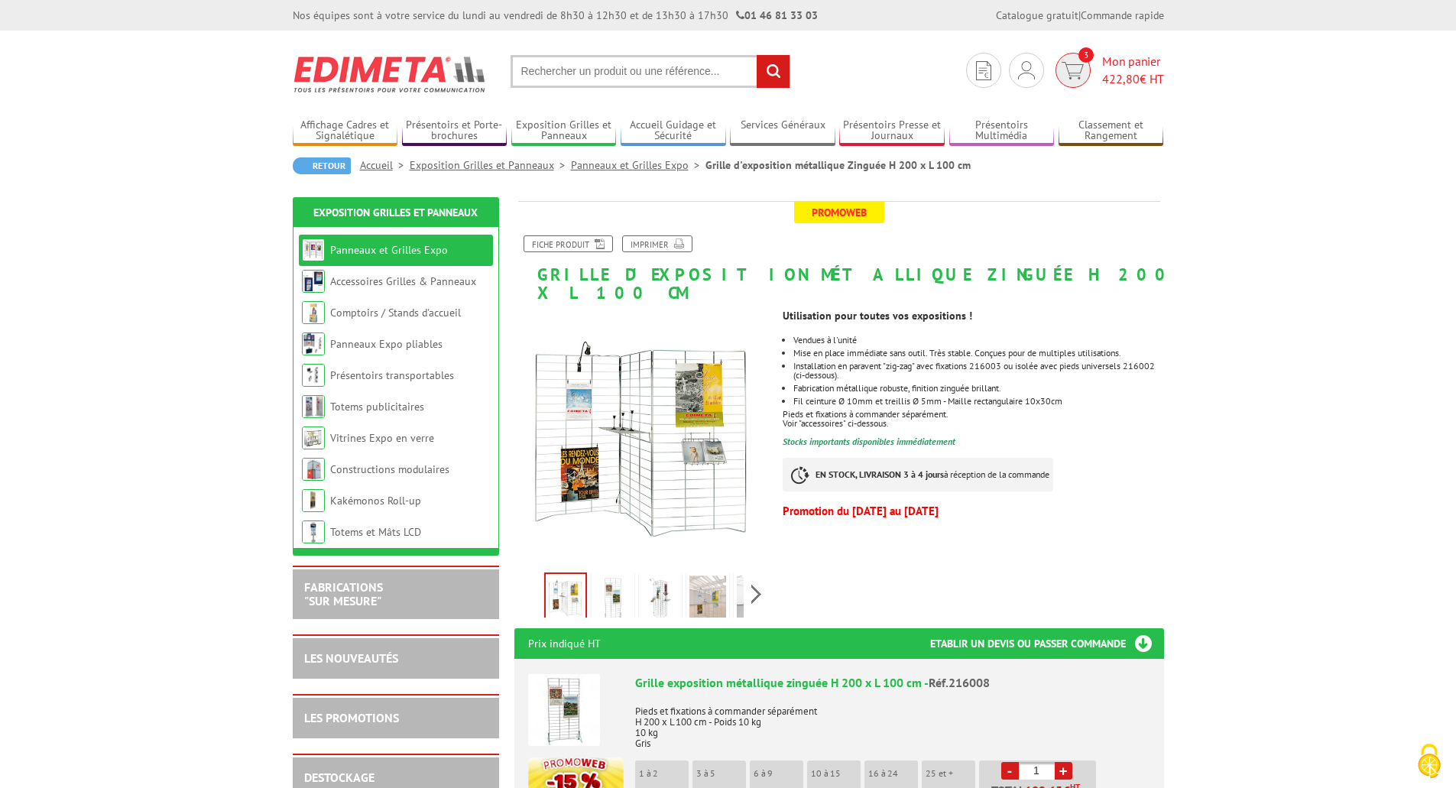
click at [1111, 62] on span "Mon panier 422,80 € HT" at bounding box center [1133, 70] width 62 height 35
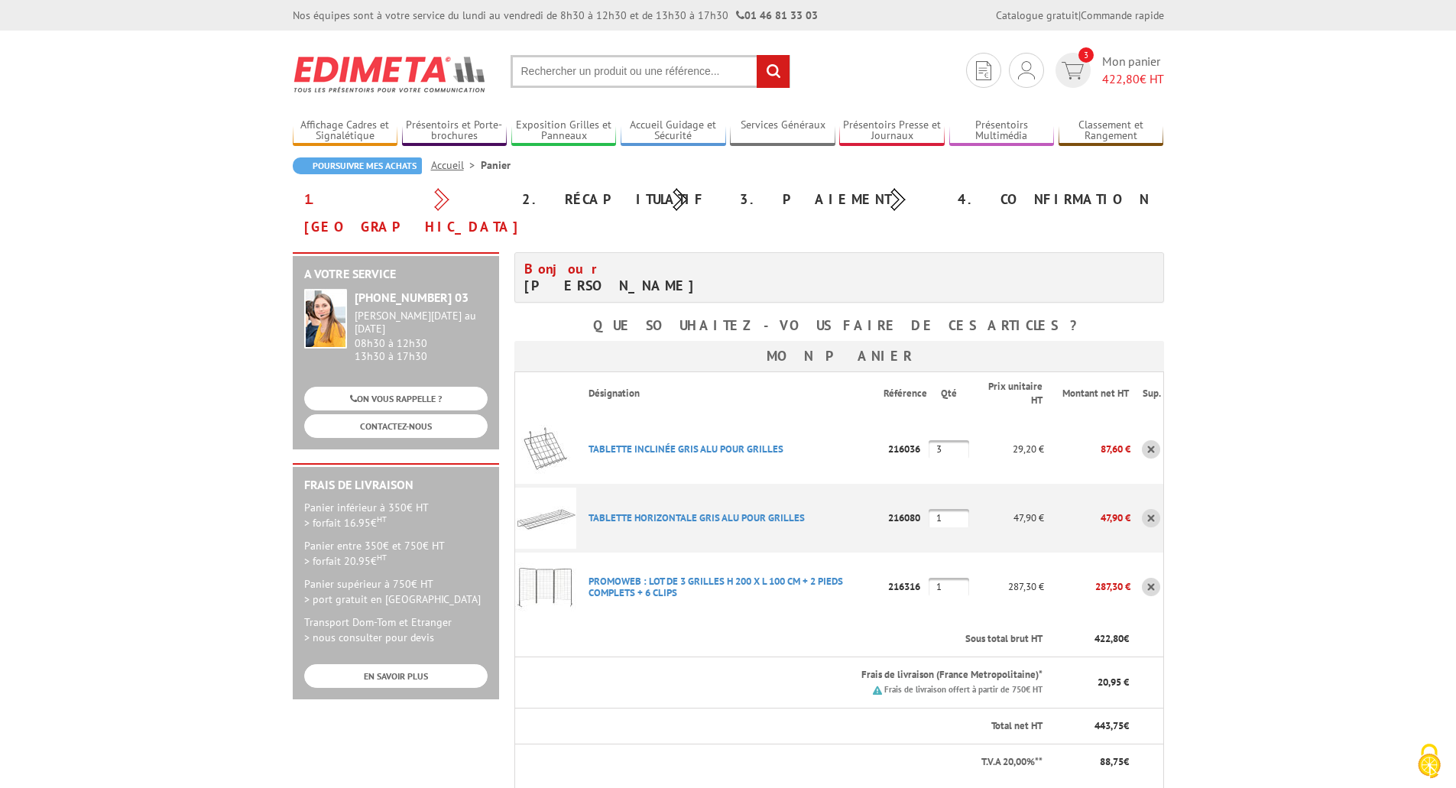
click at [944, 509] on input "1" at bounding box center [948, 518] width 40 height 18
type input "2"
click at [969, 503] on td "2" at bounding box center [948, 518] width 40 height 69
click at [728, 442] on link "TABLETTE INCLINéE GRIS ALU POUR GRILLES" at bounding box center [685, 448] width 195 height 13
click at [709, 511] on link "TABLETTE HORIZONTALE GRIS ALU POUR GRILLES" at bounding box center [696, 517] width 216 height 13
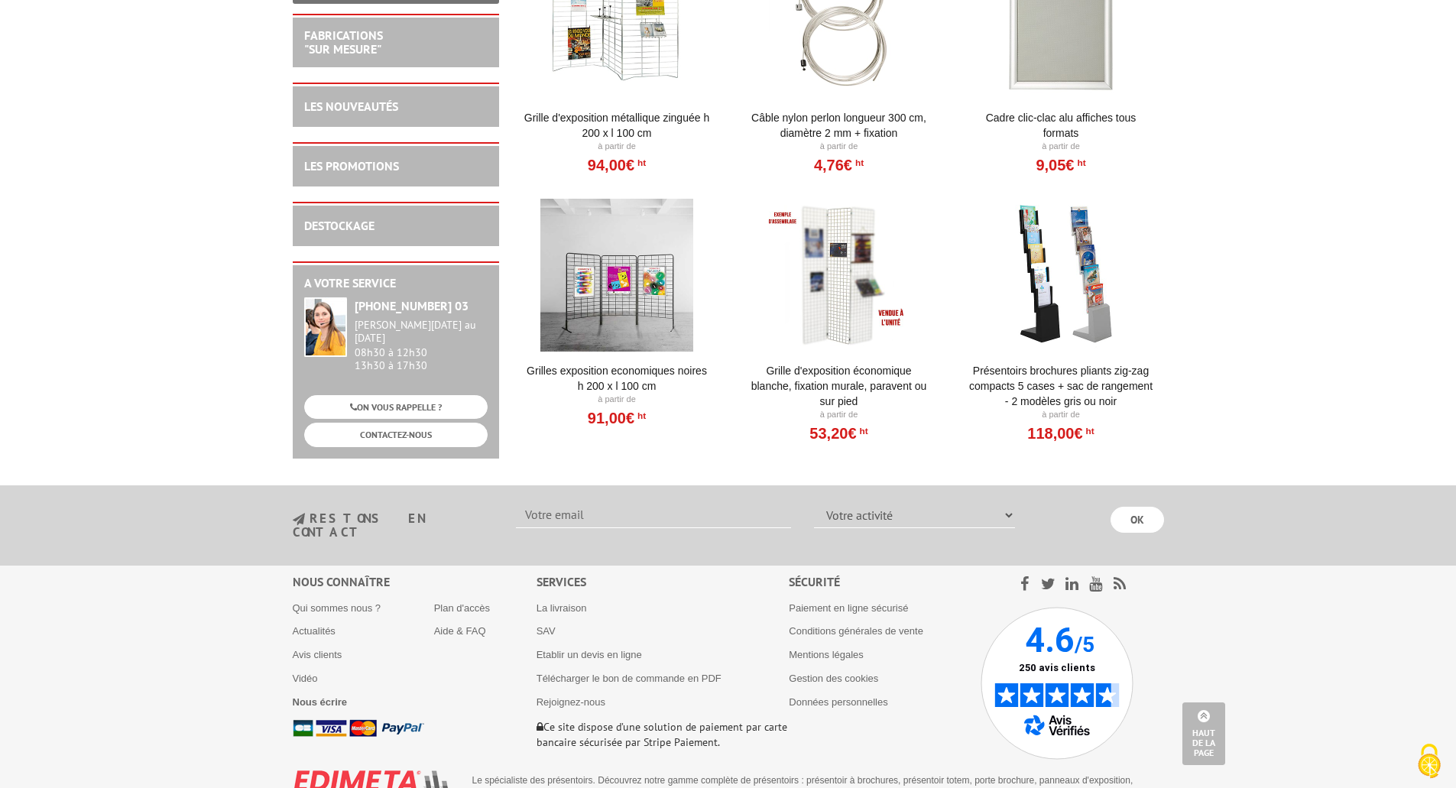
scroll to position [993, 0]
